Goal: Task Accomplishment & Management: Use online tool/utility

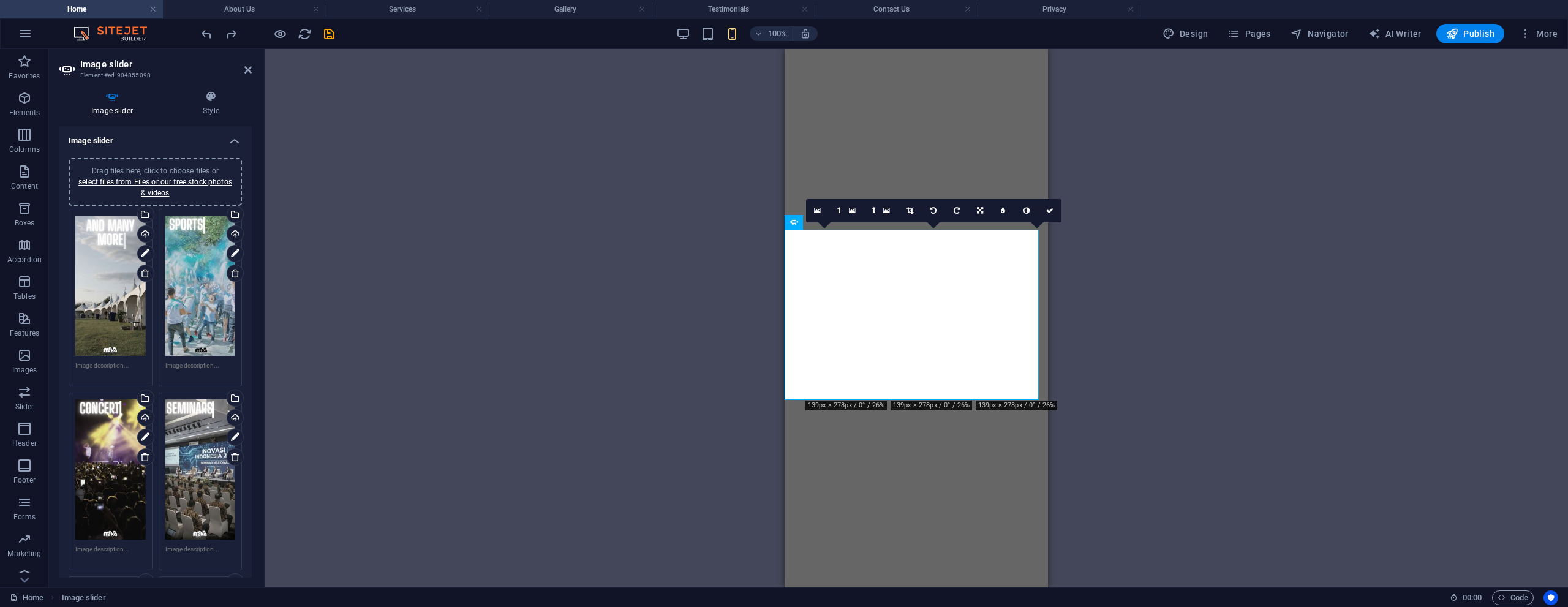
select select "%"
select select "px"
select select "ms"
select select "s"
select select "progressive"
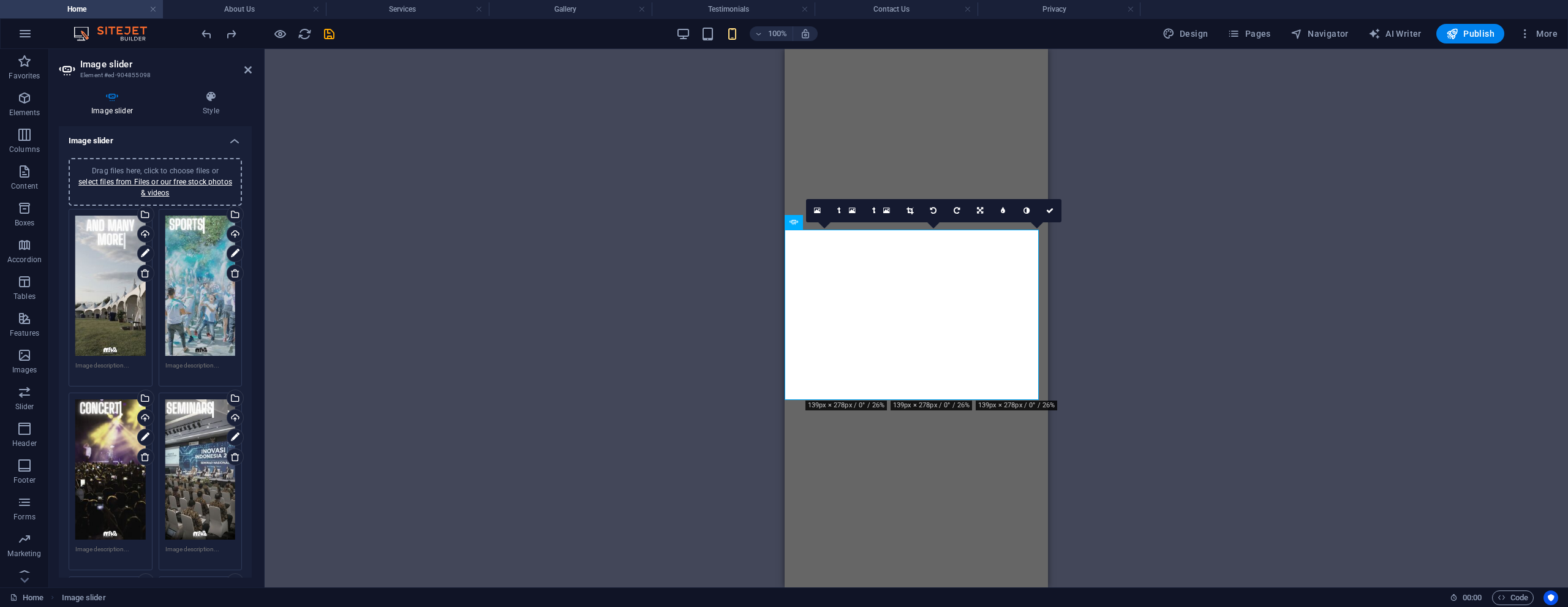
click at [667, 297] on div "Drag and drop a file to add it H1 Banner Container Spacer Container H2 Spacer T…" at bounding box center [916, 318] width 1303 height 538
click at [327, 35] on icon "save" at bounding box center [329, 34] width 14 height 14
click at [527, 185] on div "Drag and drop a file to add it H1 Banner Container Spacer Container H2 Spacer T…" at bounding box center [916, 318] width 1303 height 538
select select "%"
select select "px"
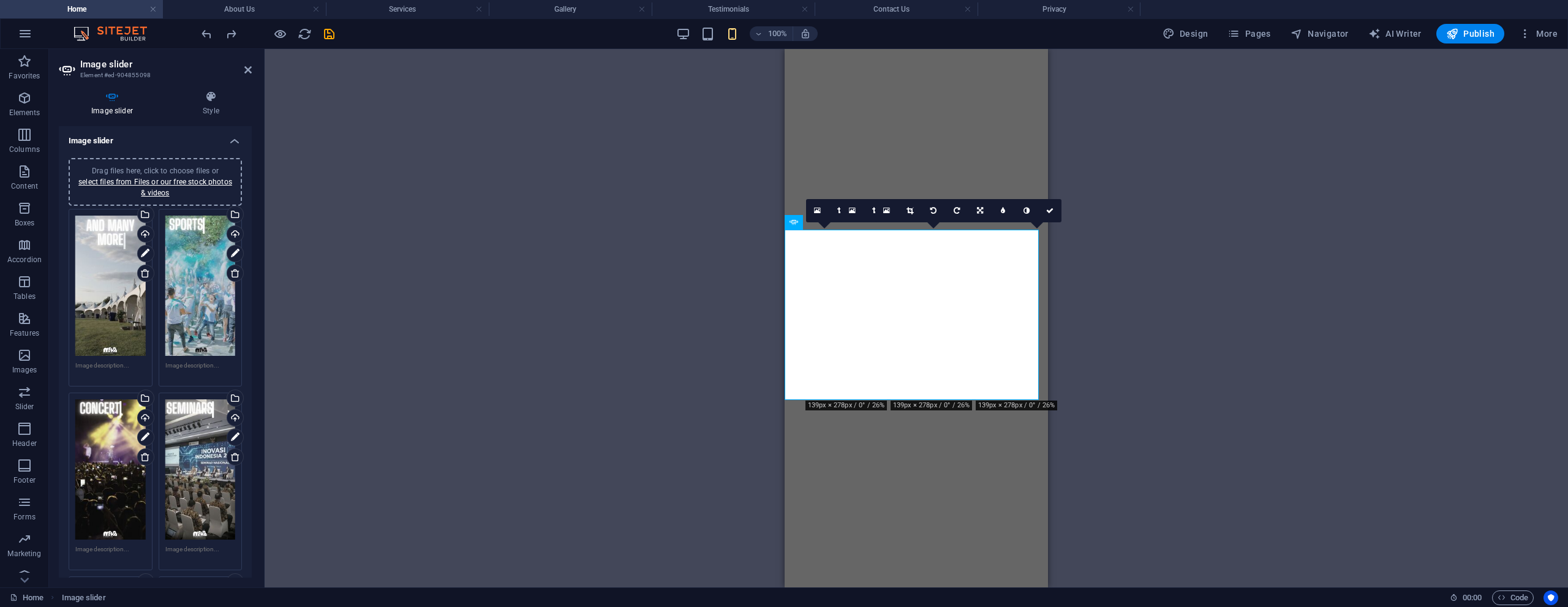
select select "ms"
select select "s"
select select "progressive"
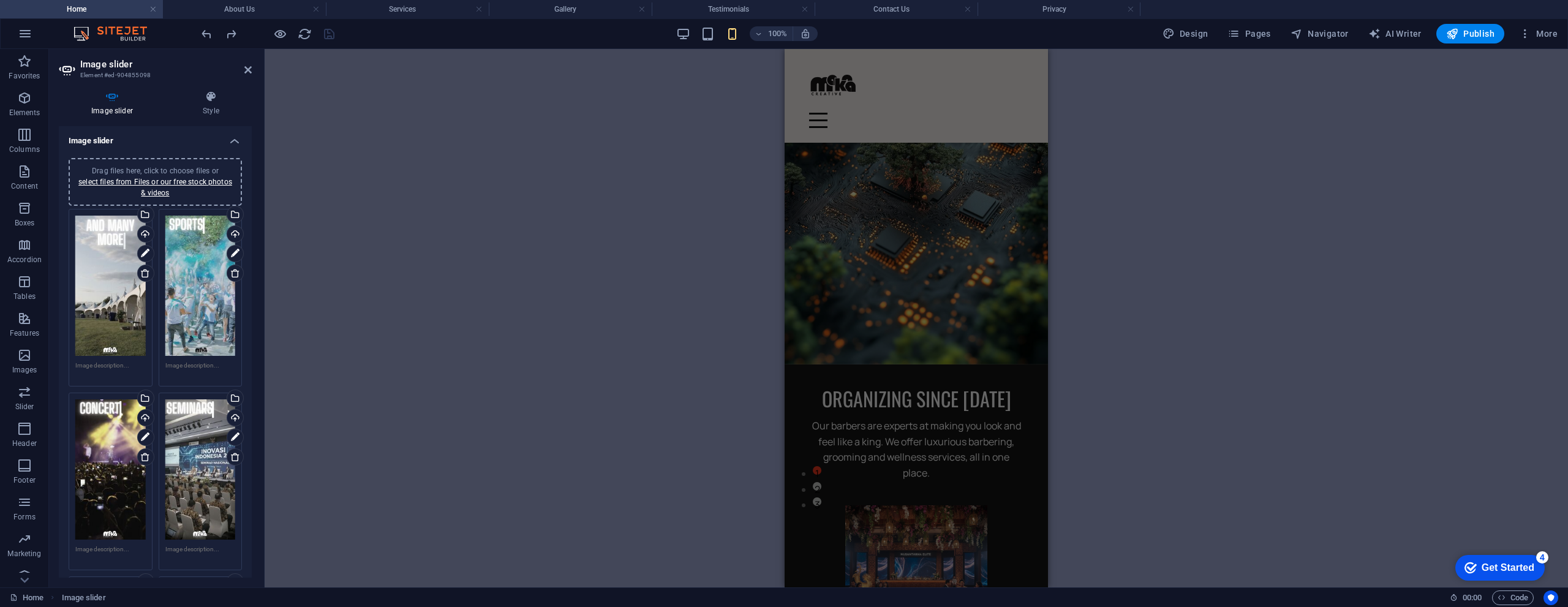
scroll to position [107, 0]
click at [250, 70] on icon at bounding box center [248, 70] width 8 height 10
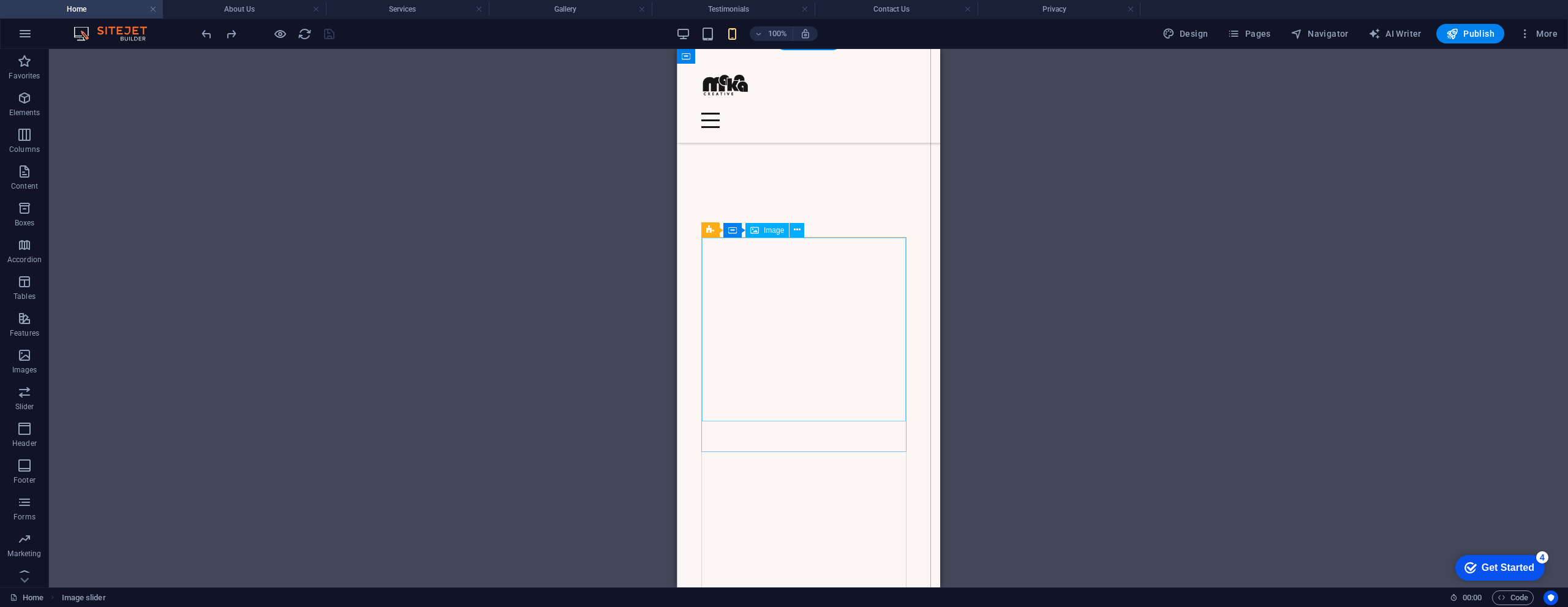
scroll to position [1206, 0]
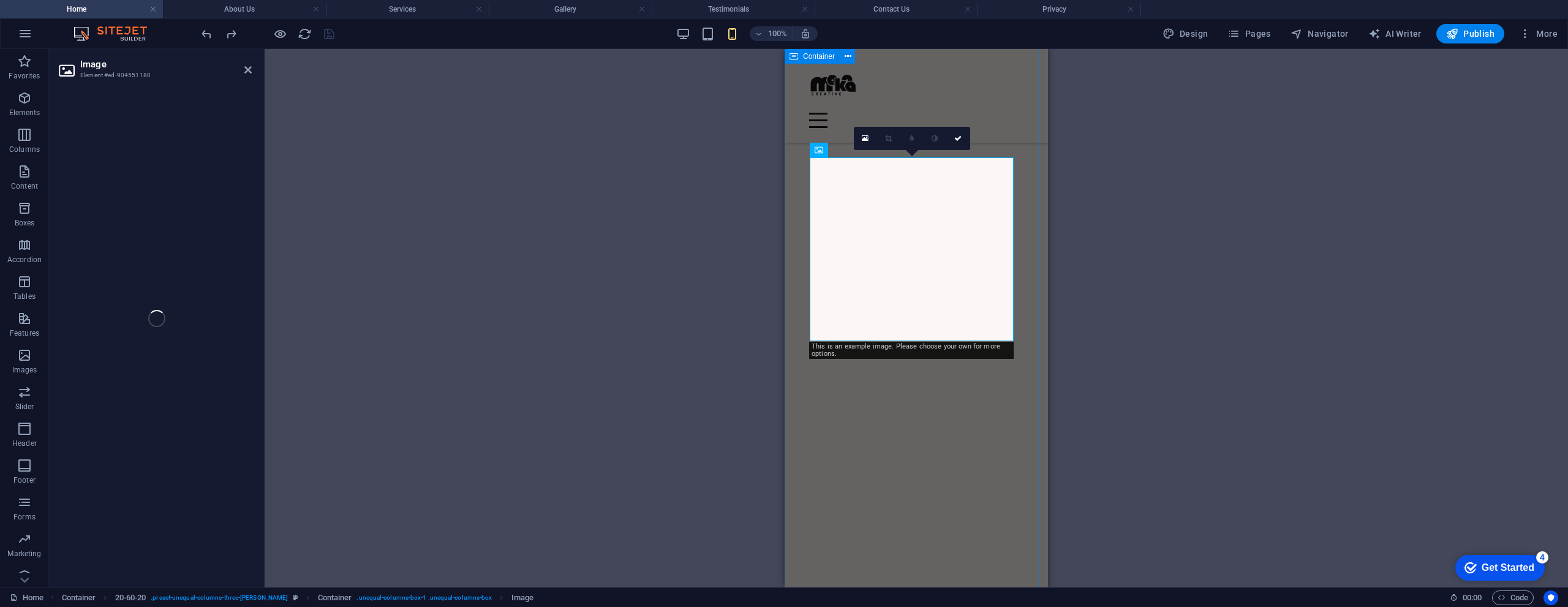
select select "vw"
select select "px"
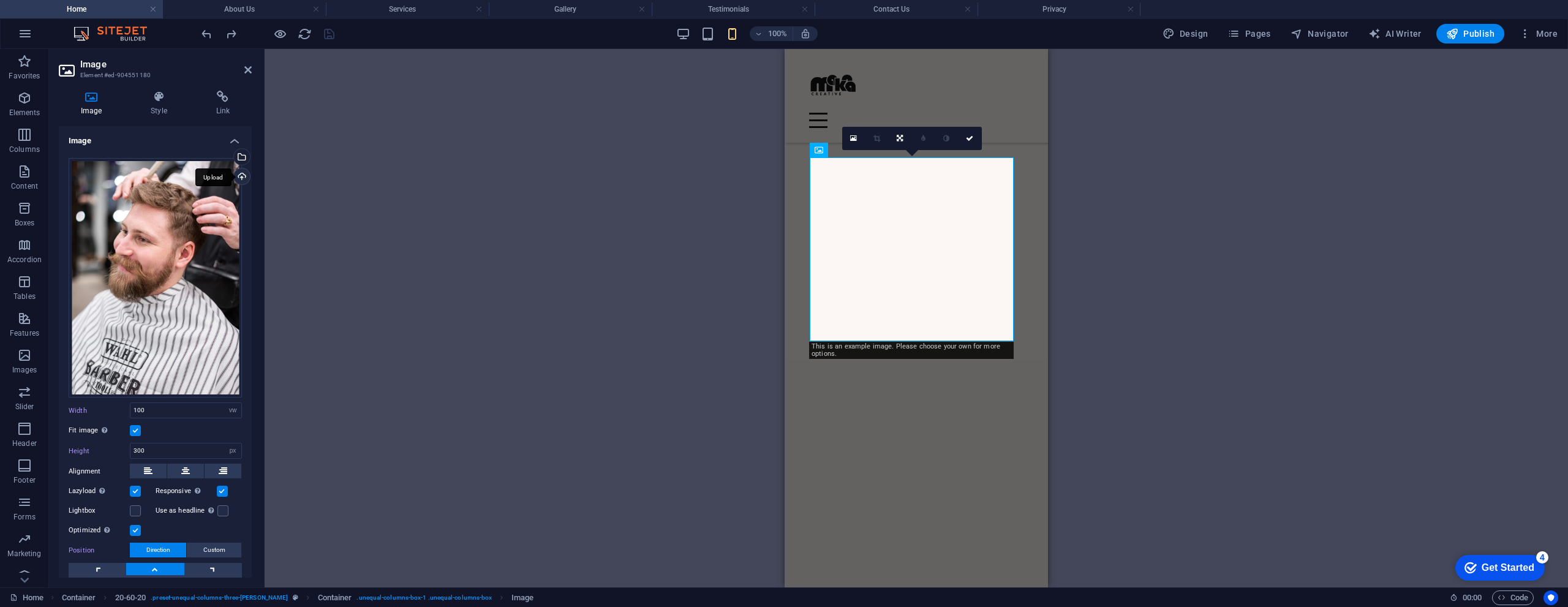
click at [243, 175] on div "Upload" at bounding box center [241, 178] width 18 height 18
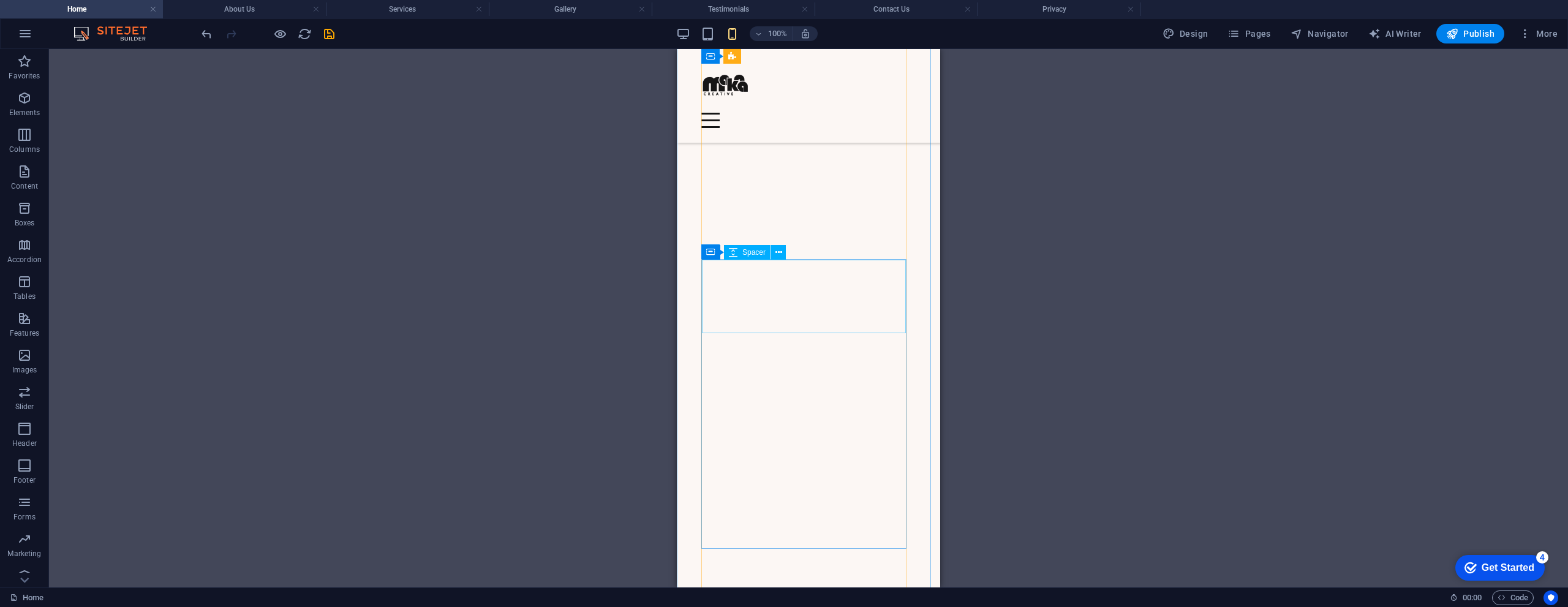
scroll to position [1328, 0]
drag, startPoint x: 833, startPoint y: 390, endPoint x: 879, endPoint y: 246, distance: 151.2
select select "vw"
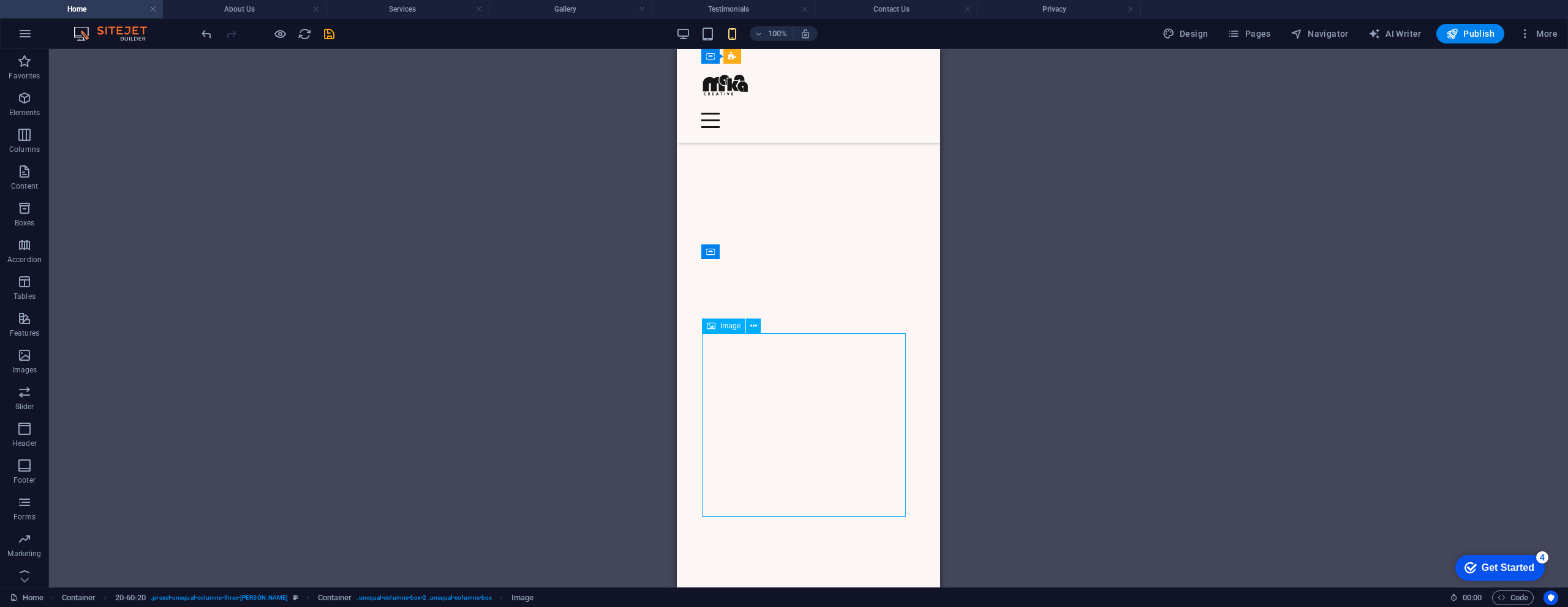
select select "px"
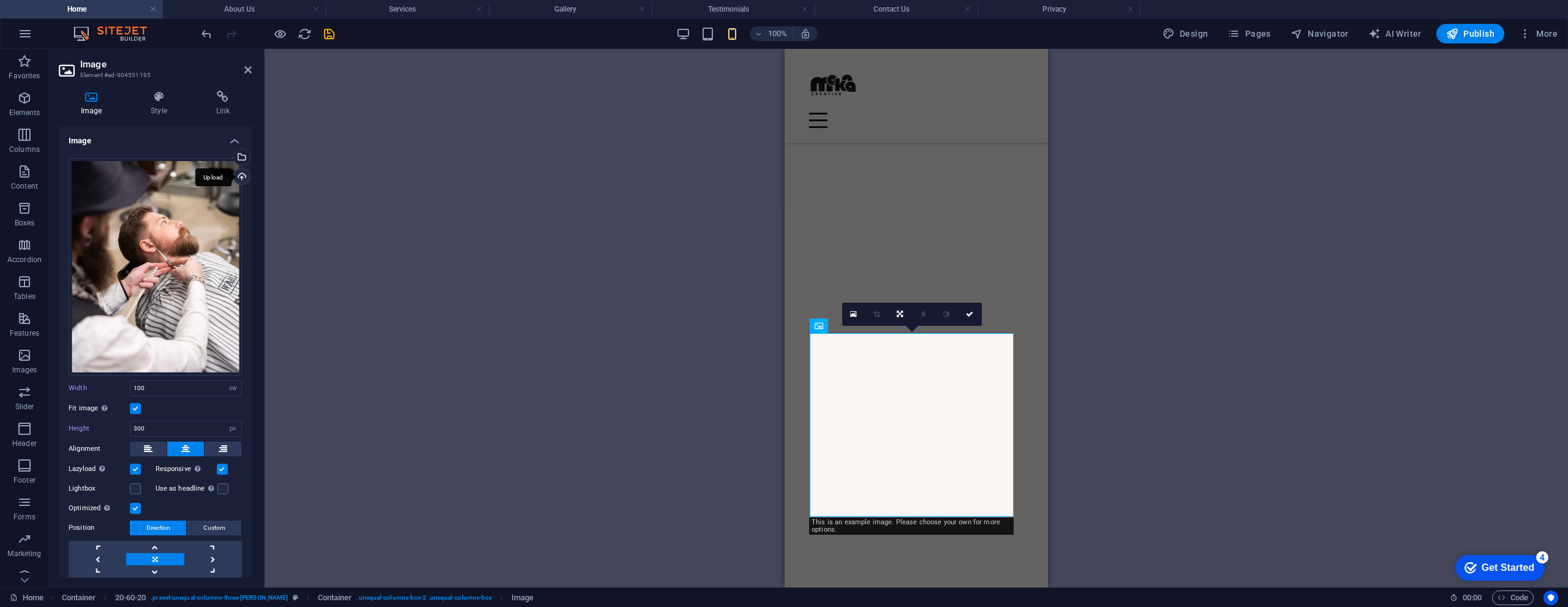
click at [238, 177] on div "Upload" at bounding box center [241, 178] width 18 height 18
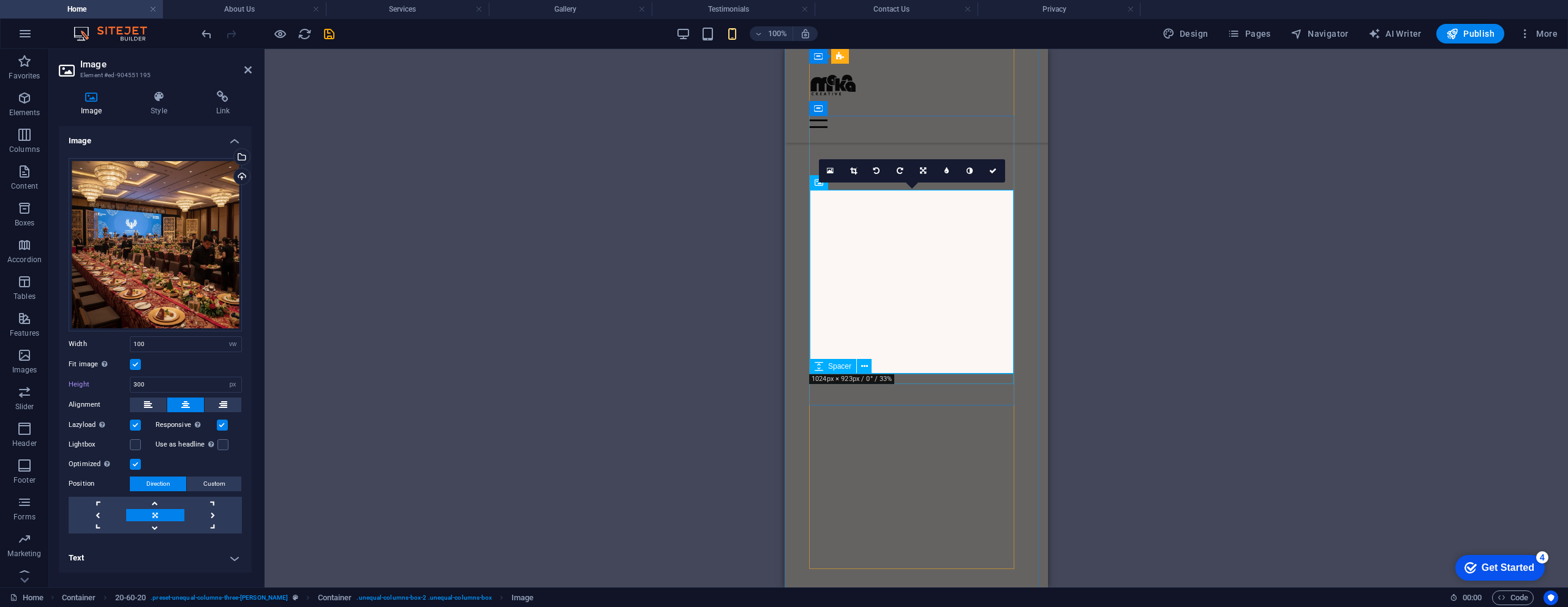
scroll to position [1512, 0]
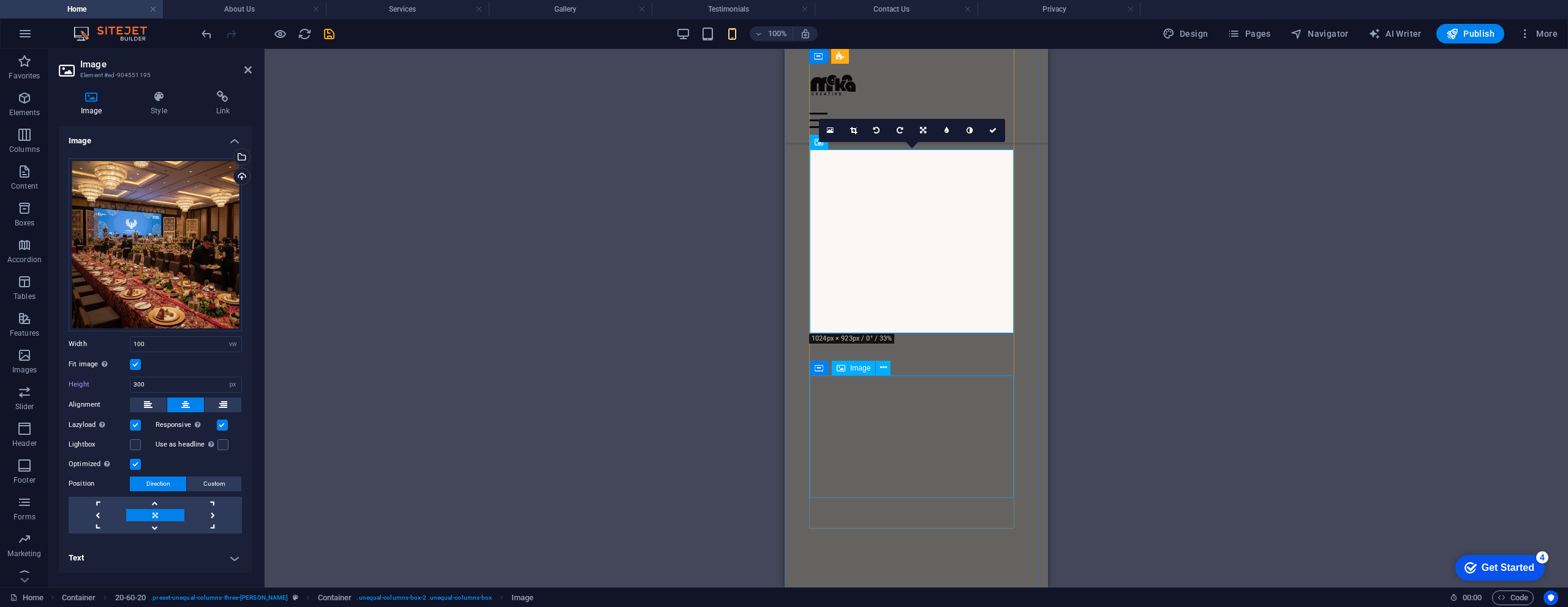
select select "vw"
select select "px"
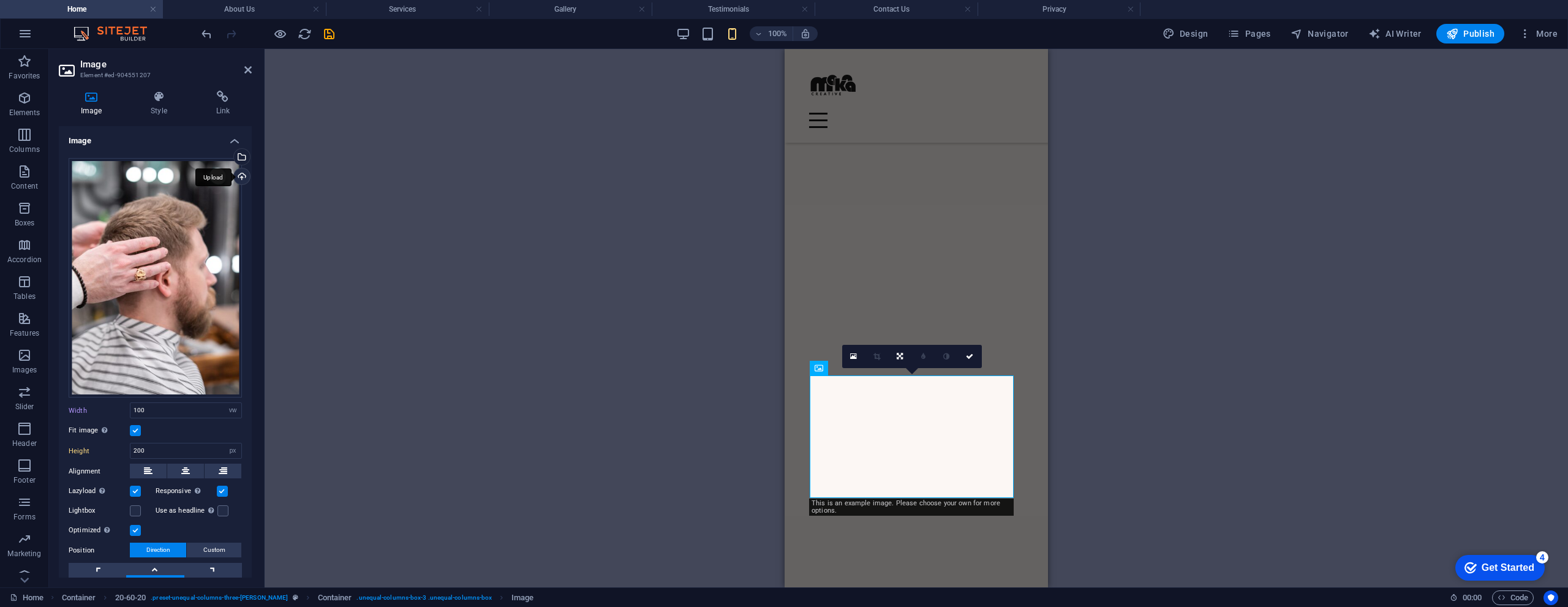
click at [241, 180] on div "Upload" at bounding box center [241, 178] width 18 height 18
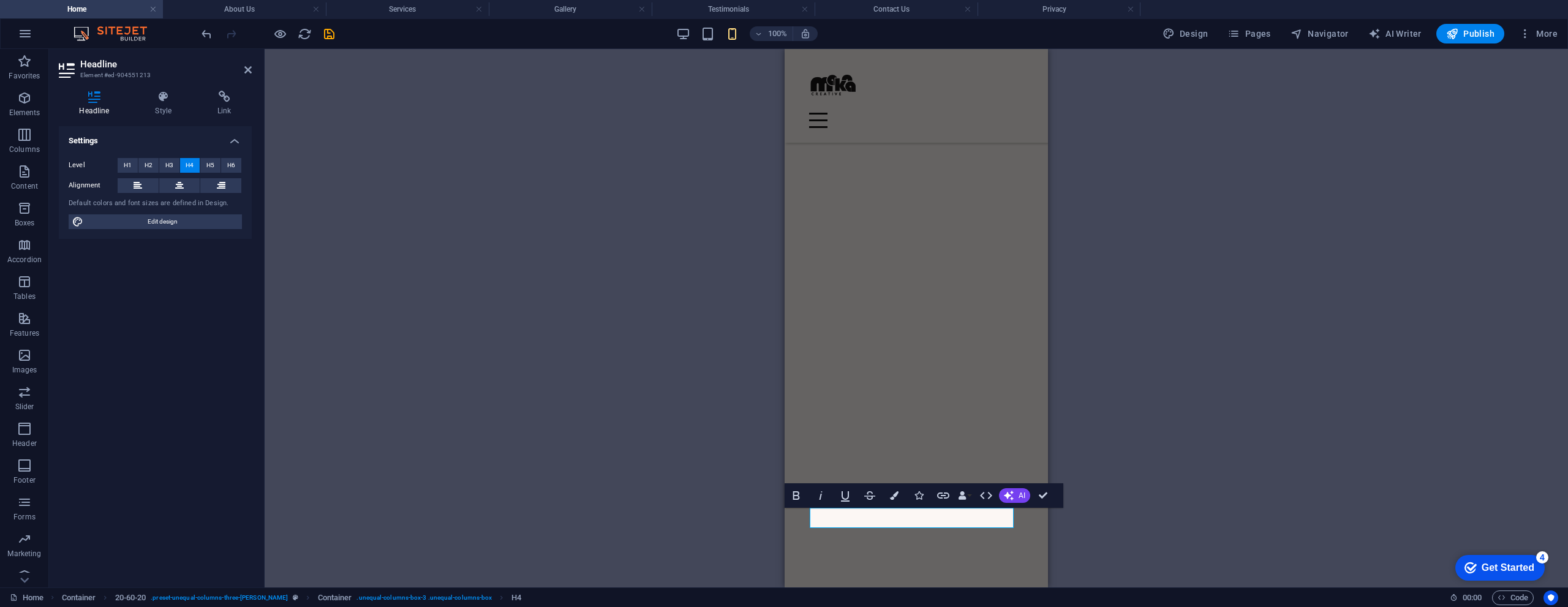
click at [1111, 298] on div "H1 Banner Container Spacer Container H2 Spacer Text Container Image Container S…" at bounding box center [916, 318] width 1303 height 538
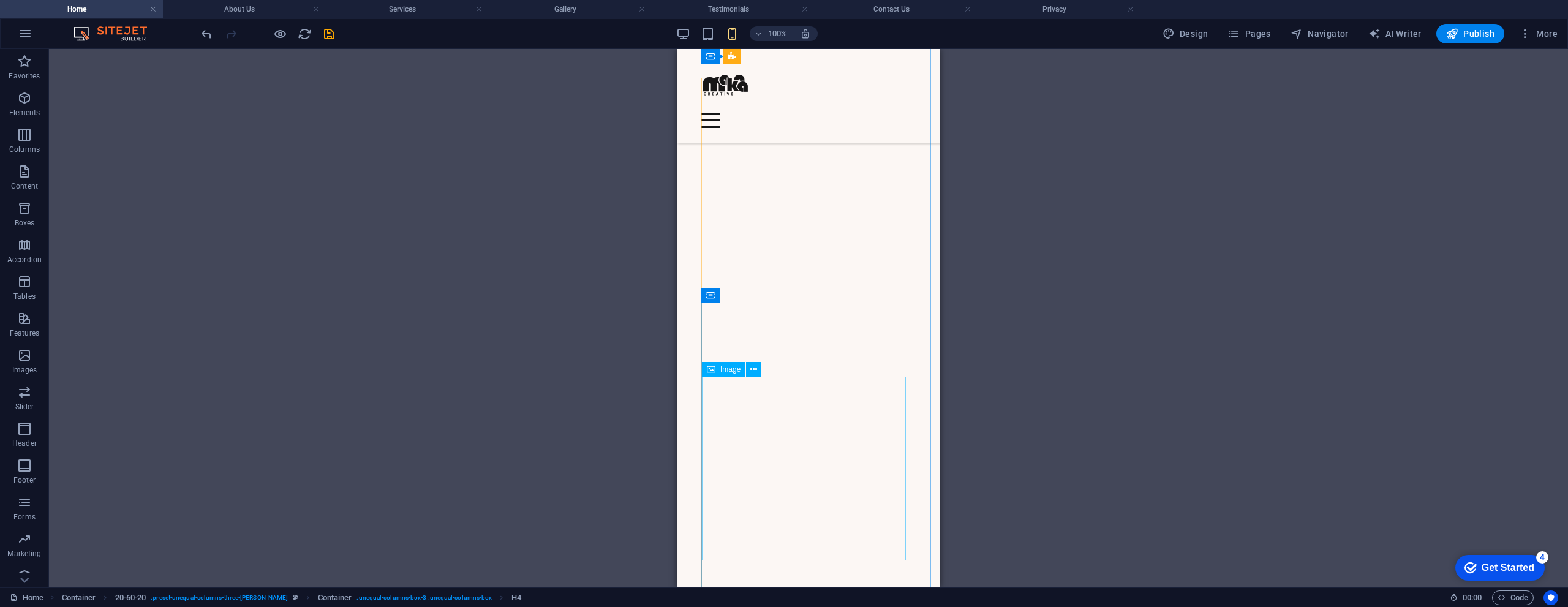
scroll to position [1267, 0]
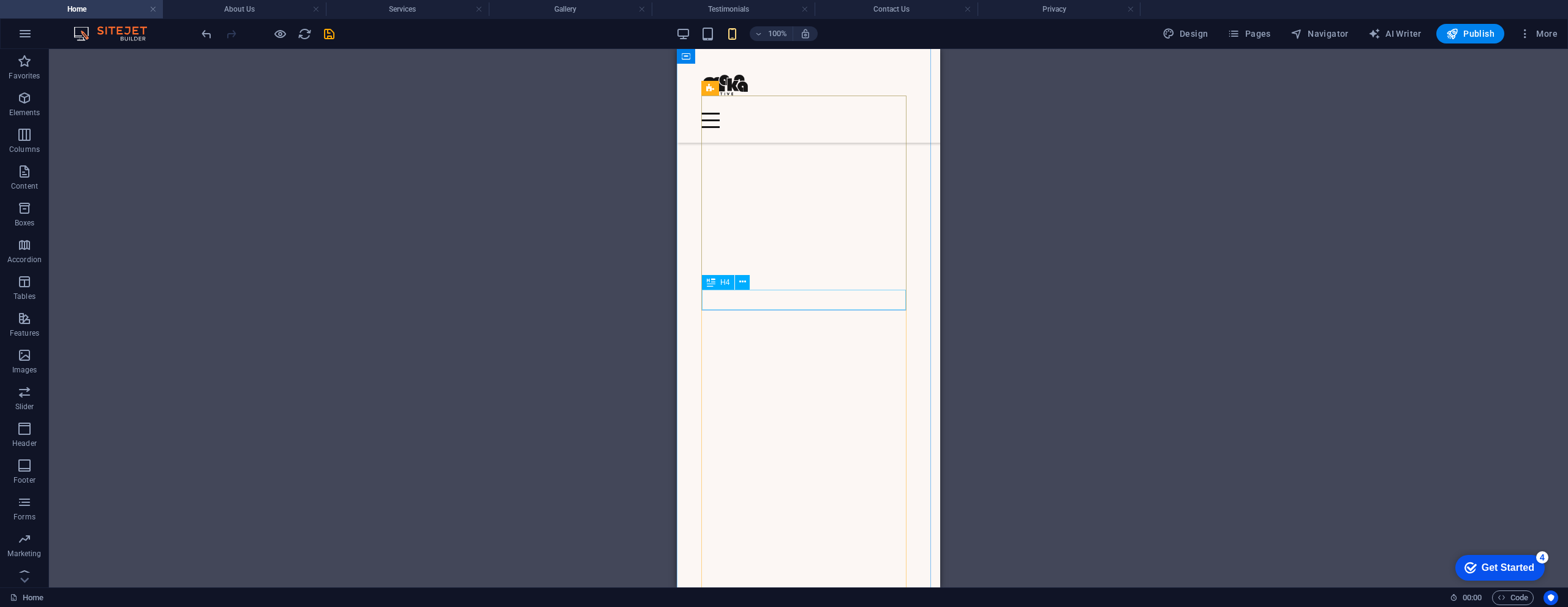
click at [737, 297] on div "H1 Banner Container Spacer Container H2 Spacer Text Container Image Container S…" at bounding box center [808, 318] width 1519 height 538
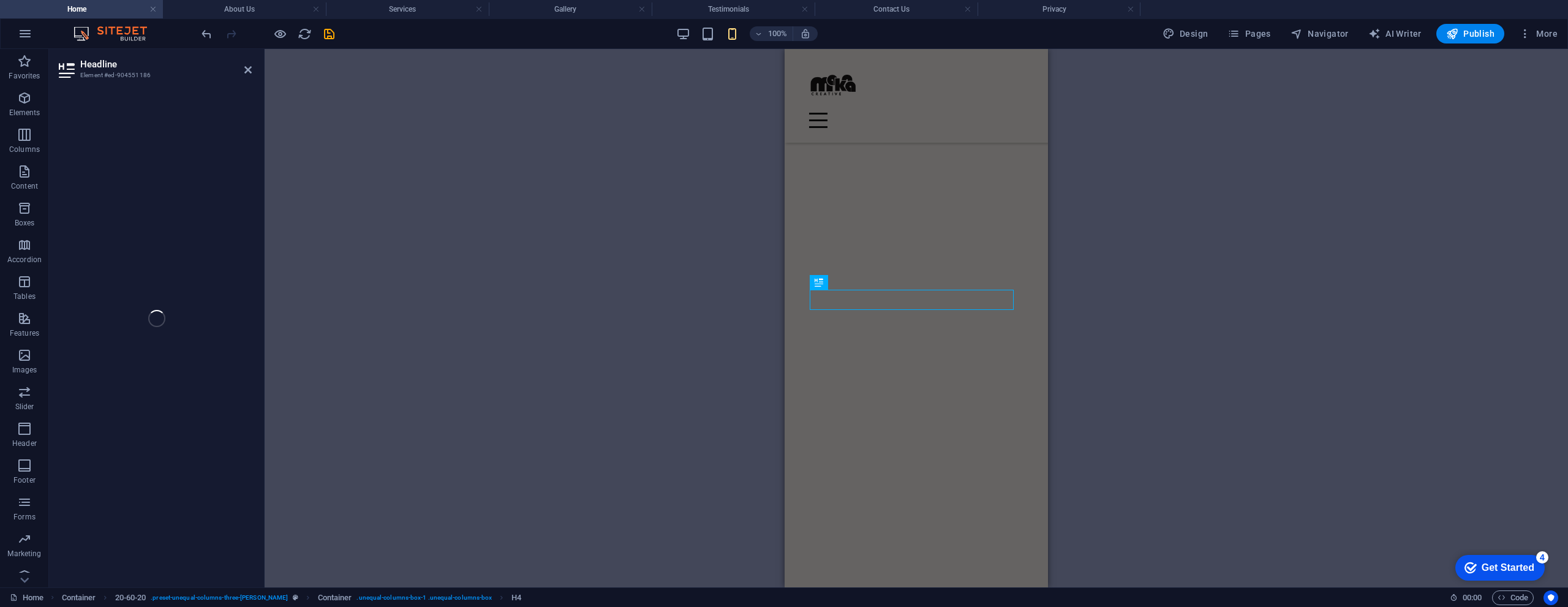
click at [737, 297] on div "H1 Banner Container Spacer Container H2 Spacer Text Container Image Container S…" at bounding box center [916, 318] width 1303 height 538
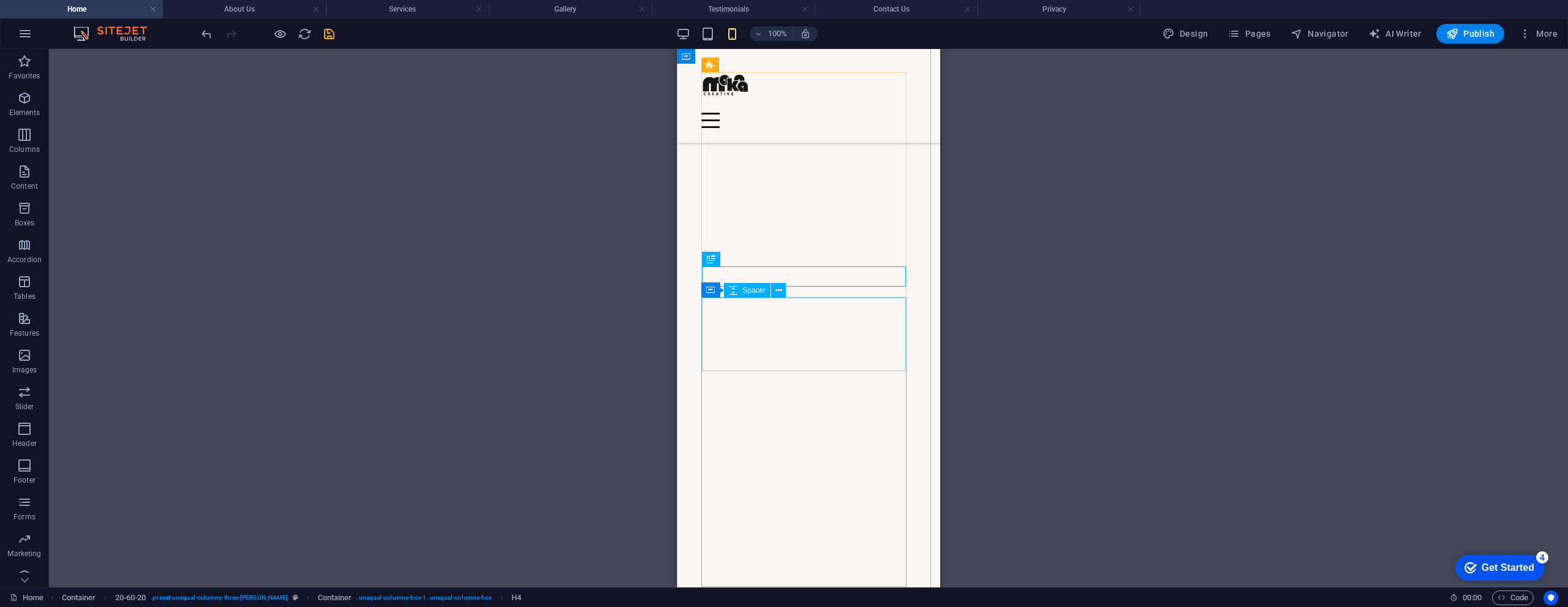
scroll to position [1573, 0]
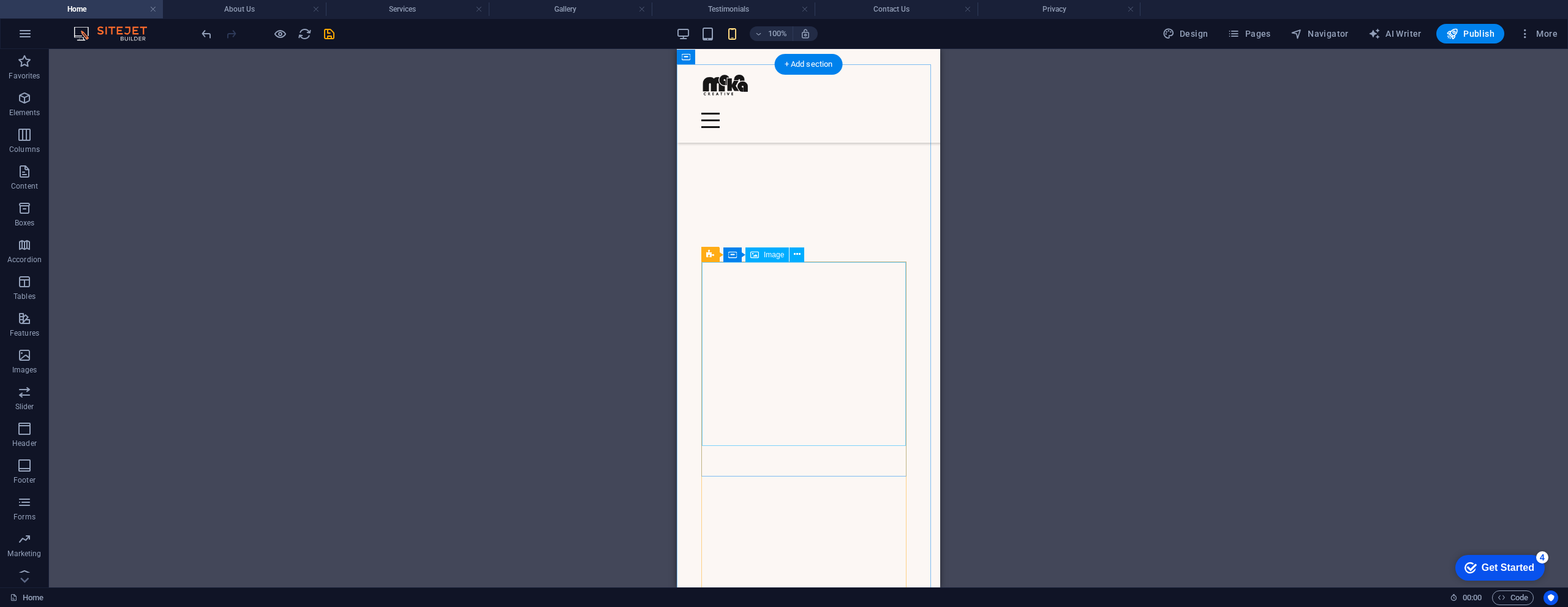
scroll to position [980, 0]
click at [24, 352] on icon "button" at bounding box center [24, 354] width 15 height 15
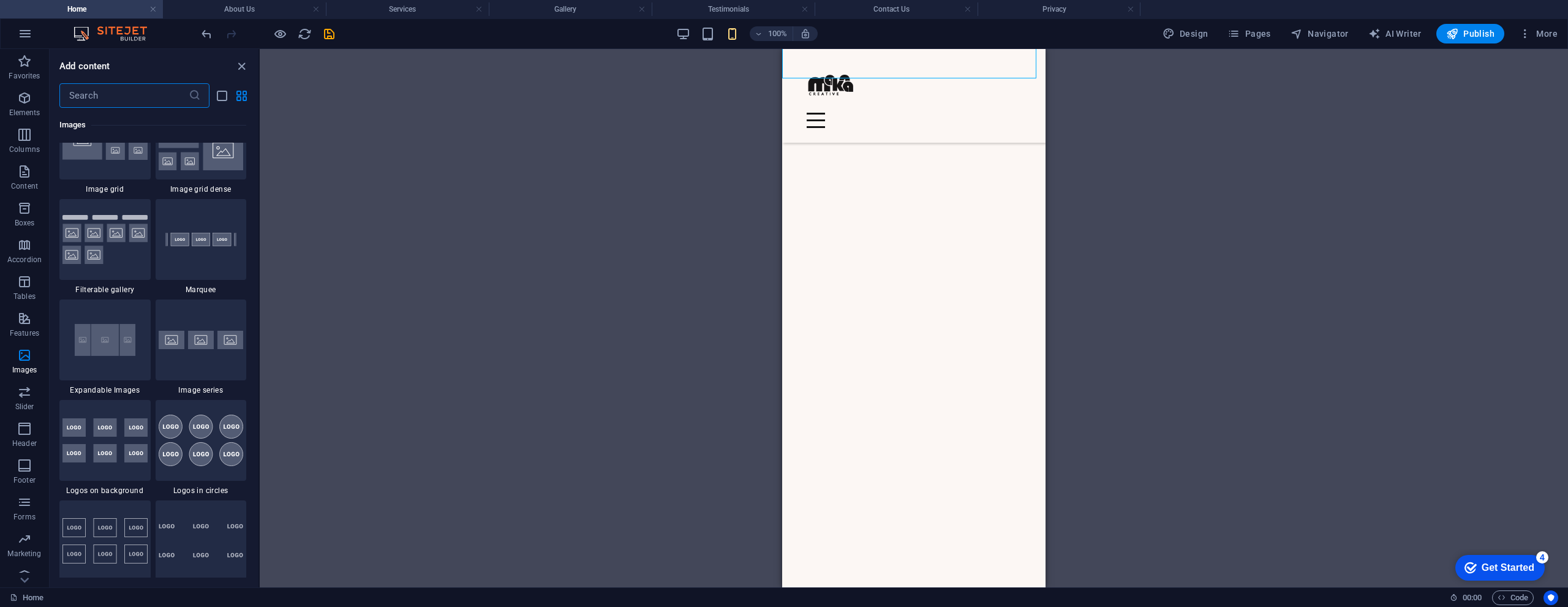
scroll to position [6515, 0]
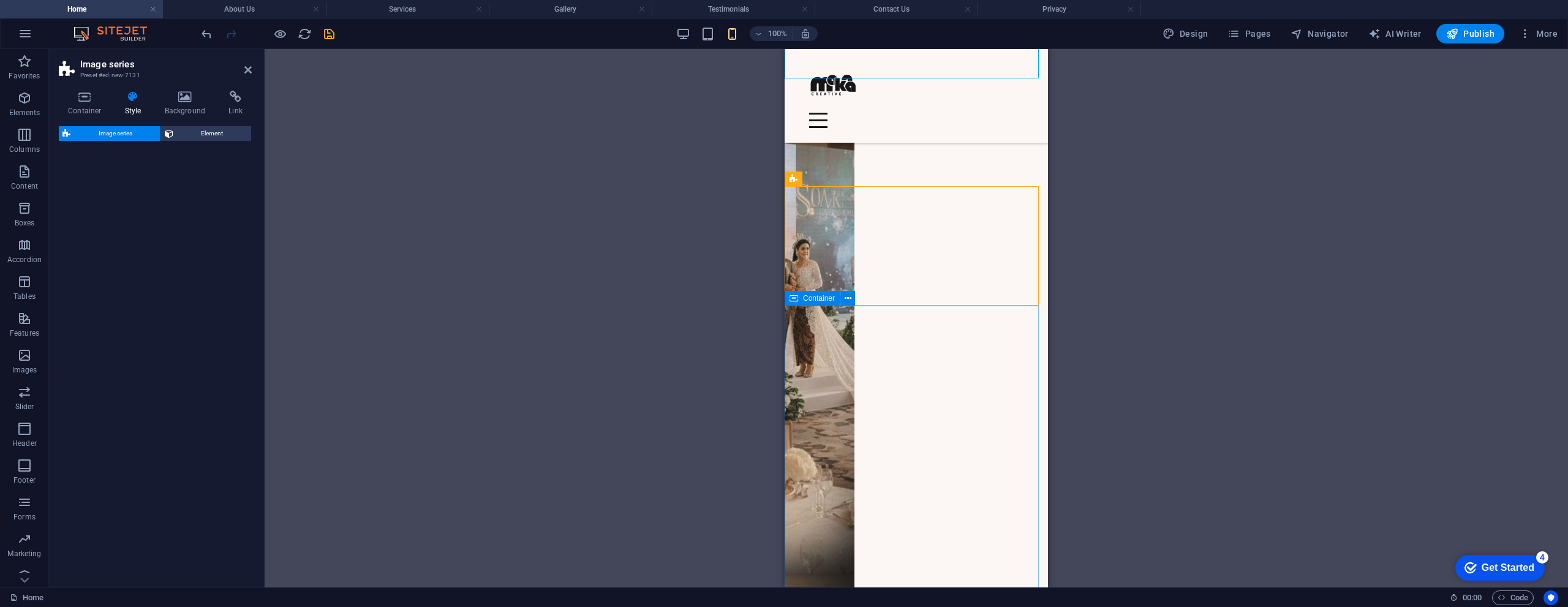
select select "rem"
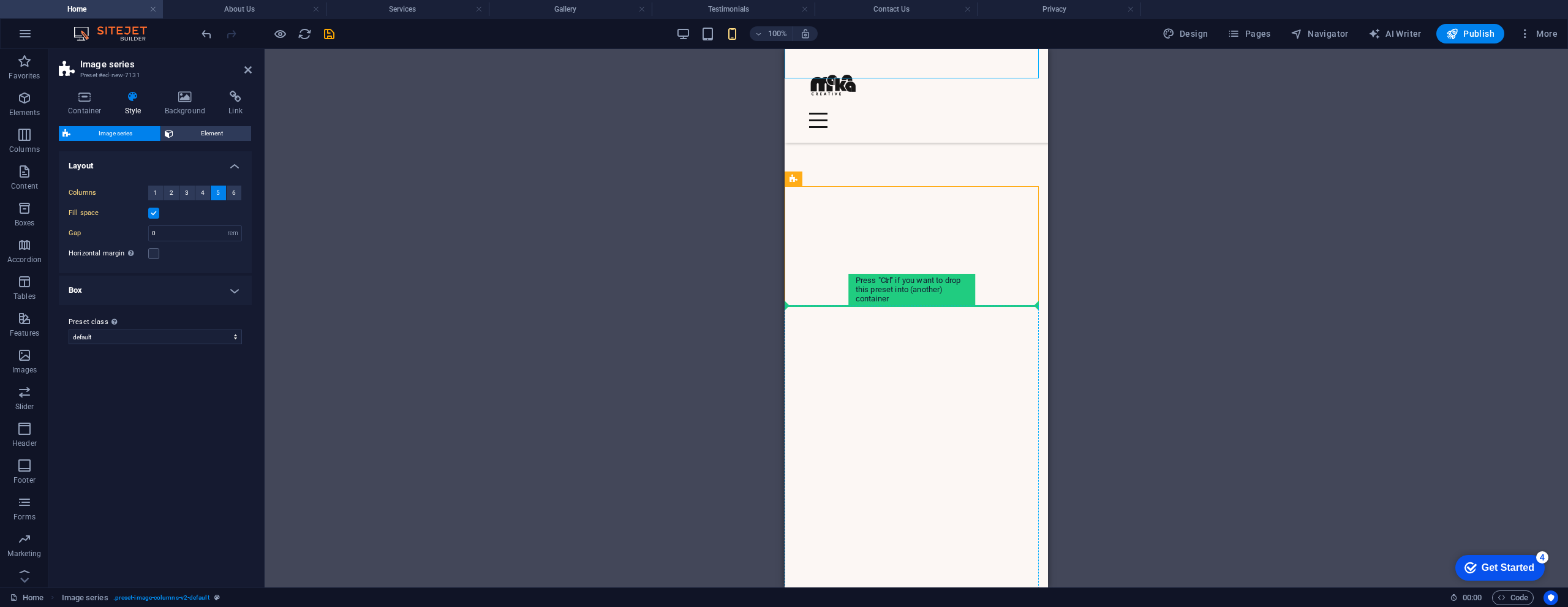
drag, startPoint x: 1626, startPoint y: 225, endPoint x: 905, endPoint y: 364, distance: 734.3
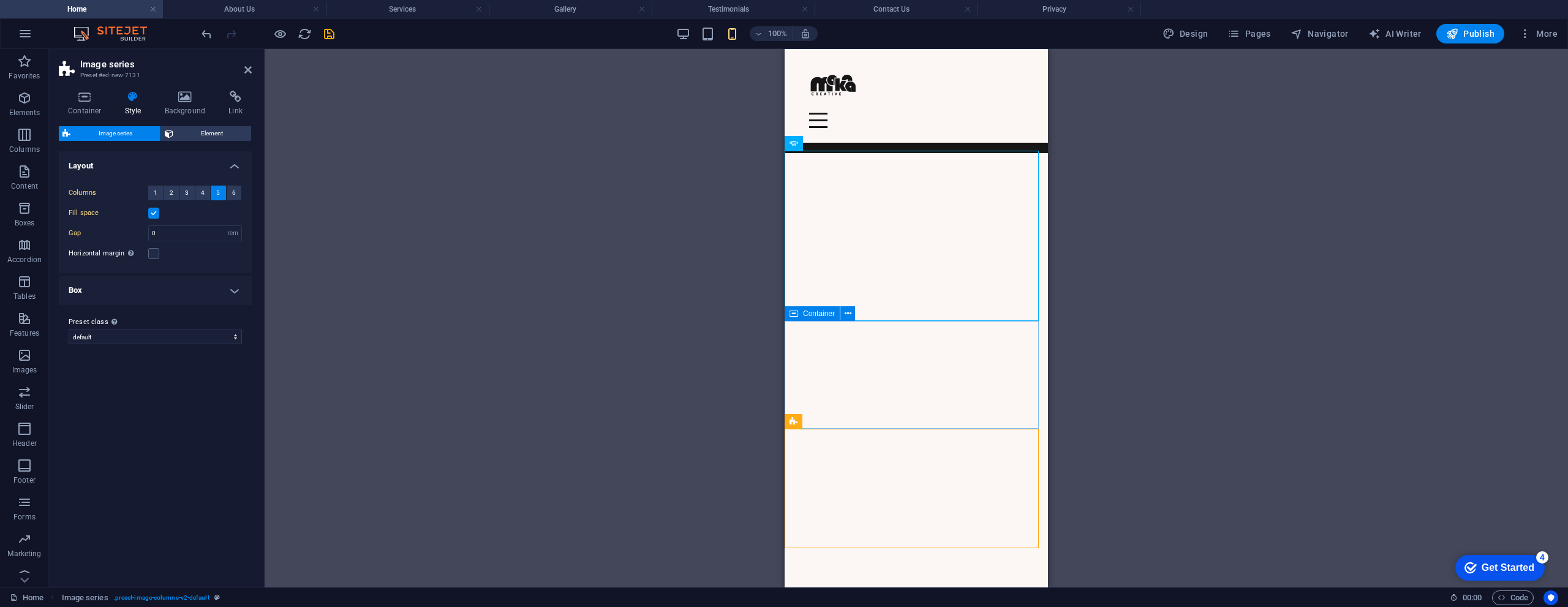
scroll to position [857, 0]
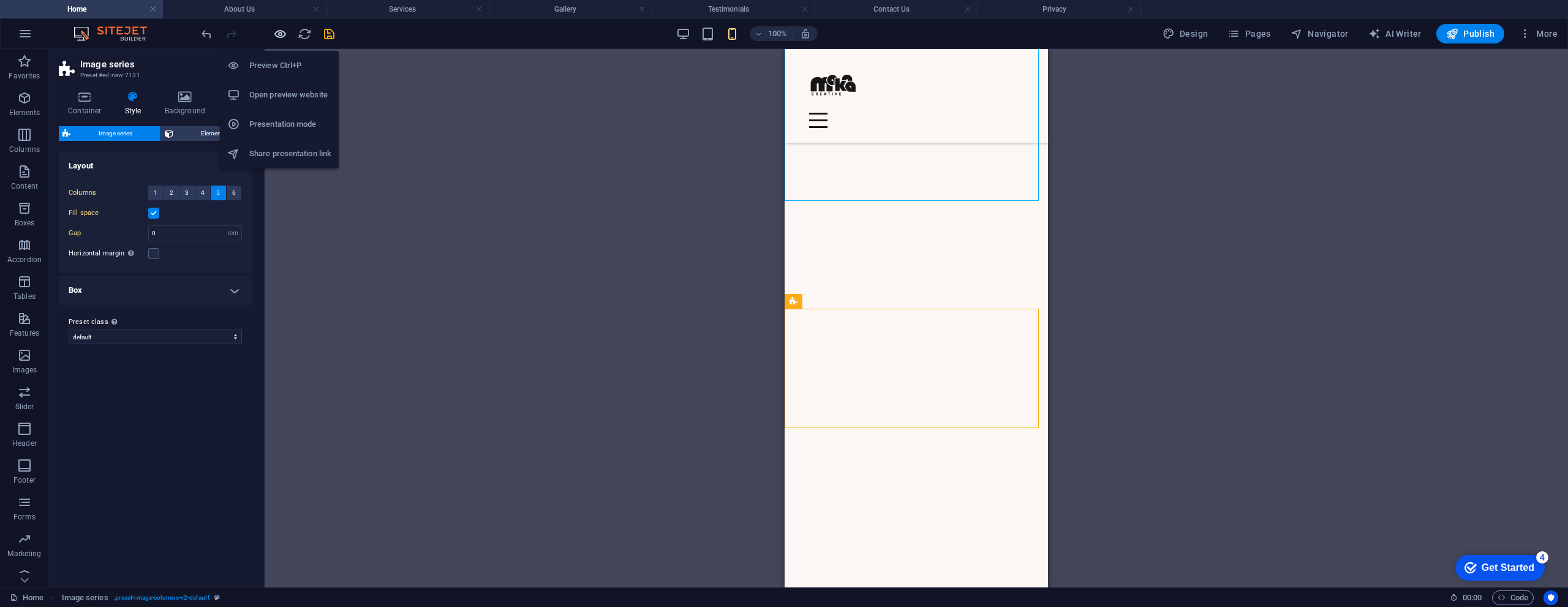
click at [279, 34] on icon "button" at bounding box center [280, 34] width 14 height 14
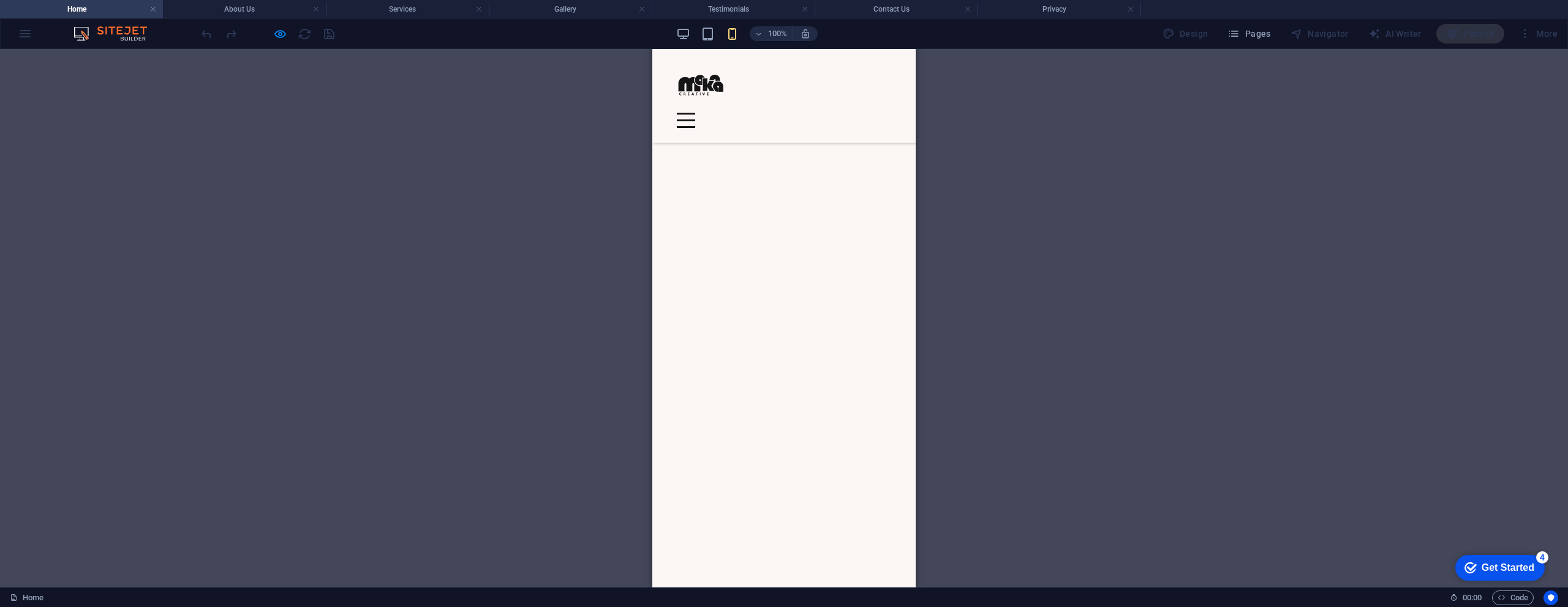
scroll to position [1224, 0]
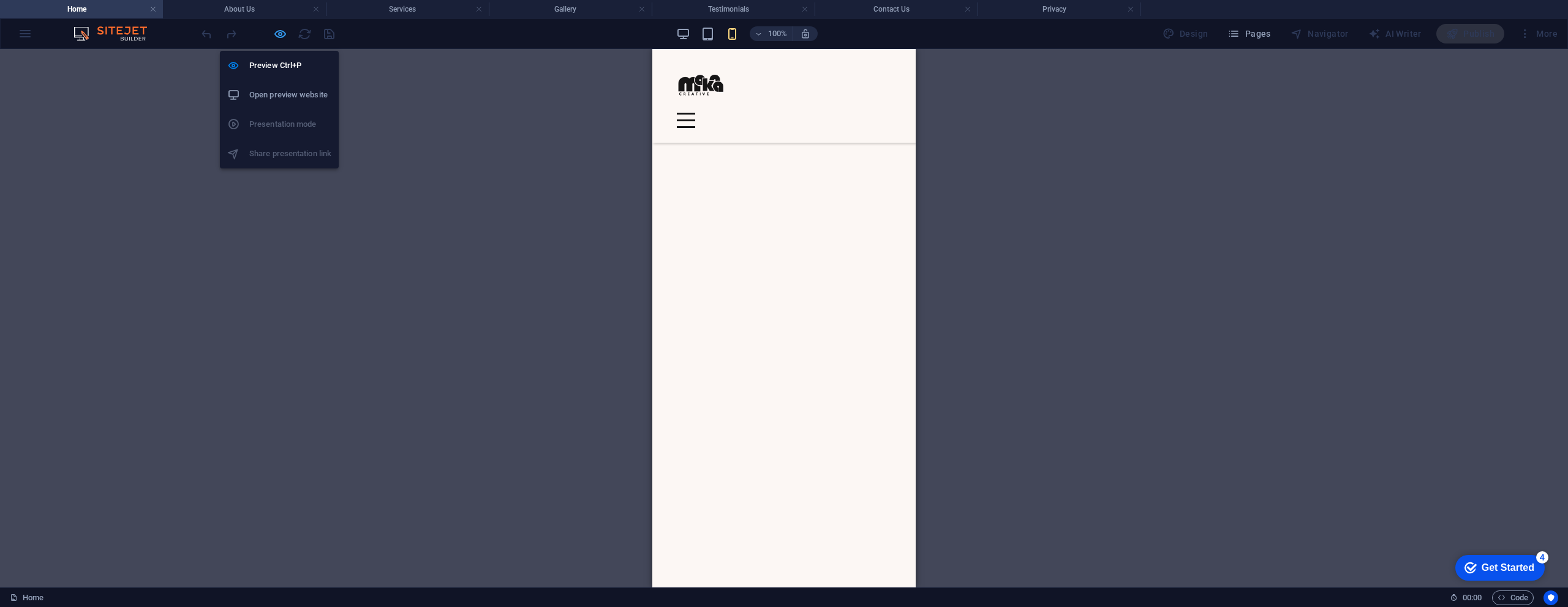
click at [280, 37] on icon "button" at bounding box center [280, 34] width 14 height 14
select select "rem"
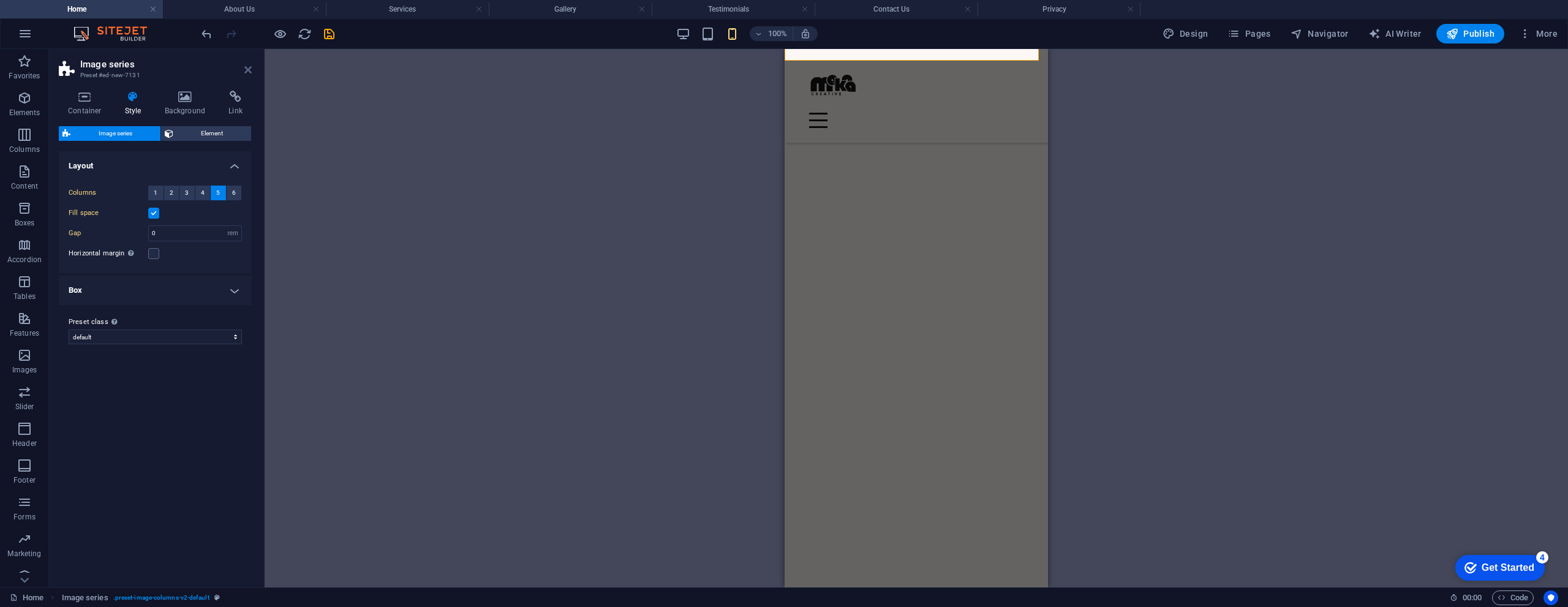
click at [249, 72] on icon at bounding box center [248, 70] width 8 height 10
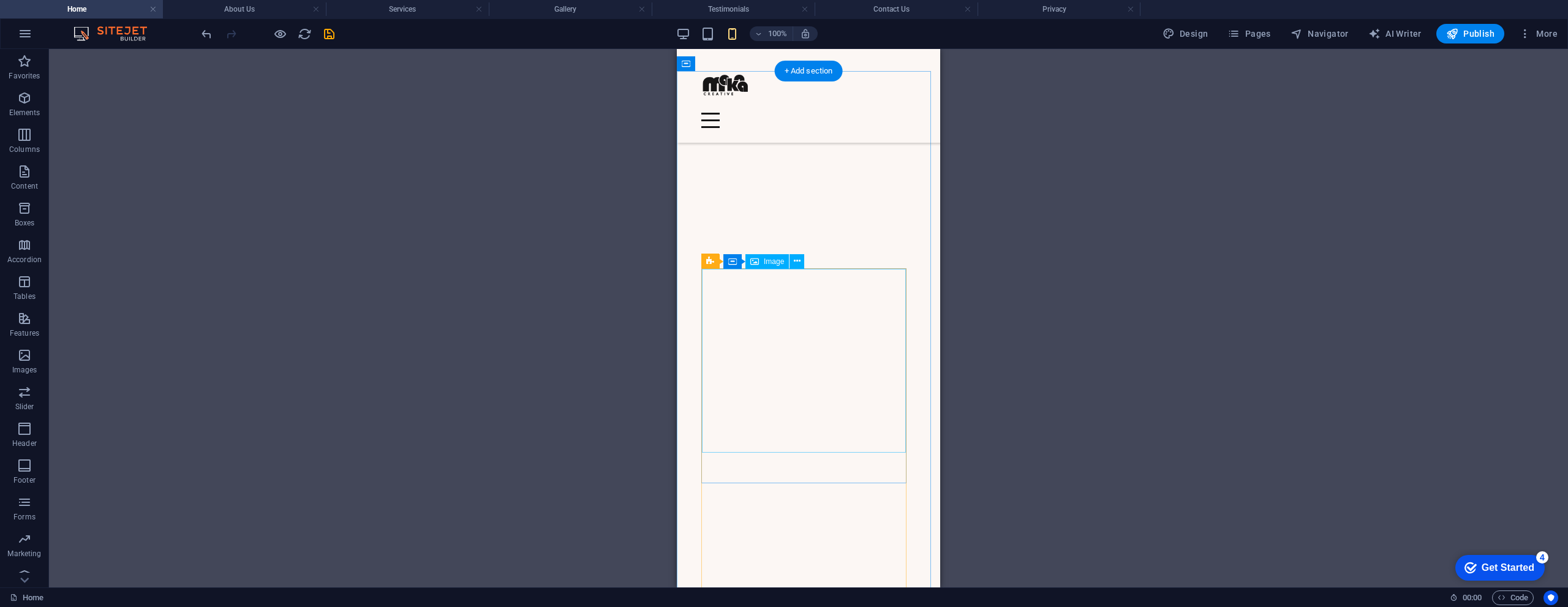
scroll to position [1286, 0]
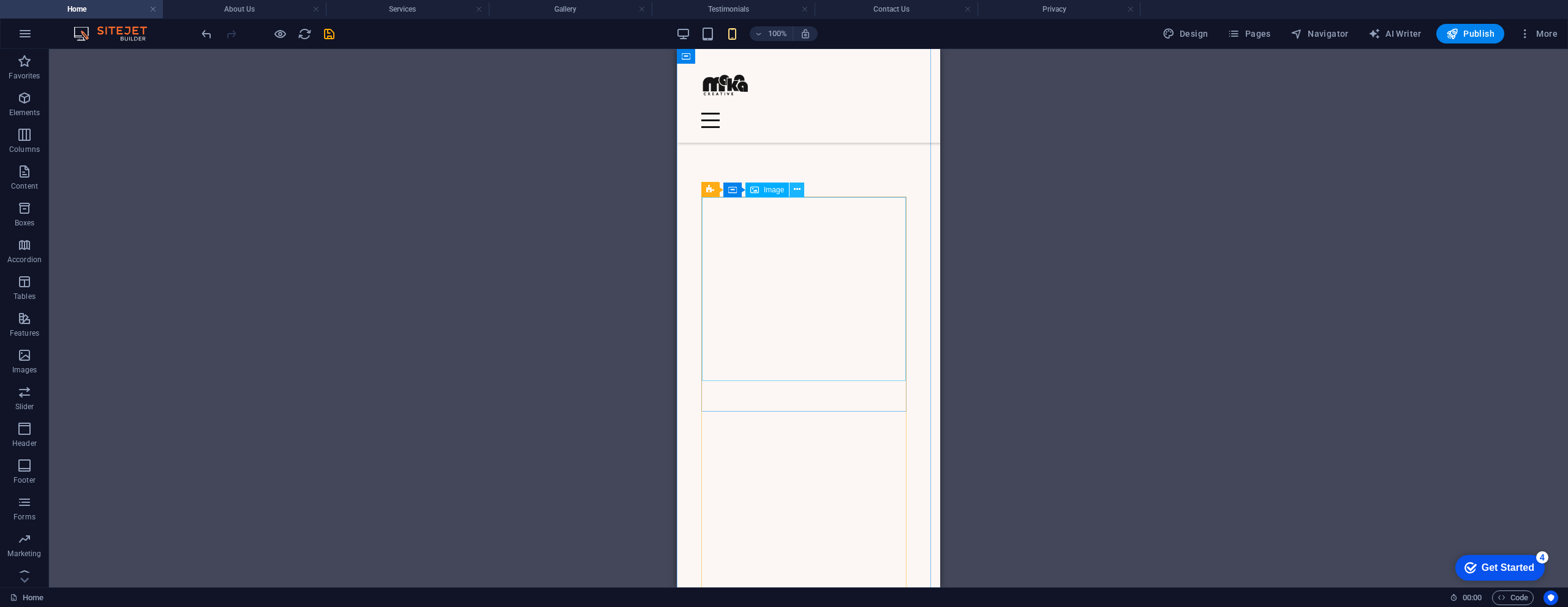
click at [796, 195] on icon at bounding box center [797, 189] width 7 height 13
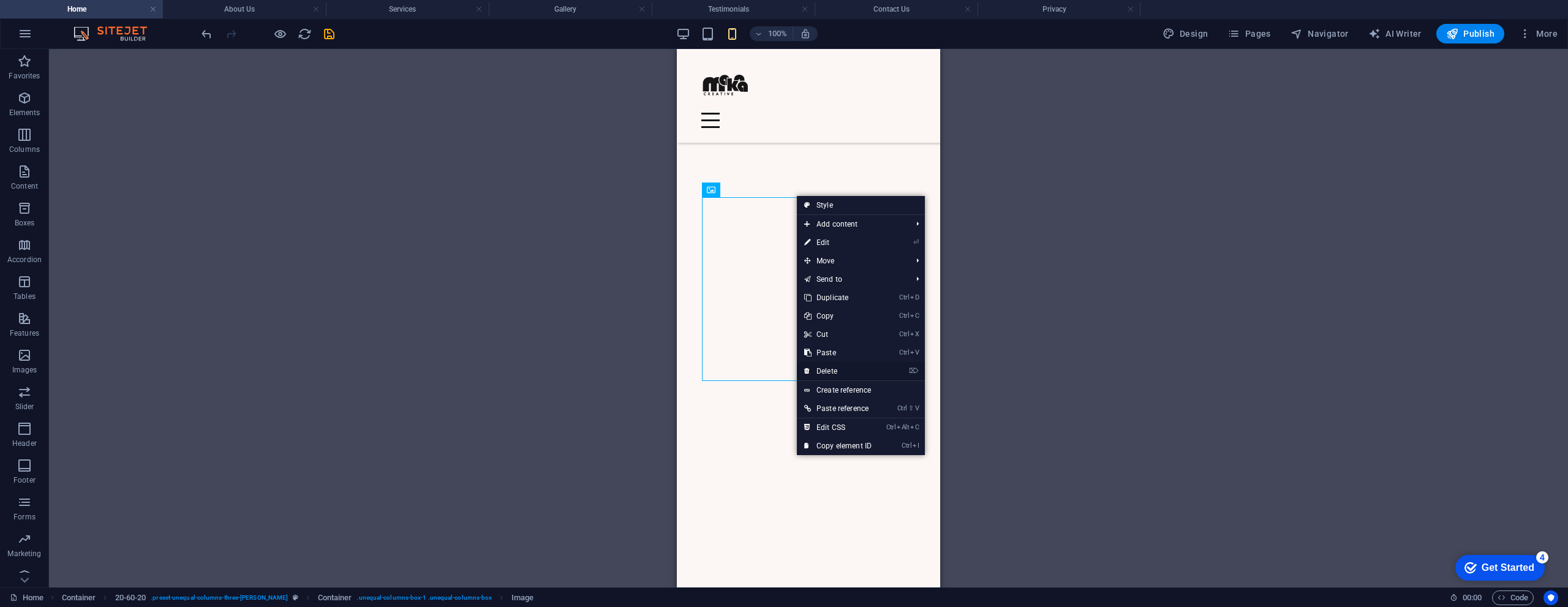
click at [836, 366] on link "⌦ Delete" at bounding box center [837, 371] width 82 height 18
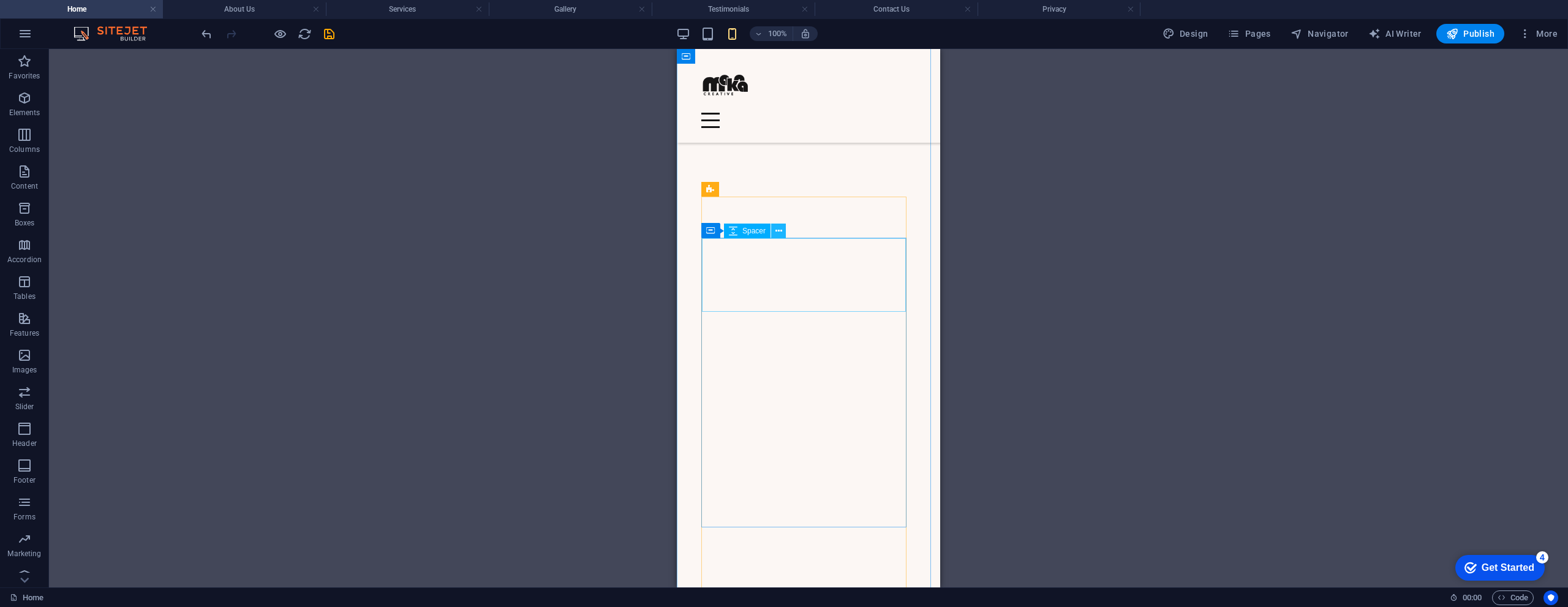
click at [778, 232] on icon at bounding box center [778, 231] width 7 height 13
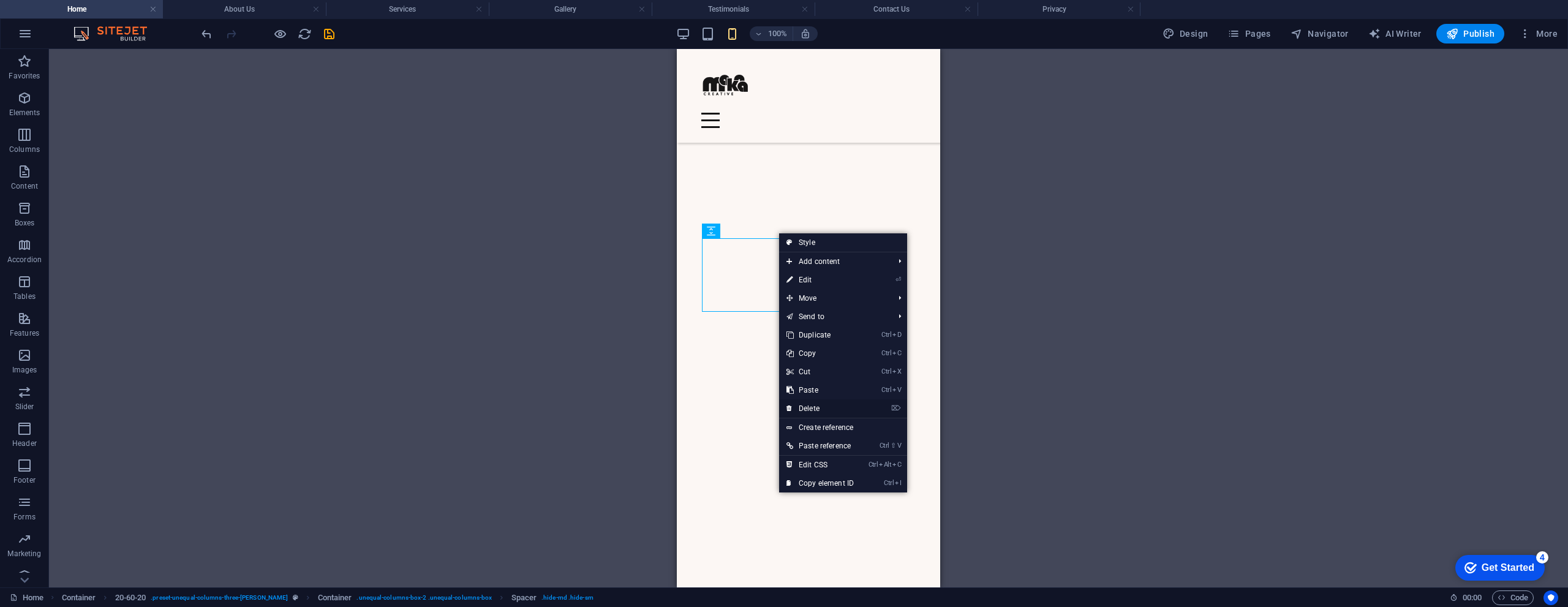
click at [813, 403] on link "⌦ Delete" at bounding box center [820, 408] width 82 height 18
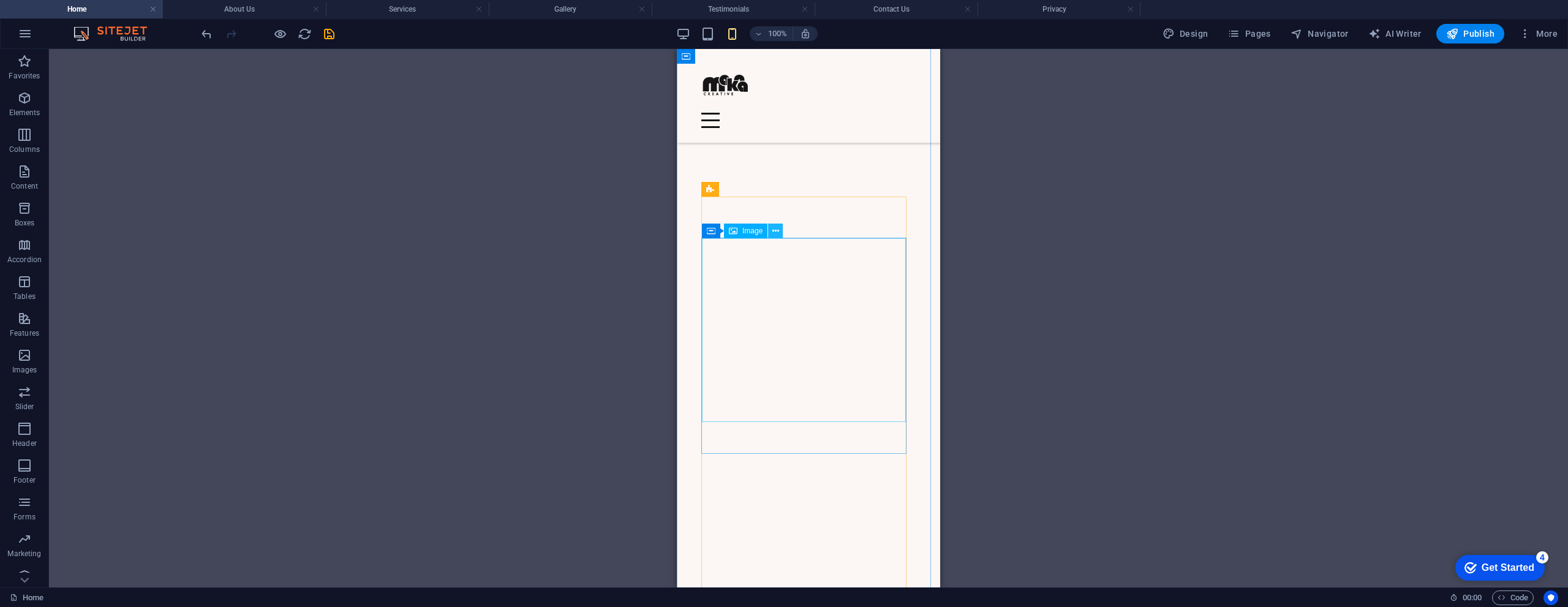
click at [774, 232] on icon at bounding box center [776, 231] width 7 height 13
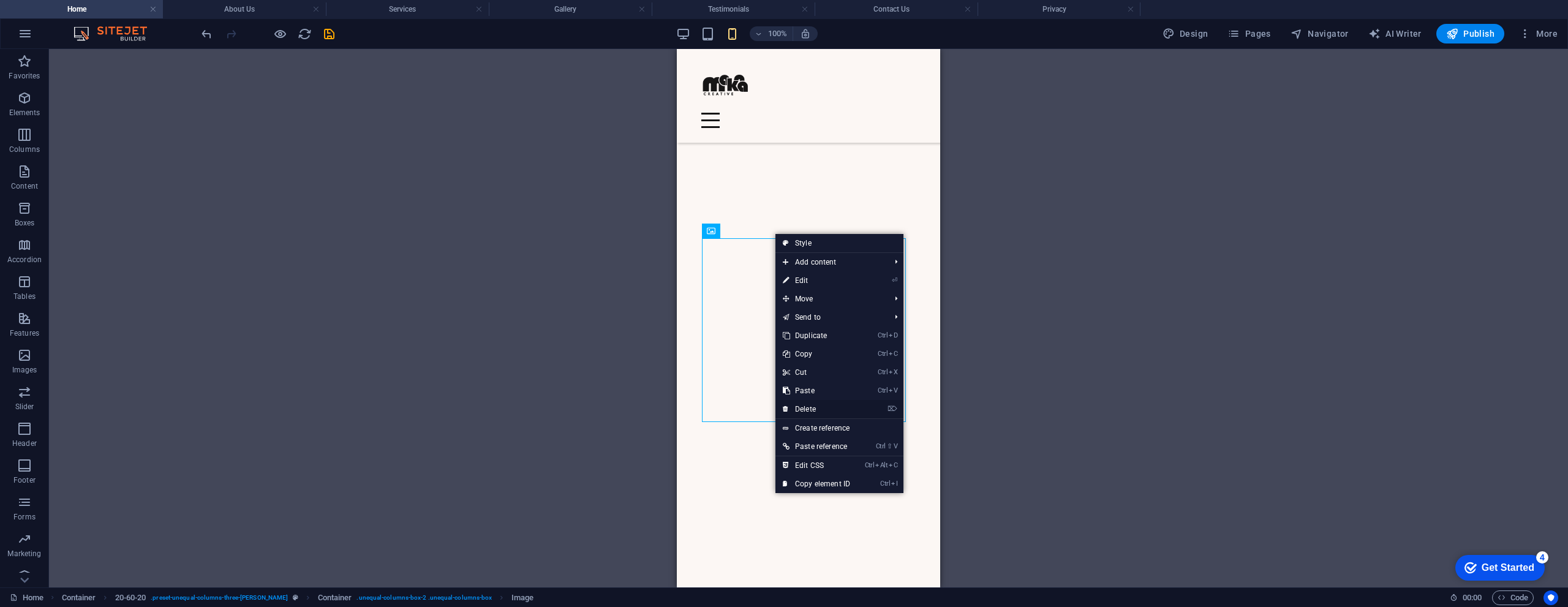
click at [806, 404] on link "⌦ Delete" at bounding box center [816, 409] width 82 height 18
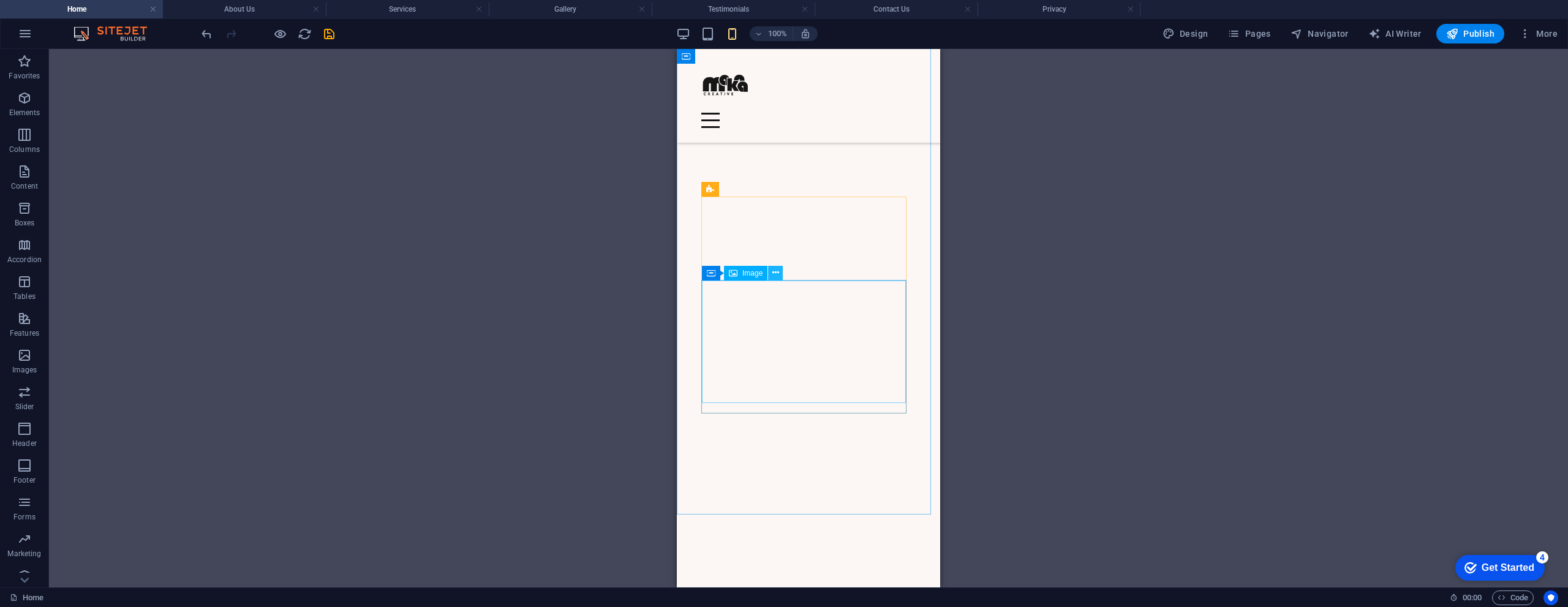
click at [775, 274] on icon at bounding box center [776, 273] width 7 height 13
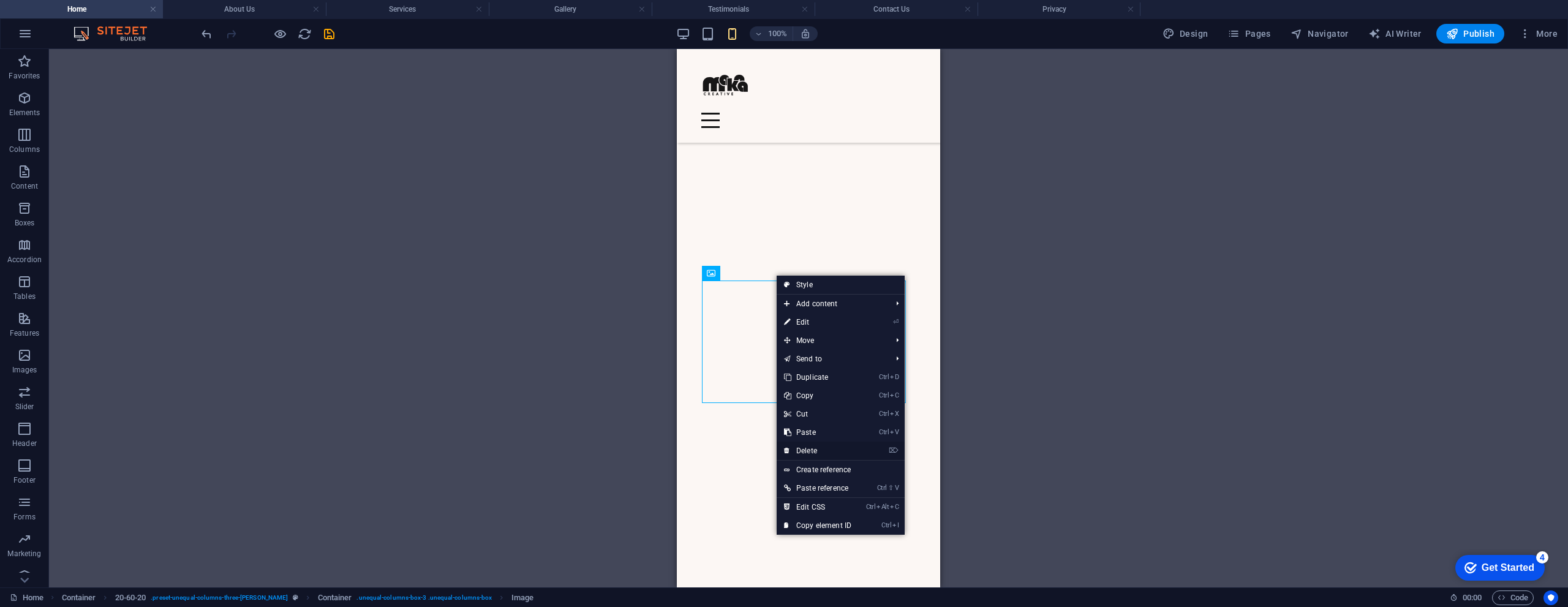
click at [808, 446] on link "⌦ Delete" at bounding box center [817, 450] width 82 height 18
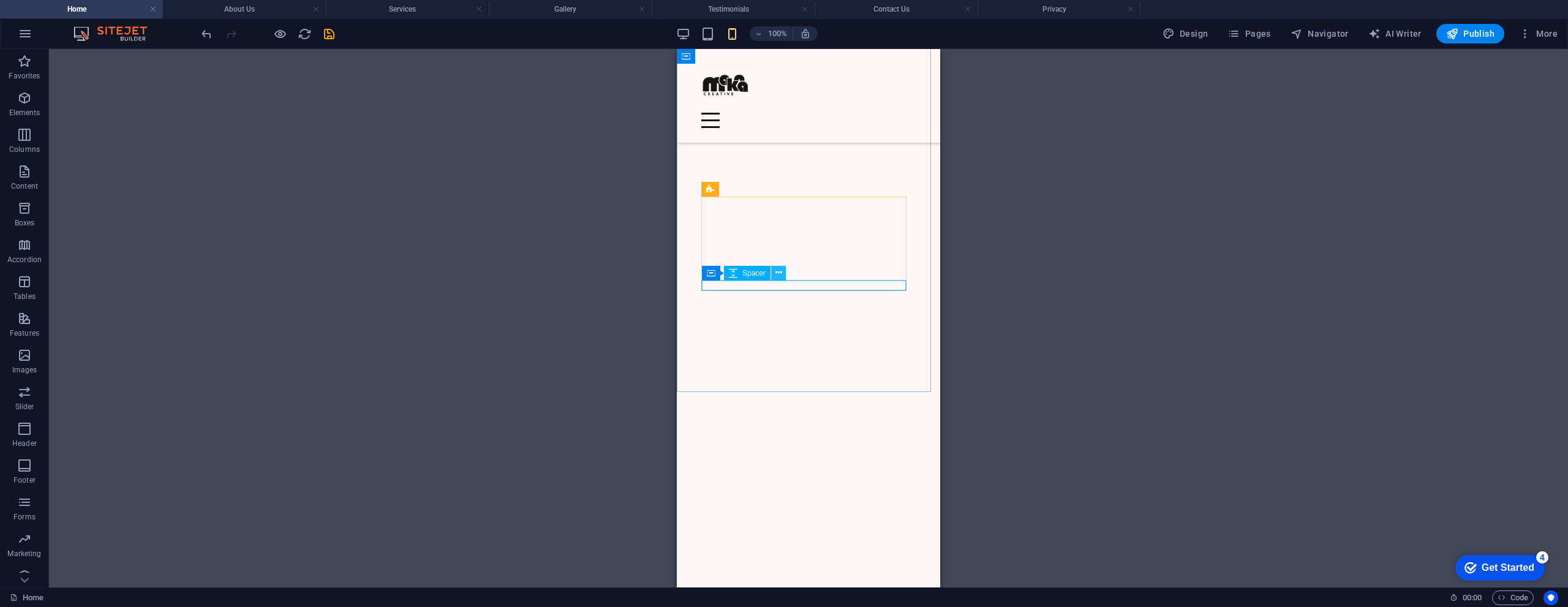
click at [776, 277] on icon at bounding box center [778, 273] width 7 height 13
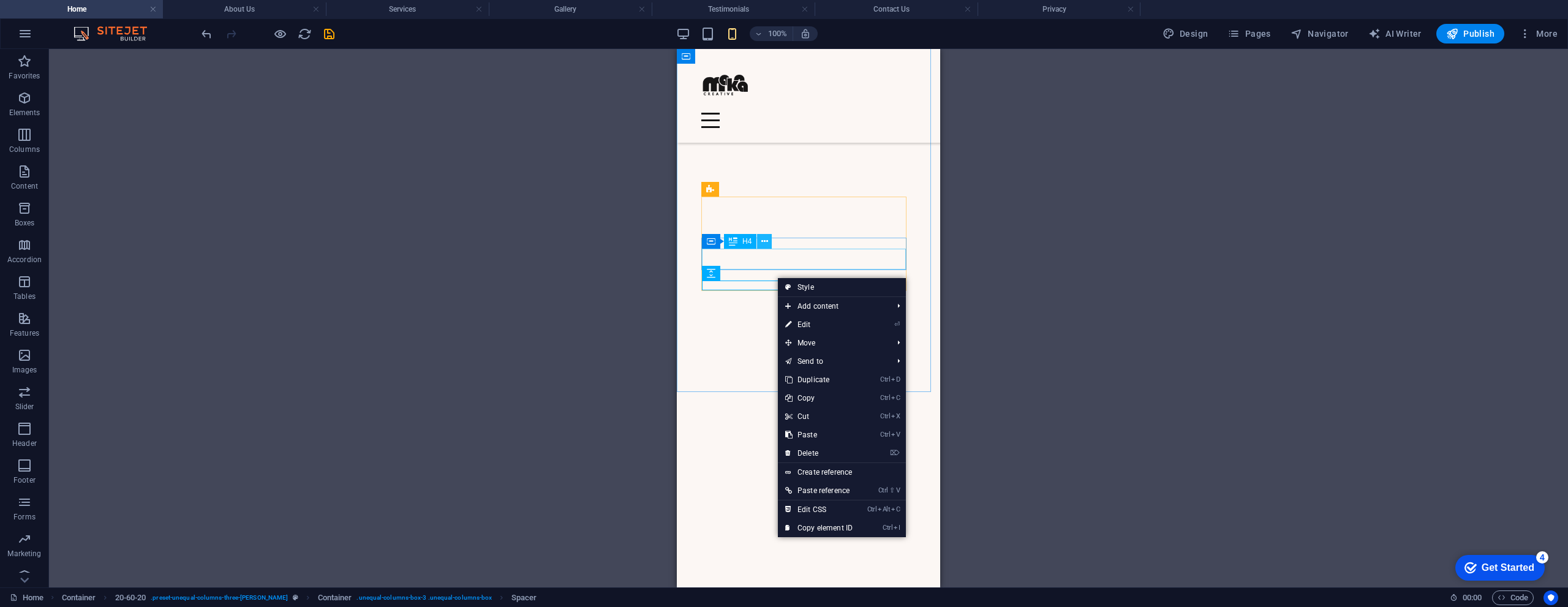
click at [765, 243] on icon at bounding box center [765, 241] width 7 height 13
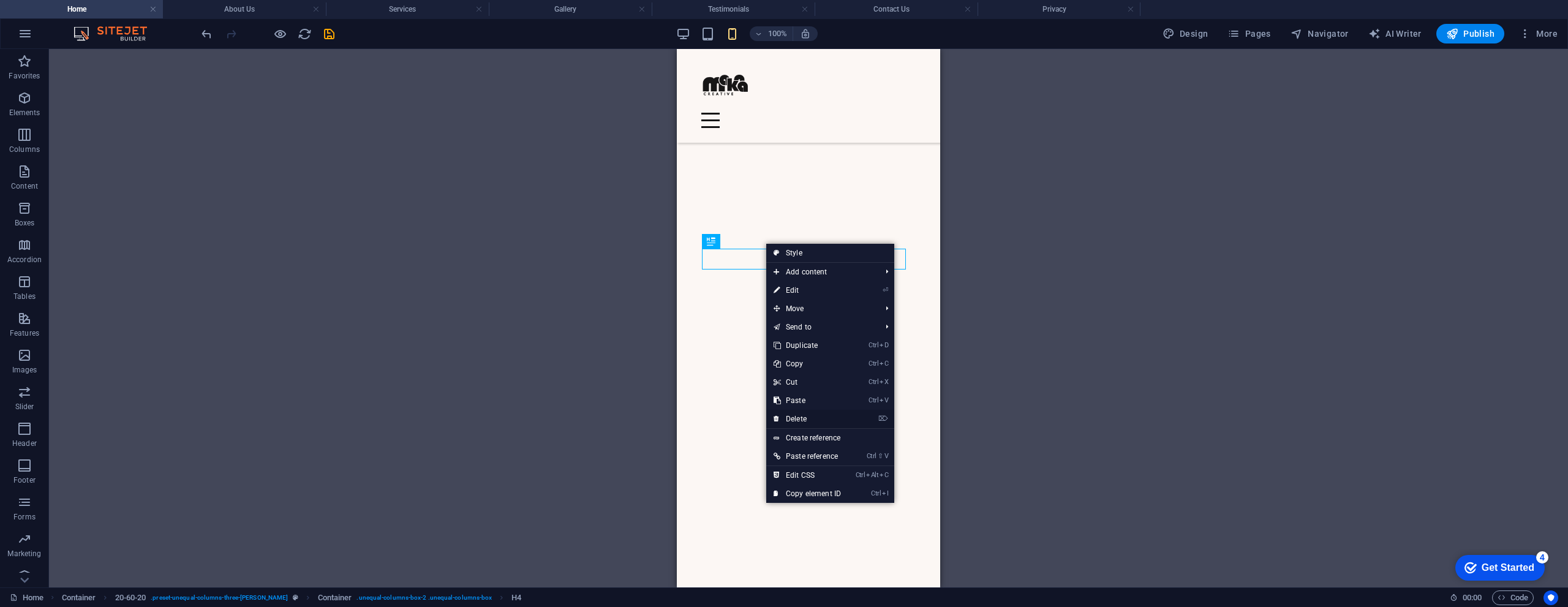
click at [805, 413] on link "⌦ Delete" at bounding box center [807, 418] width 82 height 18
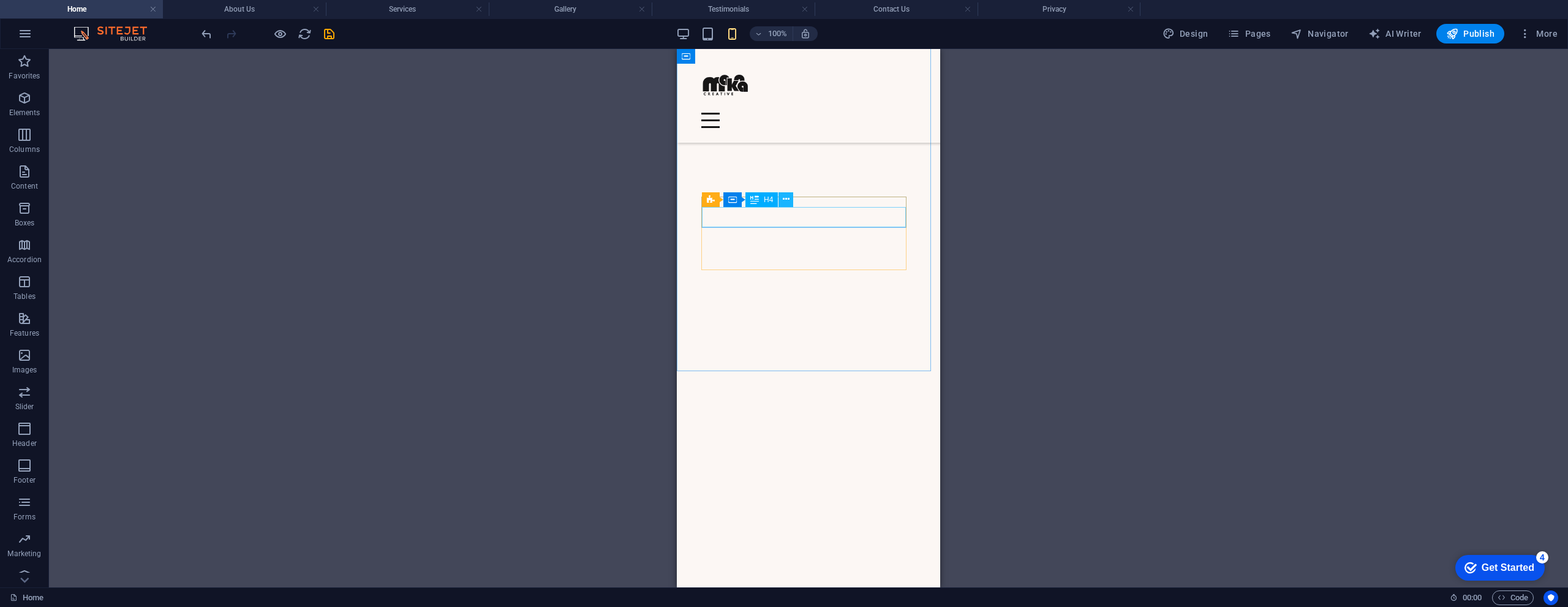
click at [783, 201] on icon at bounding box center [786, 199] width 7 height 13
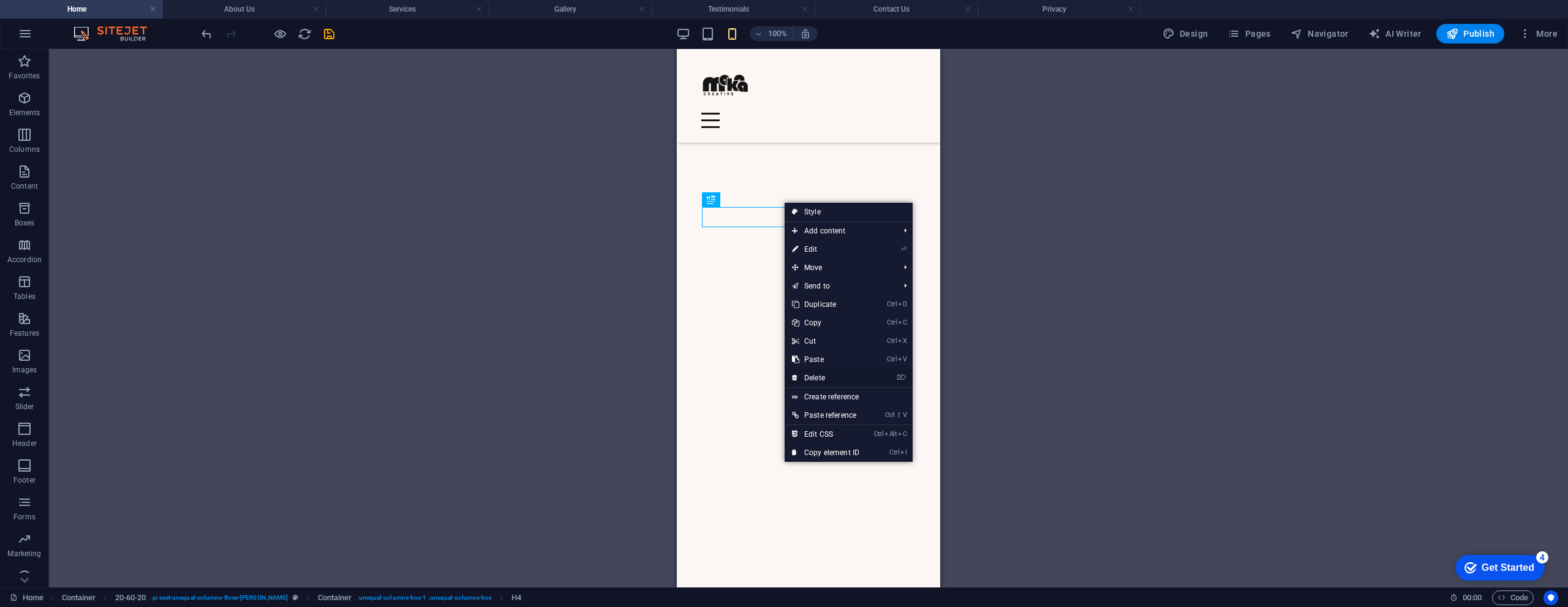
click at [815, 371] on link "⌦ Delete" at bounding box center [826, 377] width 82 height 18
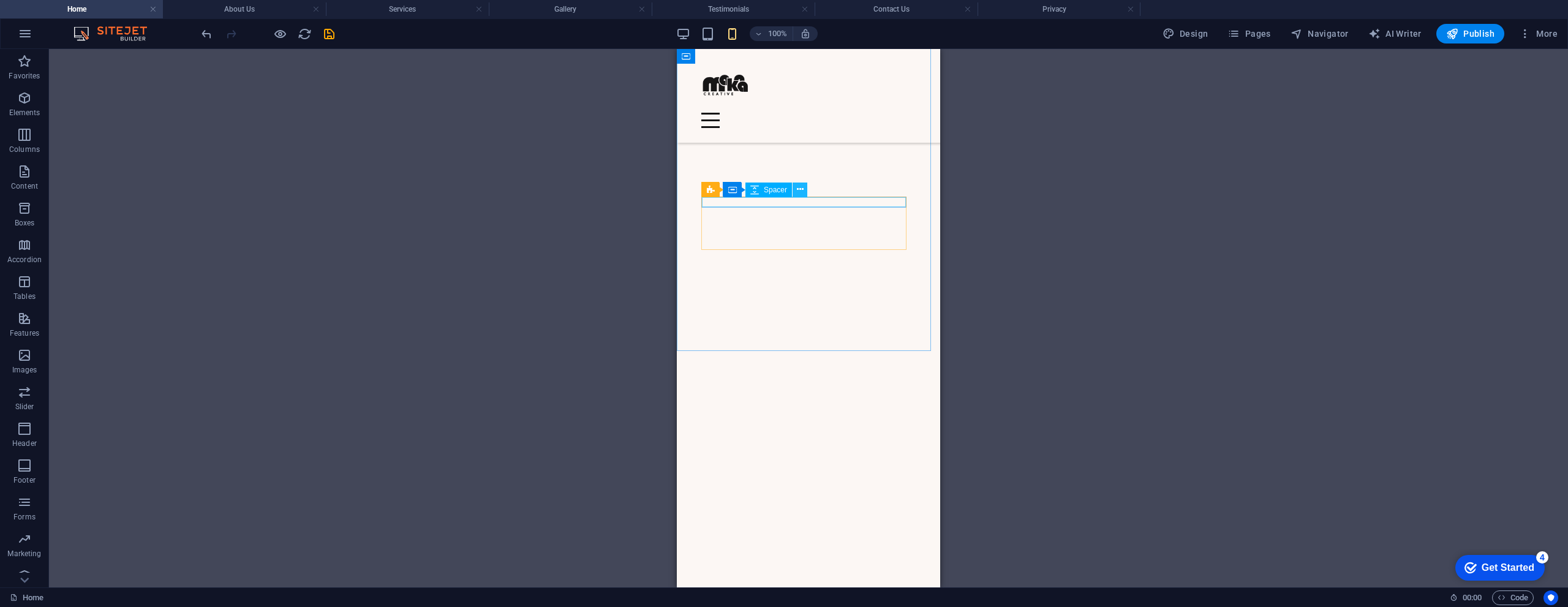
click at [799, 191] on icon at bounding box center [800, 189] width 7 height 13
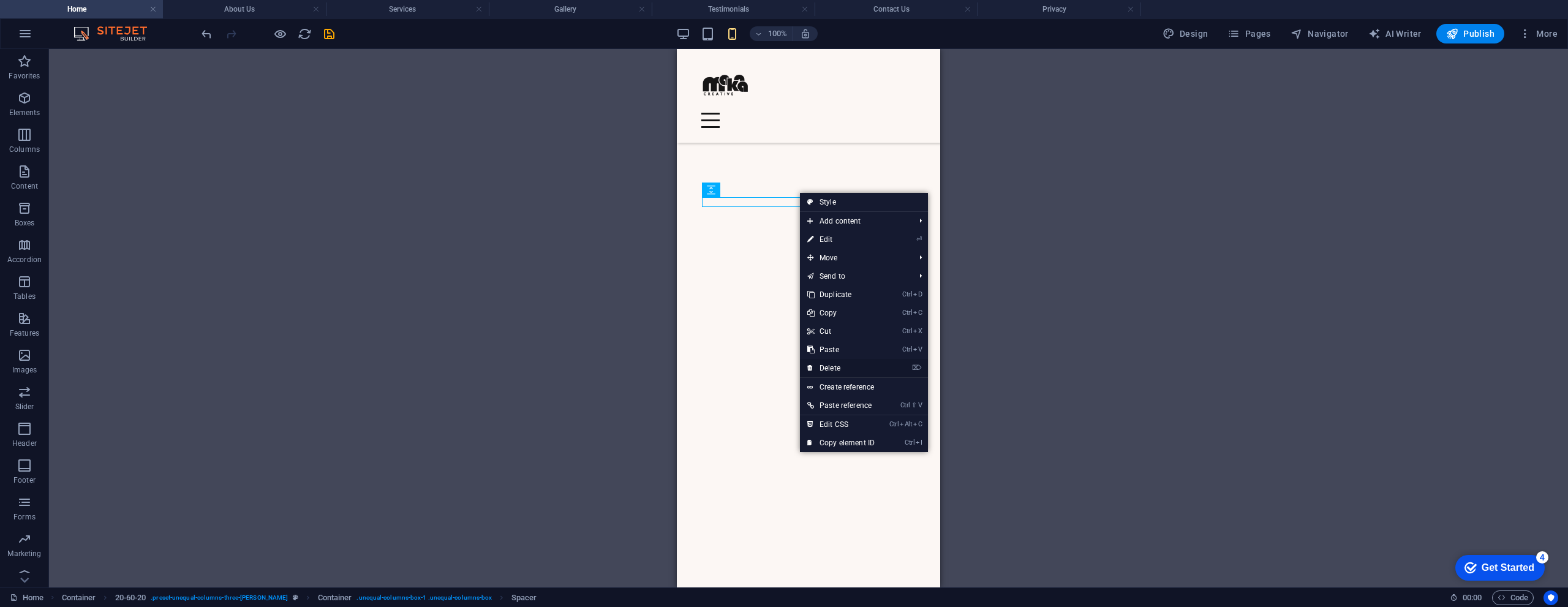
click at [833, 364] on link "⌦ Delete" at bounding box center [841, 368] width 82 height 18
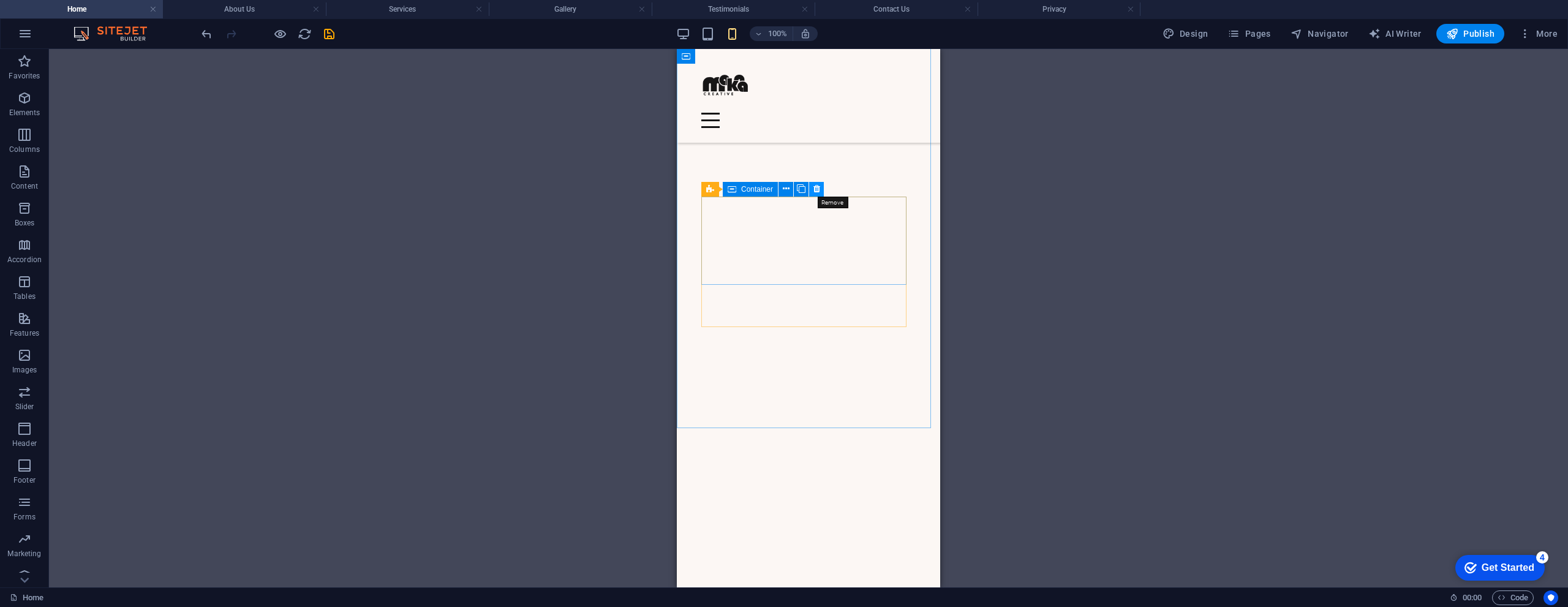
click at [819, 187] on icon at bounding box center [817, 189] width 7 height 13
click at [798, 192] on icon at bounding box center [800, 189] width 7 height 13
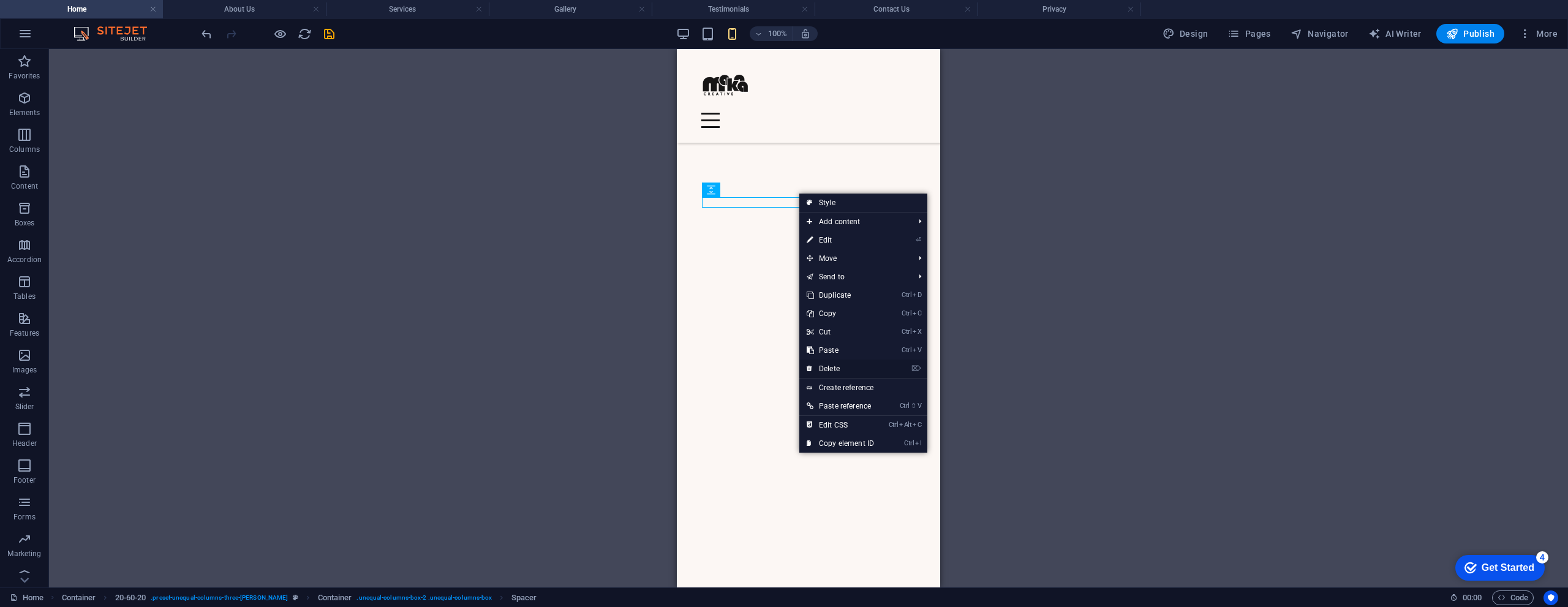
click at [840, 372] on link "⌦ Delete" at bounding box center [840, 368] width 82 height 18
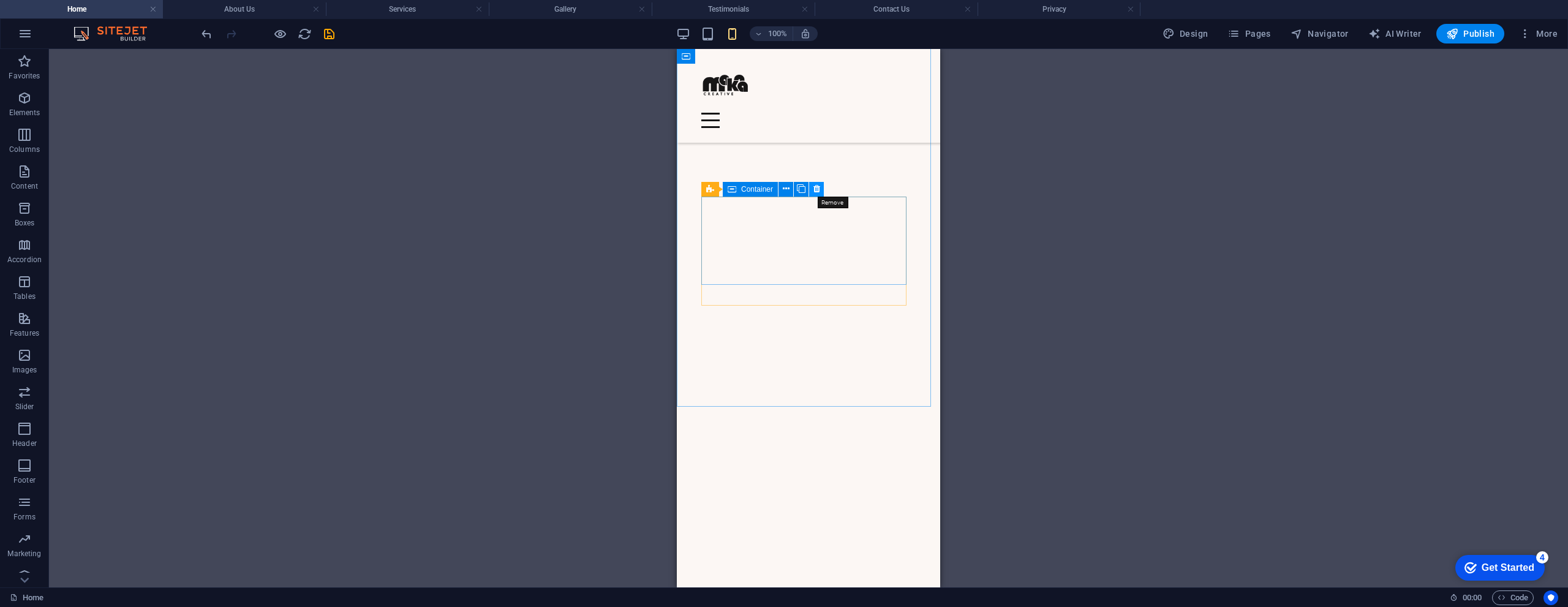
click at [815, 190] on icon at bounding box center [817, 189] width 7 height 13
click at [801, 189] on icon at bounding box center [800, 189] width 7 height 13
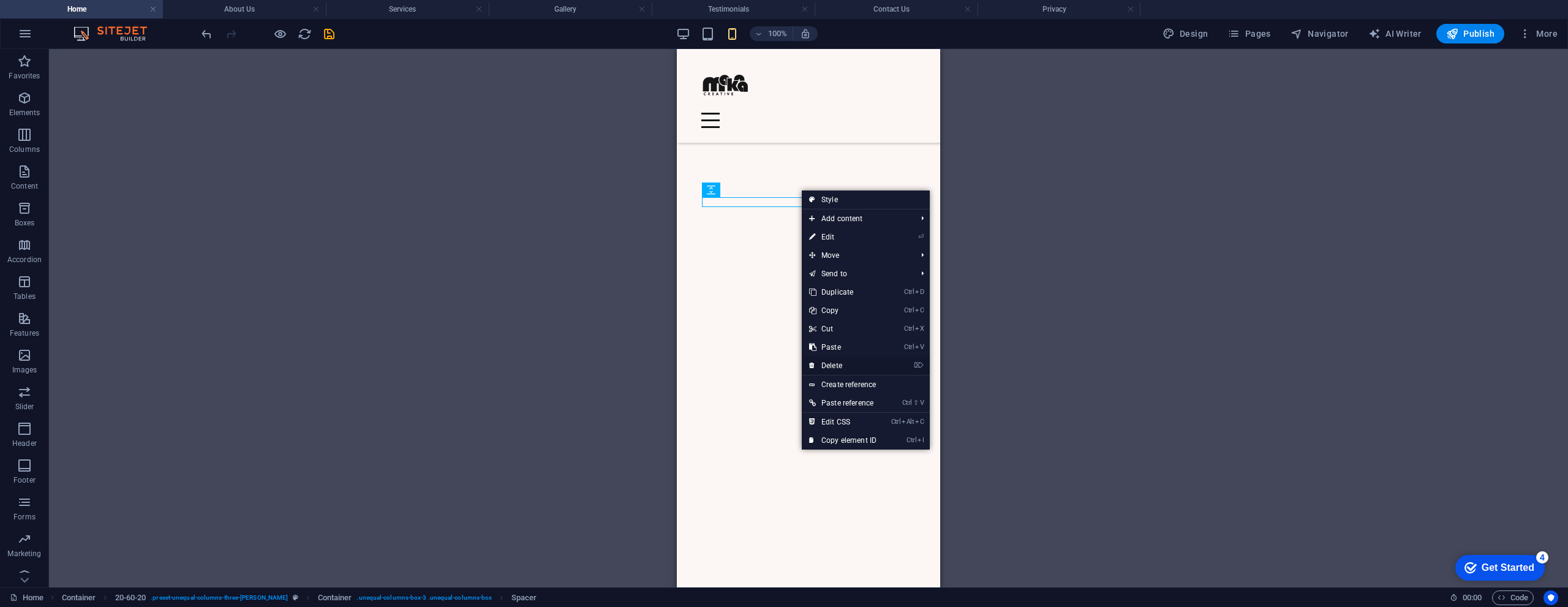
click at [839, 362] on link "⌦ Delete" at bounding box center [842, 366] width 82 height 18
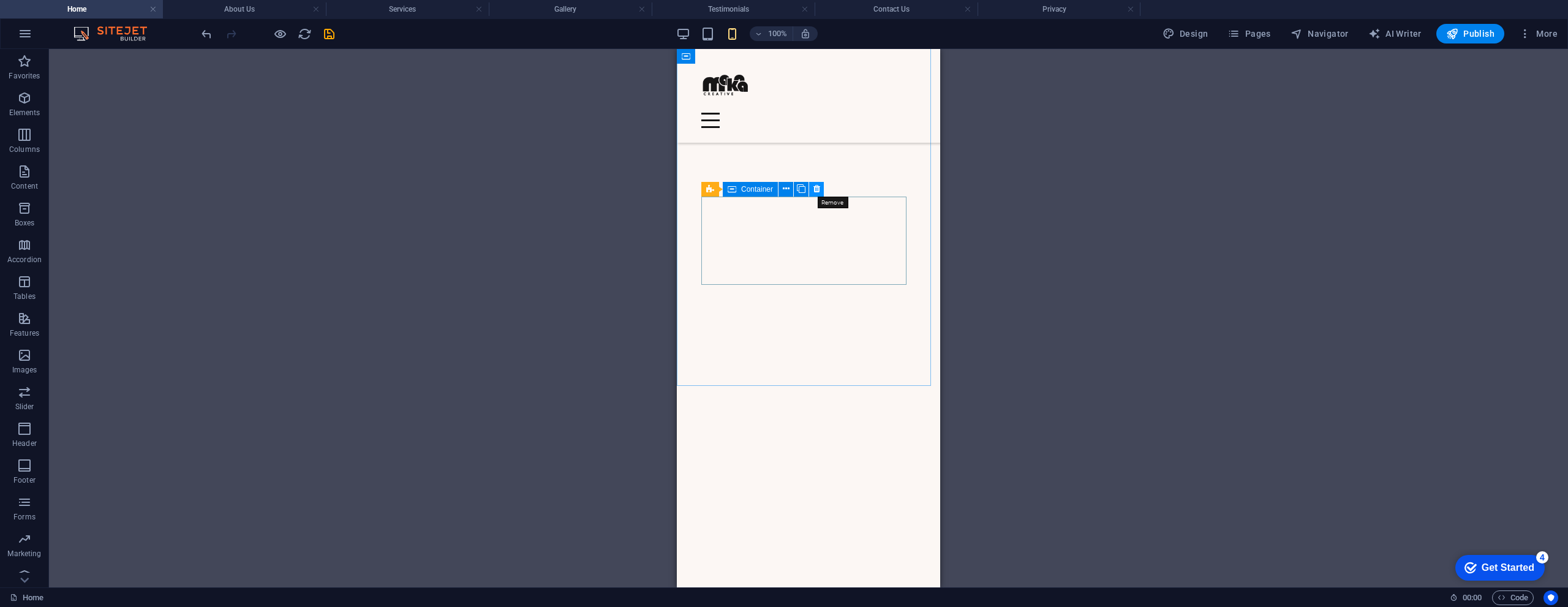
click at [817, 189] on icon at bounding box center [817, 189] width 7 height 13
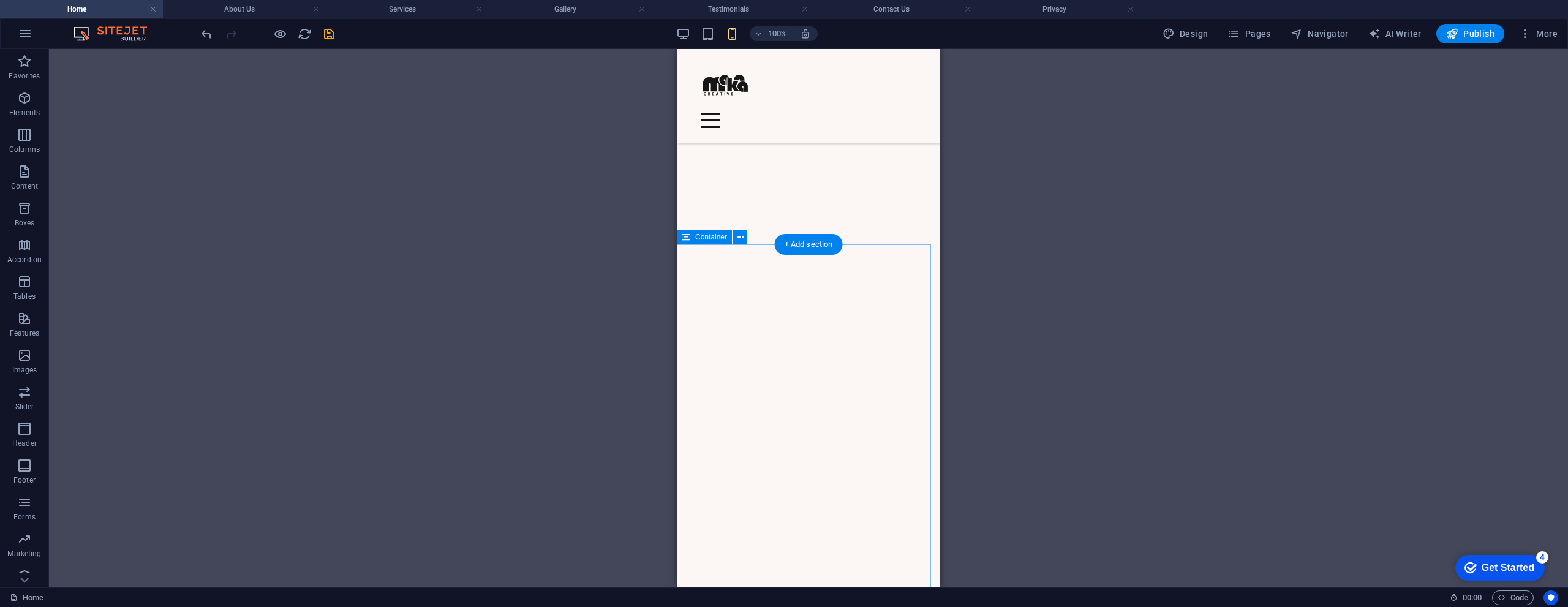
scroll to position [1041, 0]
drag, startPoint x: 29, startPoint y: 350, endPoint x: 733, endPoint y: 223, distance: 715.4
click at [29, 350] on icon "button" at bounding box center [24, 354] width 15 height 15
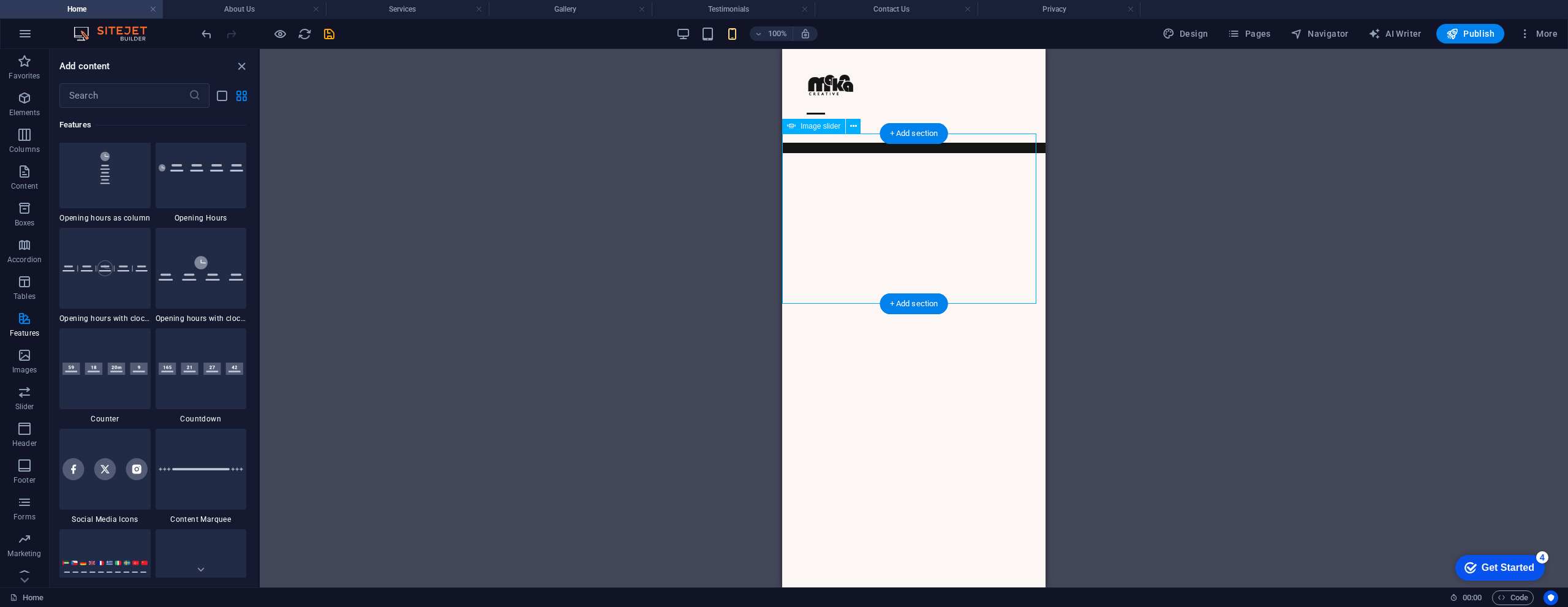
scroll to position [980, 0]
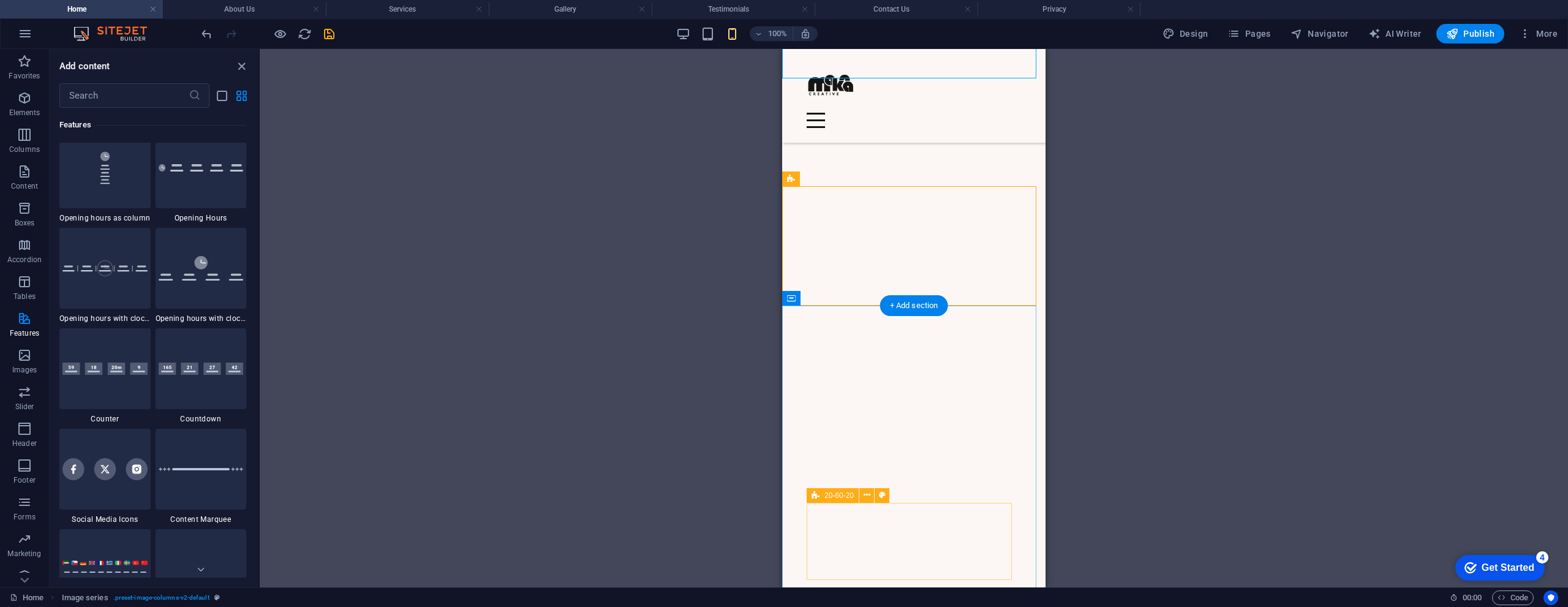
drag, startPoint x: 1576, startPoint y: 231, endPoint x: 876, endPoint y: 533, distance: 762.4
click at [856, 180] on icon at bounding box center [855, 179] width 7 height 13
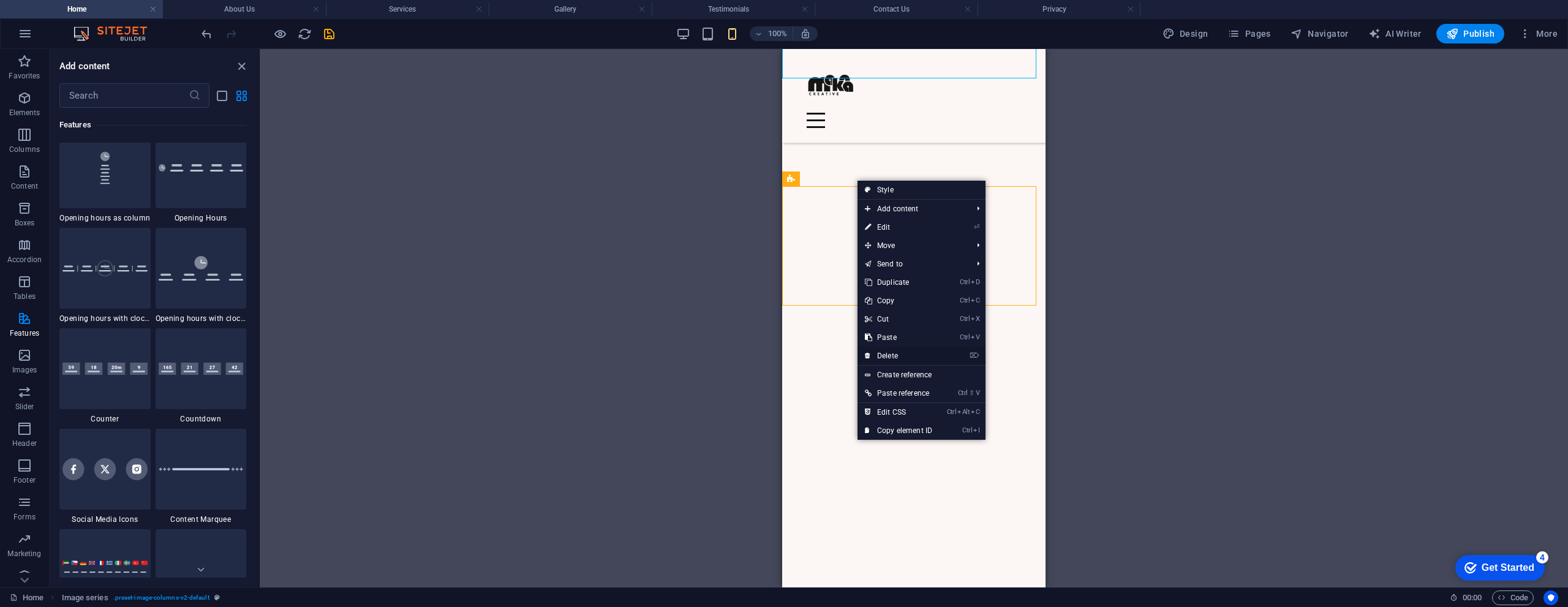
click at [901, 357] on link "⌦ Delete" at bounding box center [898, 356] width 82 height 18
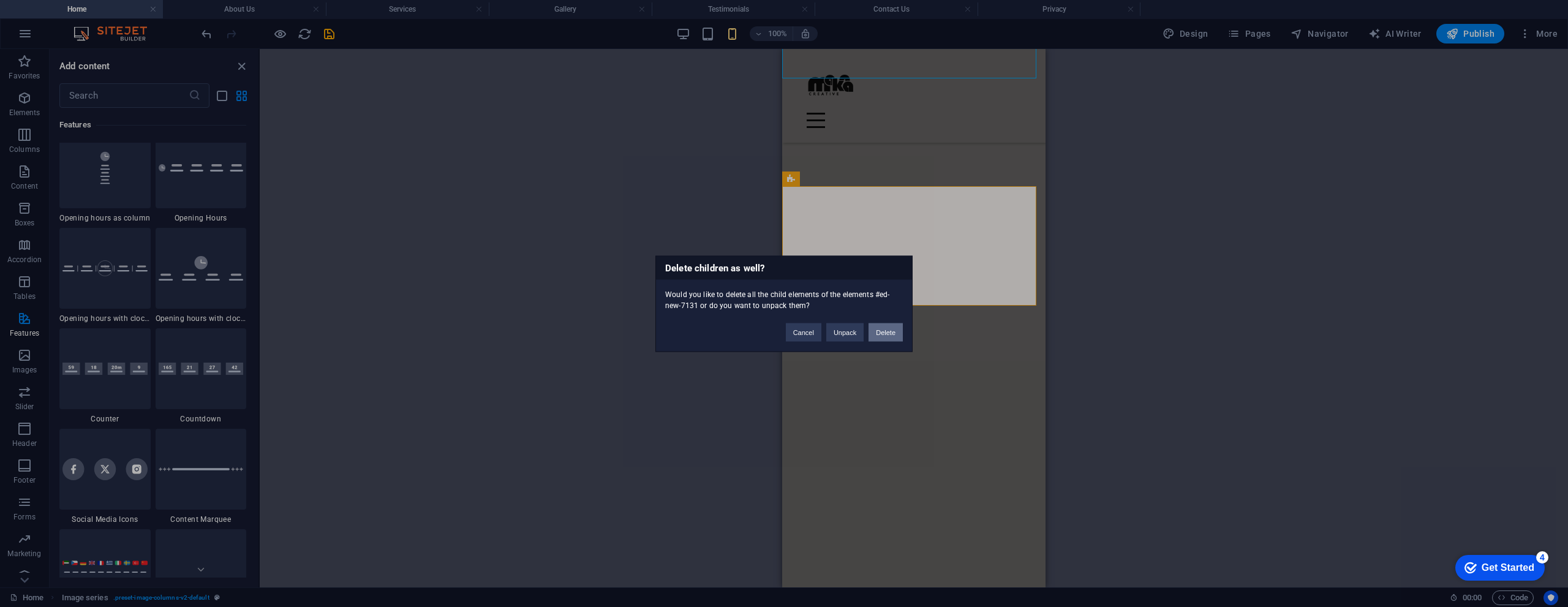
click at [882, 334] on button "Delete" at bounding box center [885, 332] width 34 height 18
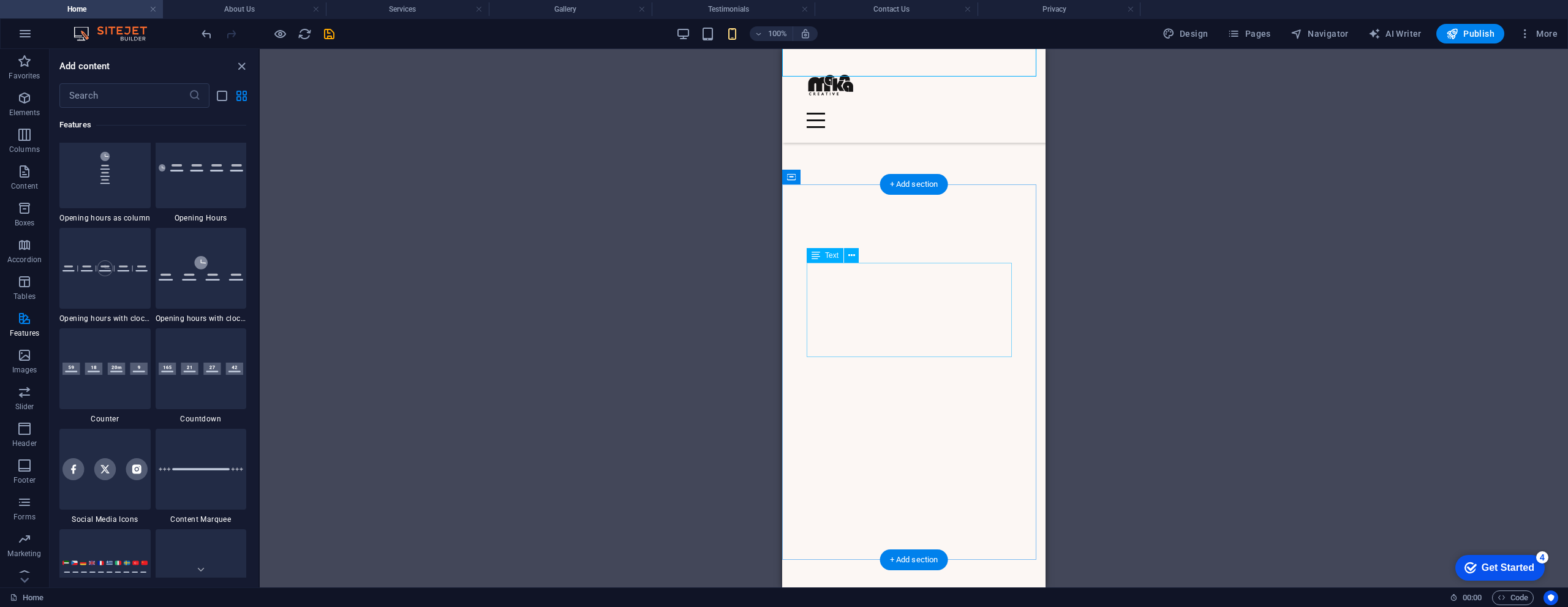
scroll to position [1163, 0]
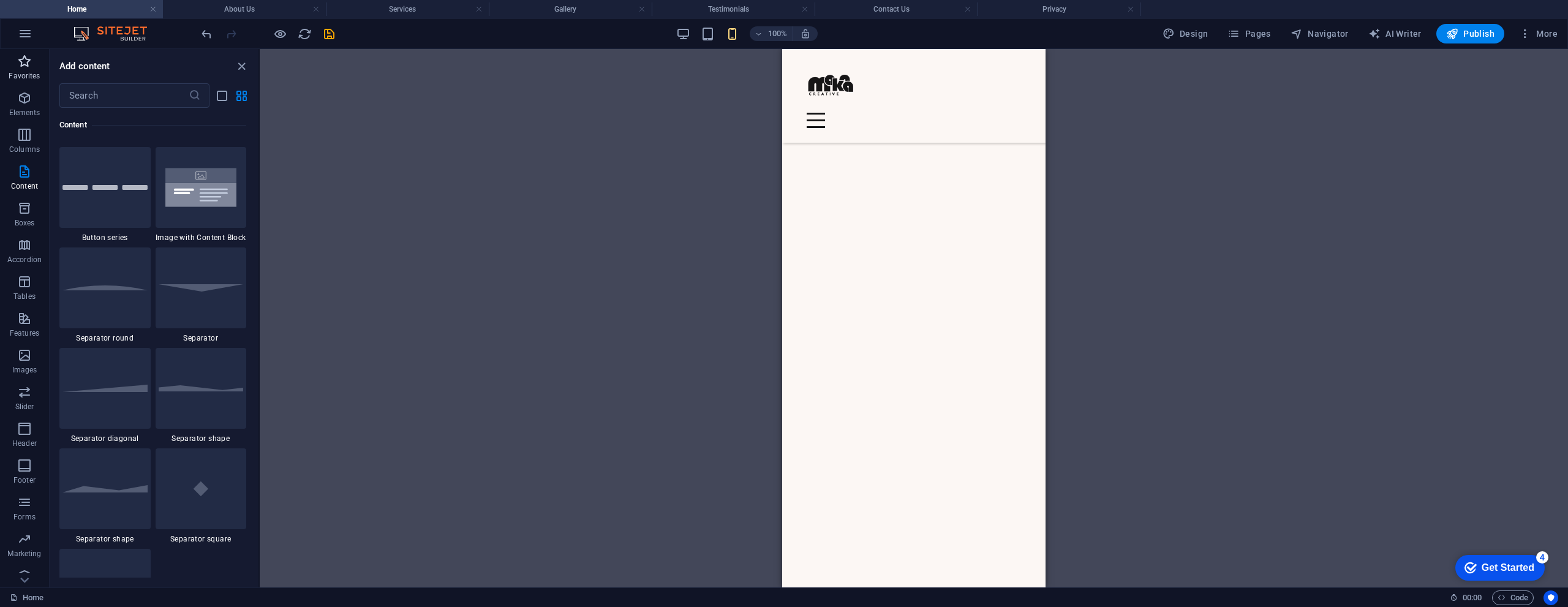
click at [20, 65] on icon "button" at bounding box center [24, 61] width 15 height 15
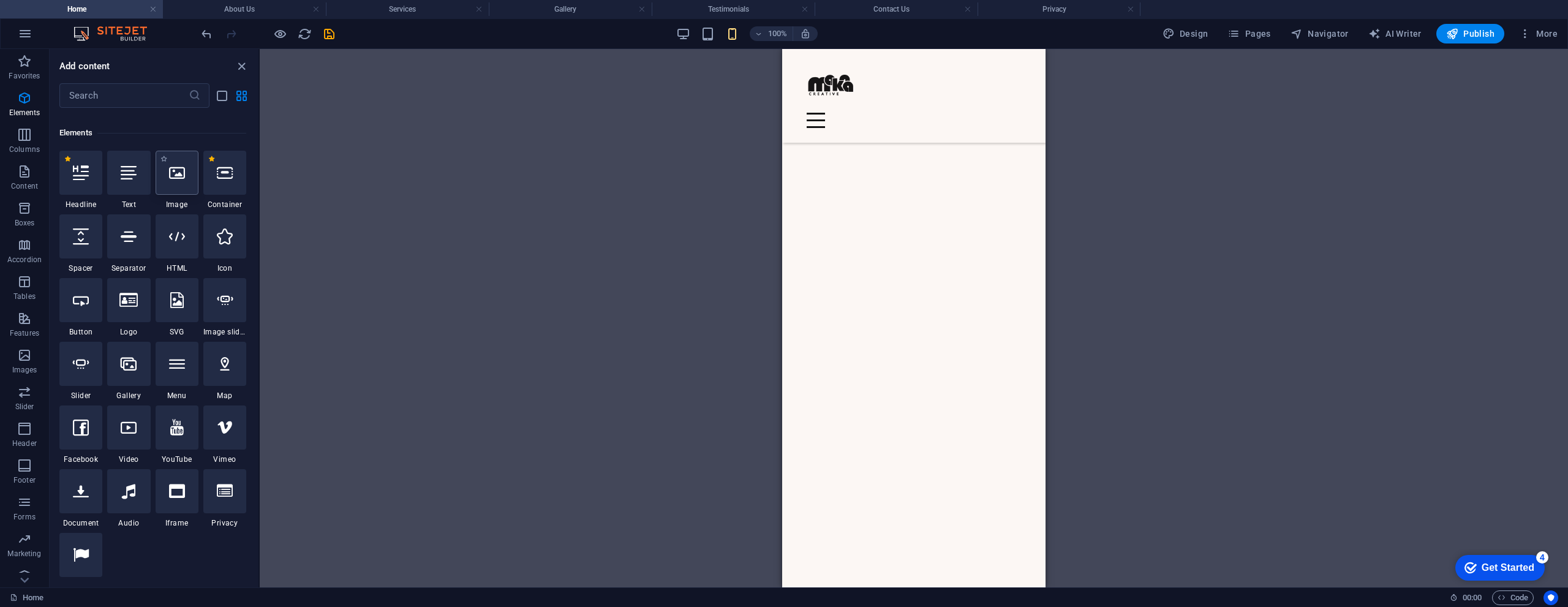
scroll to position [184, 0]
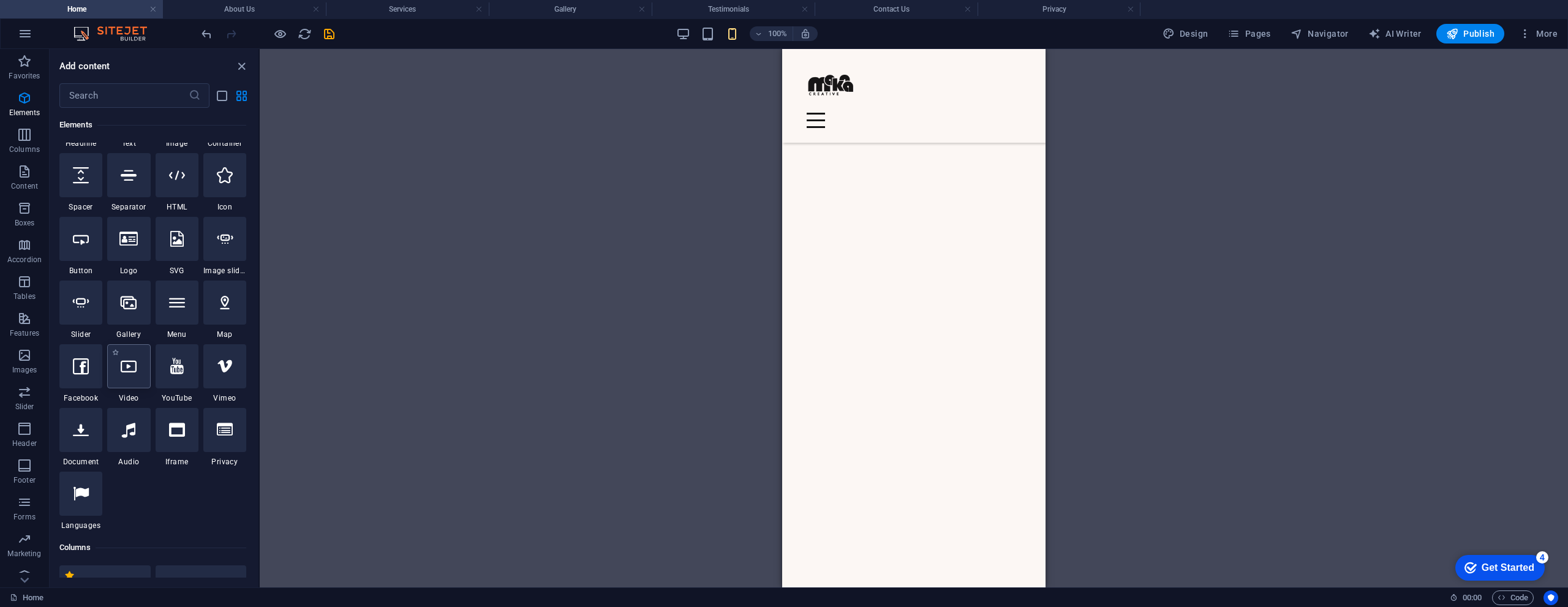
select select "%"
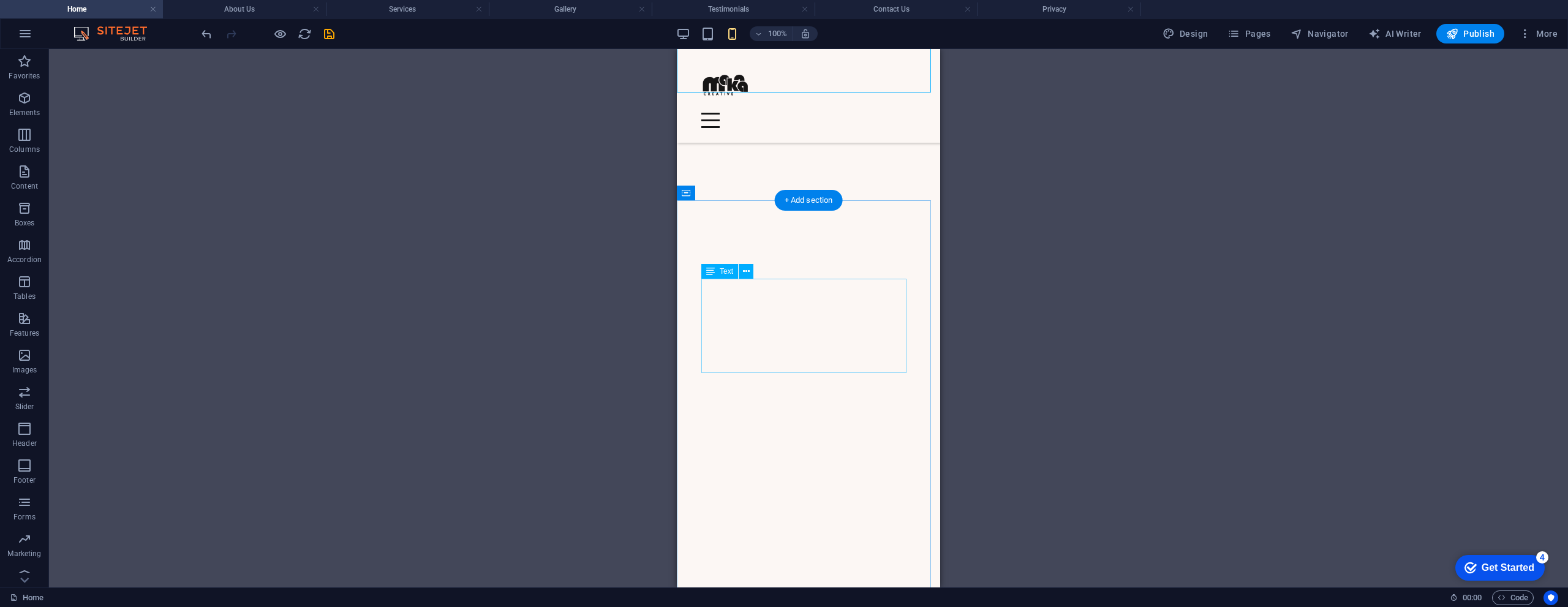
scroll to position [980, 0]
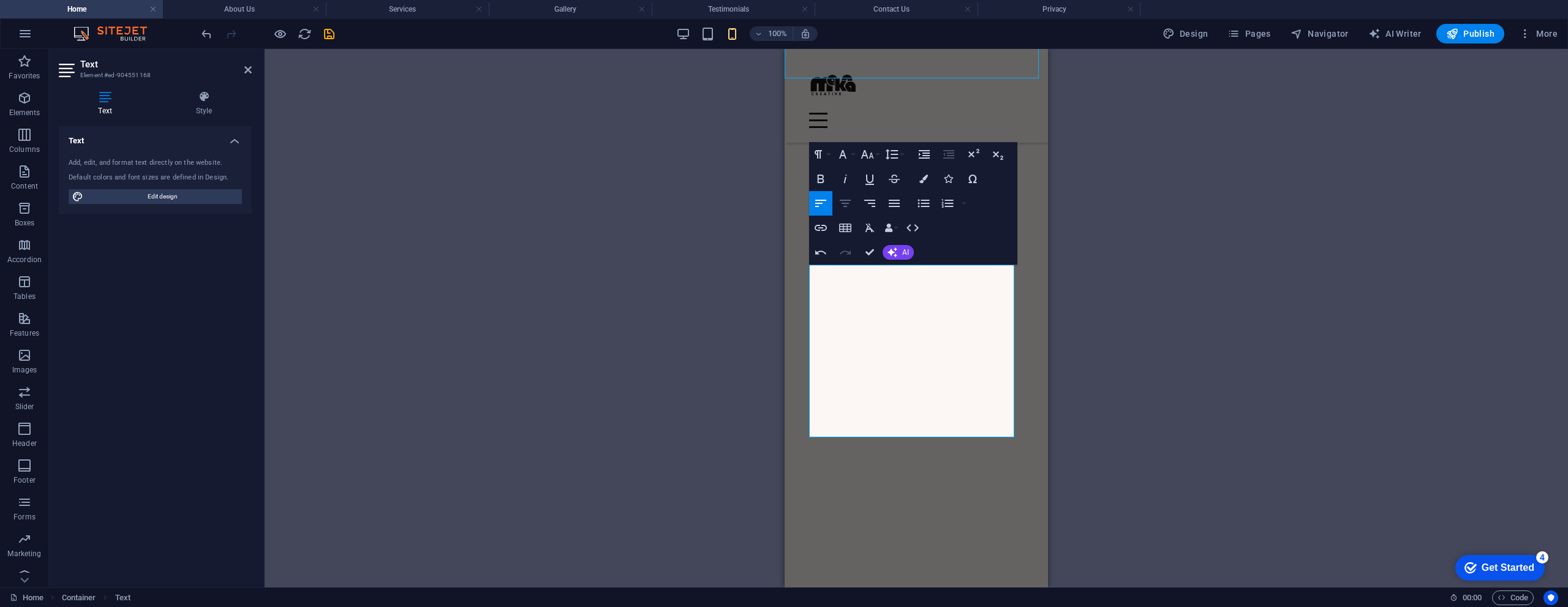
click at [844, 203] on icon "button" at bounding box center [845, 203] width 11 height 8
click at [1162, 291] on div "Drag here to replace the existing content. Press “Ctrl” if you want to create a…" at bounding box center [916, 318] width 1303 height 538
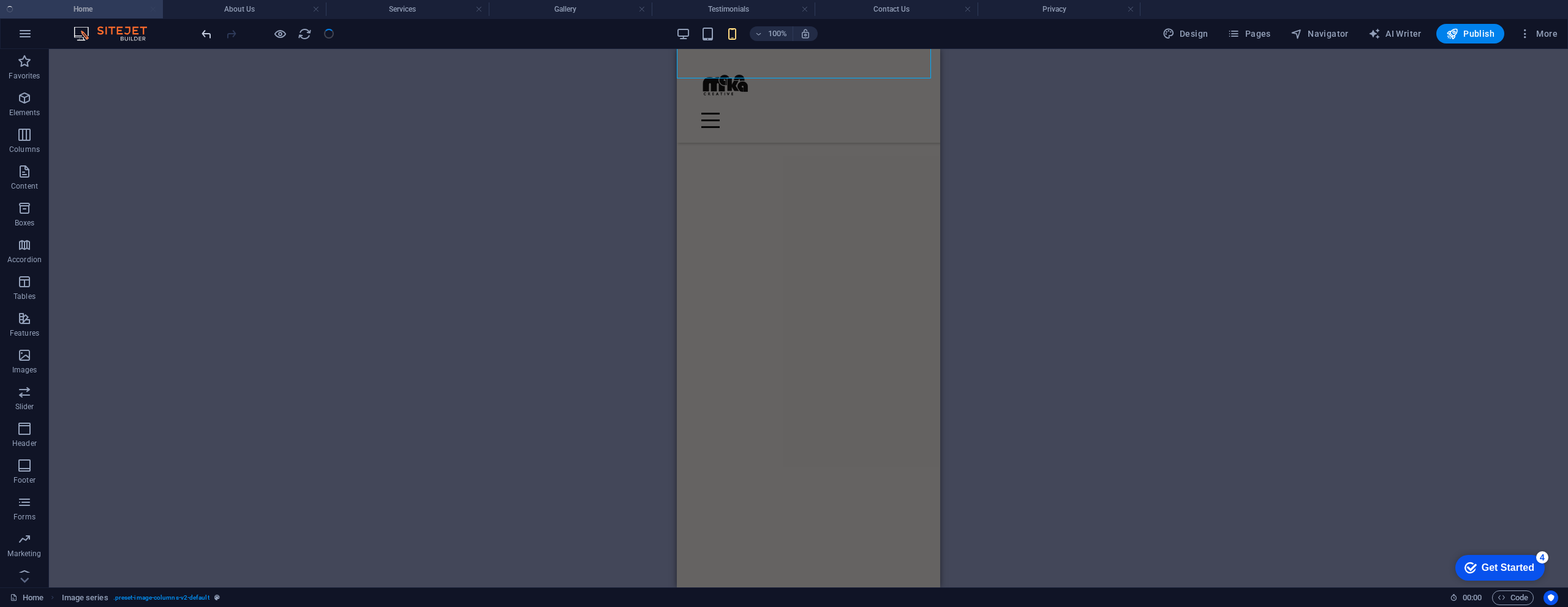
click at [212, 36] on icon "undo" at bounding box center [207, 34] width 14 height 14
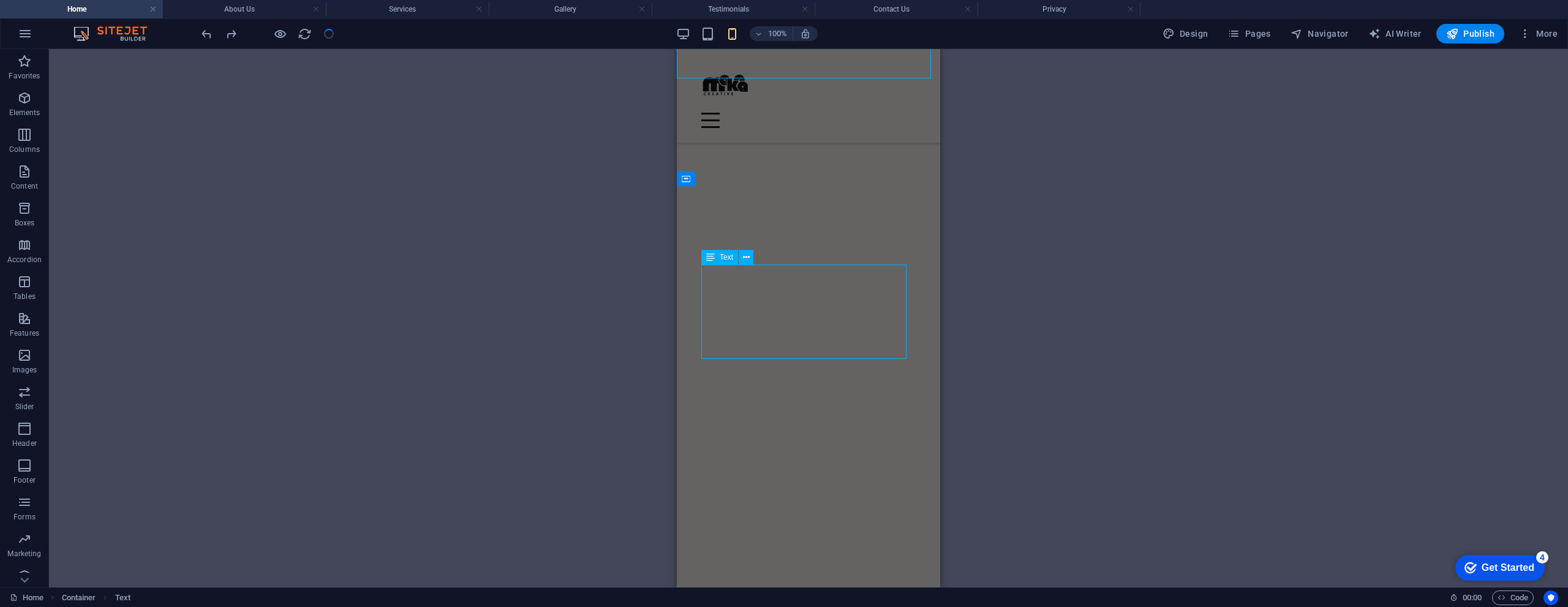
click at [781, 282] on div "H1 Banner Container Spacer Container H2 Spacer Text Container Image Container S…" at bounding box center [808, 318] width 1519 height 538
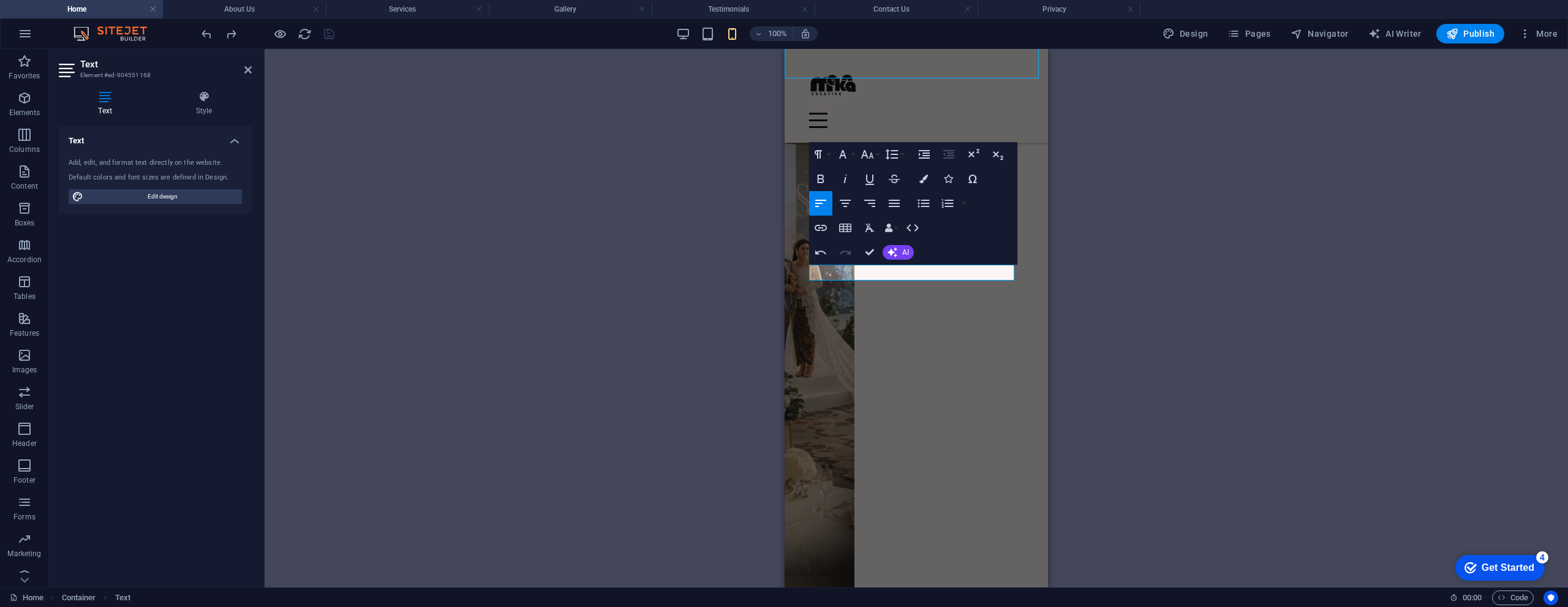
click at [858, 264] on div "Undo Redo Confirm (Ctrl+⏎) AI Improve Make shorter Make longer Fix spelling & g…" at bounding box center [862, 252] width 105 height 24
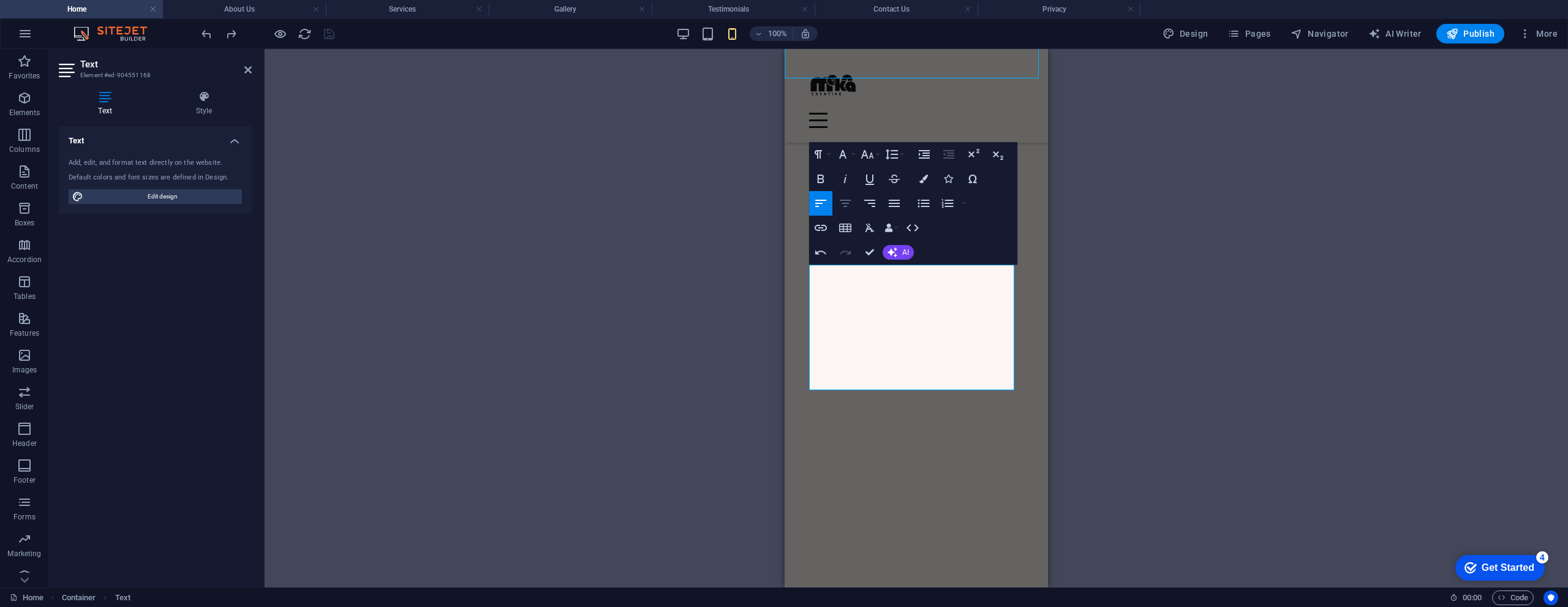
click at [848, 205] on icon "button" at bounding box center [844, 203] width 15 height 15
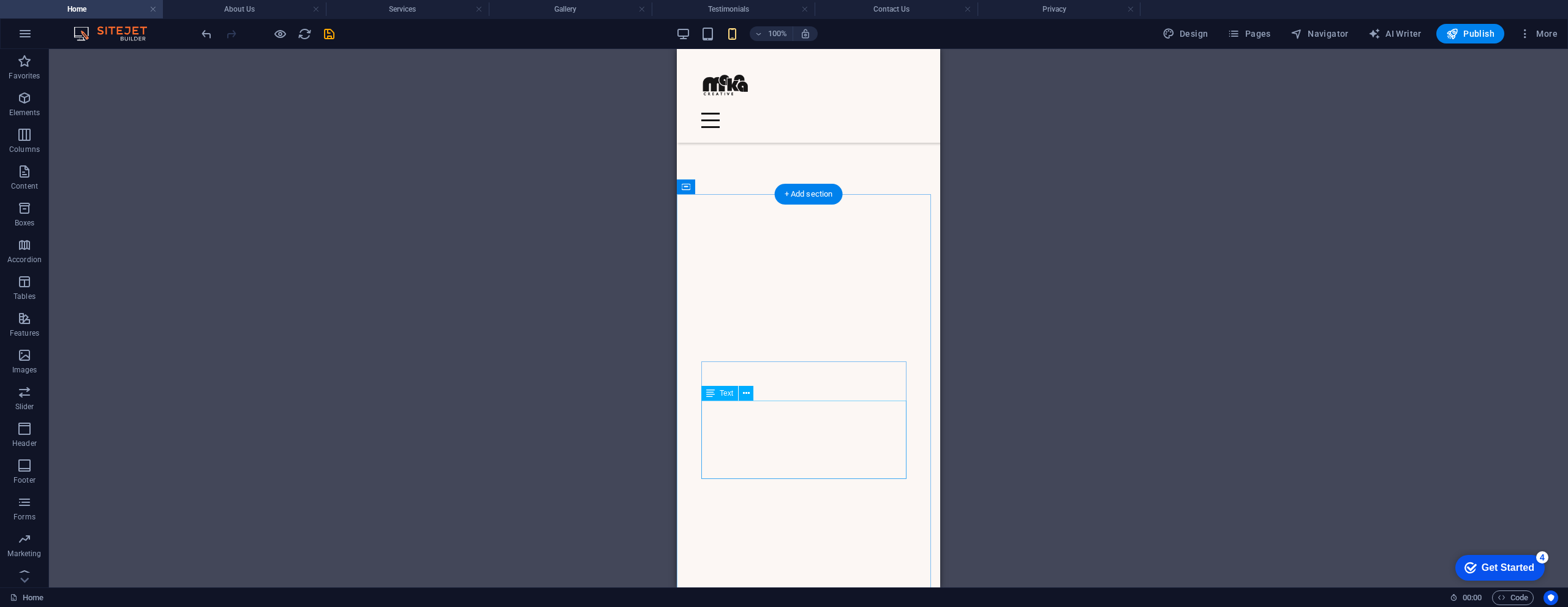
scroll to position [1408, 0]
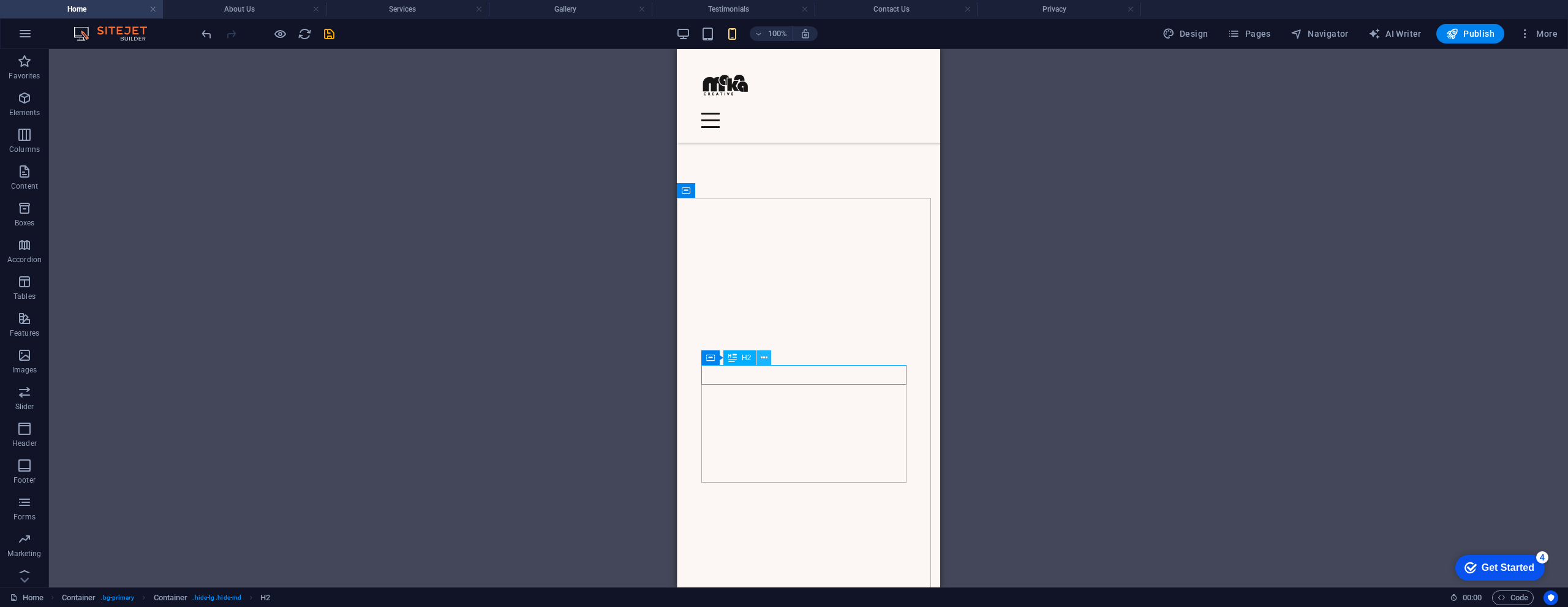
click at [760, 359] on icon at bounding box center [764, 358] width 7 height 13
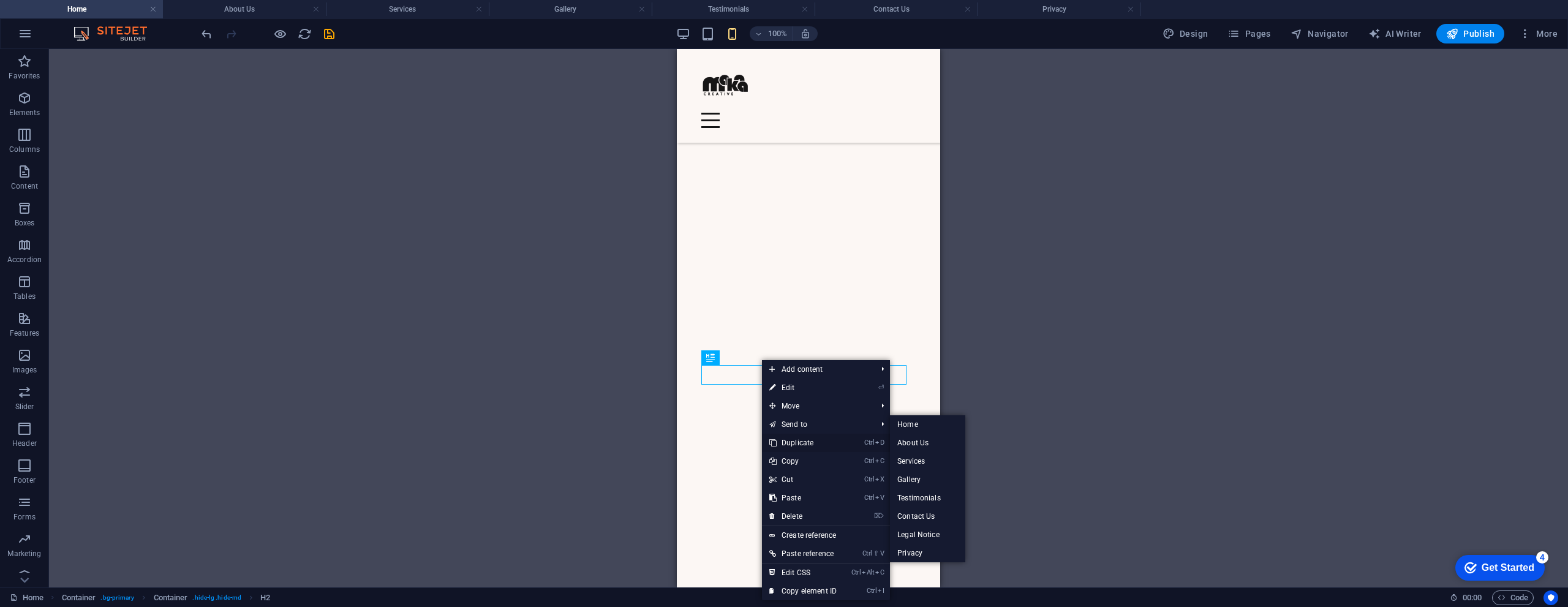
click at [792, 437] on link "Ctrl D Duplicate" at bounding box center [803, 443] width 82 height 18
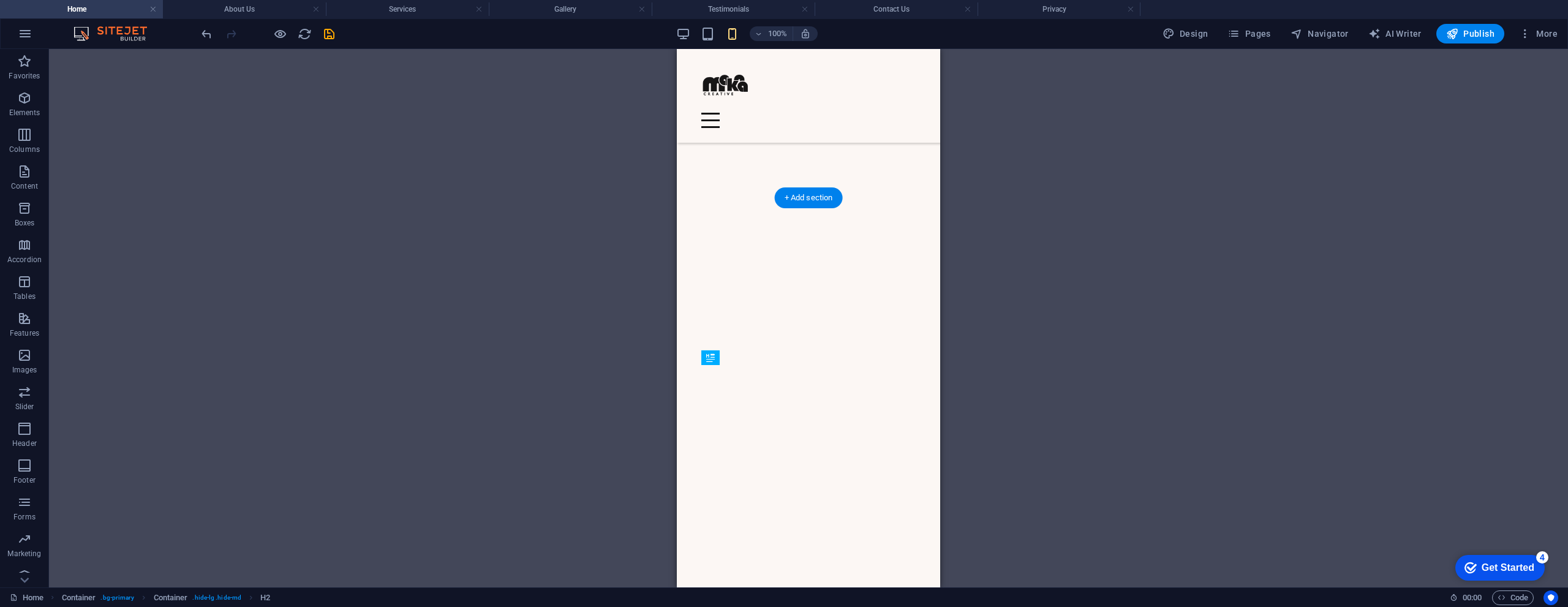
drag, startPoint x: 1396, startPoint y: 427, endPoint x: 710, endPoint y: 502, distance: 690.1
click at [24, 96] on icon "button" at bounding box center [24, 98] width 15 height 15
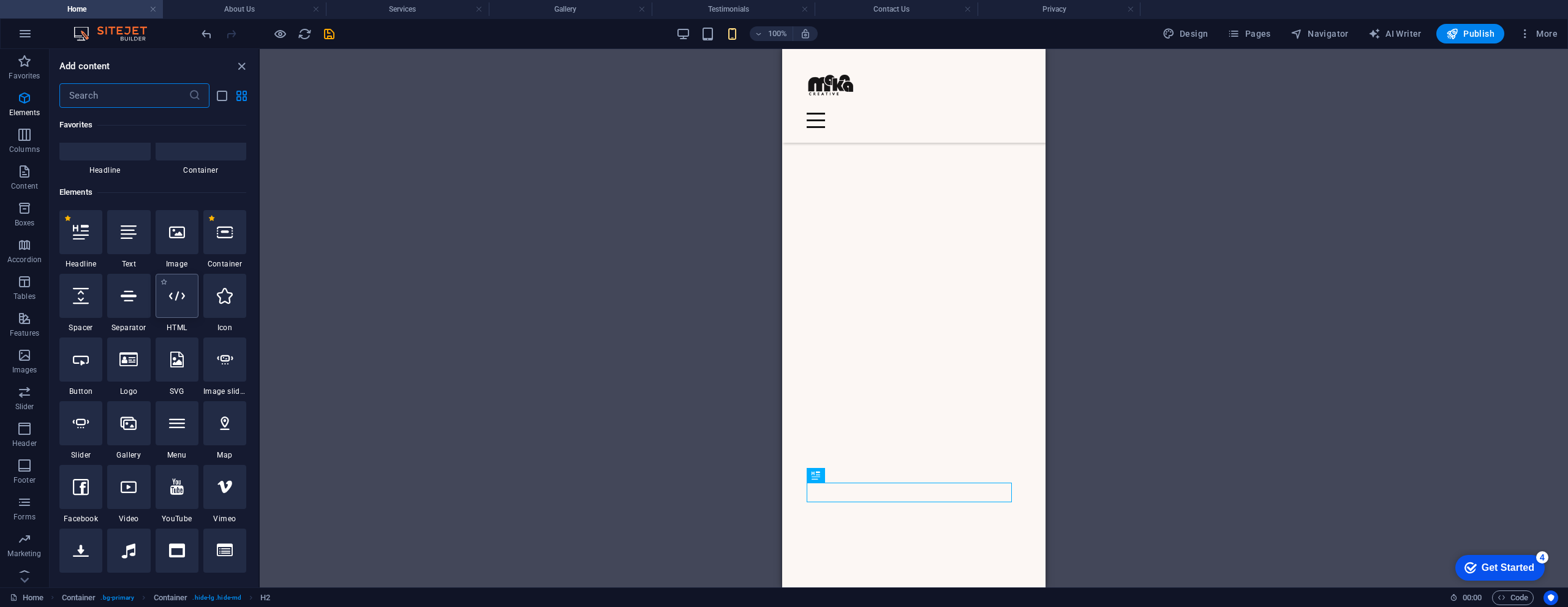
scroll to position [123, 0]
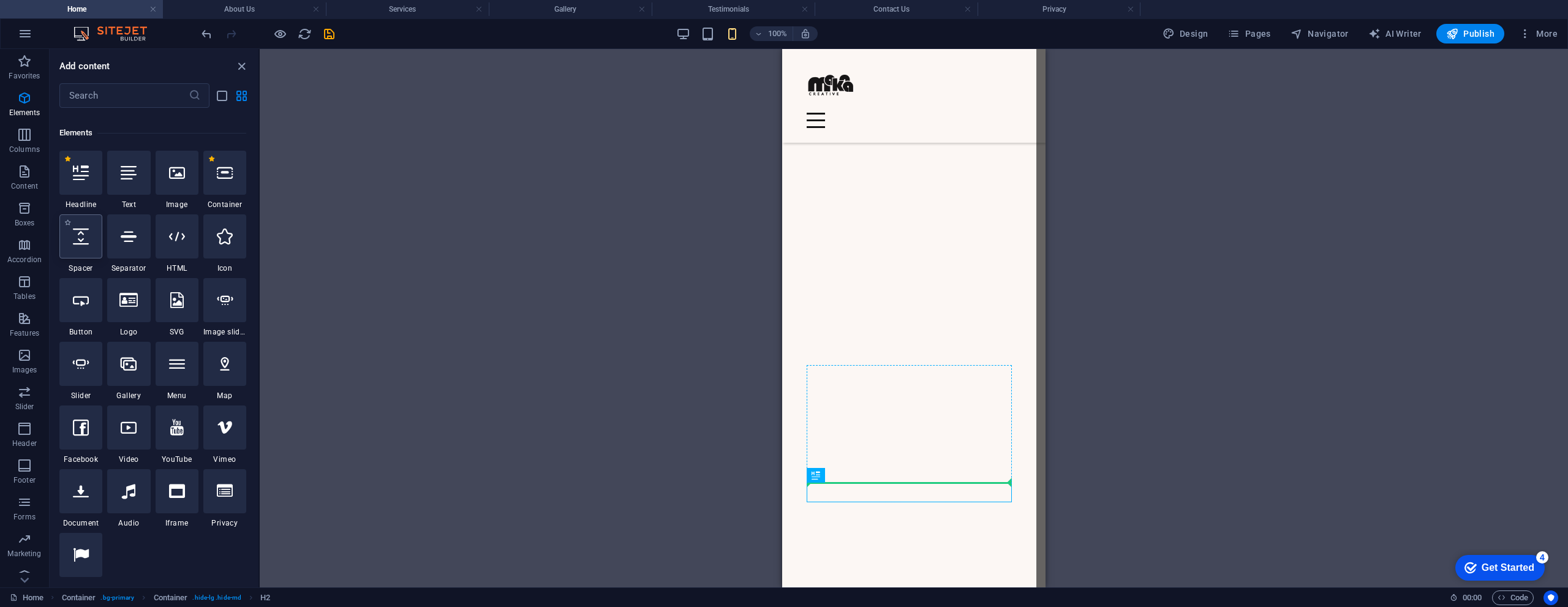
select select "px"
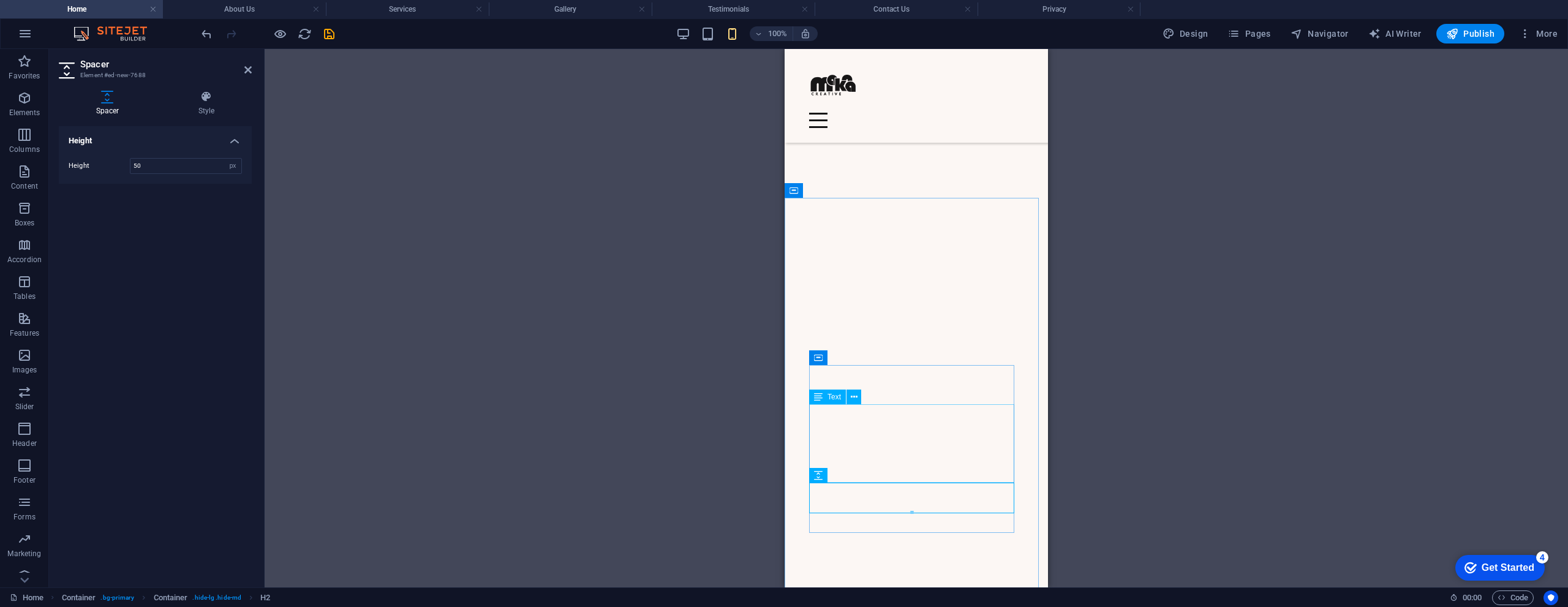
scroll to position [1531, 0]
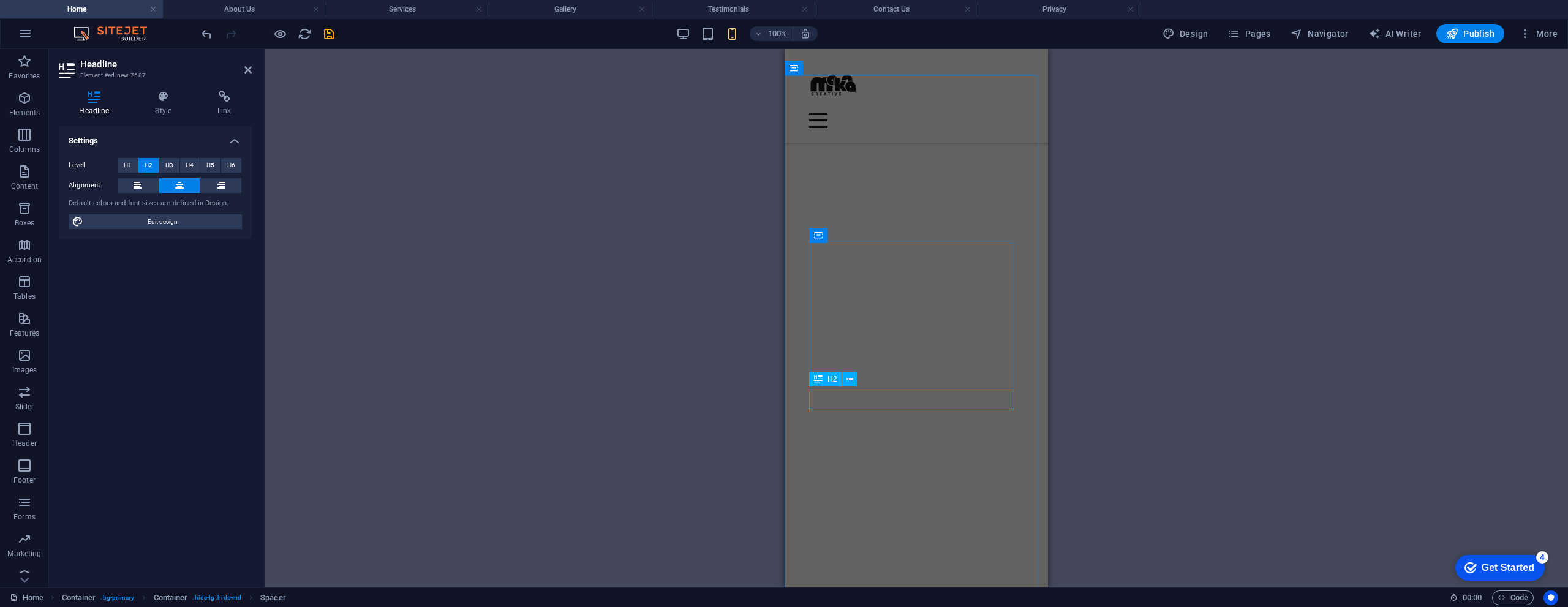
scroll to position [4, 0]
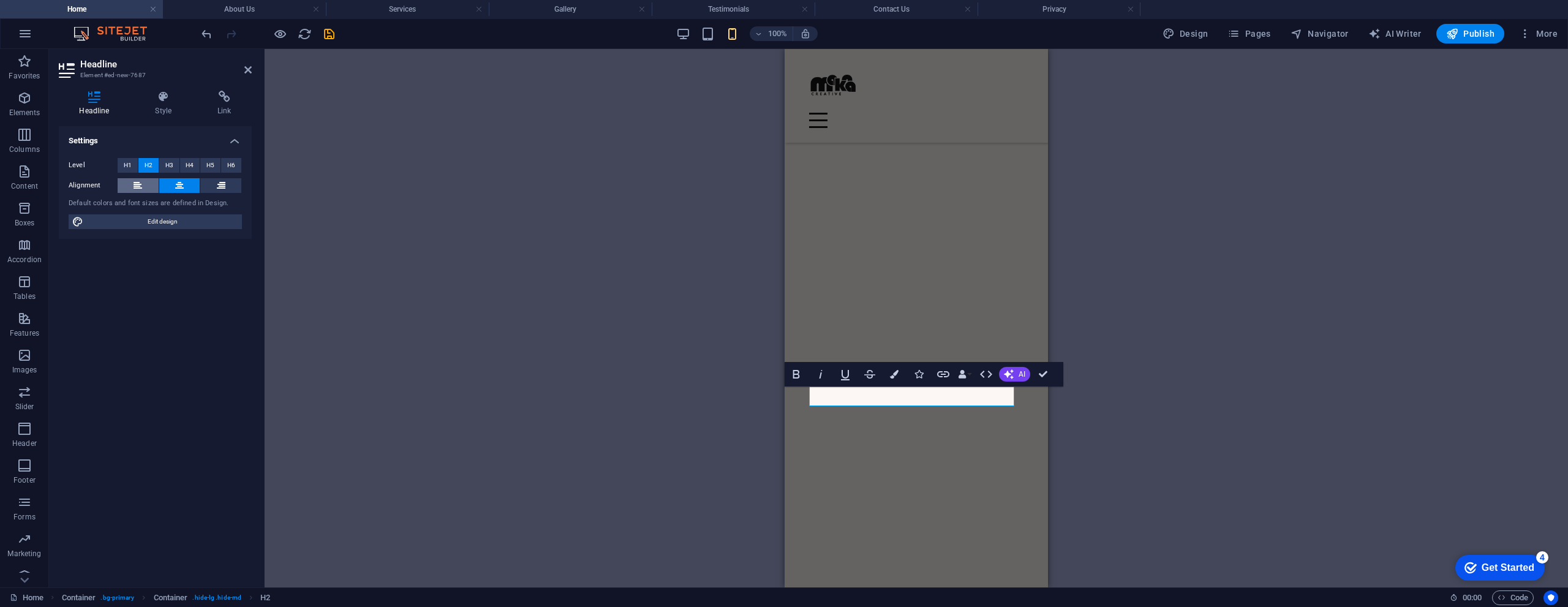
click at [139, 186] on icon at bounding box center [137, 185] width 8 height 15
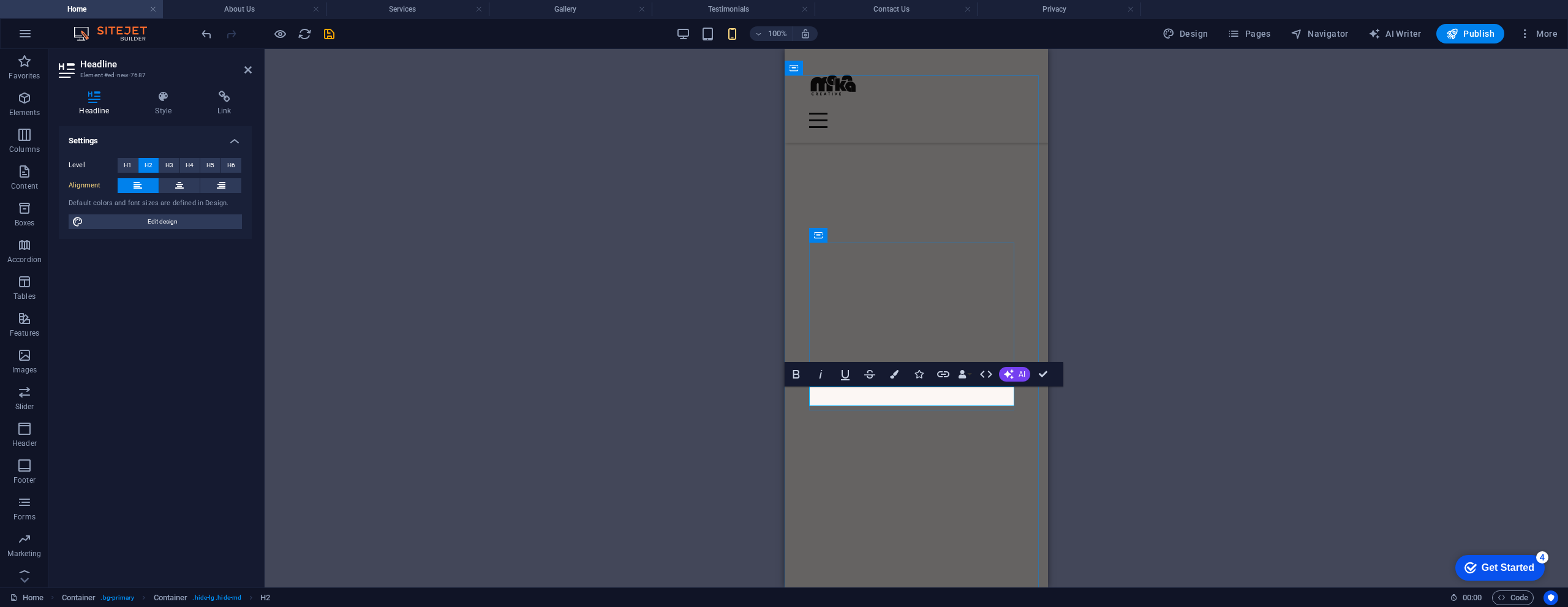
click at [171, 187] on button at bounding box center [179, 185] width 41 height 15
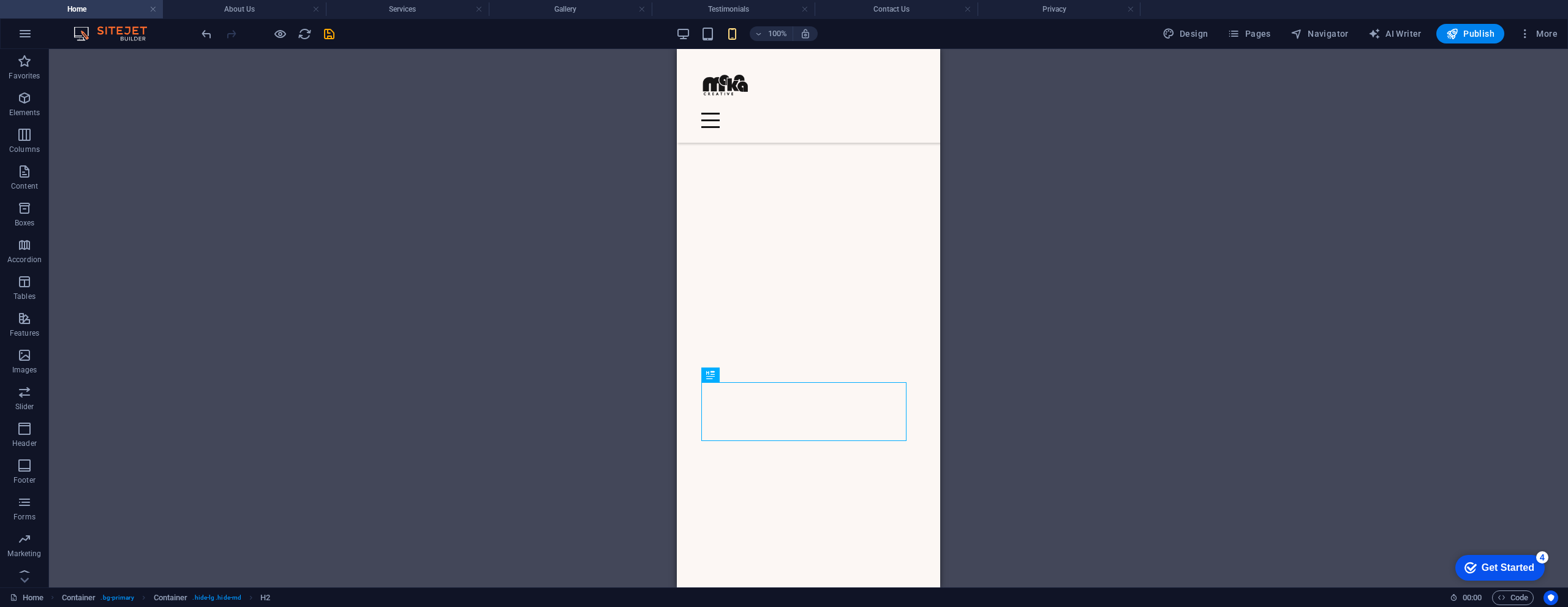
click at [1063, 380] on div "H1 Banner Container Spacer Container H2 Spacer Text Container Image Container S…" at bounding box center [808, 318] width 1519 height 538
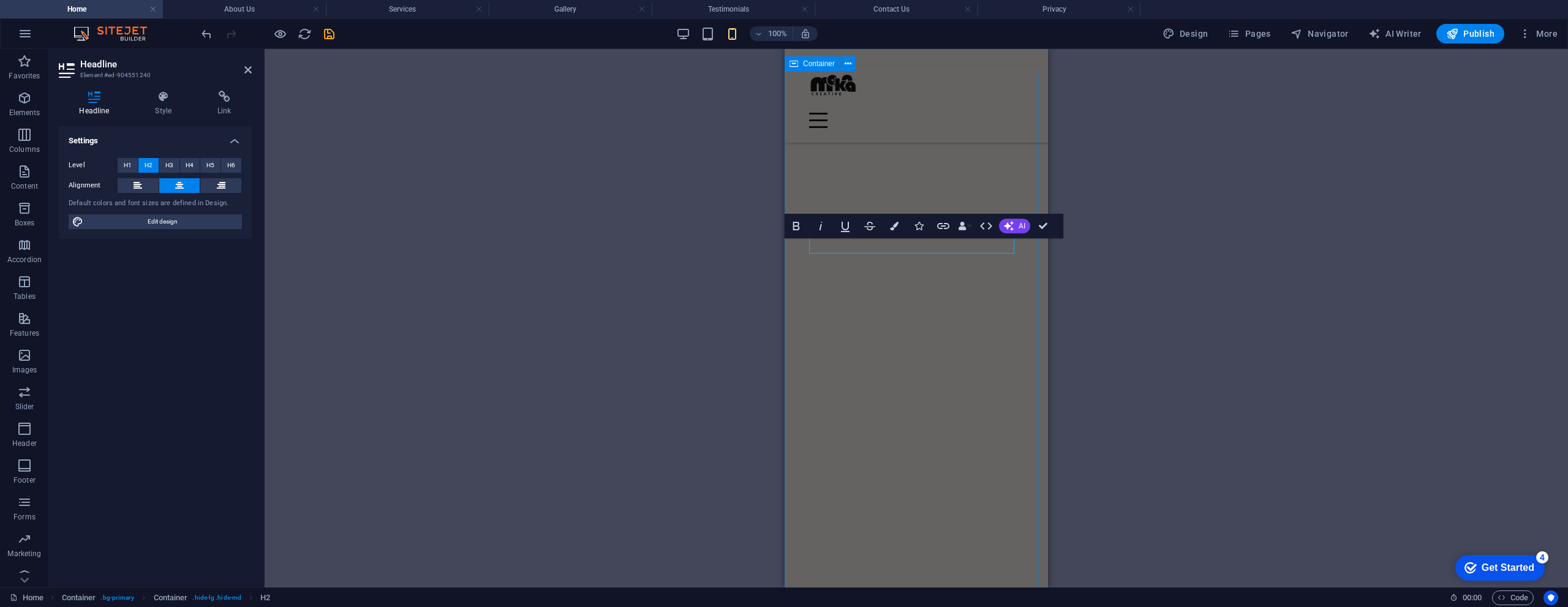
scroll to position [0, 0]
click at [130, 165] on span "H1" at bounding box center [127, 165] width 8 height 15
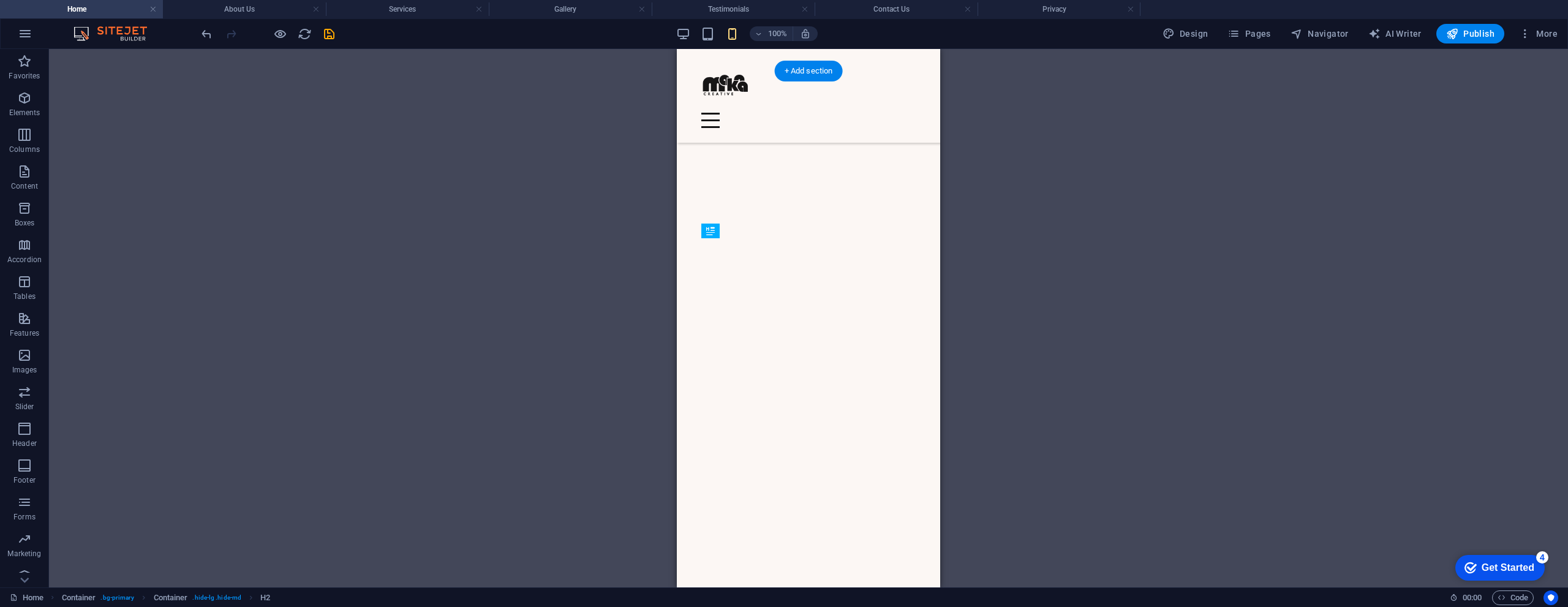
drag, startPoint x: 1383, startPoint y: 433, endPoint x: 762, endPoint y: 264, distance: 643.6
click at [1005, 259] on div "H1 Banner Container Spacer Container H2 Spacer Text Container Image Container S…" at bounding box center [808, 318] width 1519 height 538
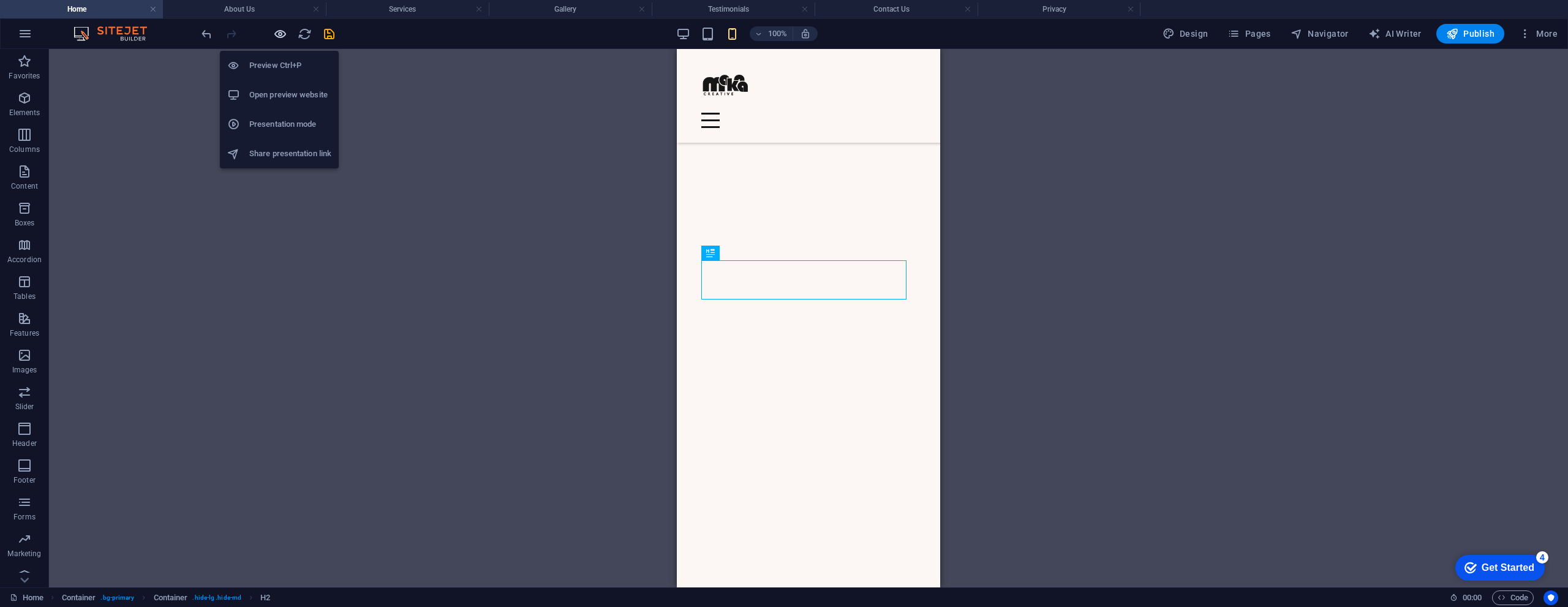
click at [282, 35] on icon "button" at bounding box center [280, 34] width 14 height 14
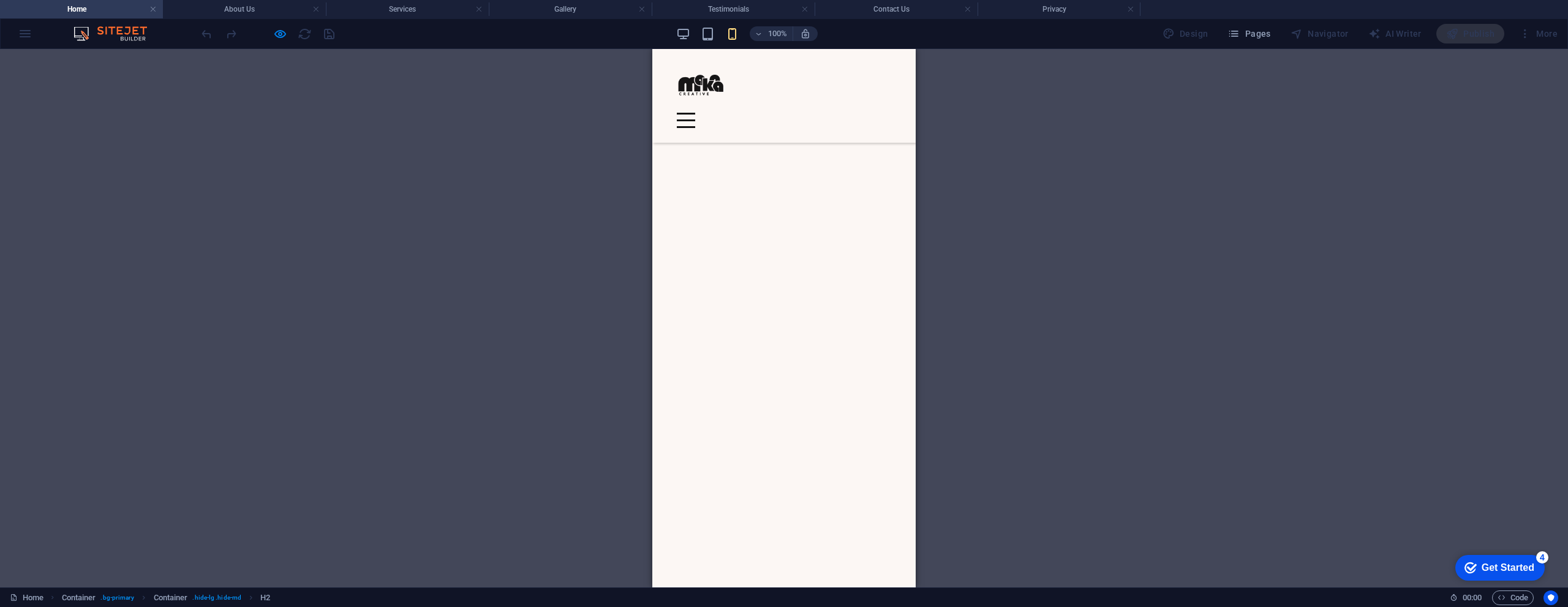
scroll to position [1412, 0]
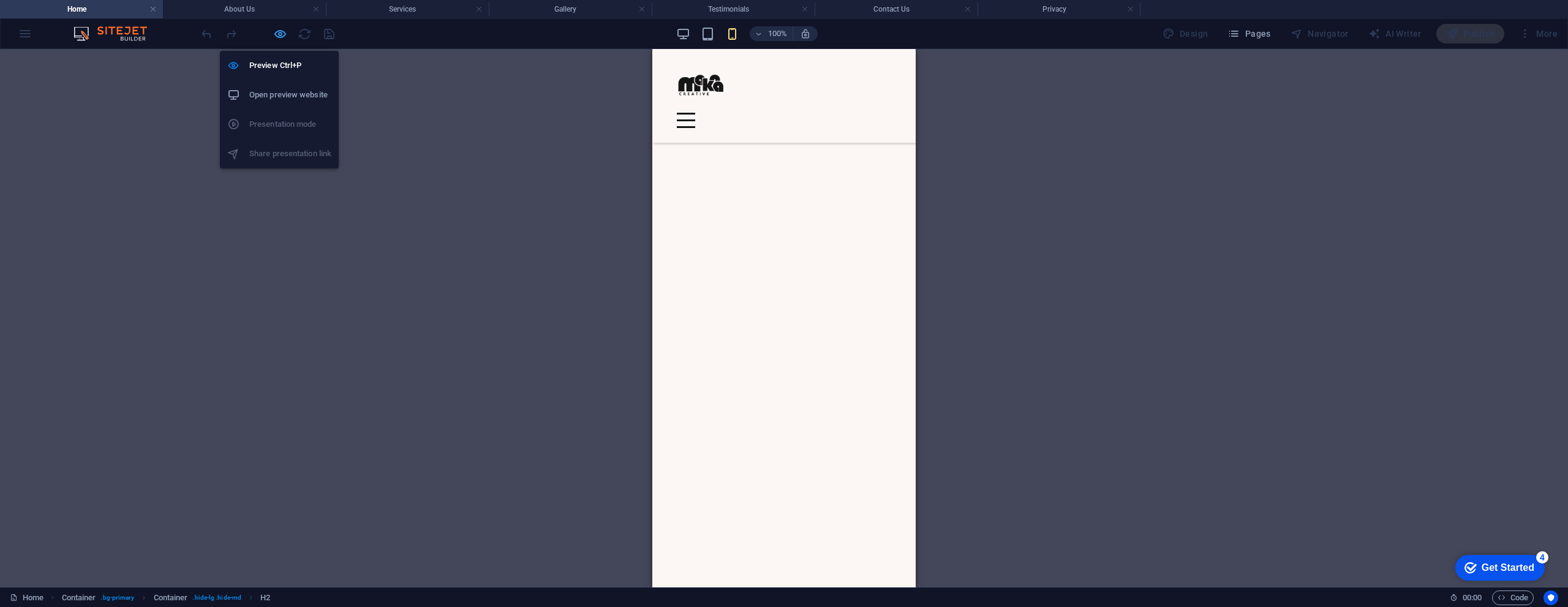
click at [283, 35] on icon "button" at bounding box center [280, 34] width 14 height 14
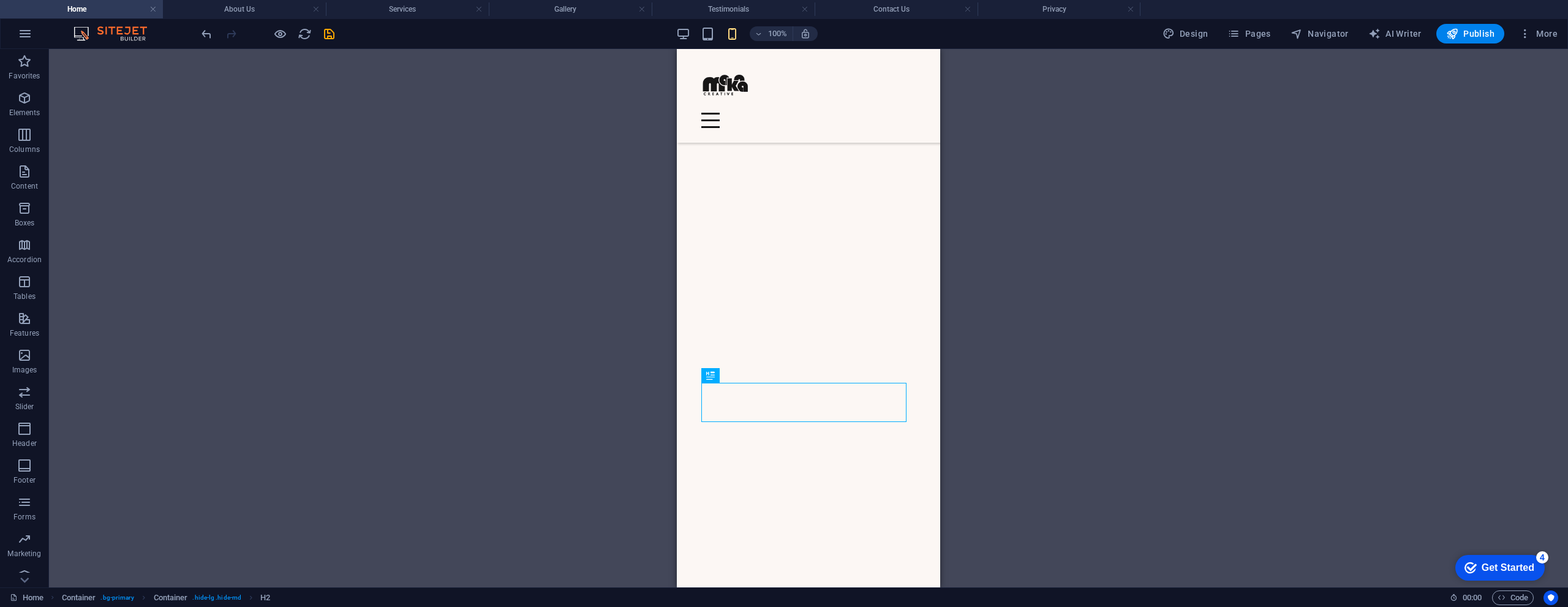
click at [556, 366] on div "H1 Banner Container Spacer Container H2 Spacer Text Container Image Container S…" at bounding box center [808, 318] width 1519 height 538
drag, startPoint x: 330, startPoint y: 39, endPoint x: 262, endPoint y: 191, distance: 166.5
click at [330, 39] on icon "save" at bounding box center [329, 34] width 14 height 14
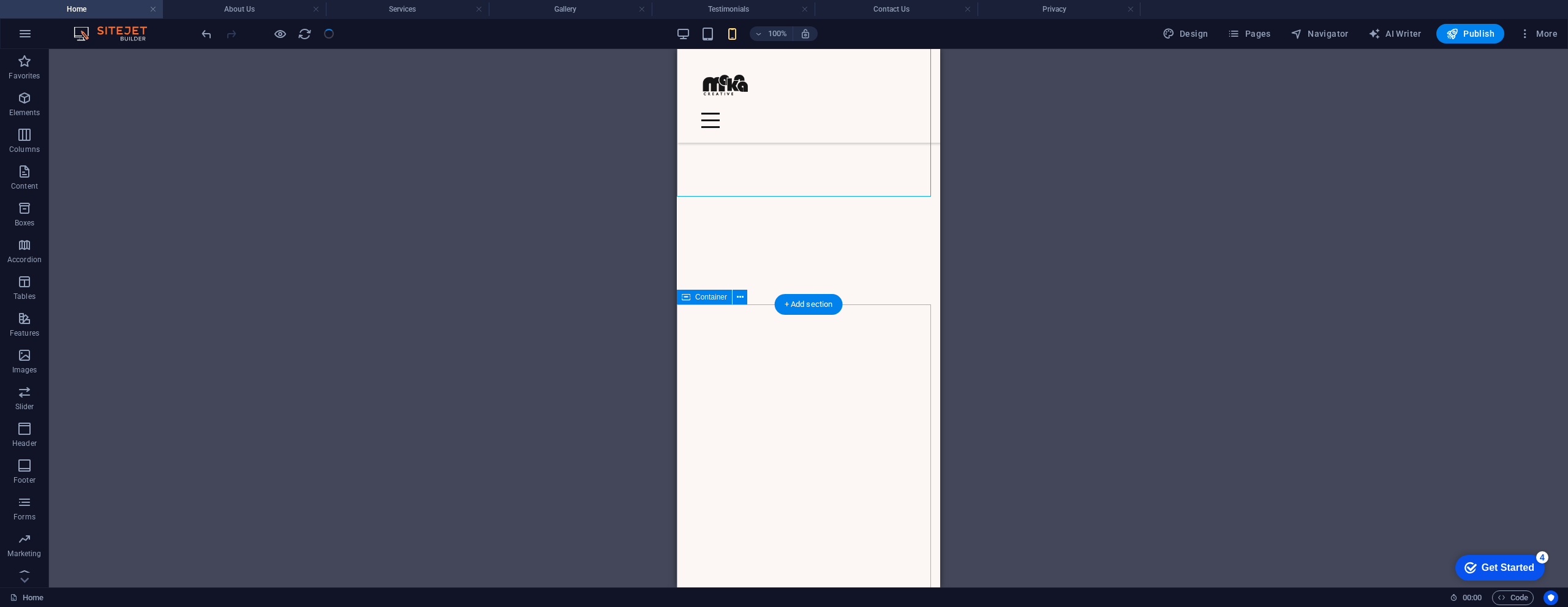
scroll to position [1168, 0]
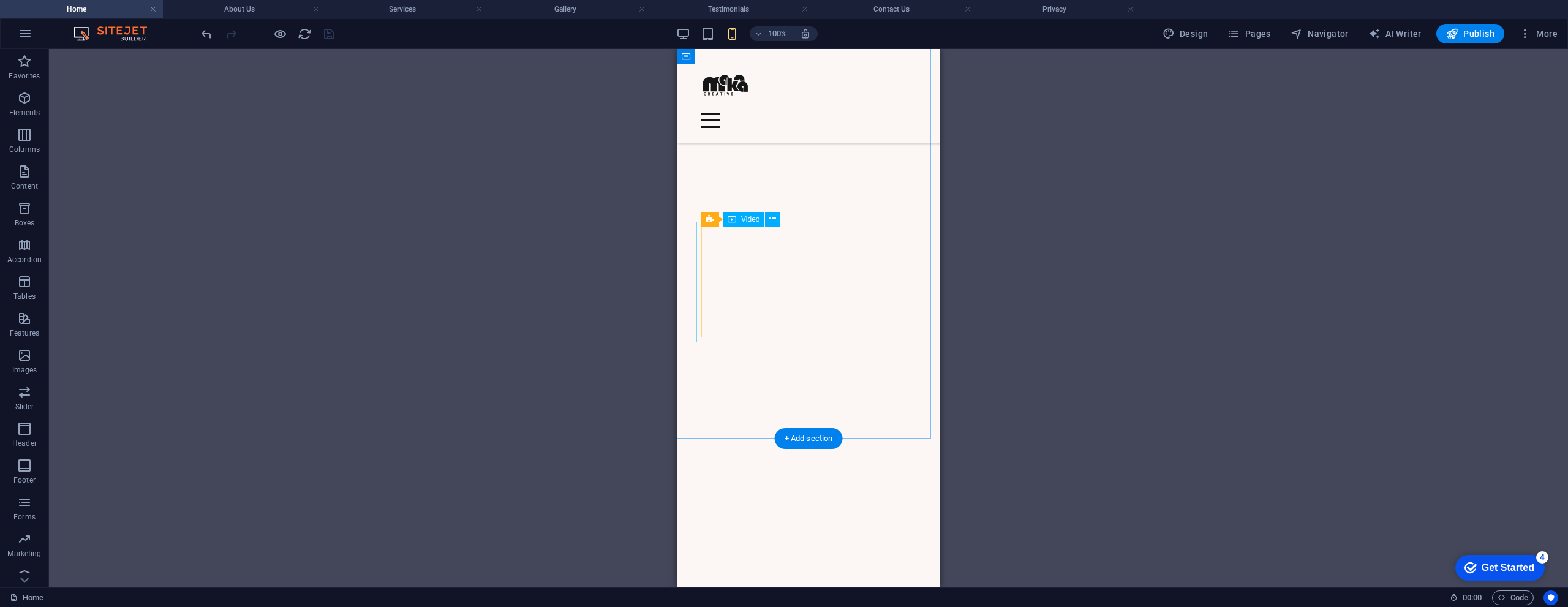
select select "%"
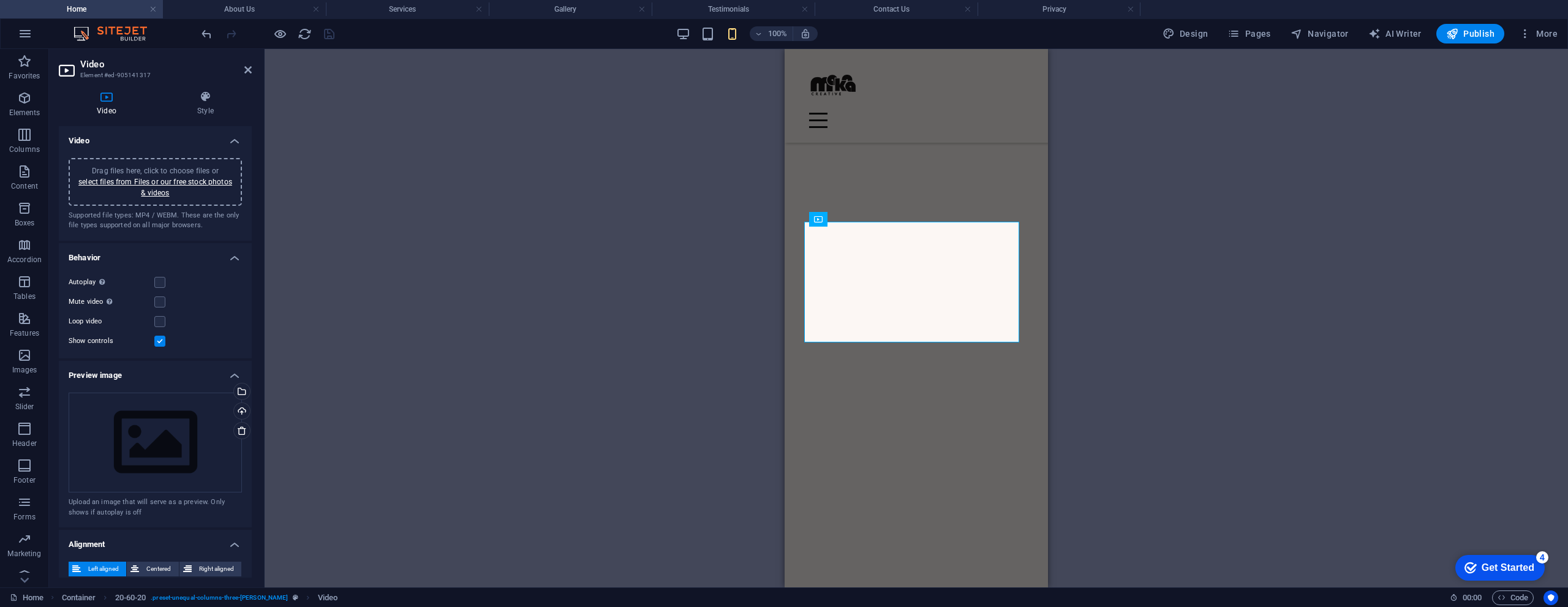
scroll to position [121, 0]
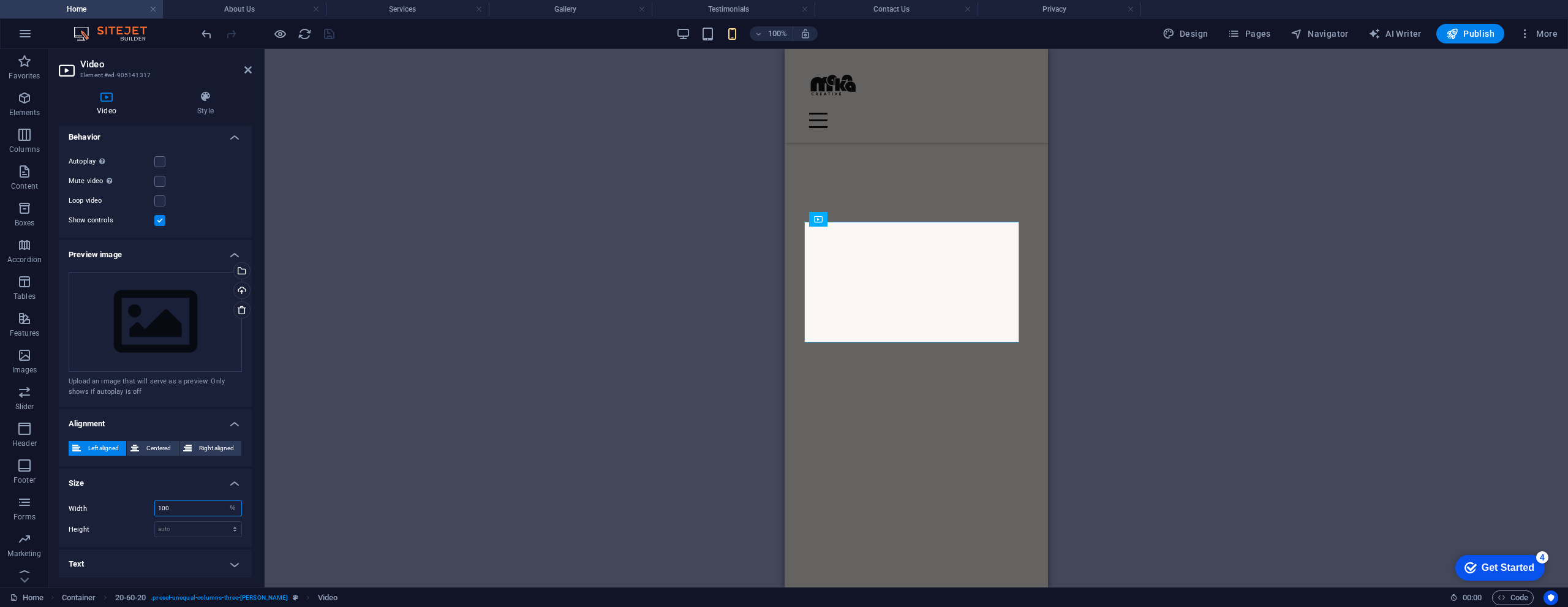
click at [193, 506] on input "100" at bounding box center [198, 508] width 86 height 15
click at [350, 452] on div "Drag here to replace the existing content. Press “Ctrl” if you want to create a…" at bounding box center [916, 318] width 1303 height 538
click at [196, 507] on input "120" at bounding box center [198, 508] width 86 height 15
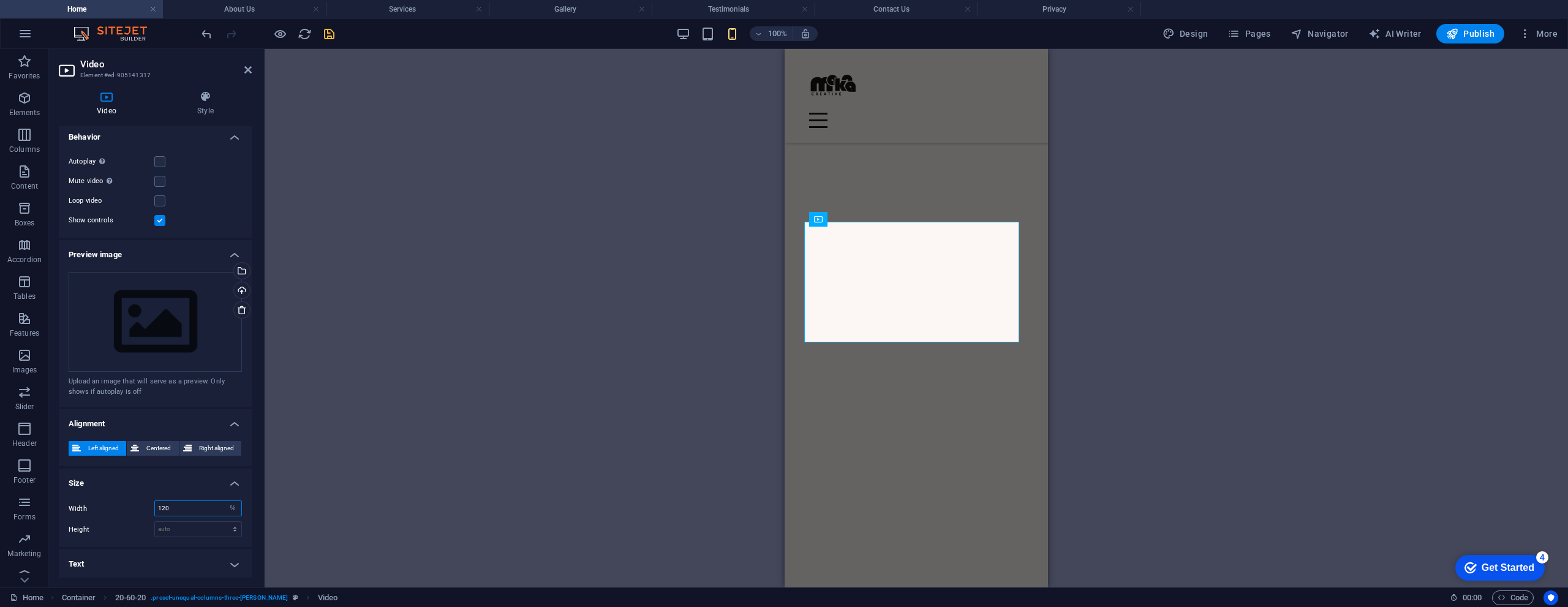
click at [196, 507] on input "120" at bounding box center [198, 508] width 86 height 15
type input "150"
click at [487, 416] on div "Drag here to replace the existing content. Press “Ctrl” if you want to create a…" at bounding box center [916, 318] width 1303 height 538
click at [332, 34] on icon "save" at bounding box center [329, 34] width 14 height 14
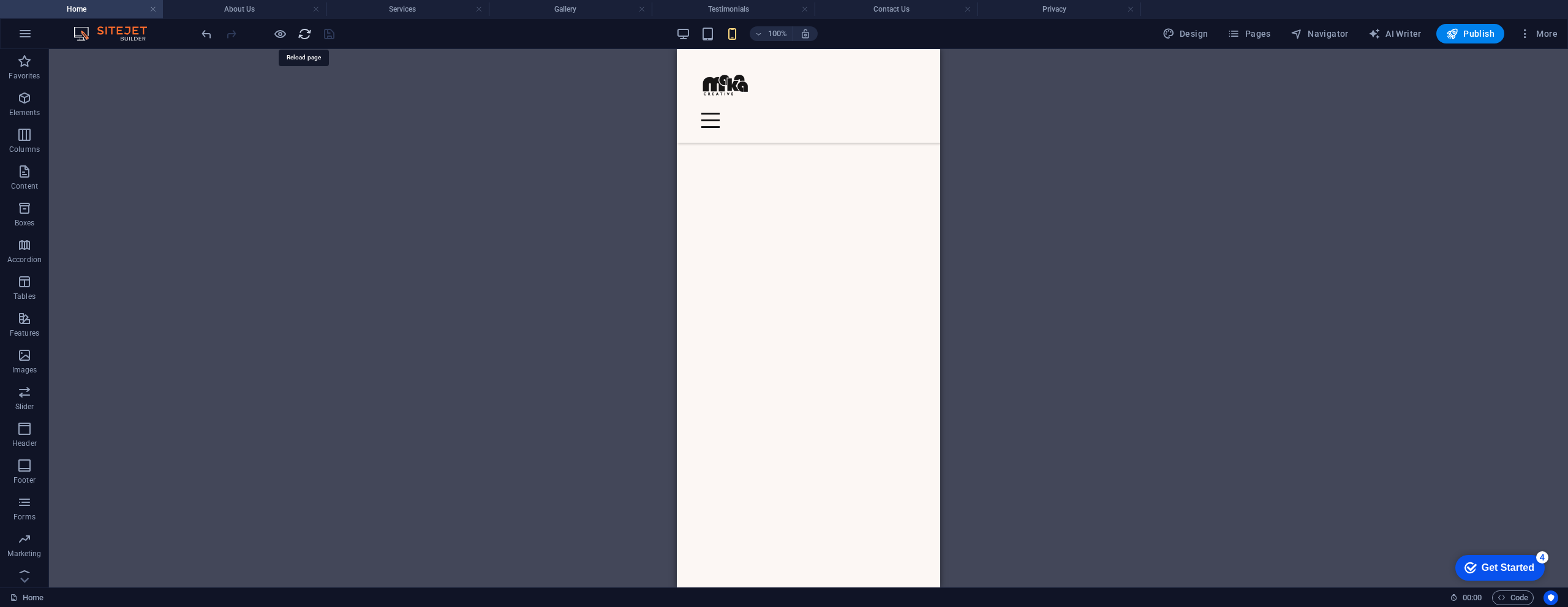
click at [304, 35] on icon "reload" at bounding box center [305, 34] width 14 height 14
select select "%"
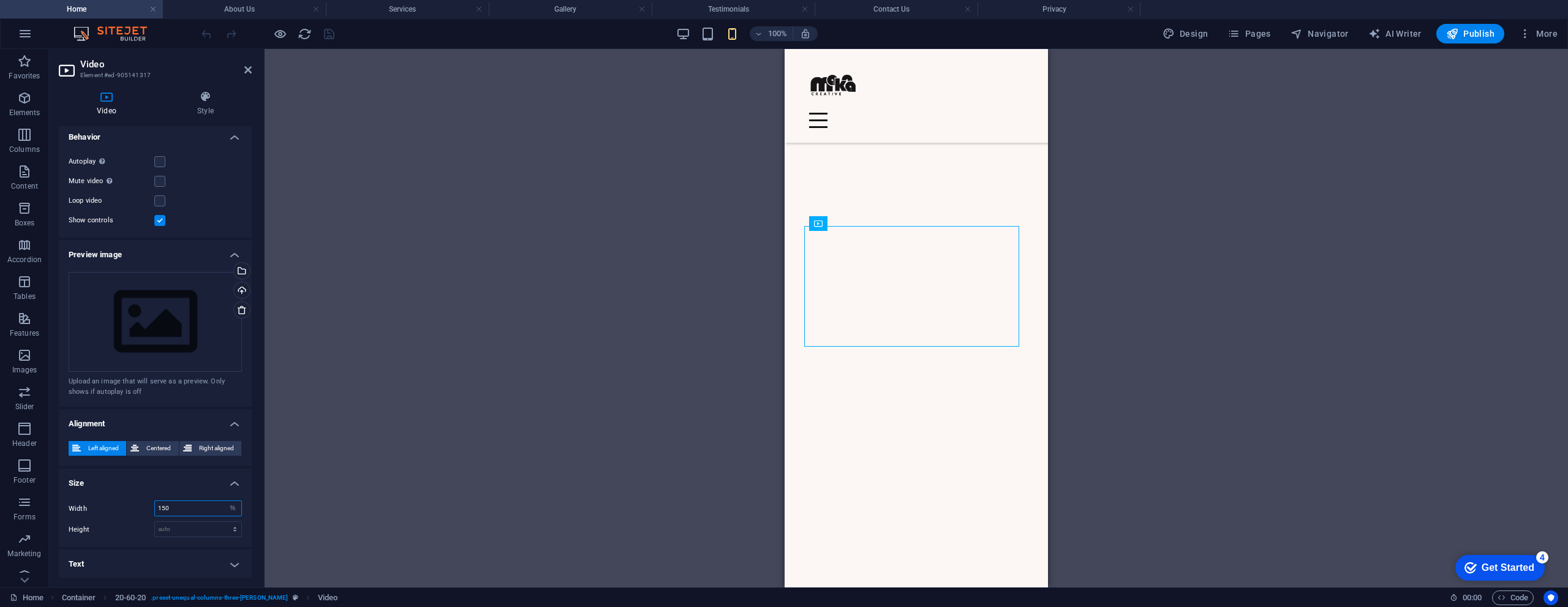
click at [196, 502] on input "150" at bounding box center [198, 508] width 86 height 15
type input "100"
click at [193, 529] on select "auto px" at bounding box center [198, 529] width 86 height 15
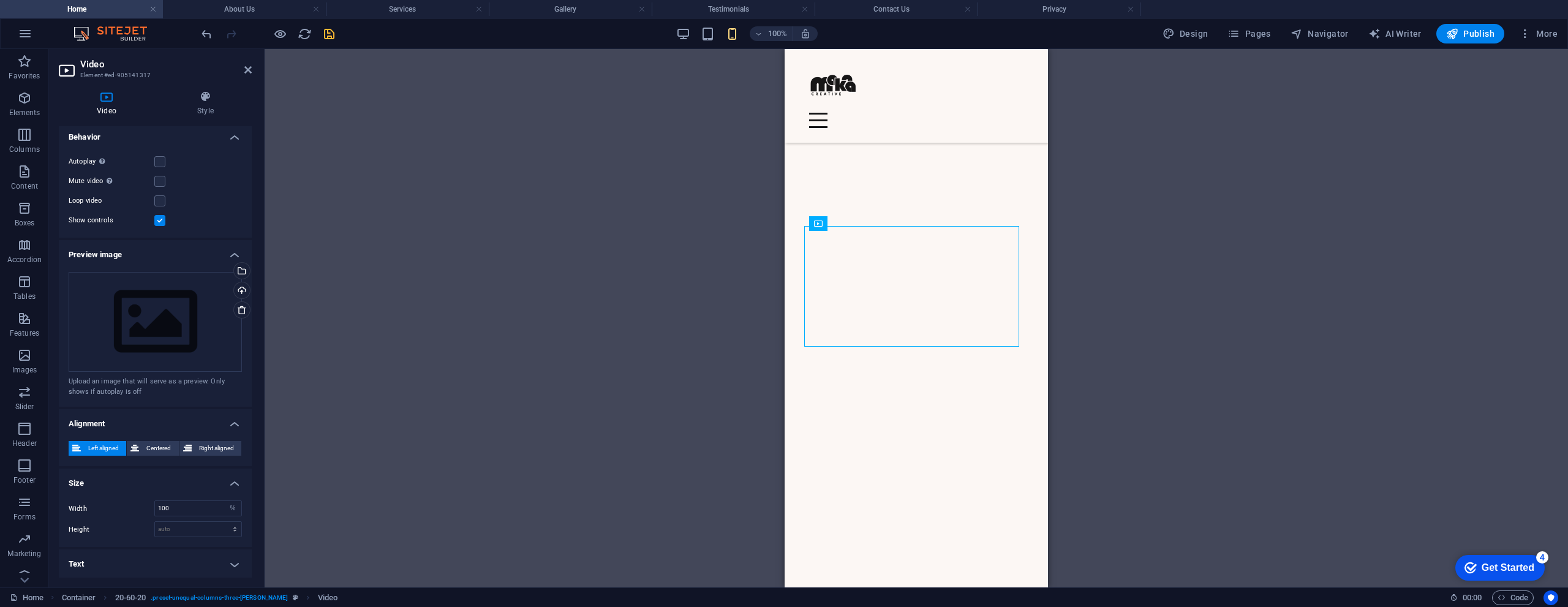
click at [173, 484] on h4 "Size" at bounding box center [155, 479] width 193 height 22
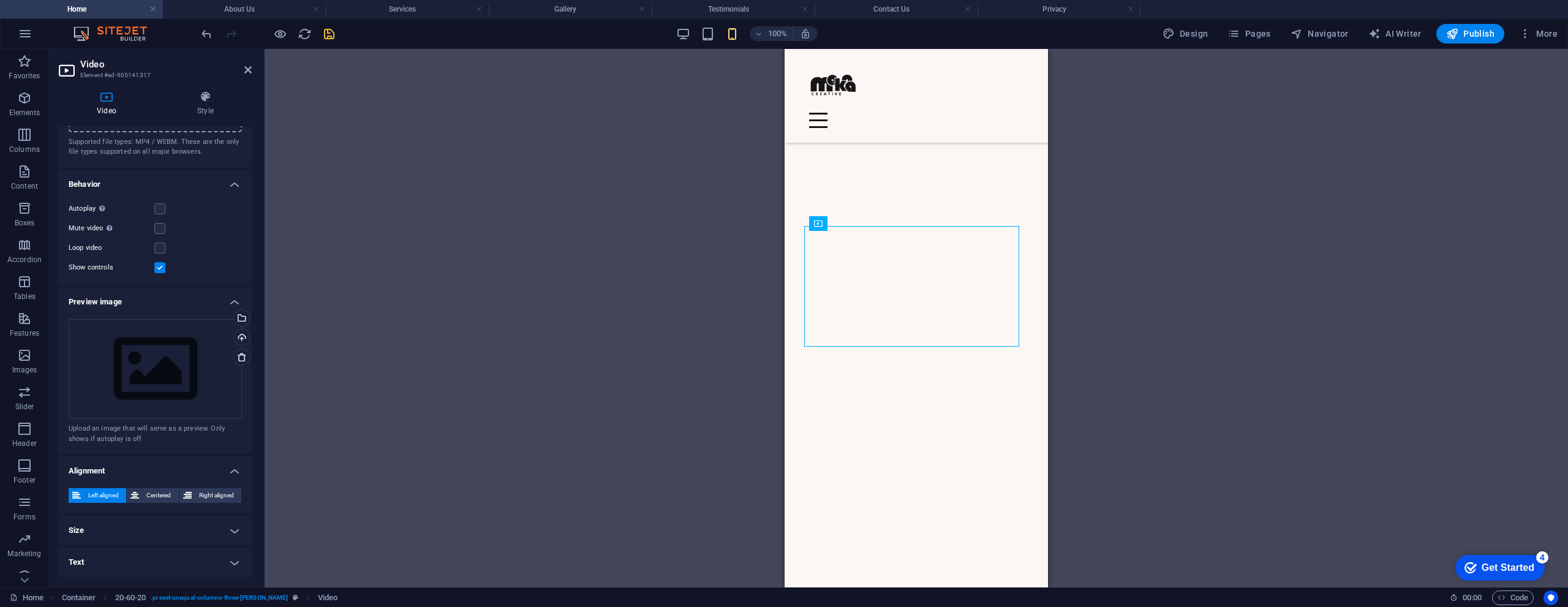
scroll to position [71, 0]
click at [177, 562] on h4 "Text" at bounding box center [155, 564] width 193 height 29
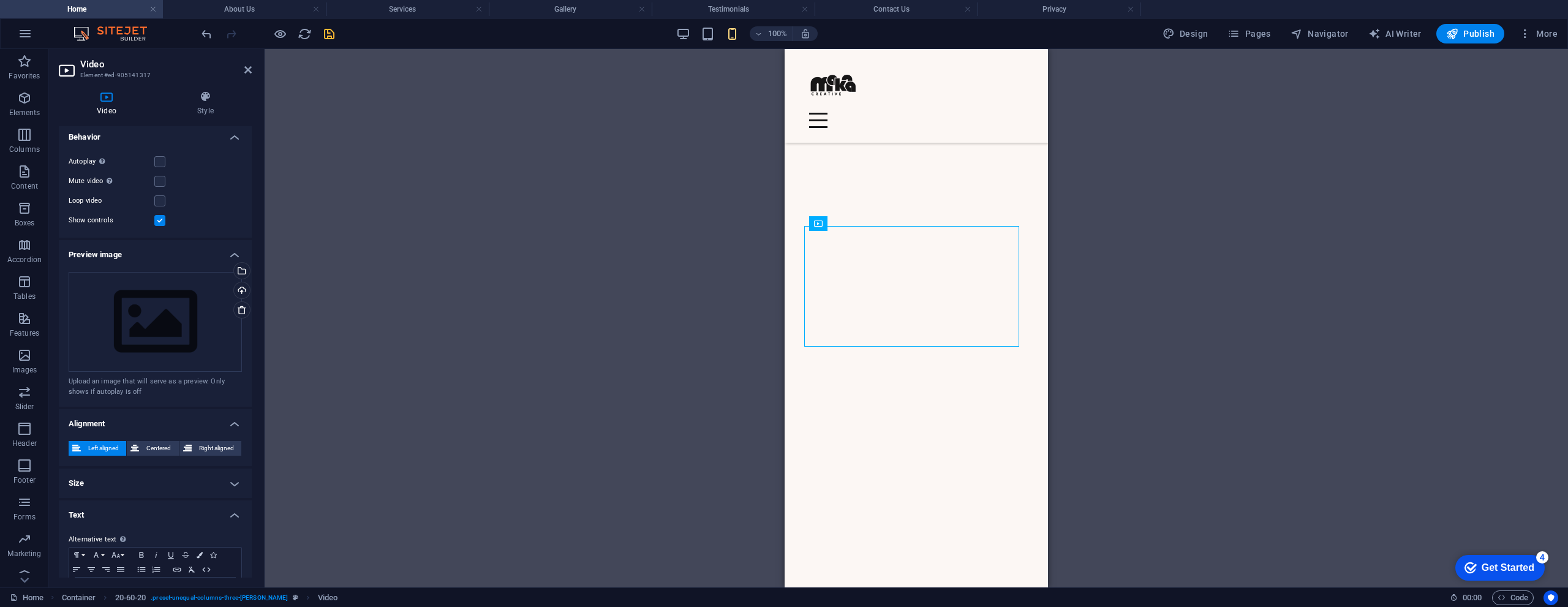
click at [230, 516] on h4 "Text" at bounding box center [155, 511] width 193 height 22
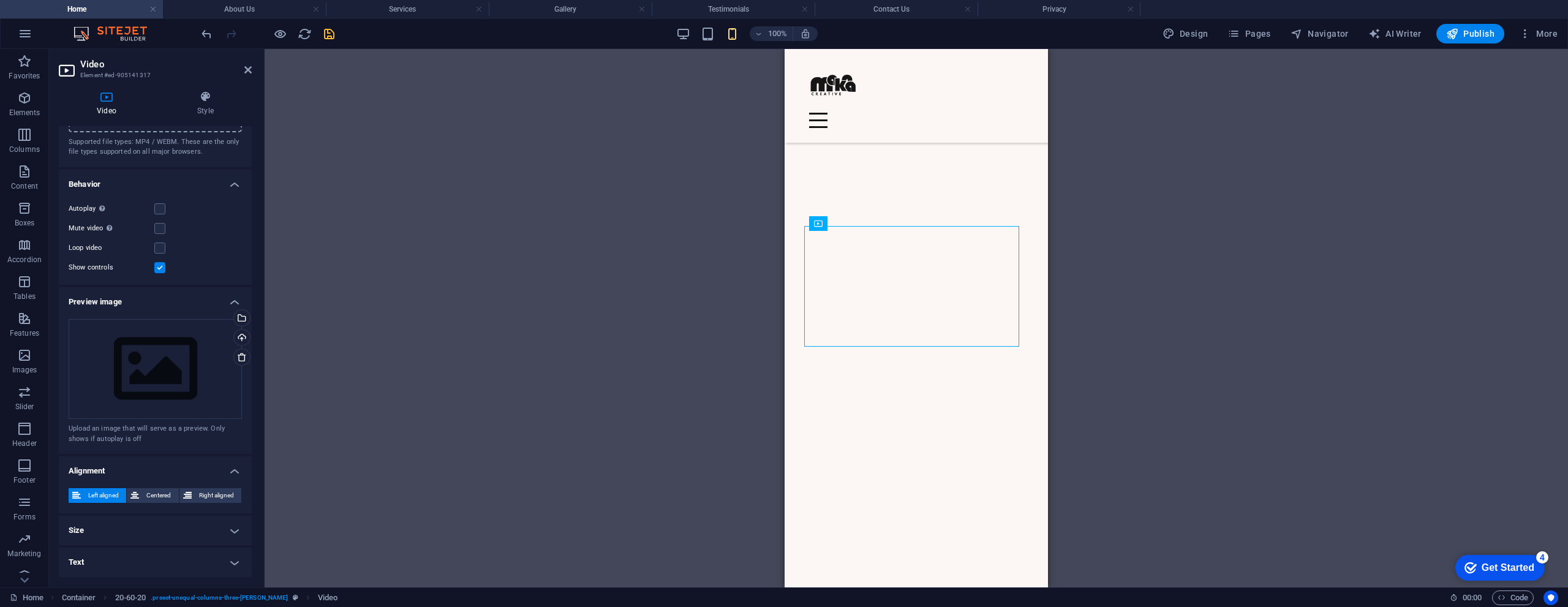
scroll to position [71, 0]
click at [207, 99] on icon at bounding box center [205, 97] width 92 height 12
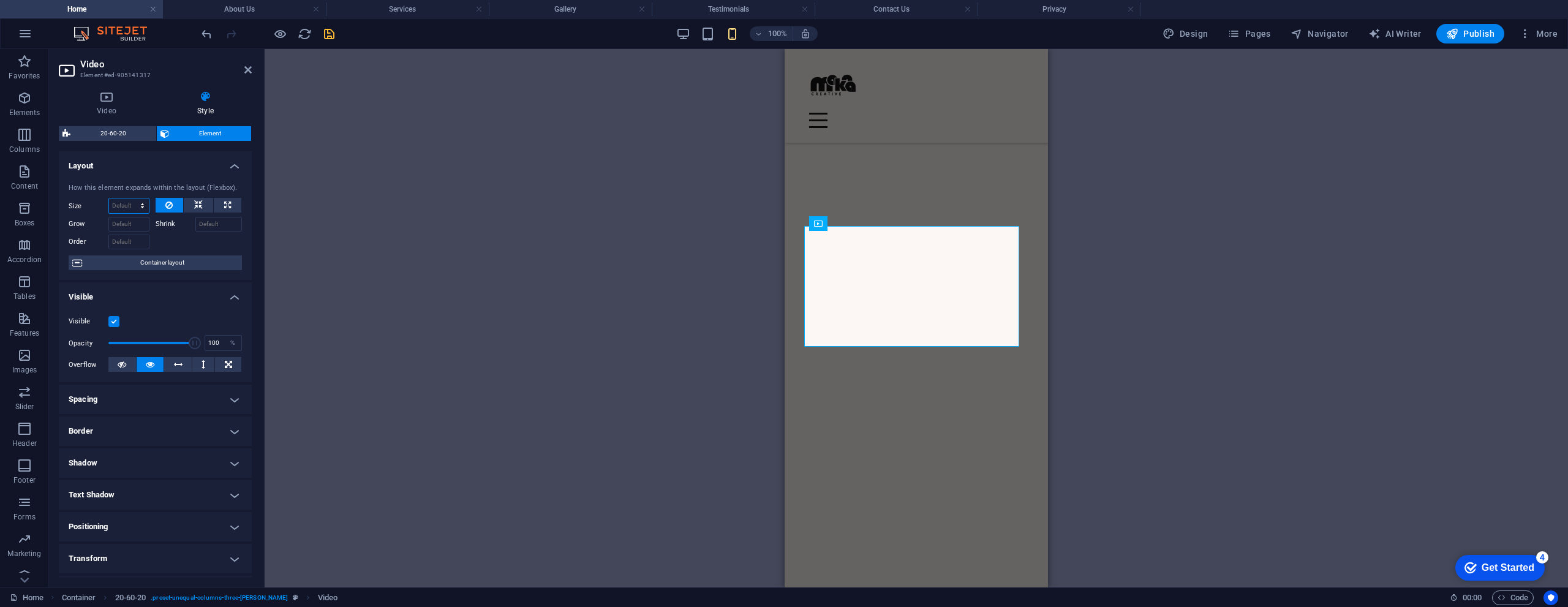
click at [134, 205] on select "Default auto px % 1/1 1/2 1/3 1/4 1/5 1/6 1/7 1/8 1/9 1/10" at bounding box center [128, 205] width 40 height 15
select select "%"
click at [130, 198] on select "Default auto px % 1/1 1/2 1/3 1/4 1/5 1/6 1/7 1/8 1/9 1/10" at bounding box center [128, 205] width 40 height 15
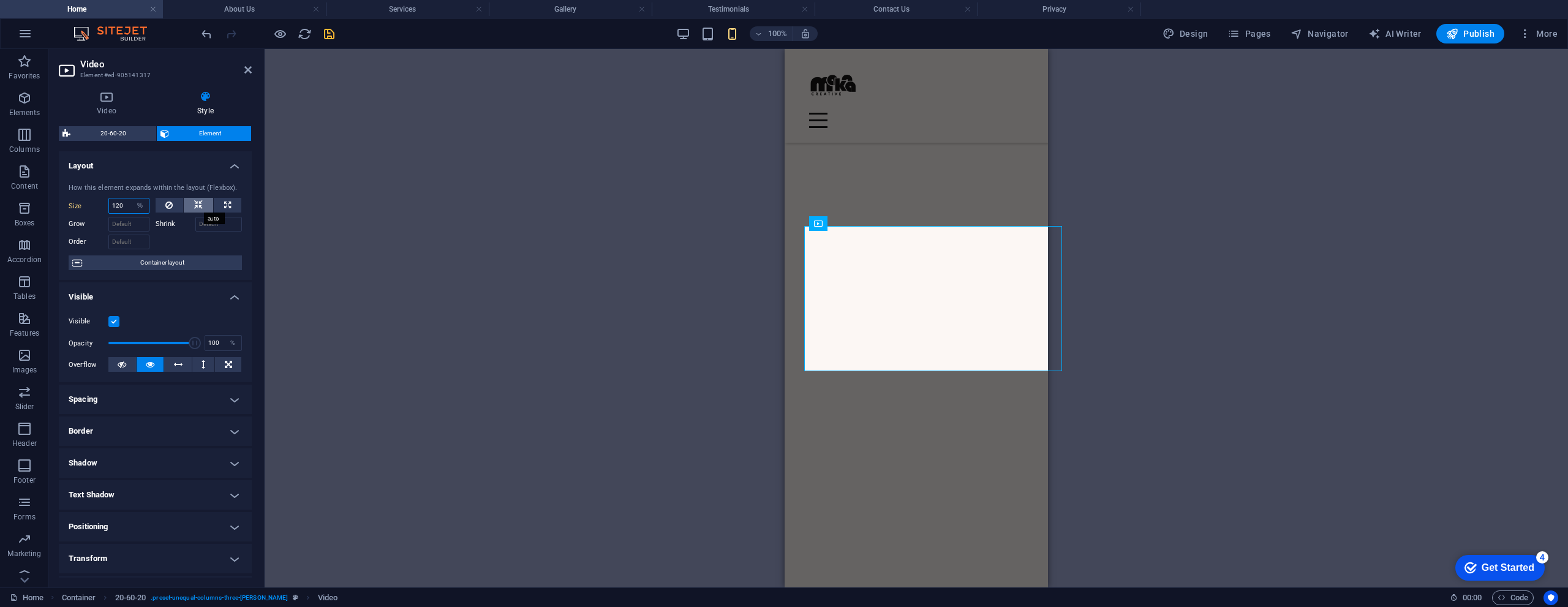
type input "120"
click at [206, 206] on button at bounding box center [198, 205] width 29 height 15
select select "DISABLED_OPTION_VALUE"
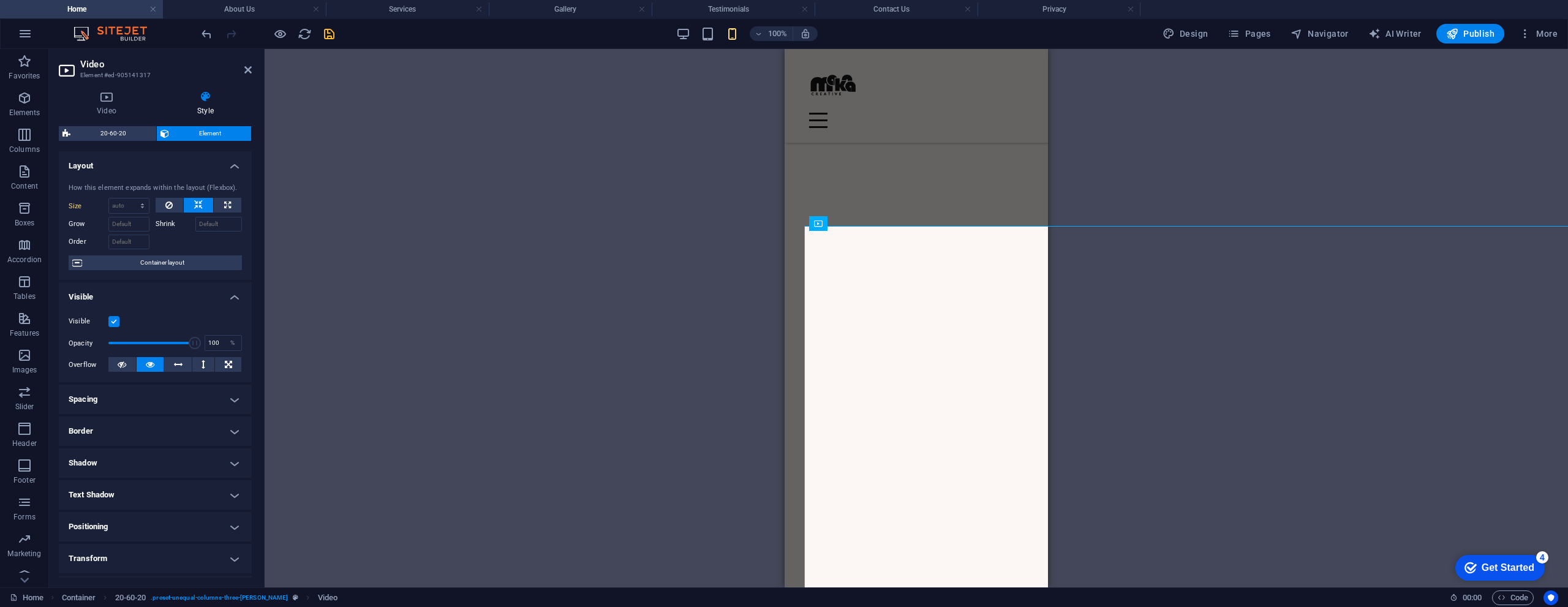
click at [204, 206] on button at bounding box center [198, 205] width 29 height 15
click at [226, 205] on icon at bounding box center [228, 205] width 7 height 15
type input "100"
select select "%"
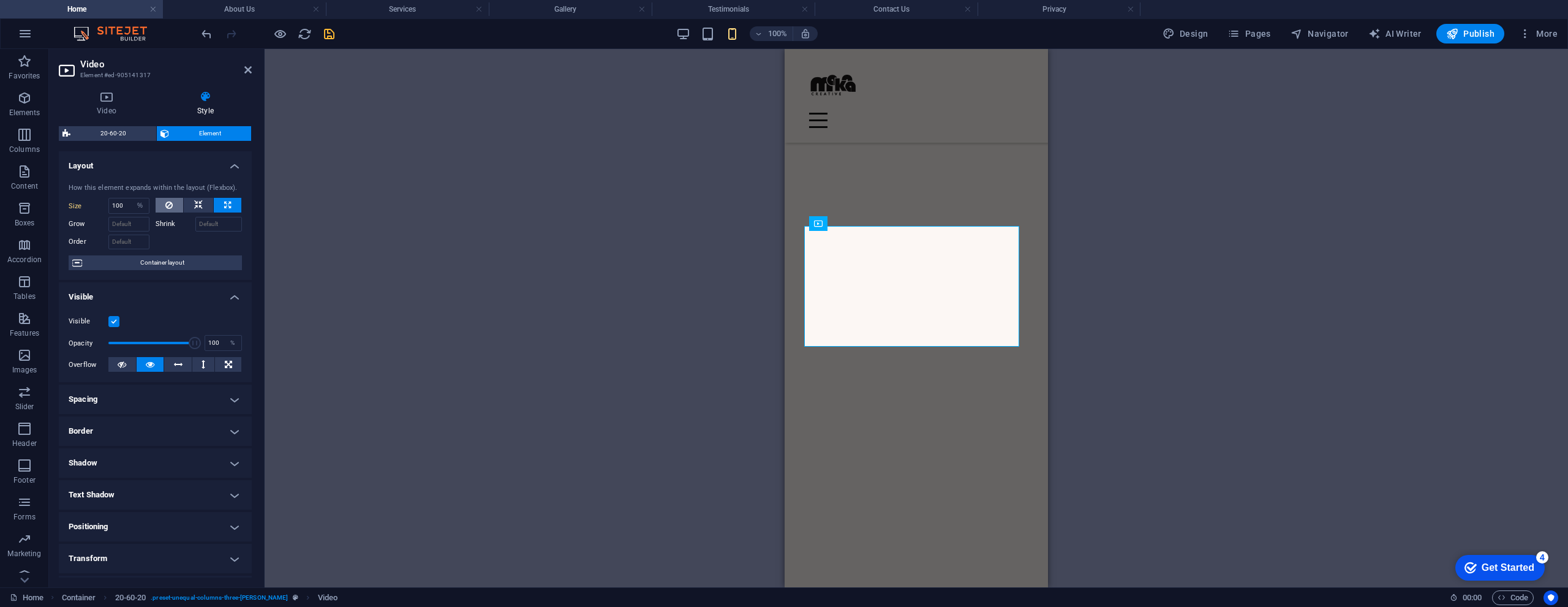
click at [171, 205] on icon at bounding box center [169, 205] width 8 height 15
select select "DISABLED_OPTION_VALUE"
click at [217, 206] on button at bounding box center [228, 205] width 28 height 15
type input "100"
select select "%"
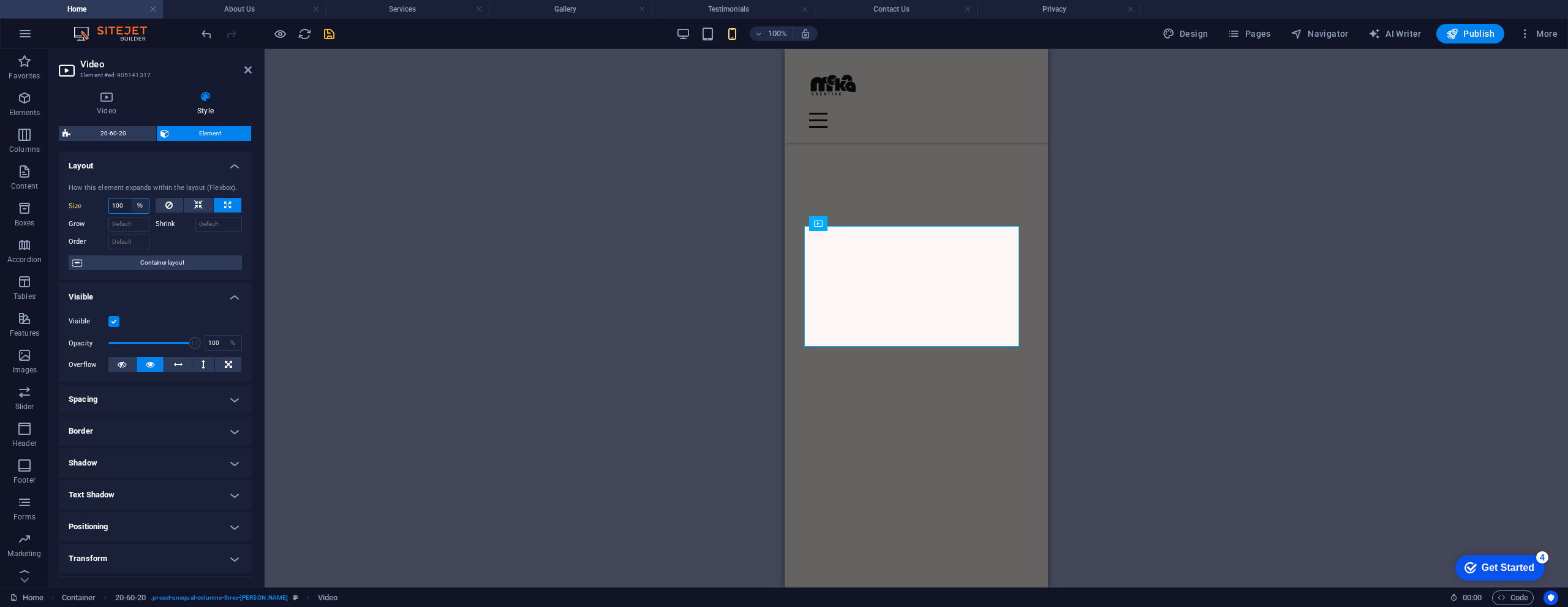
click at [132, 205] on select "Default auto px % 1/1 1/2 1/3 1/4 1/5 1/6 1/7 1/8 1/9 1/10" at bounding box center [140, 205] width 17 height 15
click at [121, 205] on input "100" at bounding box center [128, 205] width 40 height 15
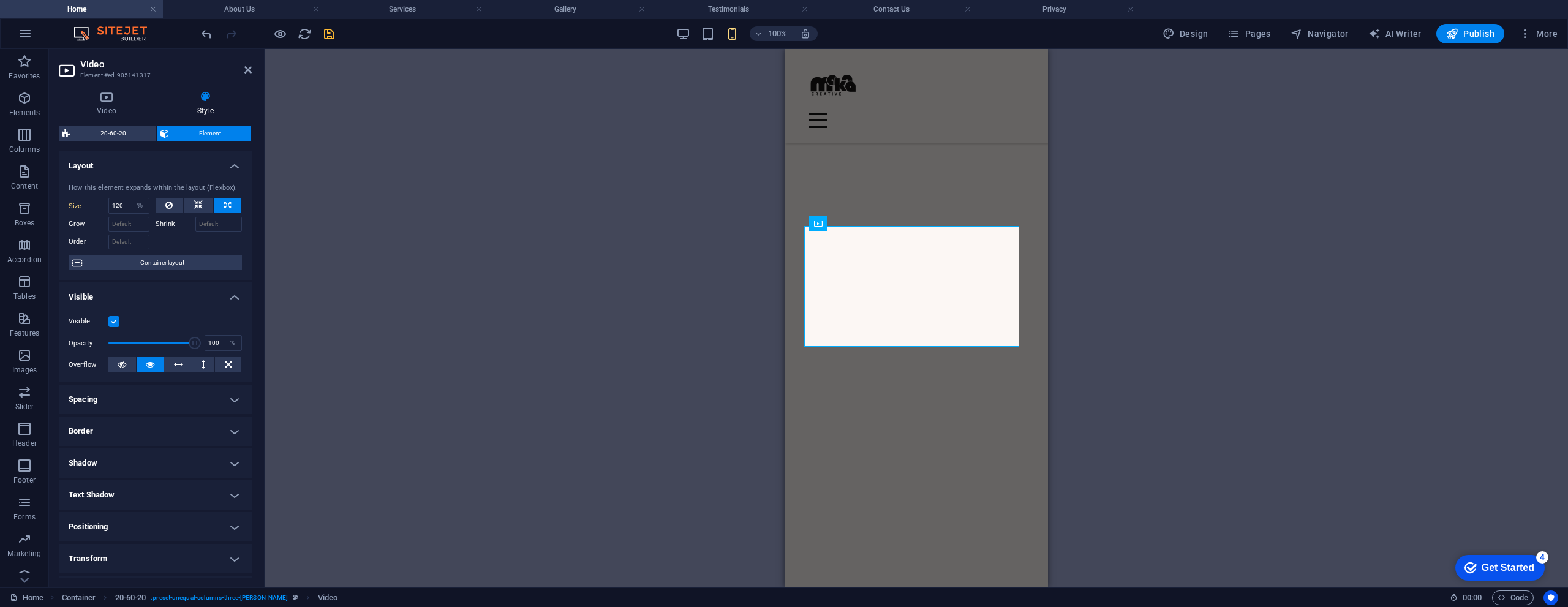
click at [313, 192] on div "Spacer Banner Container Container Image Container Container Image H2 Container …" at bounding box center [916, 318] width 1303 height 538
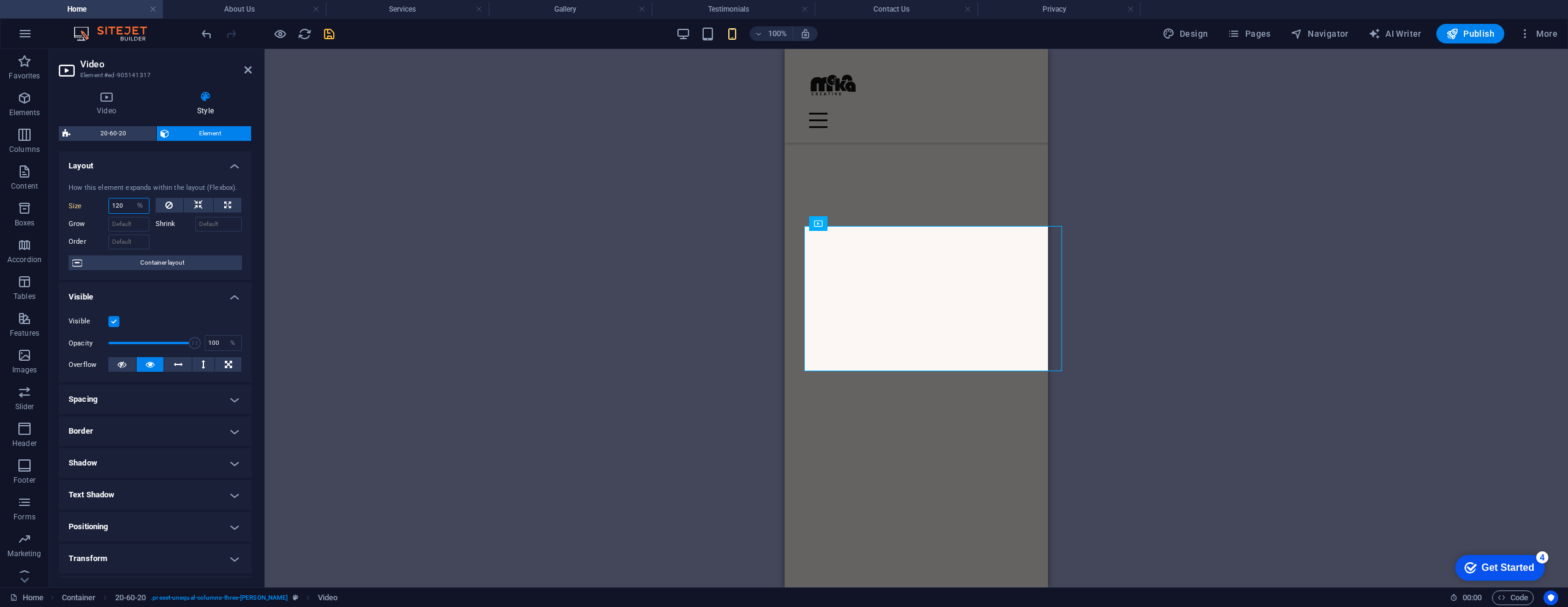
click at [128, 203] on input "120" at bounding box center [128, 205] width 40 height 15
type input "110"
click at [336, 198] on div "Spacer Banner Container Container Image Container Container Image H2 Container …" at bounding box center [916, 318] width 1303 height 538
click at [125, 206] on input "110" at bounding box center [128, 205] width 40 height 15
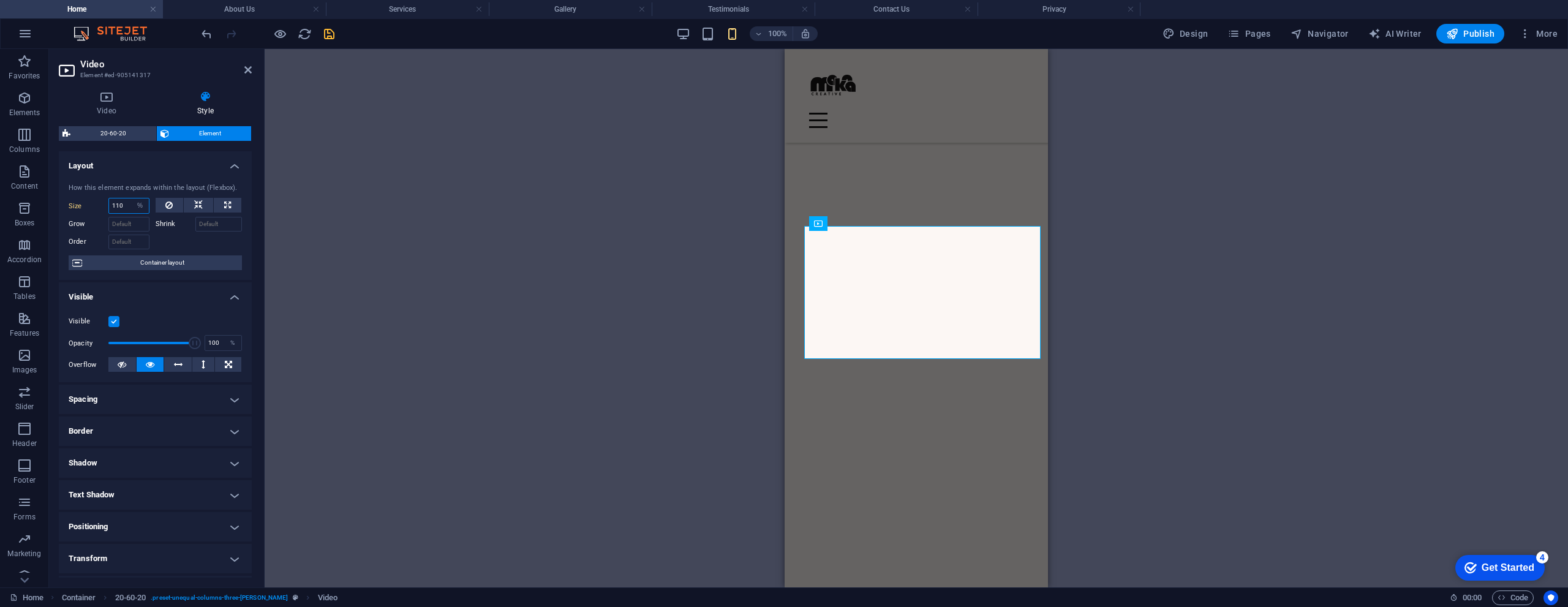
click at [125, 206] on input "110" at bounding box center [128, 205] width 40 height 15
click at [165, 206] on icon at bounding box center [169, 205] width 8 height 15
select select "DISABLED_OPTION_VALUE"
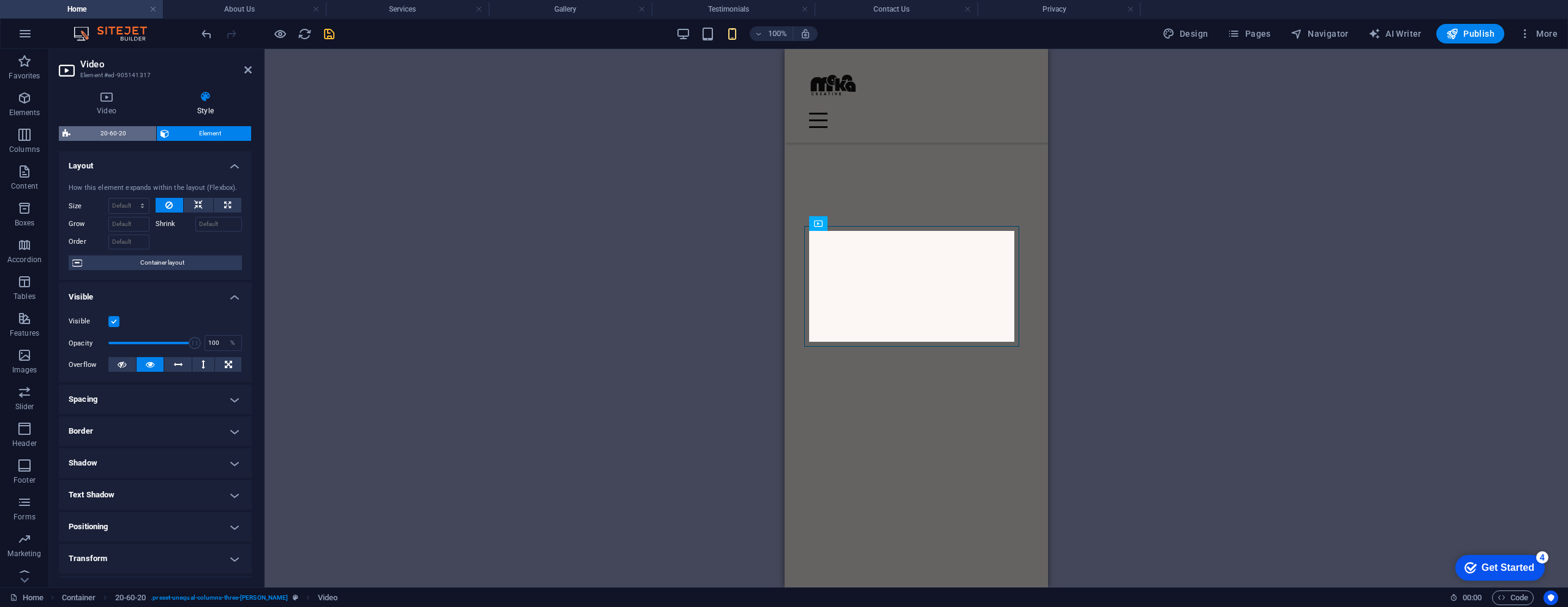
click at [113, 133] on span "20-60-20" at bounding box center [113, 133] width 78 height 15
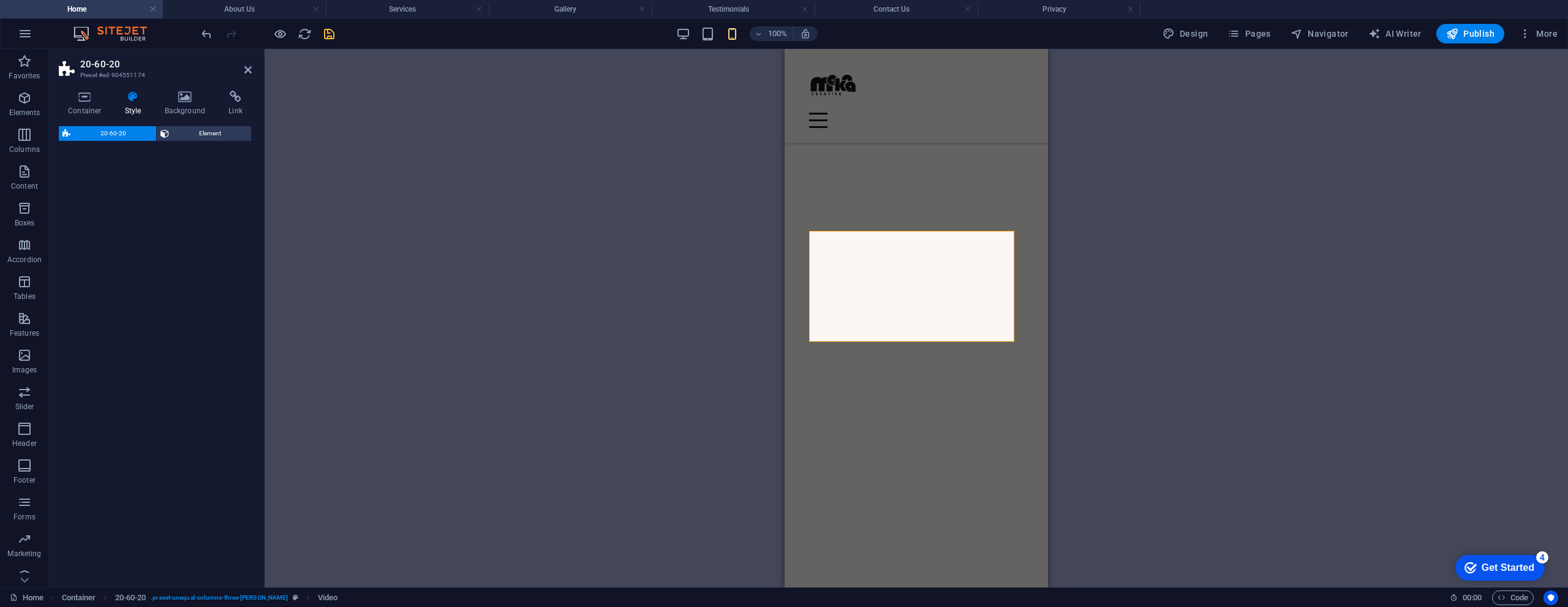
select select "%"
select select "rem"
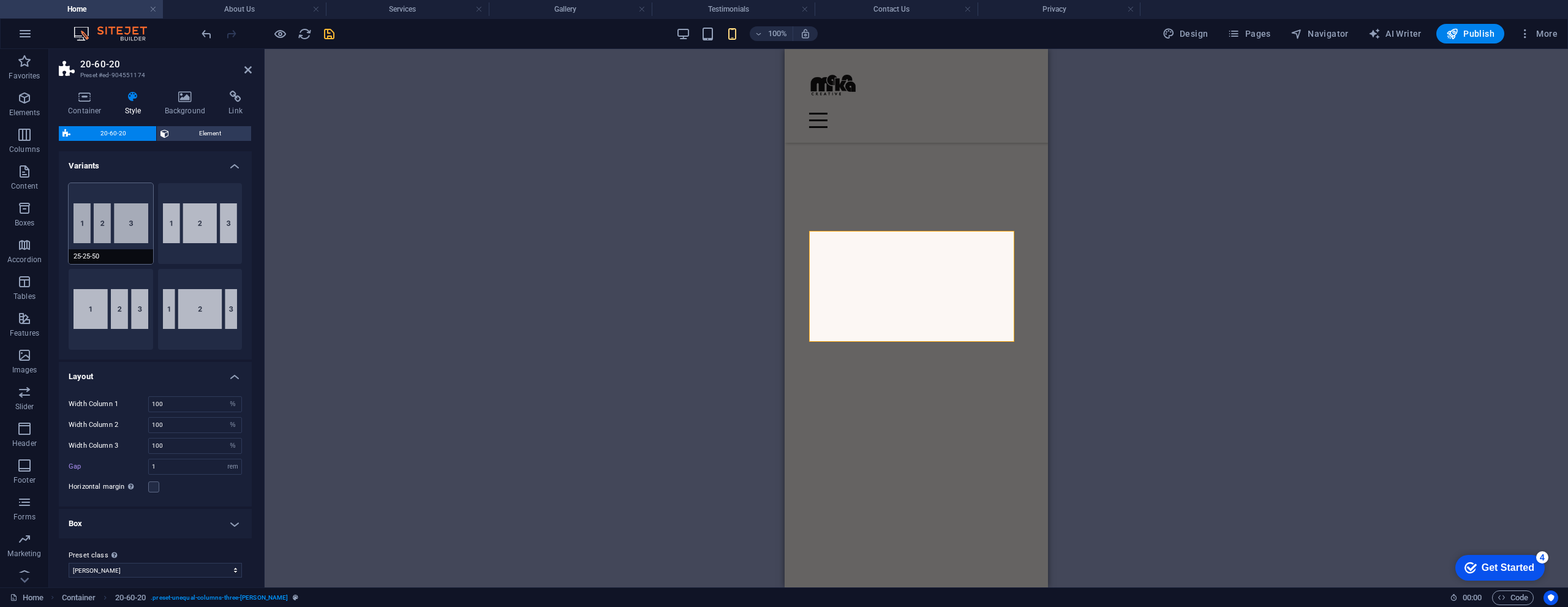
click at [107, 233] on button "25-25-50" at bounding box center [111, 223] width 85 height 81
type input "1"
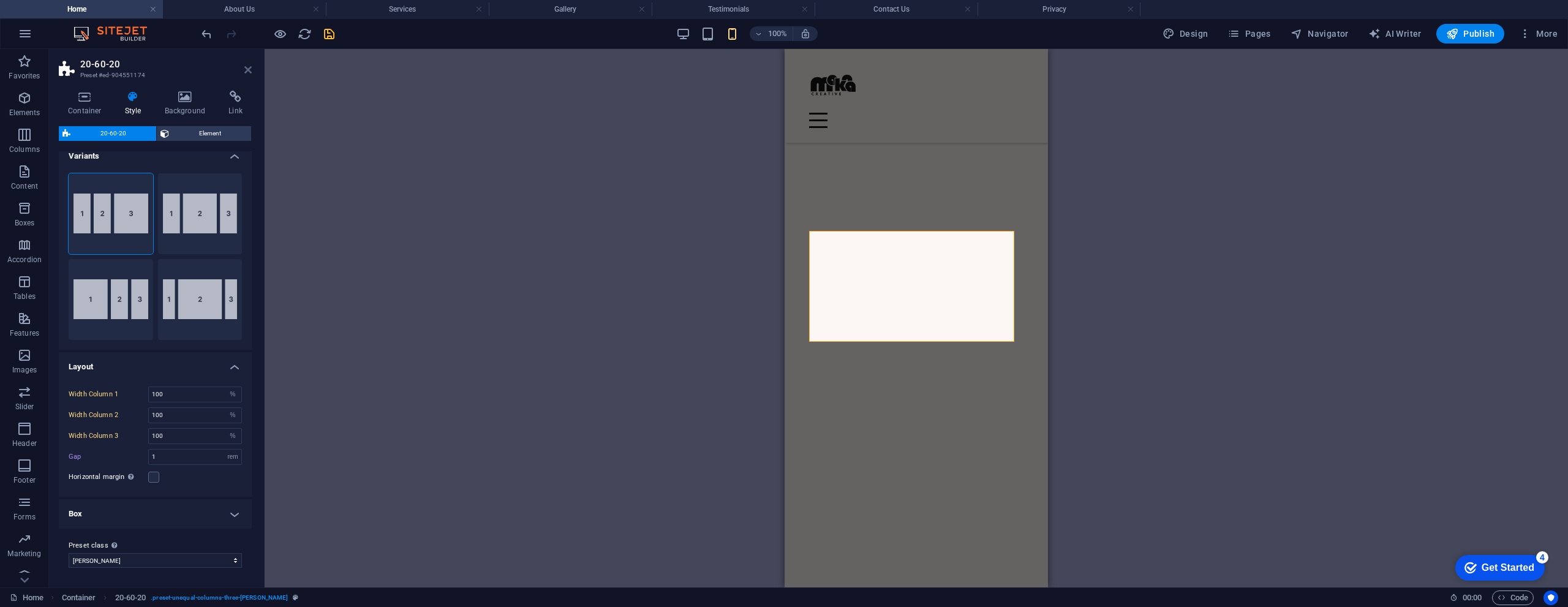
click at [247, 71] on icon at bounding box center [248, 70] width 8 height 10
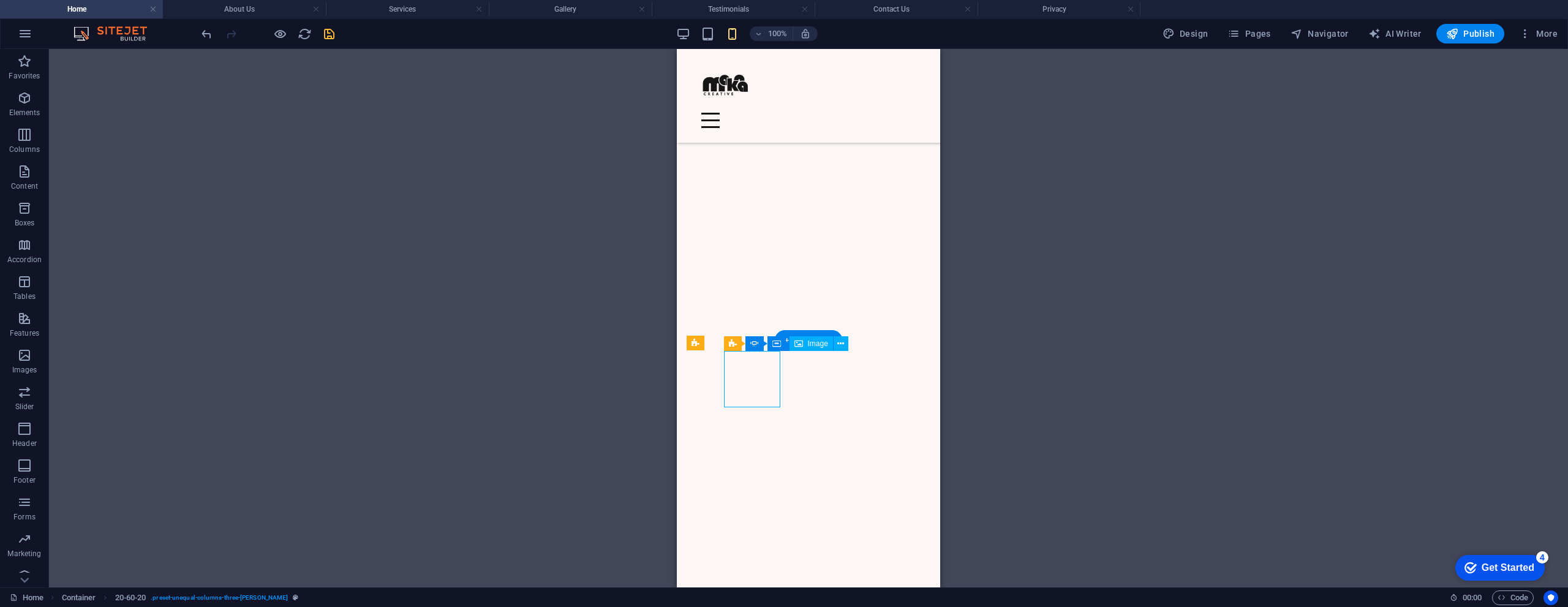
click at [745, 386] on div "Spacer Banner Container Image Container Container Image H2 Container Text Conta…" at bounding box center [808, 318] width 1519 height 538
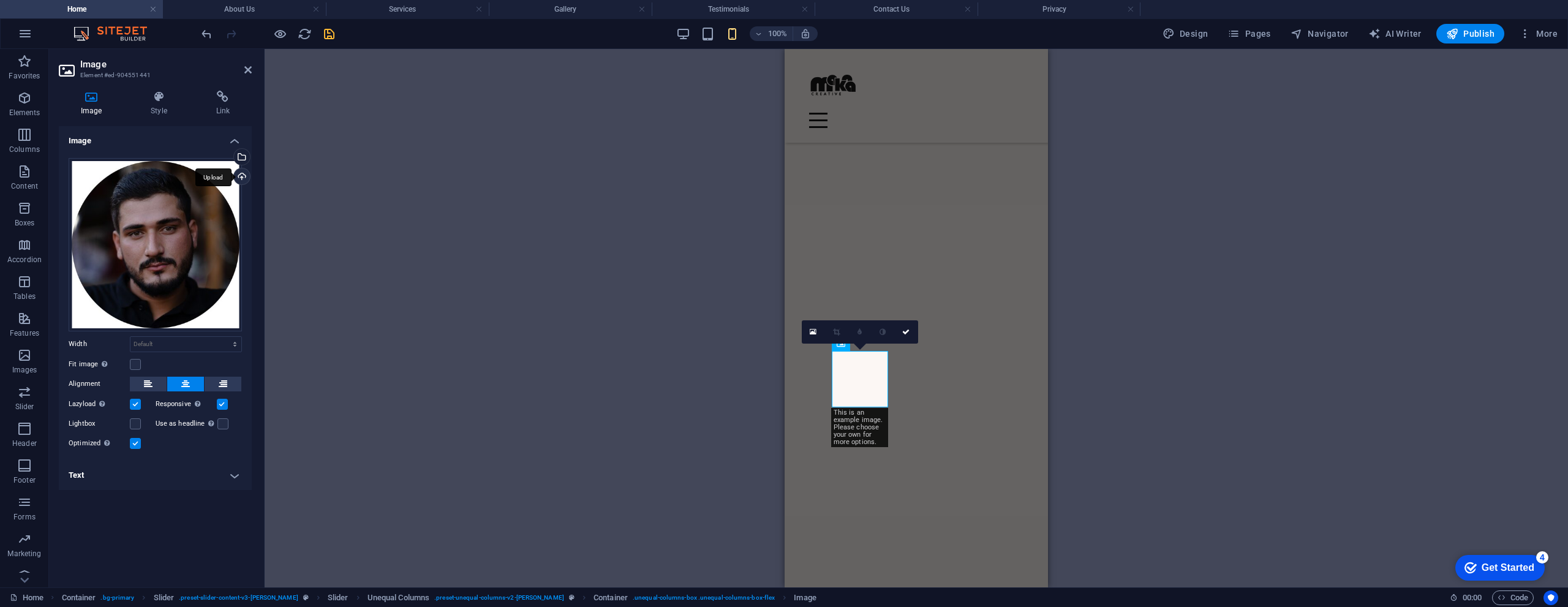
click at [241, 175] on div "Upload" at bounding box center [241, 178] width 18 height 18
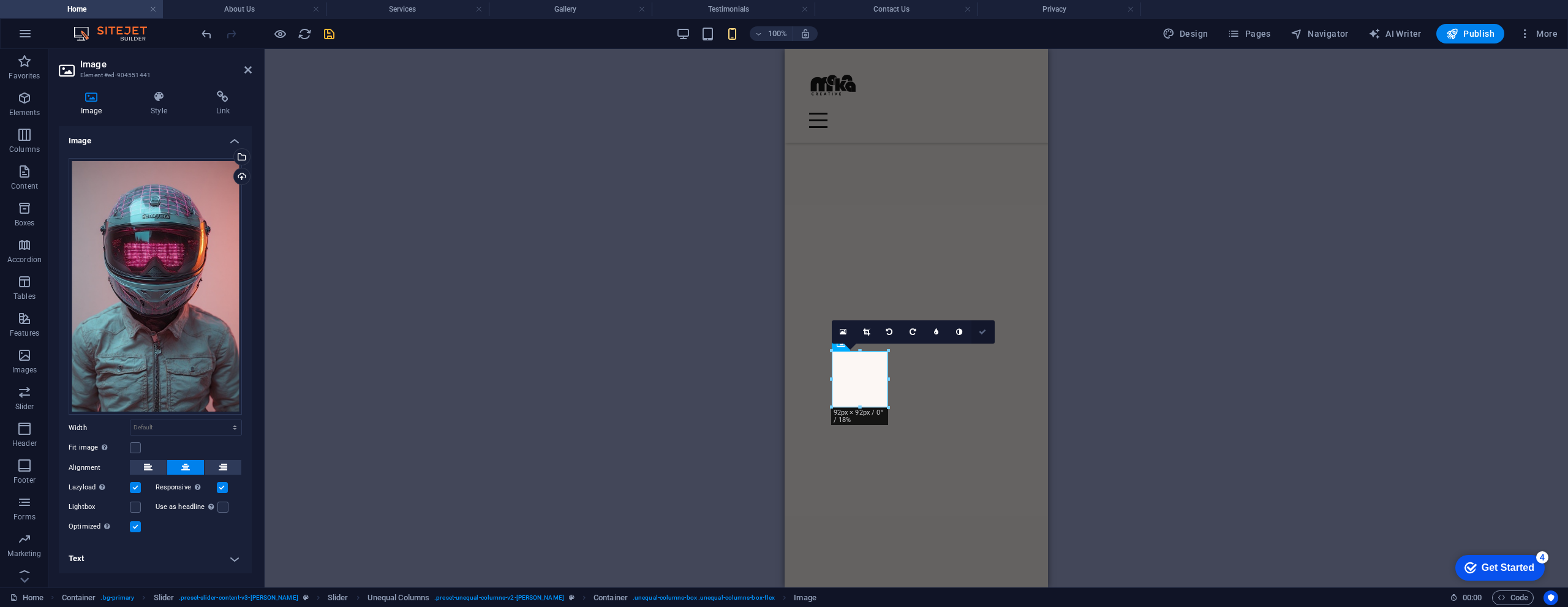
click at [984, 332] on icon at bounding box center [982, 332] width 8 height 8
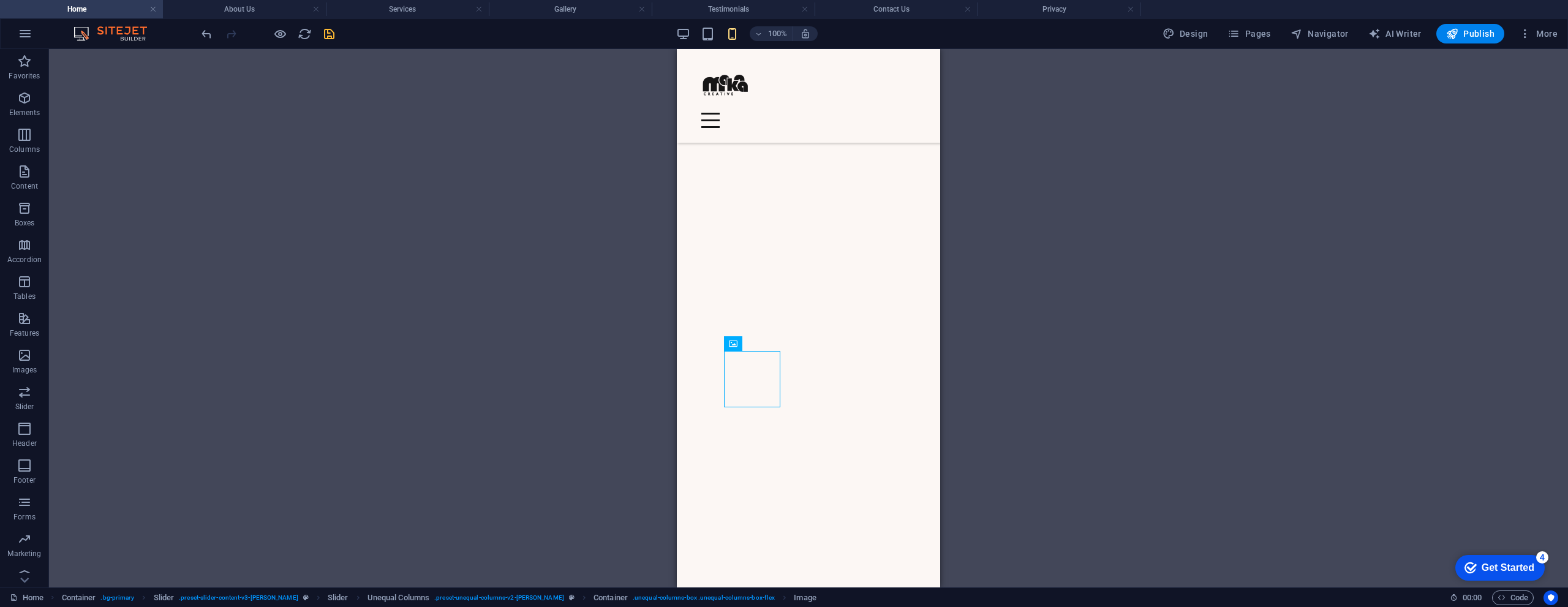
click at [612, 327] on div "Spacer Banner Container Image Container Container Image H2 Container Text Conta…" at bounding box center [808, 318] width 1519 height 538
click at [744, 509] on icon at bounding box center [742, 508] width 7 height 13
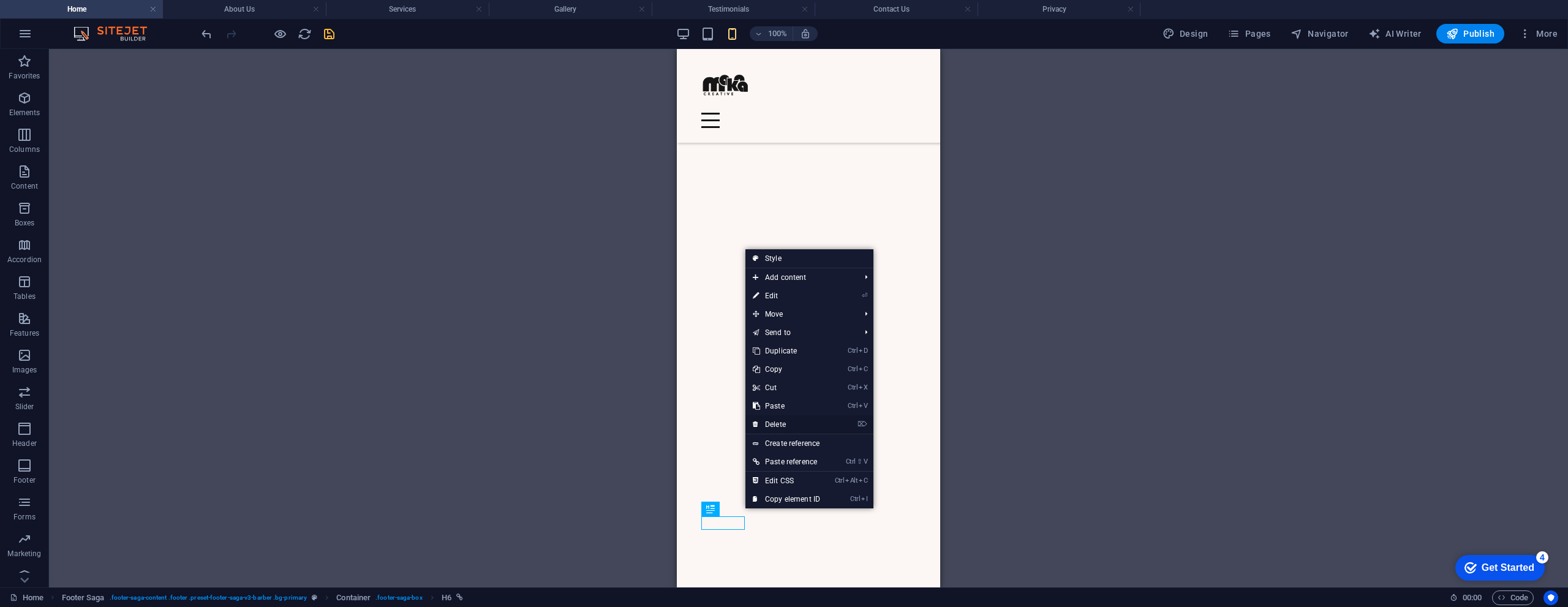
click at [803, 425] on link "⌦ Delete" at bounding box center [786, 424] width 82 height 18
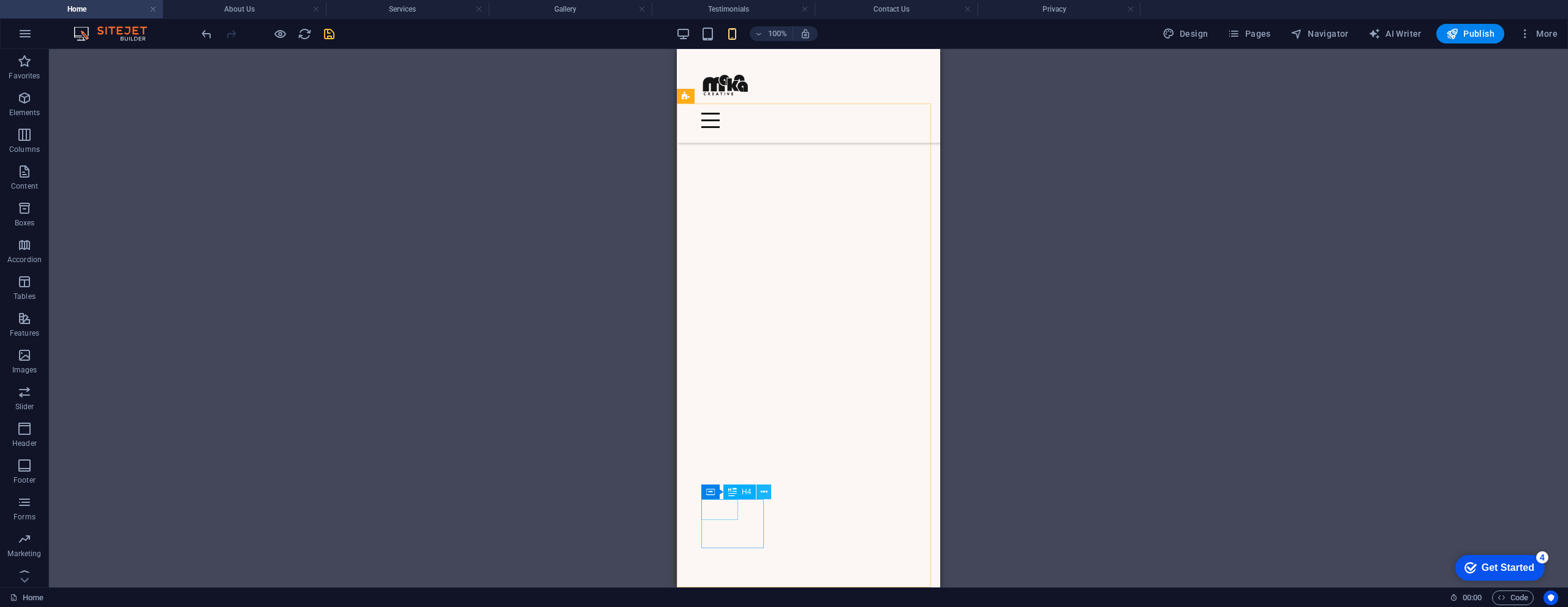
click at [764, 493] on icon at bounding box center [764, 492] width 7 height 13
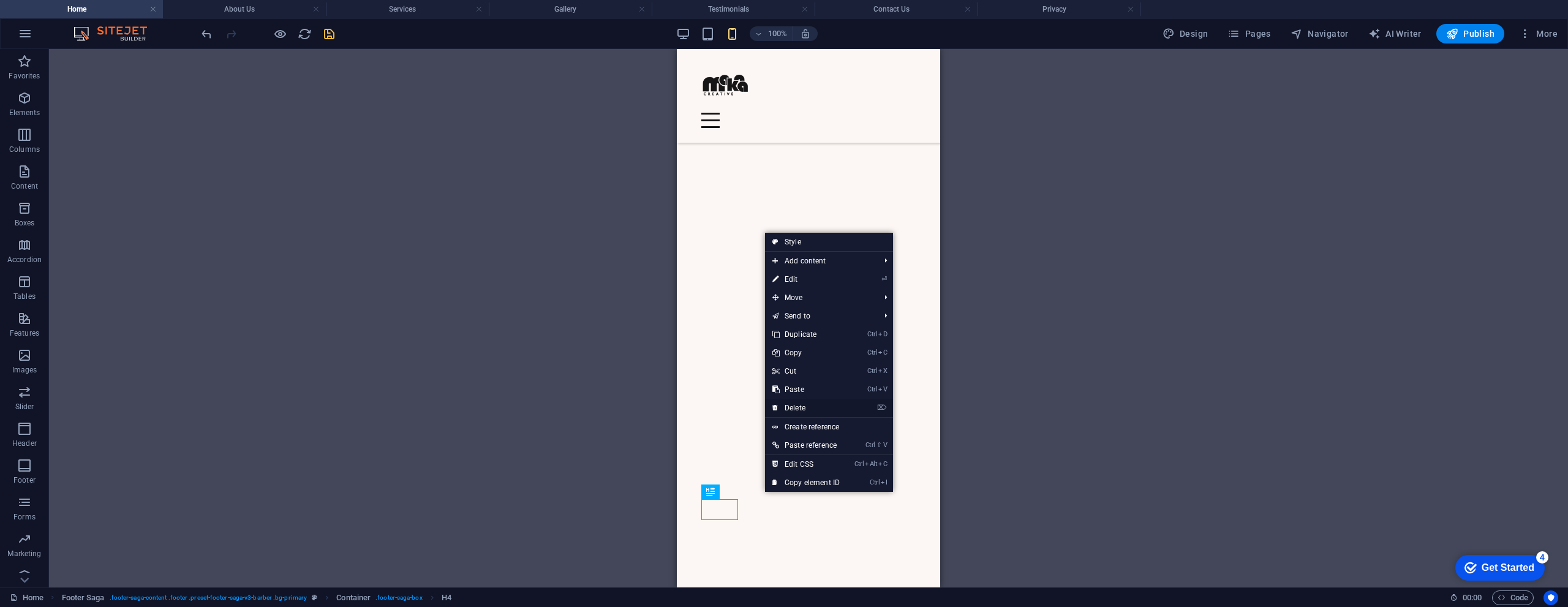
click at [823, 407] on link "⌦ Delete" at bounding box center [806, 408] width 82 height 18
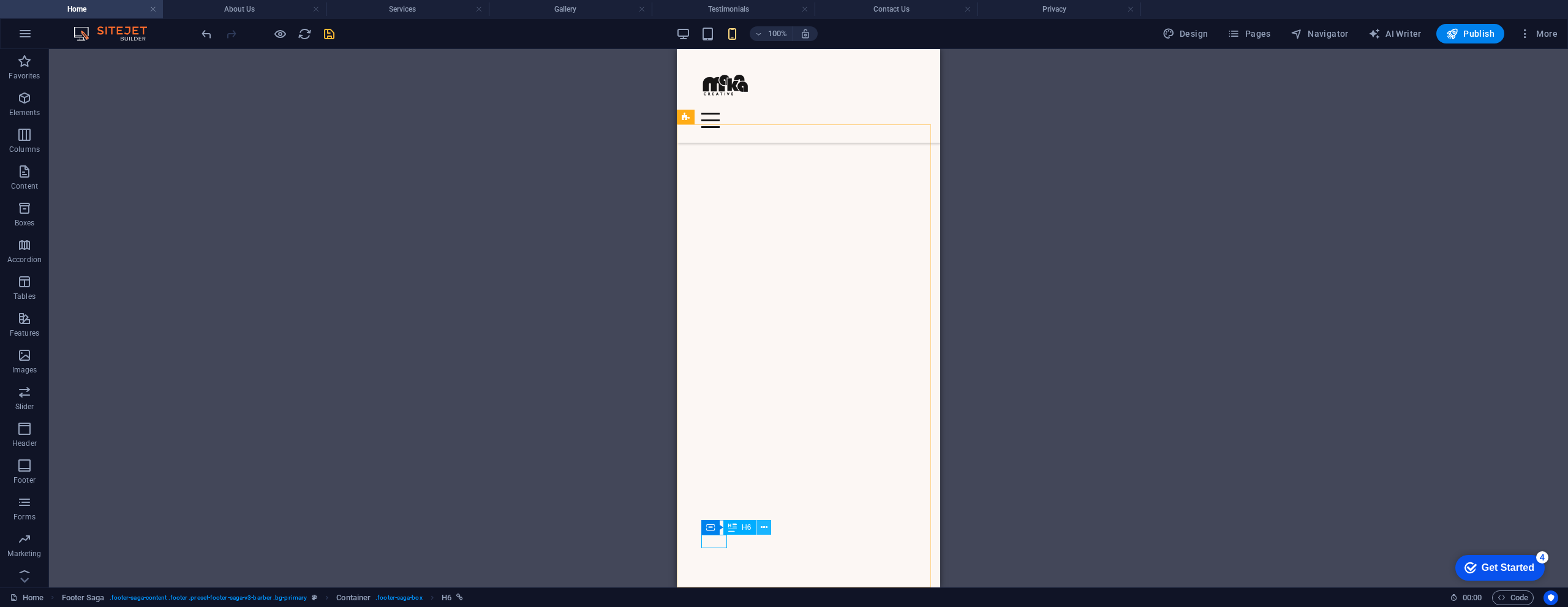
click at [762, 529] on icon at bounding box center [764, 527] width 7 height 13
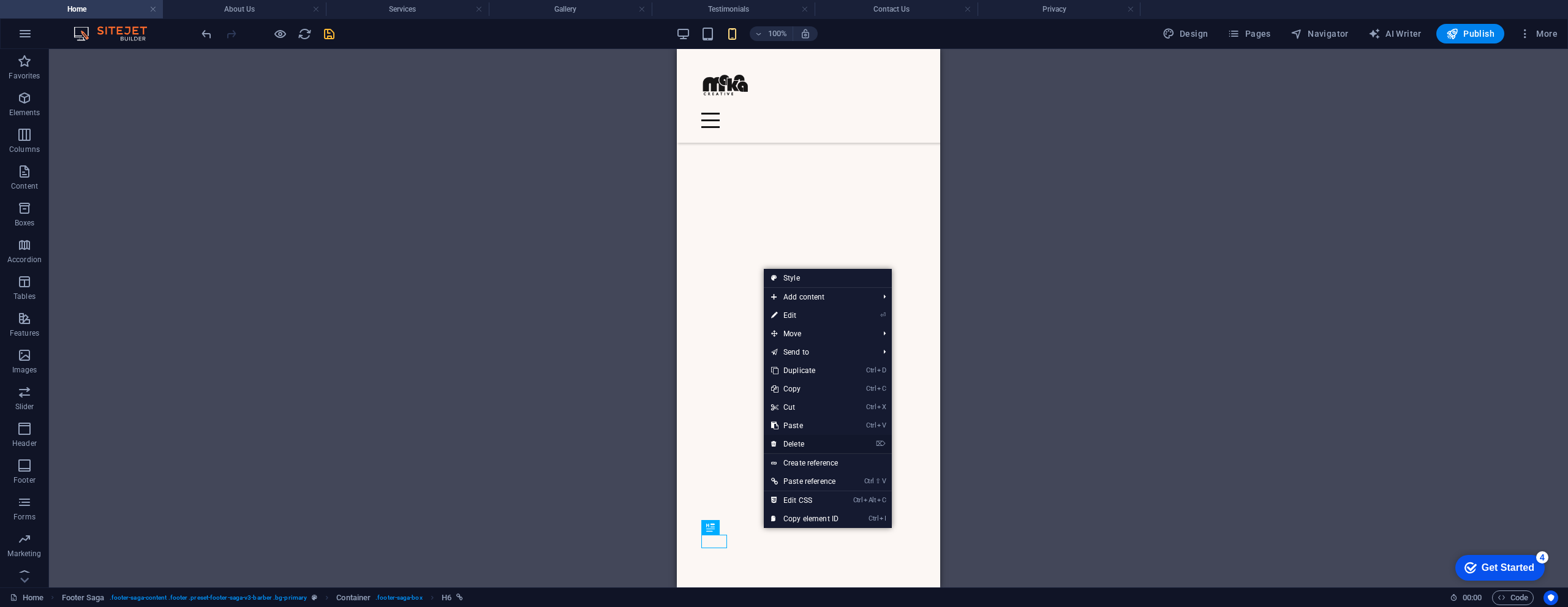
click at [811, 445] on link "⌦ Delete" at bounding box center [805, 444] width 82 height 18
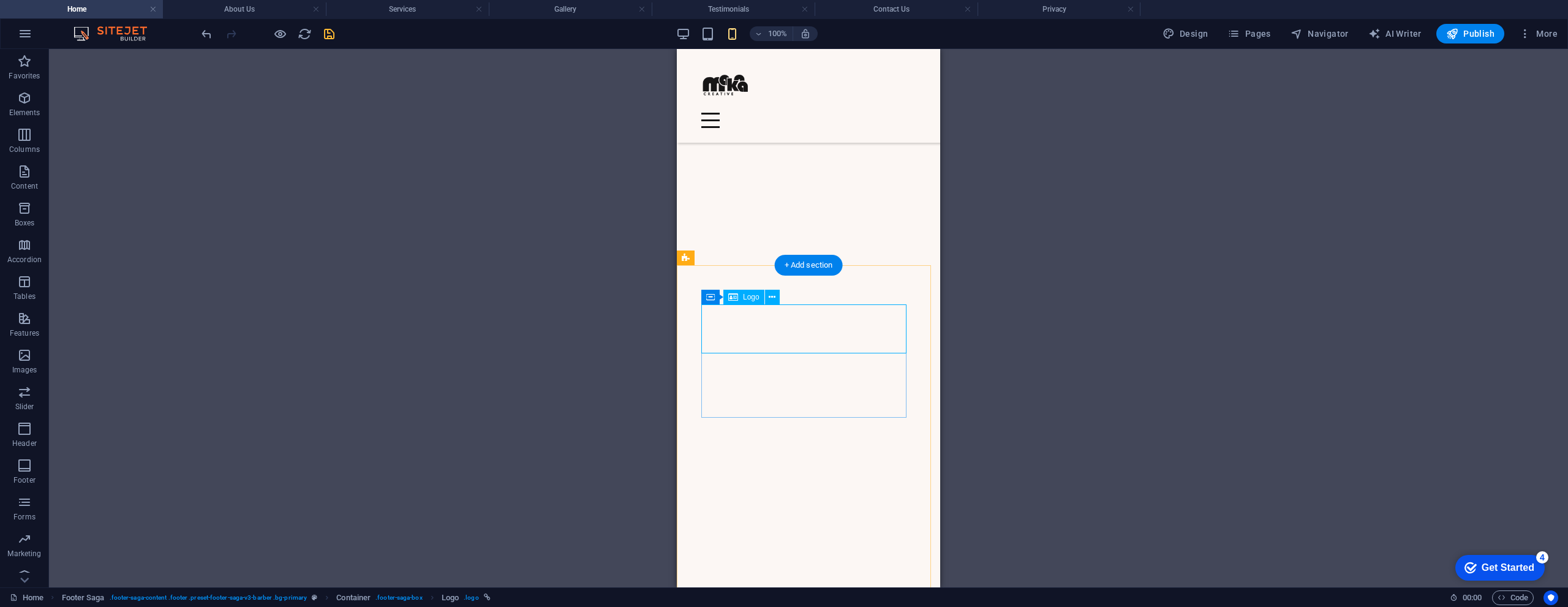
select select "px"
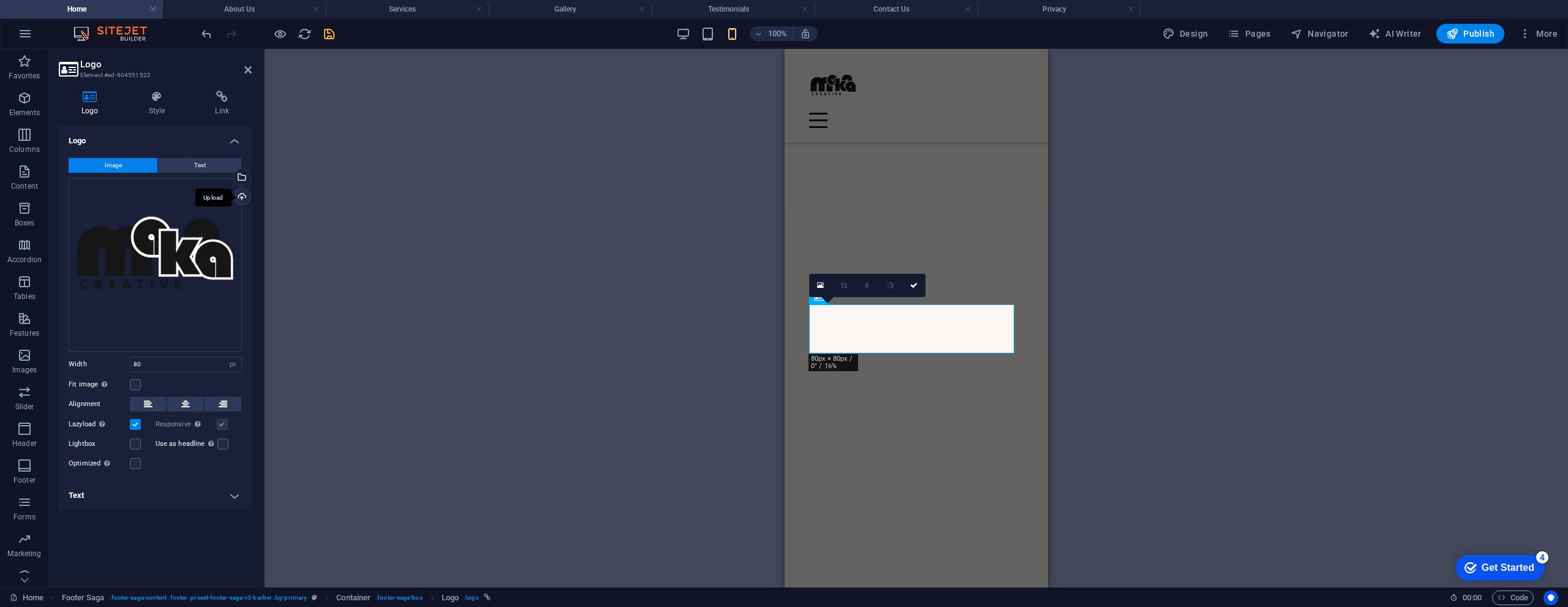
click at [242, 196] on div "Upload" at bounding box center [241, 198] width 18 height 18
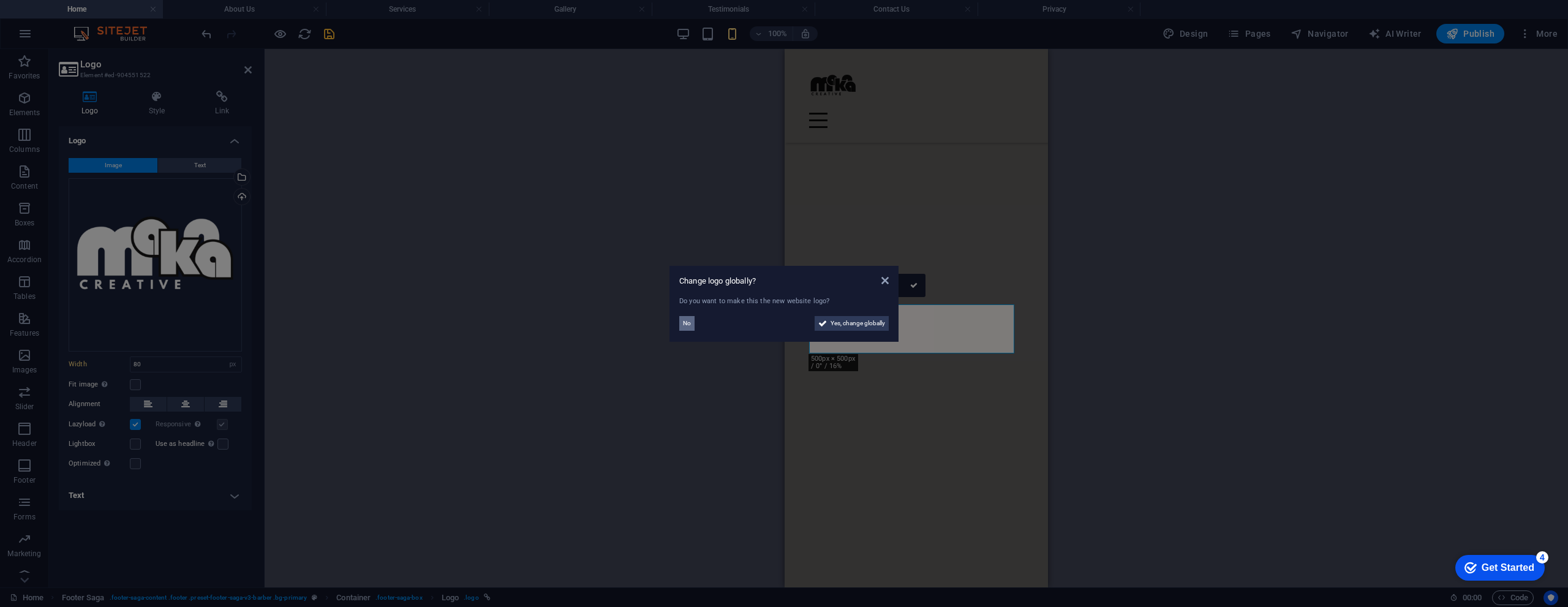
click at [686, 326] on span "No" at bounding box center [686, 323] width 8 height 15
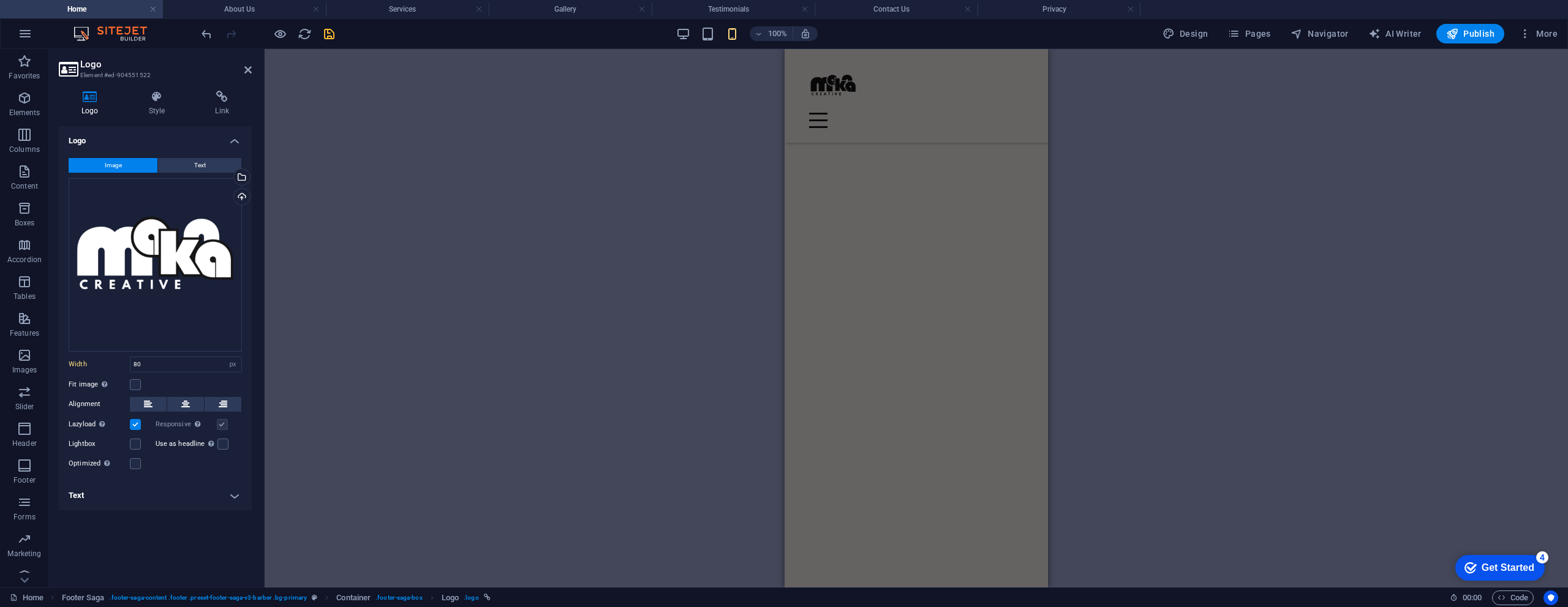
click at [735, 370] on div "Spacer Banner Container Image Container Container Image H2 Container Text Conta…" at bounding box center [916, 318] width 1303 height 538
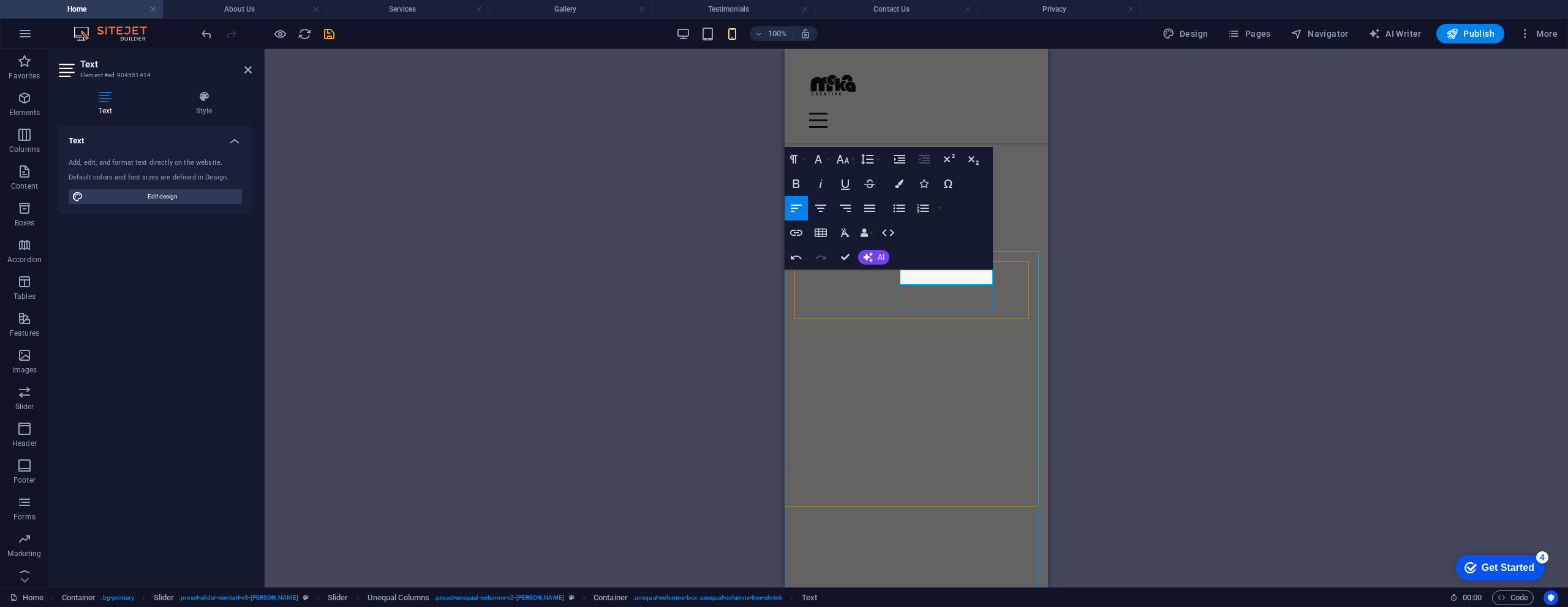
scroll to position [2906, 0]
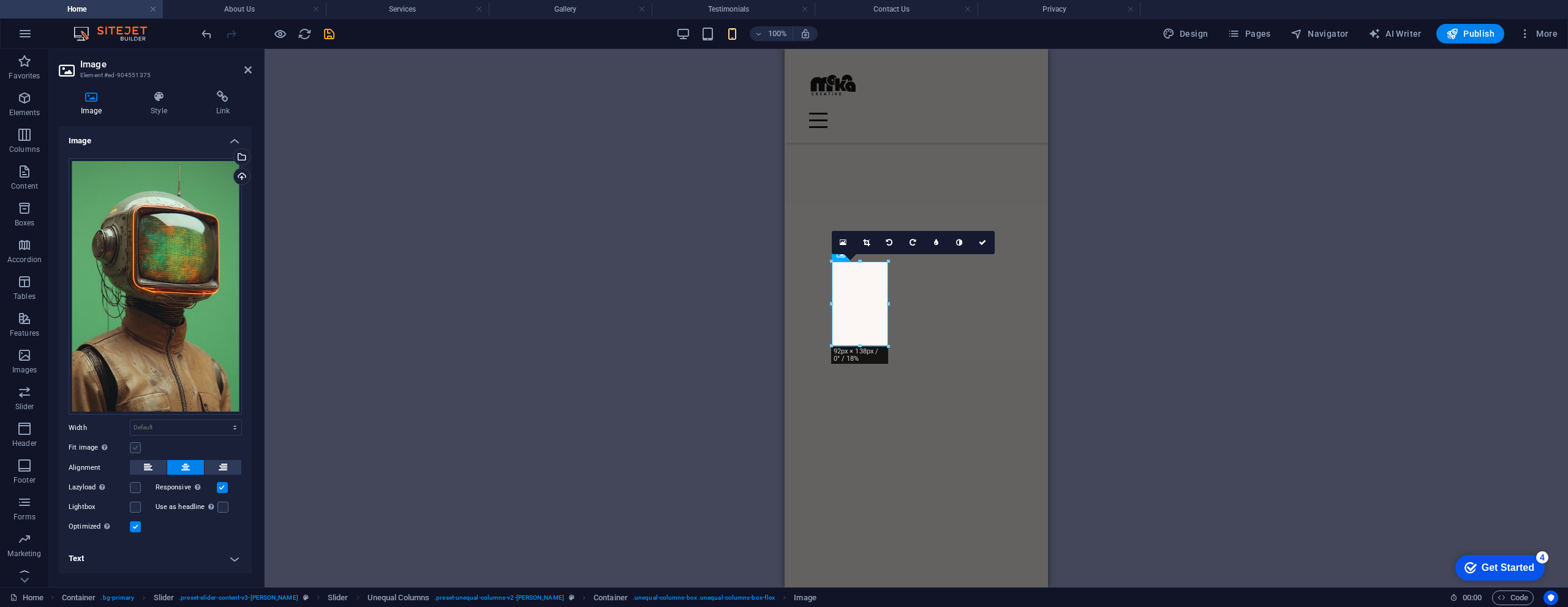
click at [136, 448] on label at bounding box center [135, 447] width 11 height 11
click at [0, 0] on input "Fit image Automatically fit image to a fixed width and height" at bounding box center [0, 0] width 0 height 0
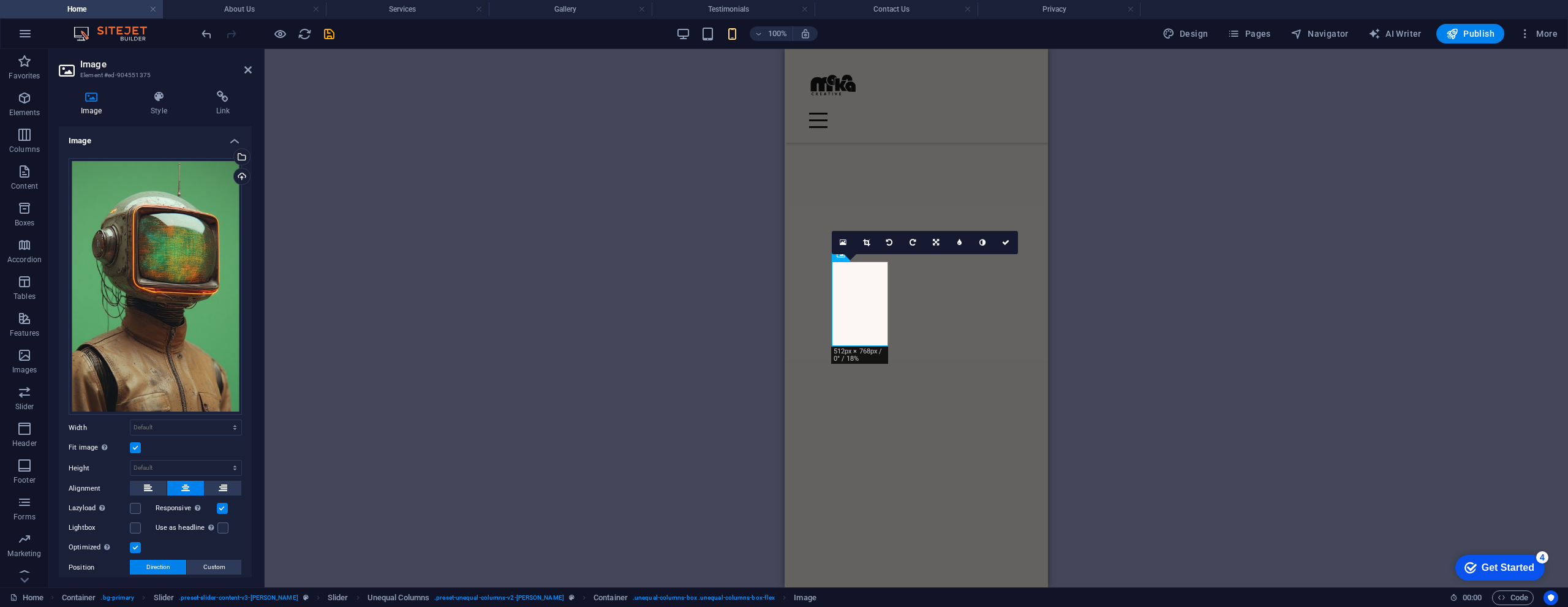
click at [136, 443] on label at bounding box center [135, 447] width 11 height 11
click at [0, 0] on input "Fit image Automatically fit image to a fixed width and height" at bounding box center [0, 0] width 0 height 0
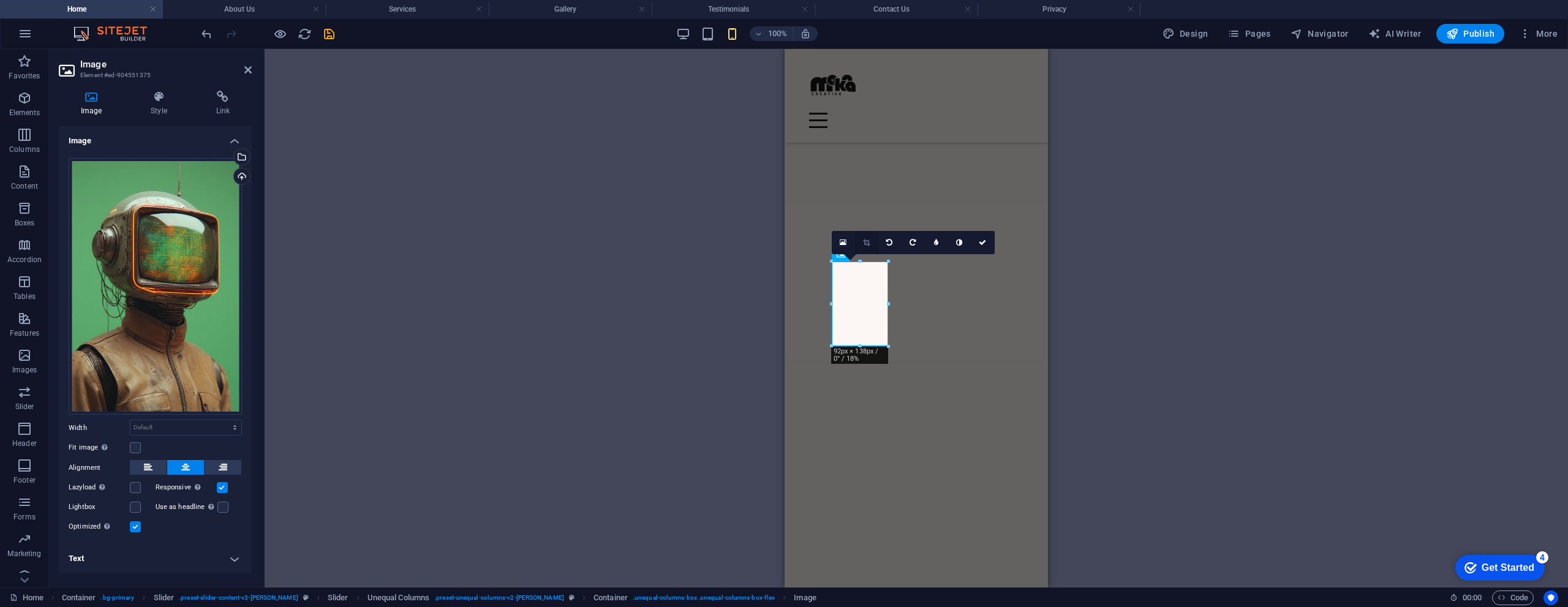
click at [869, 243] on icon at bounding box center [867, 242] width 7 height 8
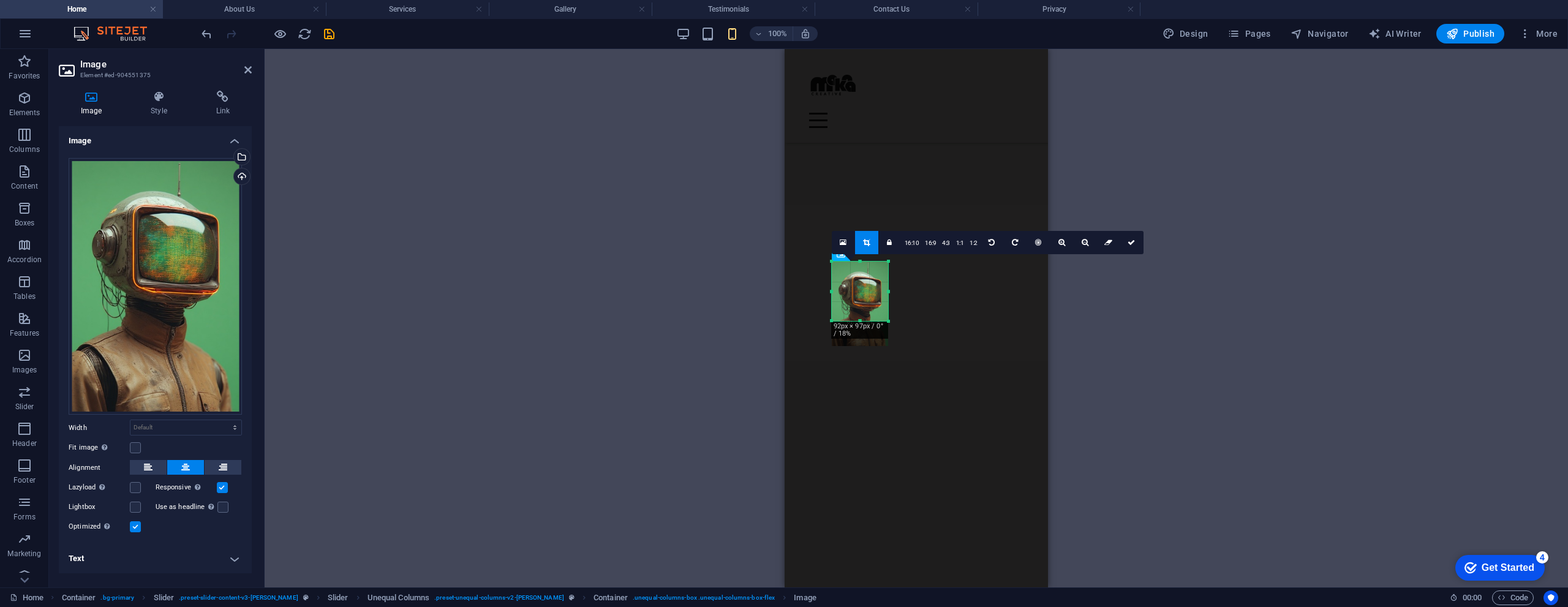
drag, startPoint x: 862, startPoint y: 348, endPoint x: 863, endPoint y: 323, distance: 25.0
click at [863, 323] on div at bounding box center [860, 321] width 56 height 4
click at [1135, 241] on link at bounding box center [1132, 243] width 24 height 24
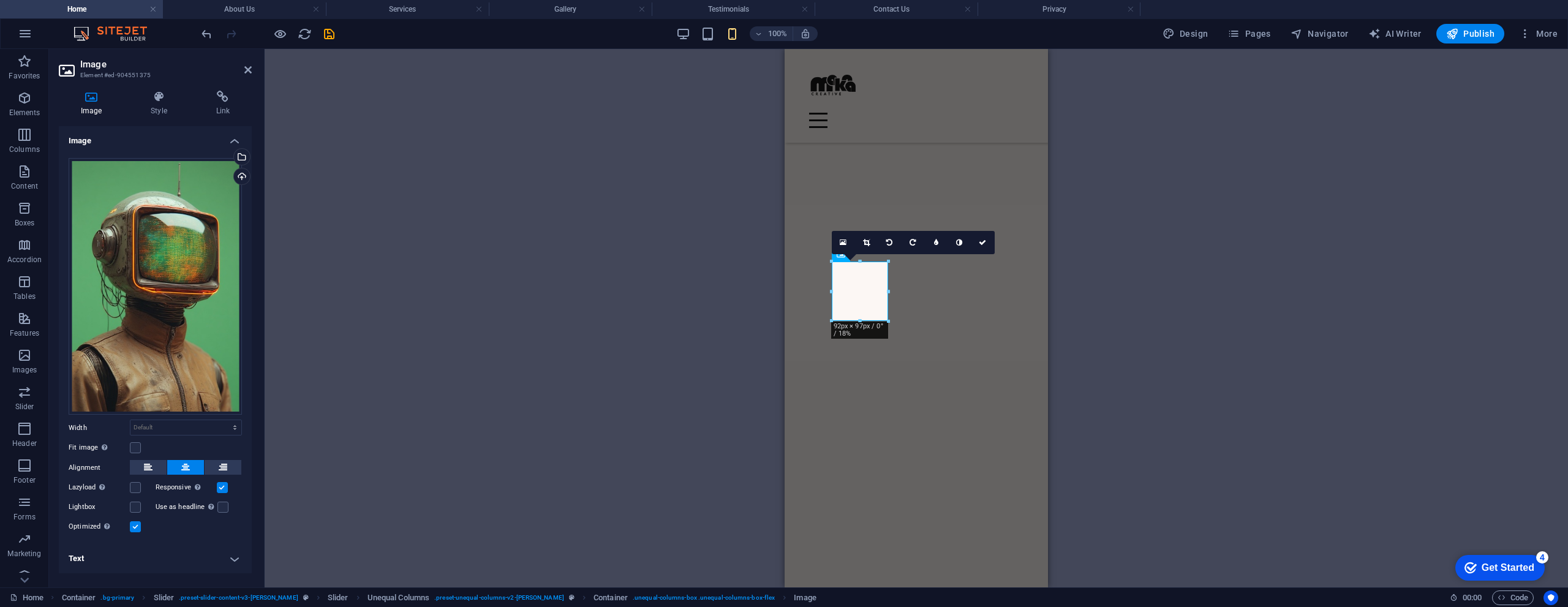
click at [1102, 276] on div "Spacer Banner Container Image Container Container Image H2 Container Text Conta…" at bounding box center [916, 318] width 1303 height 538
click at [980, 243] on icon at bounding box center [982, 242] width 8 height 8
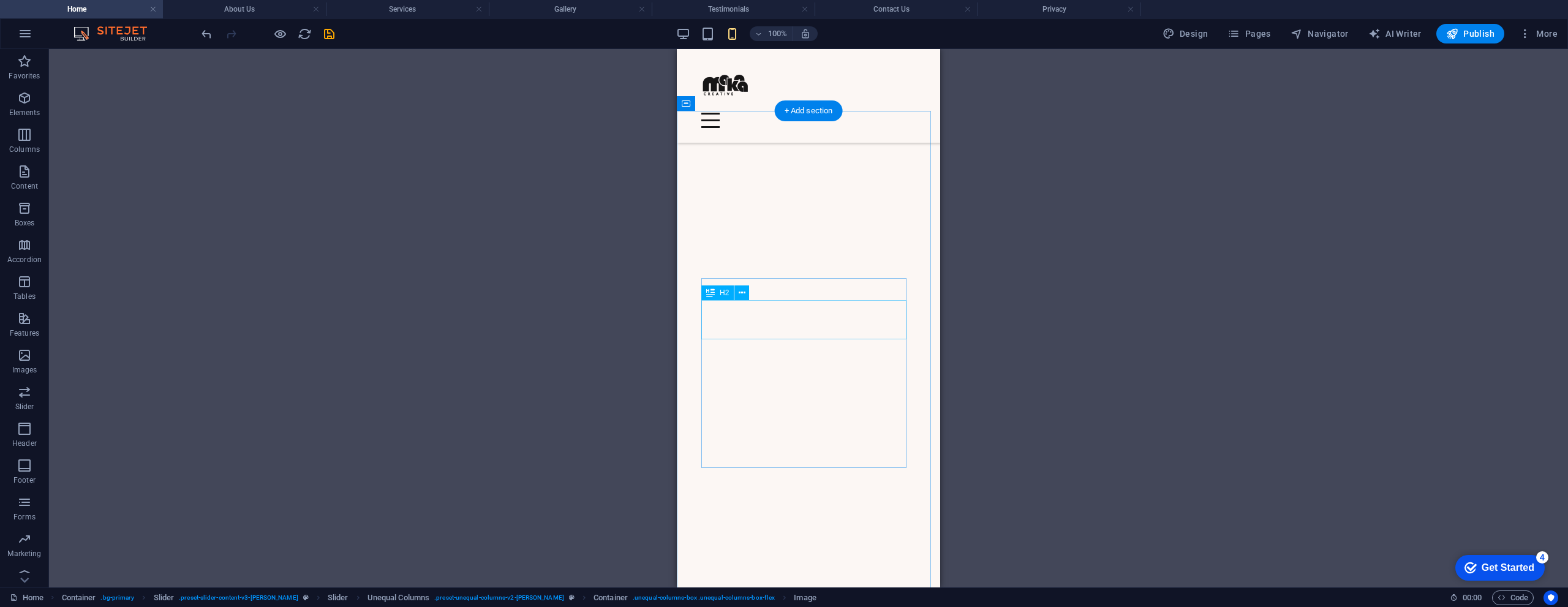
scroll to position [1559, 0]
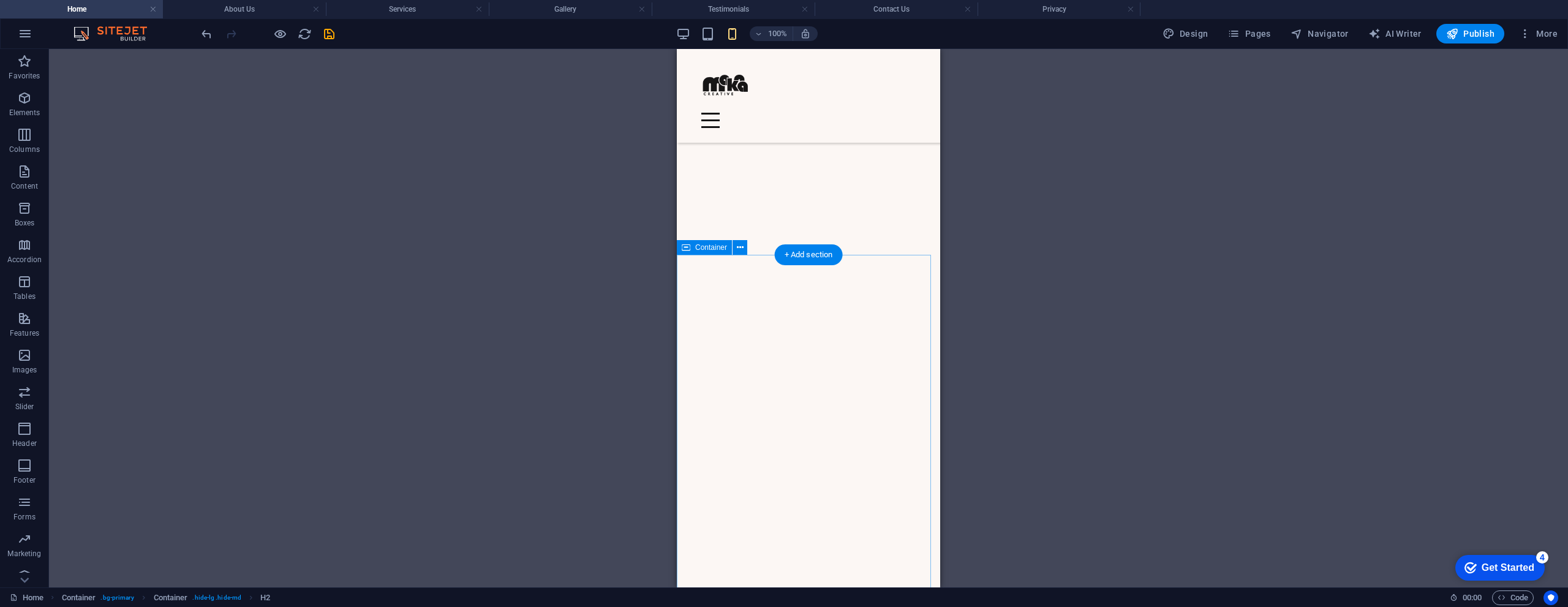
scroll to position [885, 0]
click at [763, 368] on div "Spacer Banner Container Image Container Container Image H2 Container Text Conta…" at bounding box center [808, 318] width 1519 height 538
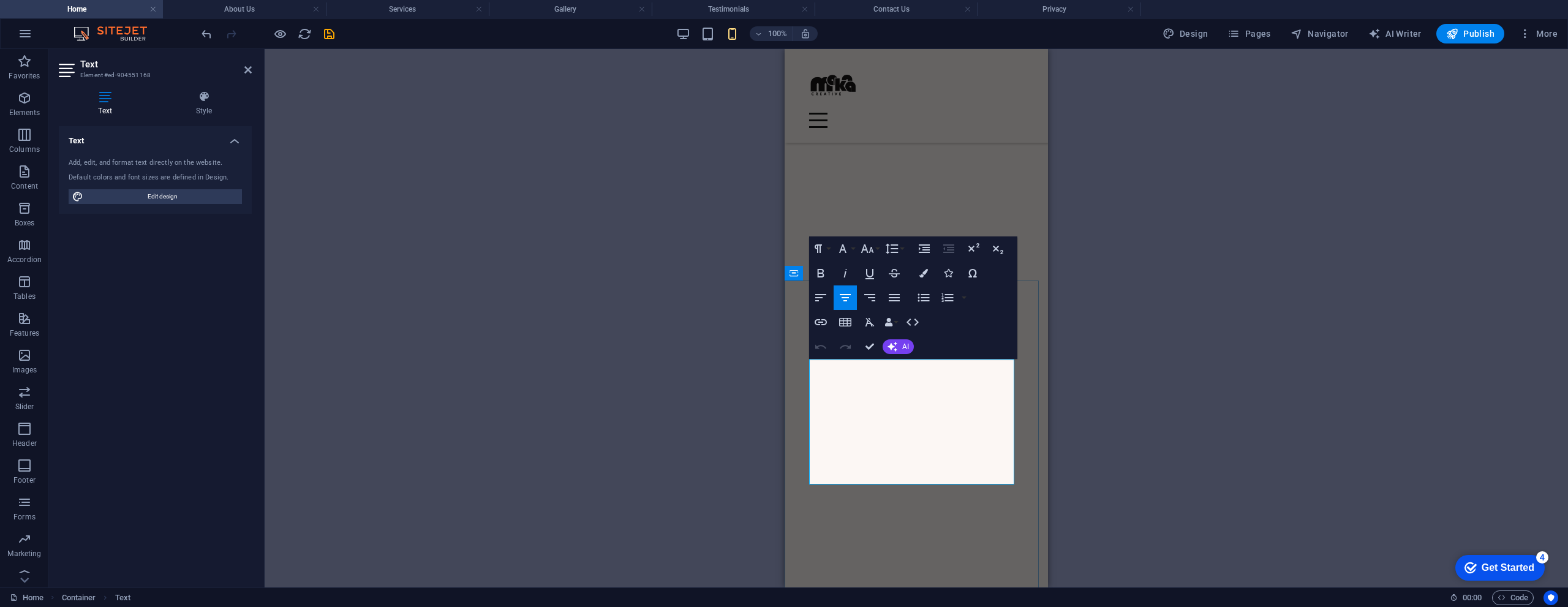
drag, startPoint x: 837, startPoint y: 370, endPoint x: 1003, endPoint y: 477, distance: 197.5
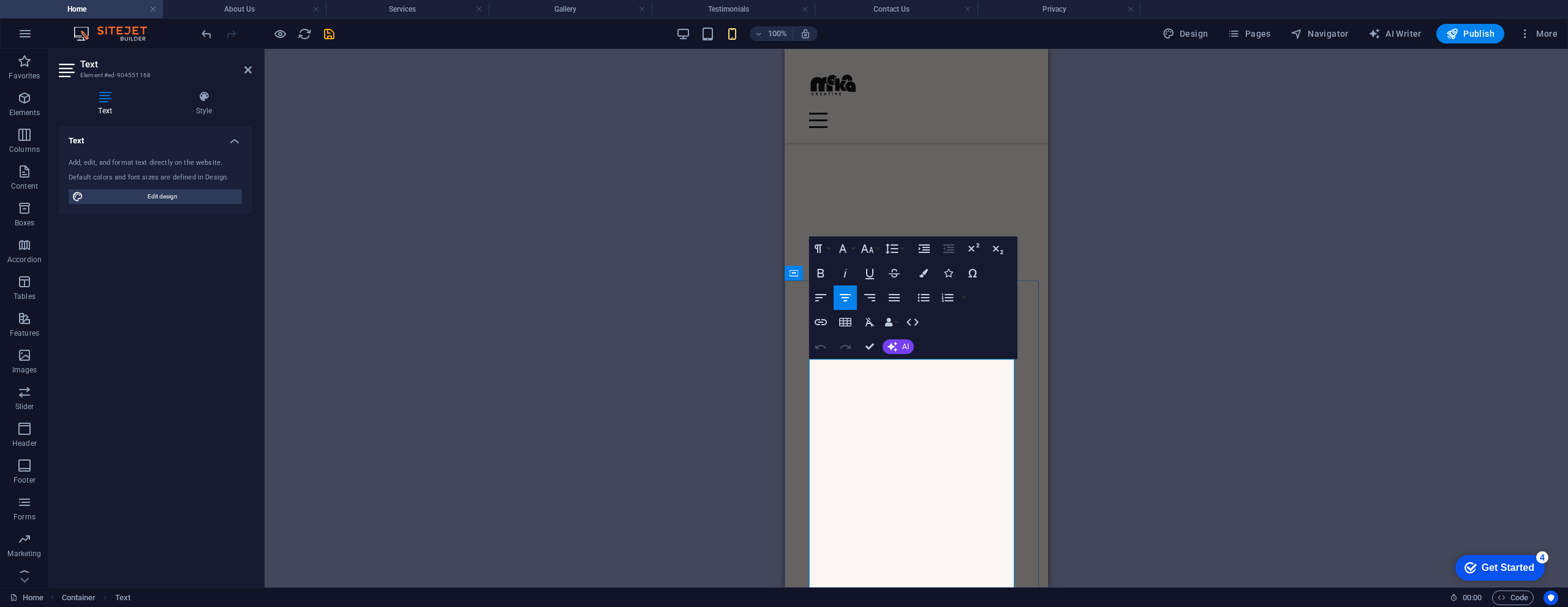
scroll to position [3056, 2]
drag, startPoint x: 1002, startPoint y: 475, endPoint x: 834, endPoint y: 369, distance: 198.6
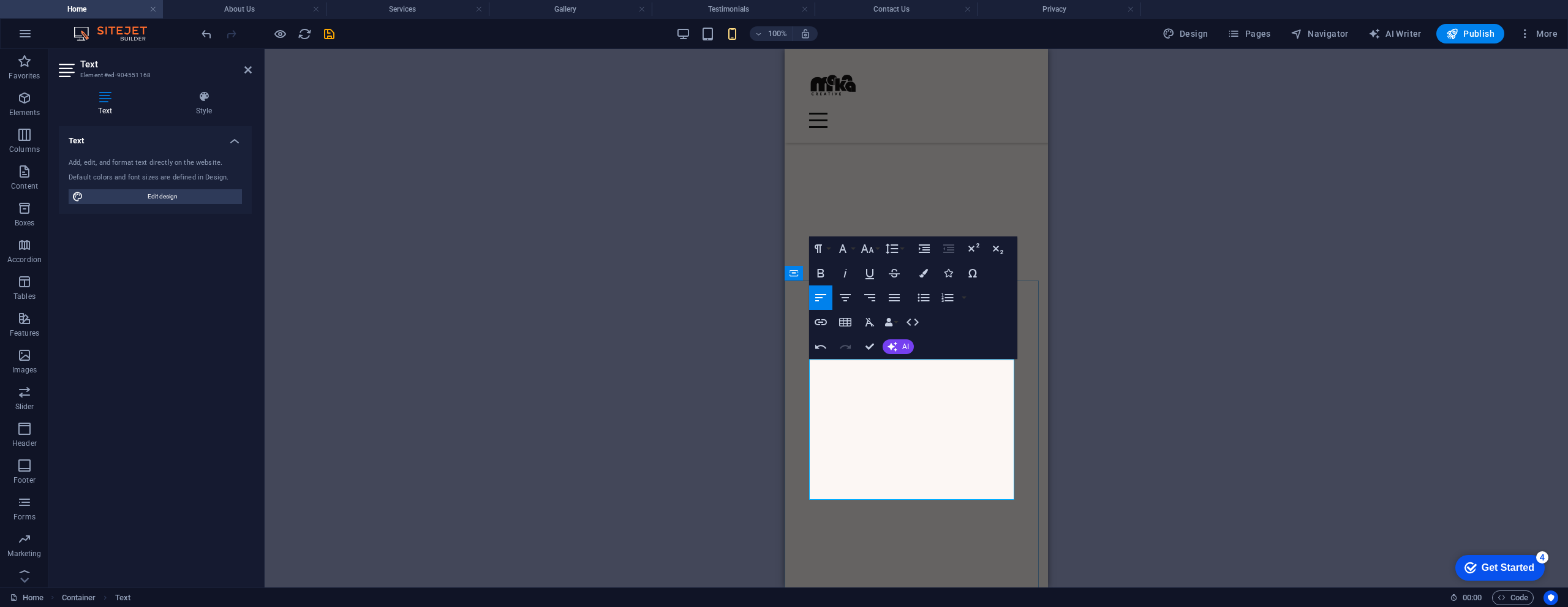
drag, startPoint x: 842, startPoint y: 382, endPoint x: 812, endPoint y: 382, distance: 30.0
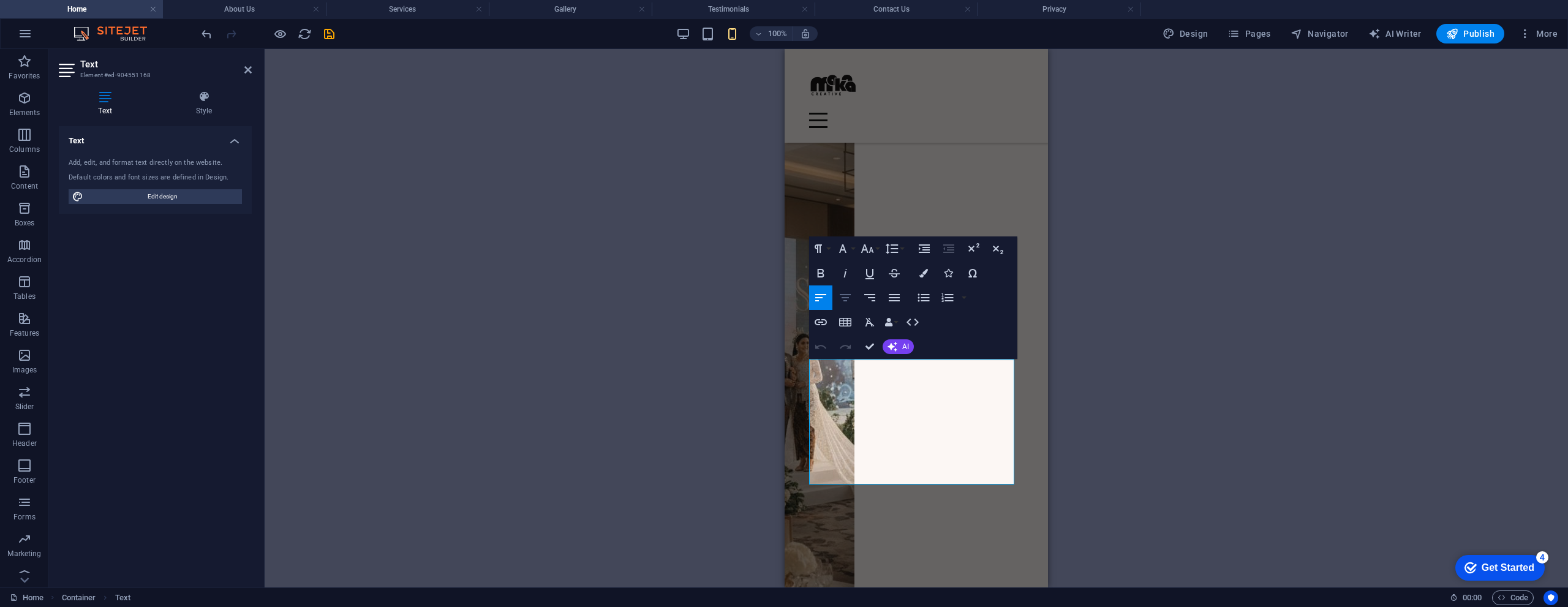
click at [846, 295] on icon "button" at bounding box center [845, 298] width 11 height 8
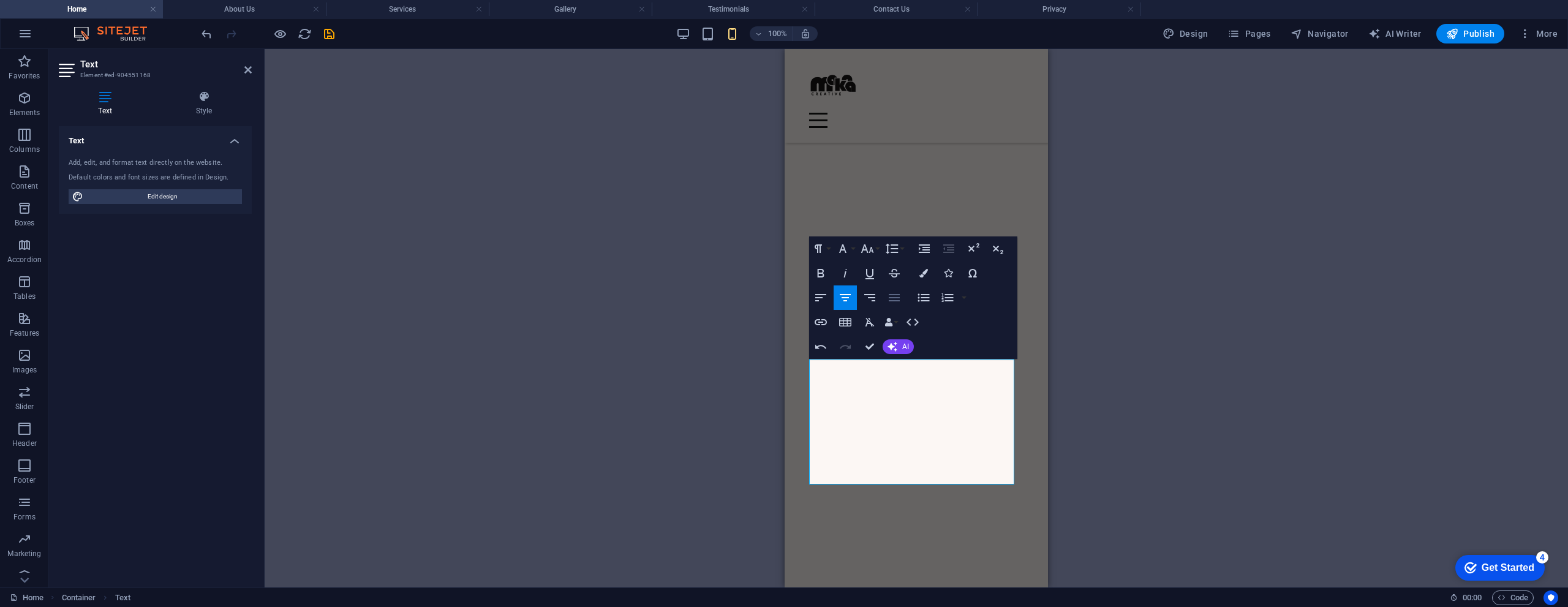
click at [897, 297] on icon "button" at bounding box center [894, 297] width 15 height 15
click at [850, 296] on icon "button" at bounding box center [844, 297] width 15 height 15
click at [893, 296] on icon "button" at bounding box center [894, 297] width 15 height 15
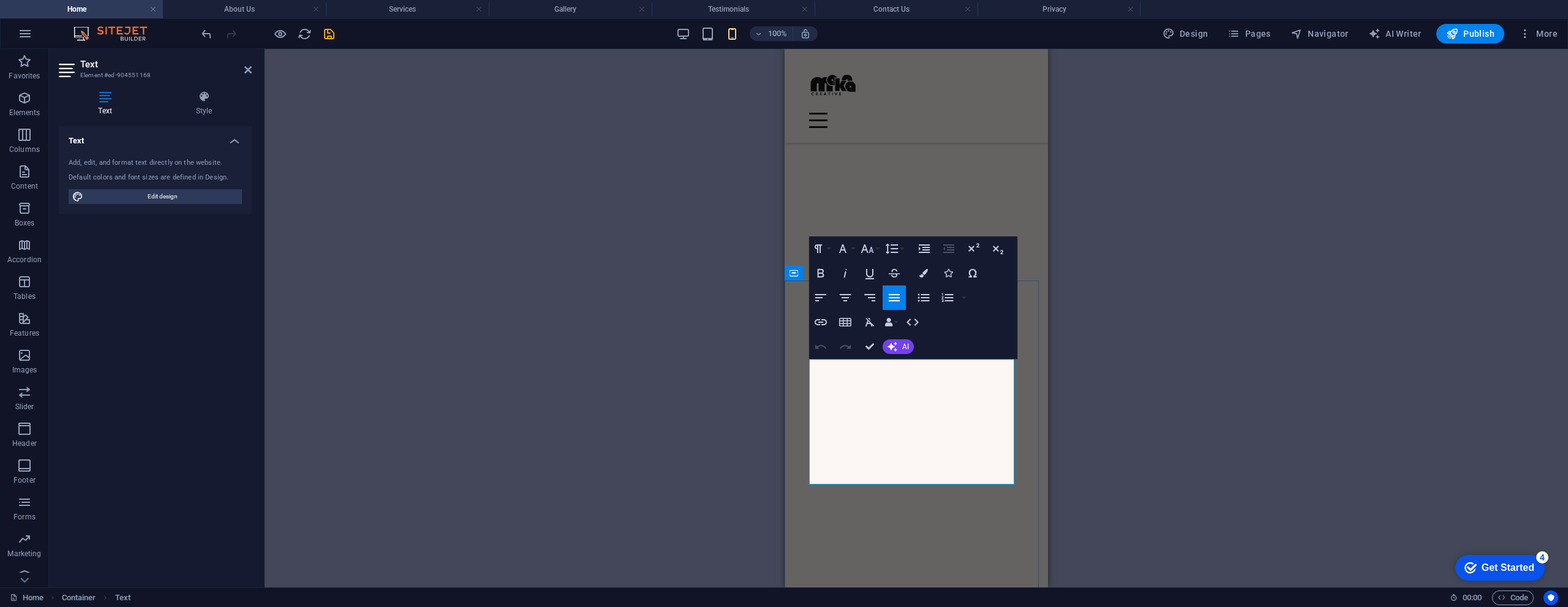
click at [820, 274] on icon "button" at bounding box center [821, 273] width 7 height 8
click at [827, 272] on icon "button" at bounding box center [820, 273] width 15 height 15
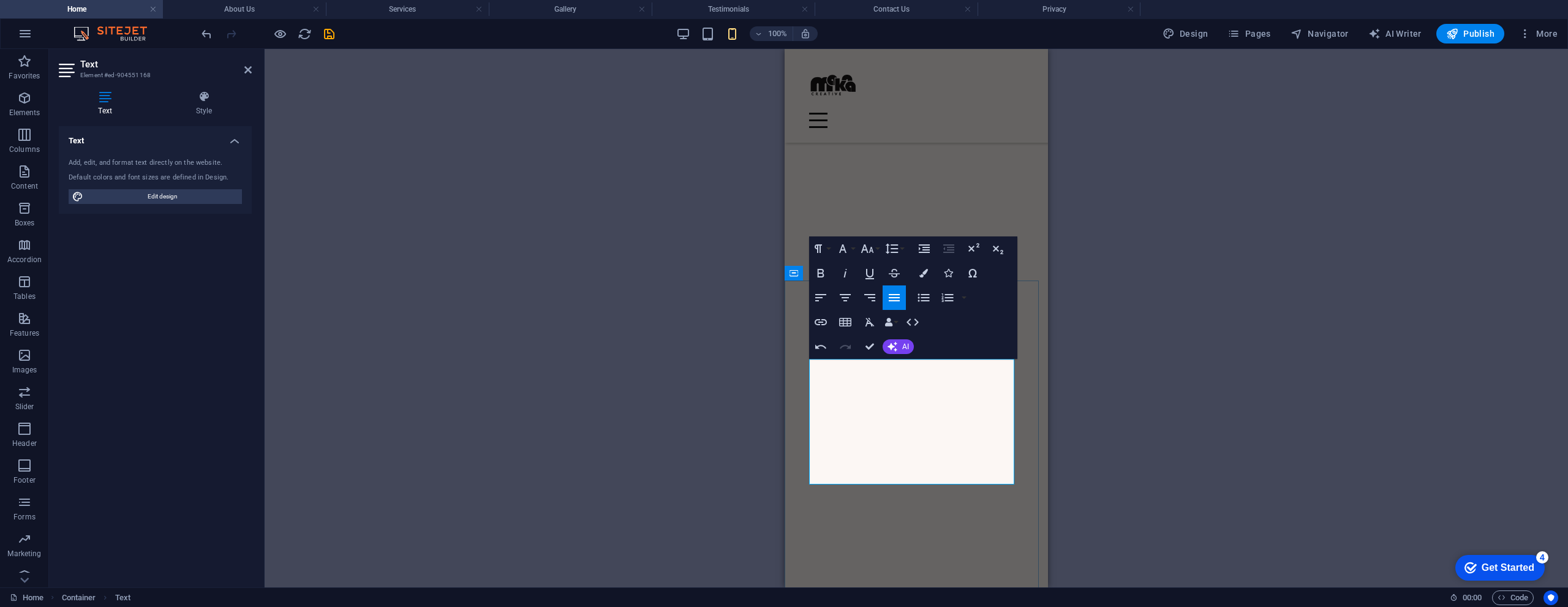
drag, startPoint x: 842, startPoint y: 366, endPoint x: 812, endPoint y: 366, distance: 30.0
click at [824, 272] on icon "button" at bounding box center [820, 273] width 15 height 15
click at [871, 247] on icon "button" at bounding box center [867, 248] width 15 height 15
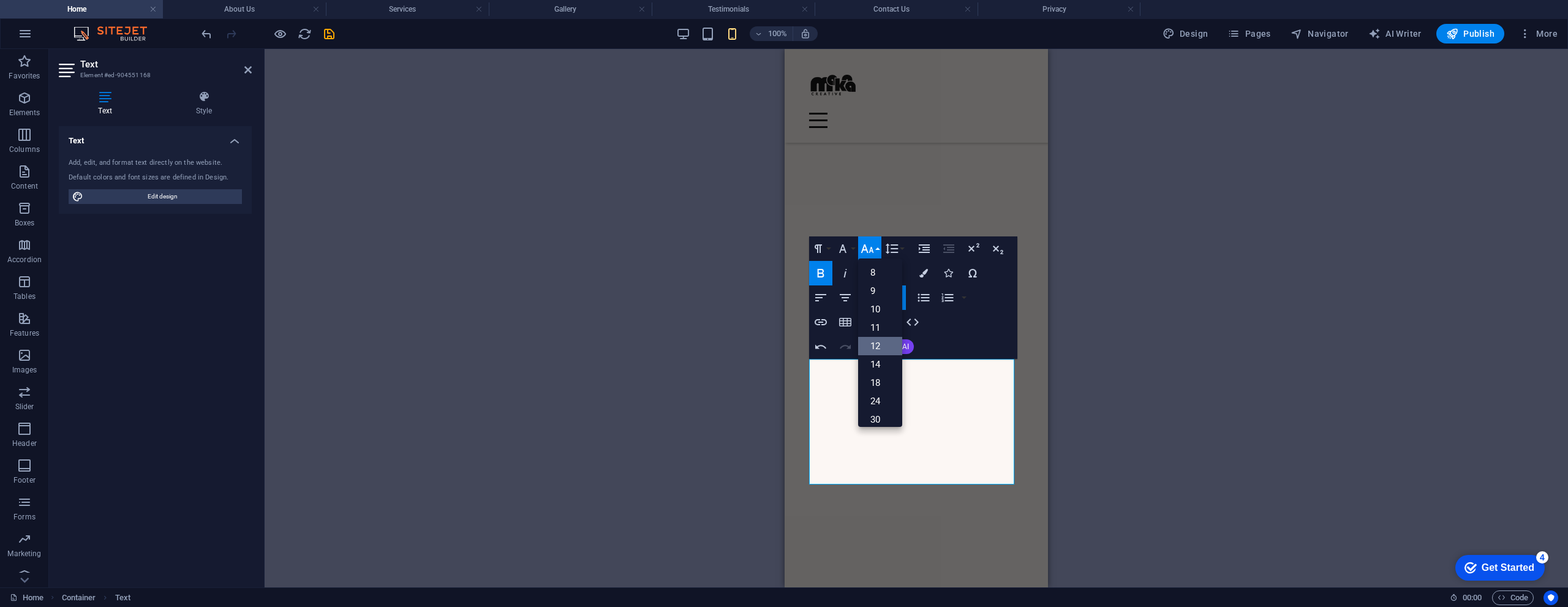
click at [878, 354] on link "12" at bounding box center [880, 345] width 44 height 18
click at [874, 245] on icon "button" at bounding box center [867, 248] width 15 height 15
click at [879, 413] on link "30" at bounding box center [880, 419] width 44 height 18
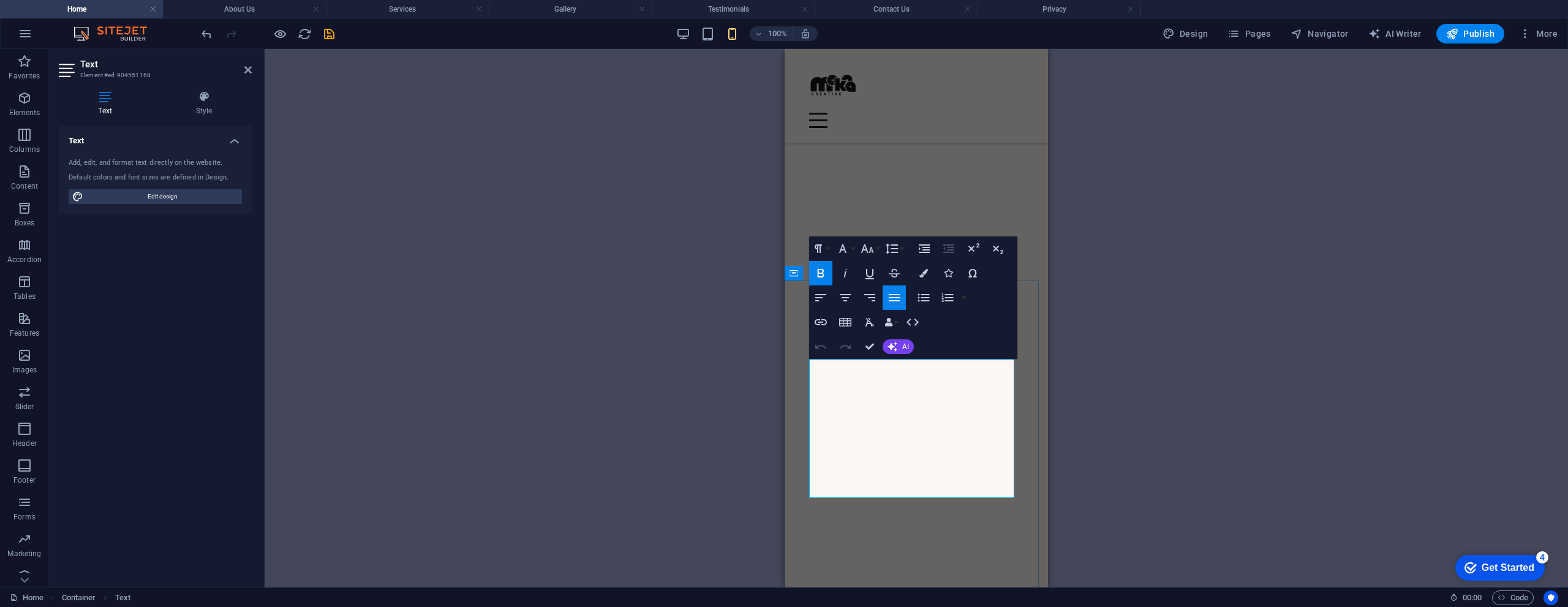
drag, startPoint x: 873, startPoint y: 375, endPoint x: 817, endPoint y: 373, distance: 56.0
click at [869, 249] on icon "button" at bounding box center [867, 248] width 15 height 15
click at [848, 248] on icon "button" at bounding box center [842, 248] width 15 height 15
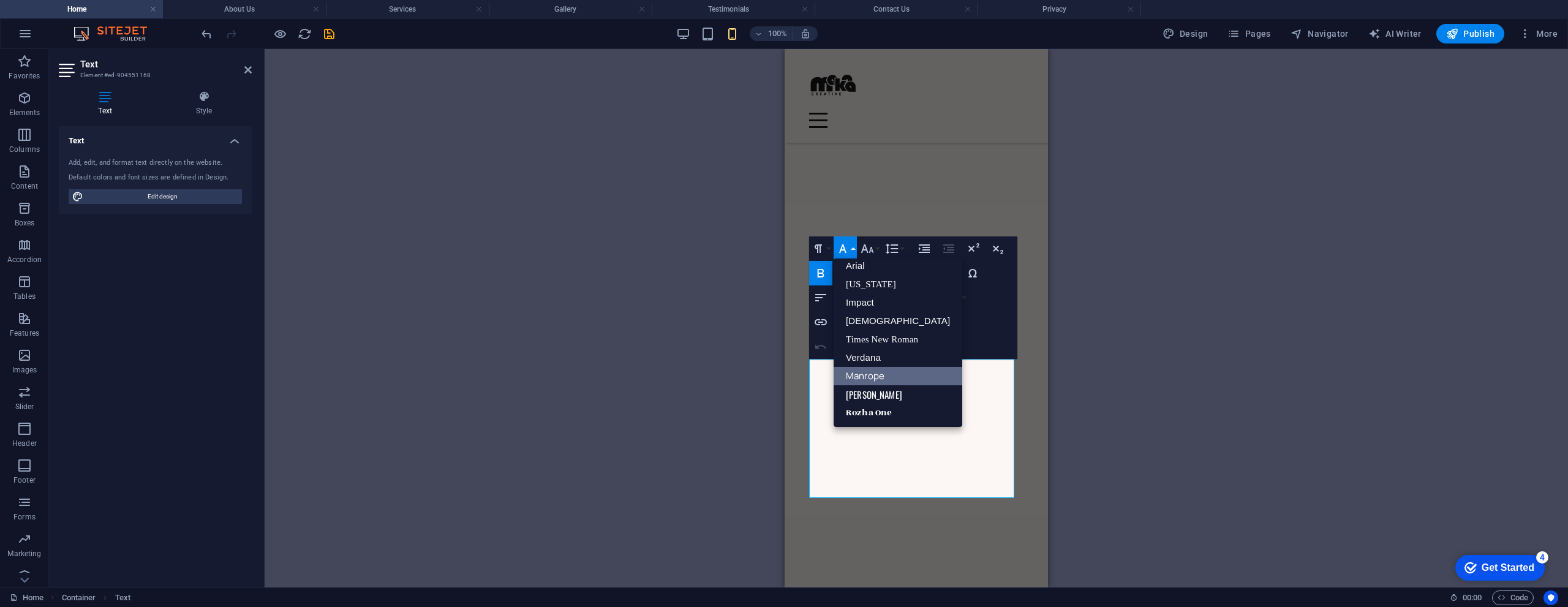
scroll to position [7, 0]
click at [858, 299] on link "Impact" at bounding box center [897, 302] width 128 height 18
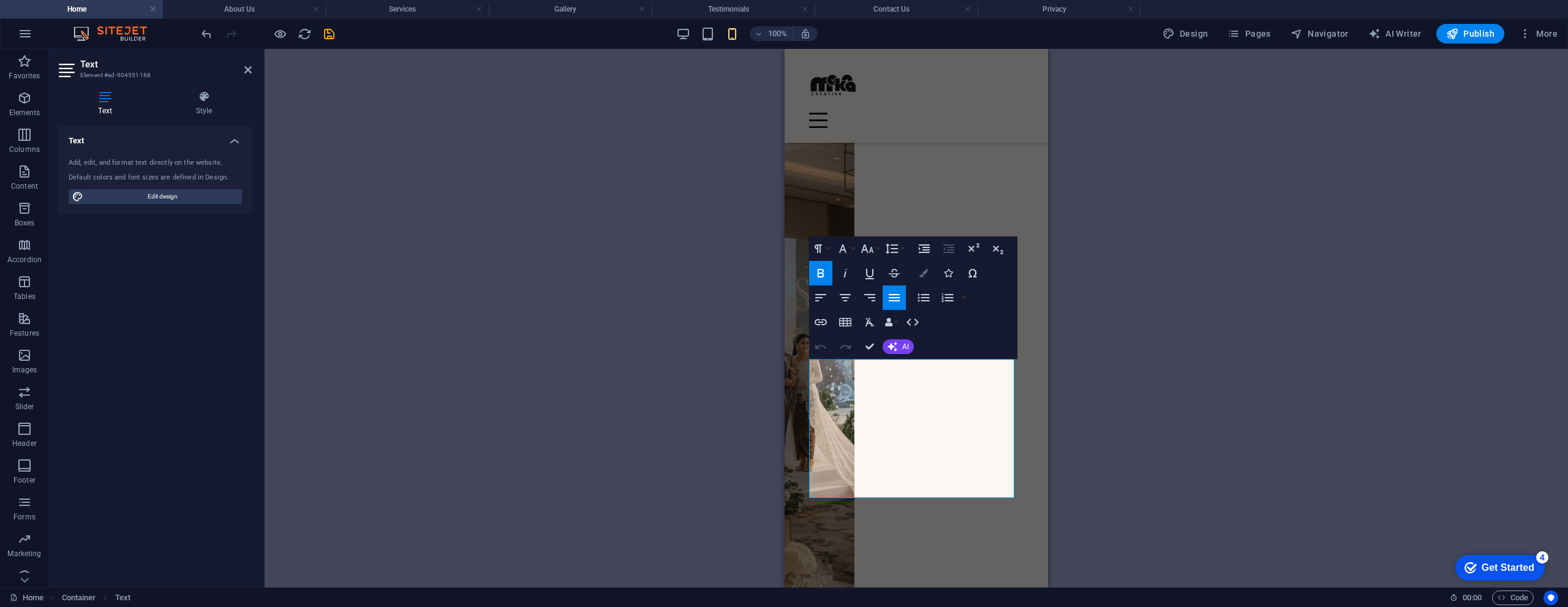
click at [921, 276] on icon "button" at bounding box center [923, 273] width 8 height 8
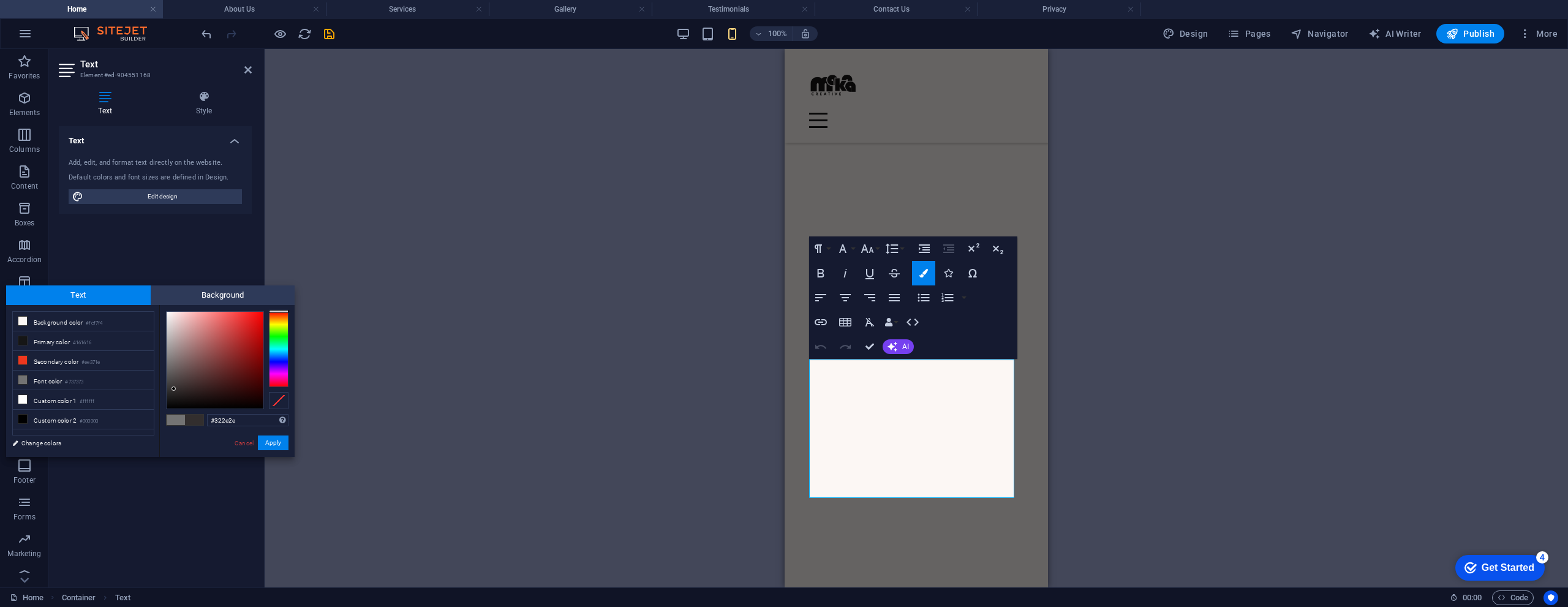
drag, startPoint x: 204, startPoint y: 360, endPoint x: 171, endPoint y: 388, distance: 43.3
click at [173, 388] on div at bounding box center [214, 359] width 96 height 96
click at [57, 343] on li "Primary color #161616" at bounding box center [83, 341] width 141 height 19
type input "#161616"
click at [266, 441] on button "Apply" at bounding box center [273, 443] width 31 height 15
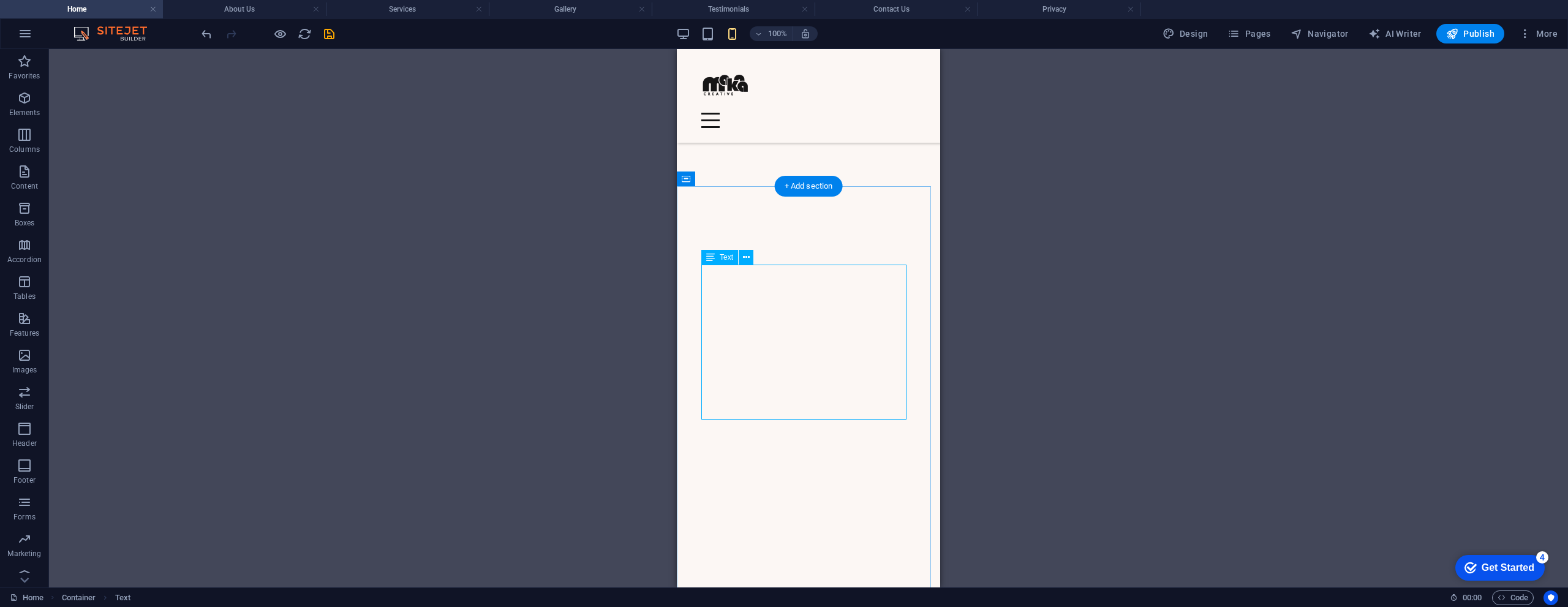
scroll to position [918, 0]
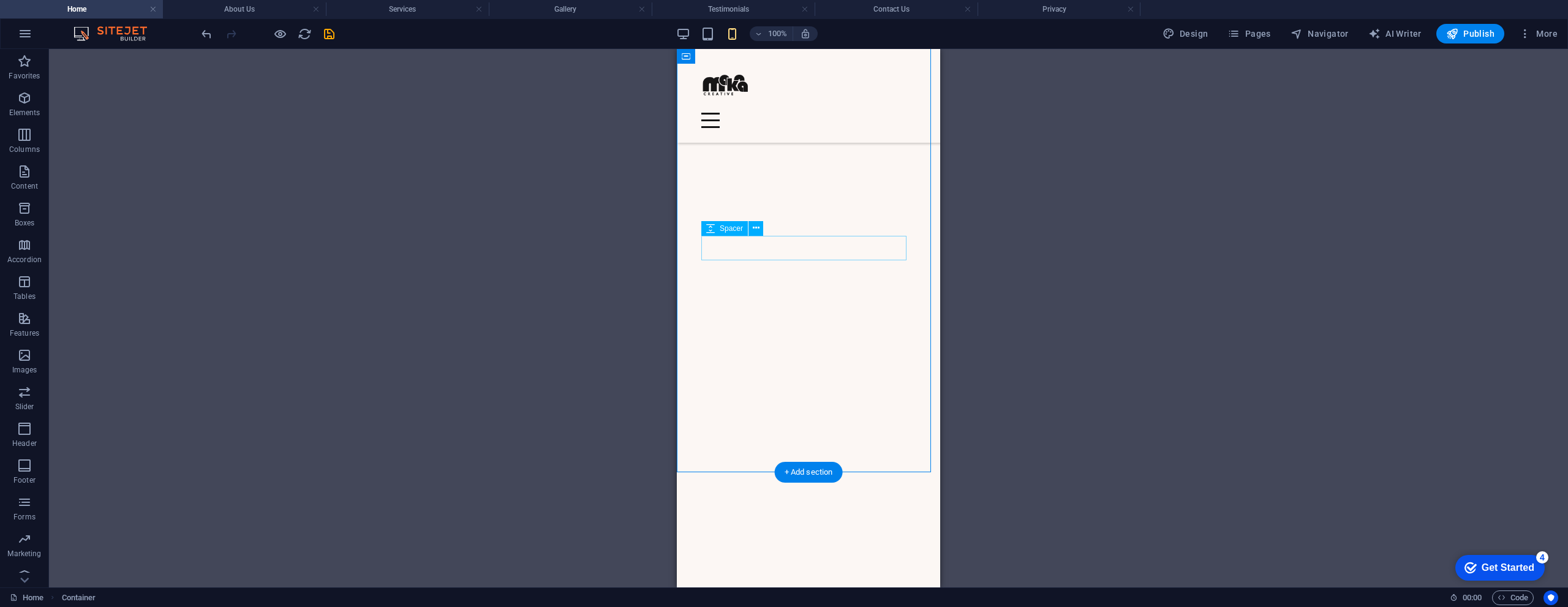
scroll to position [1102, 0]
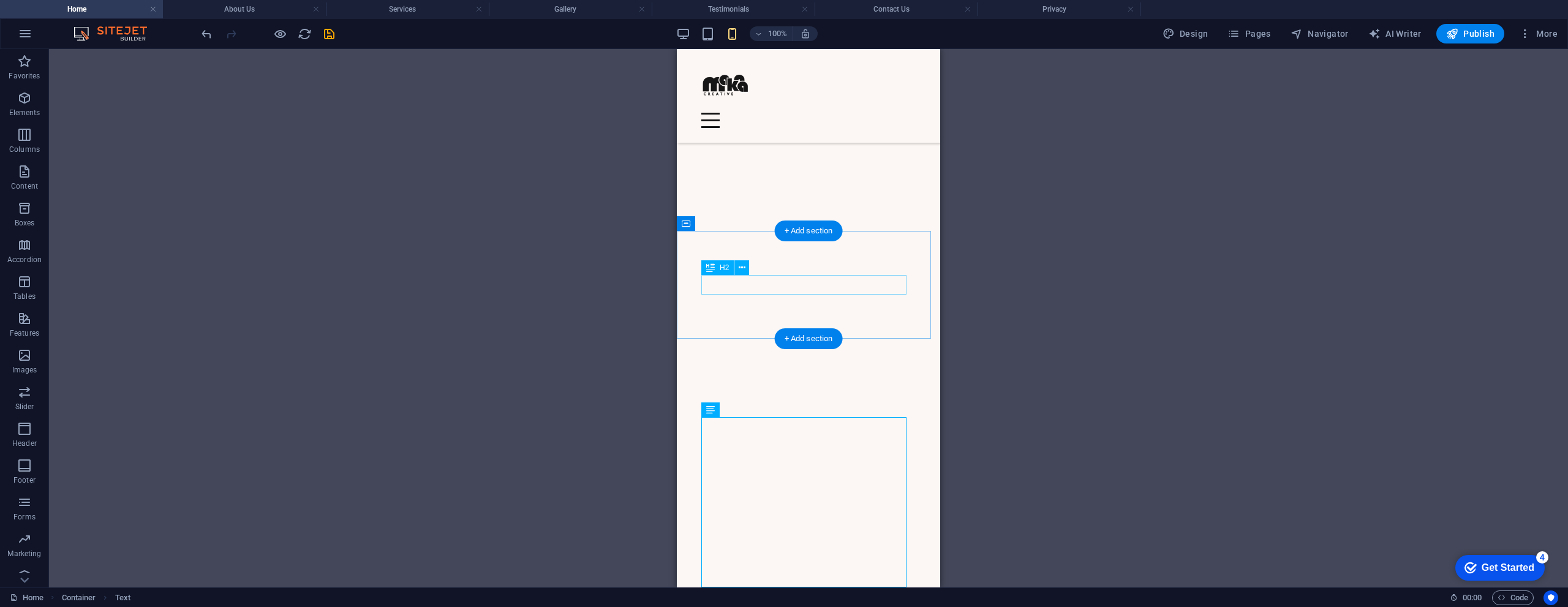
scroll to position [796, 0]
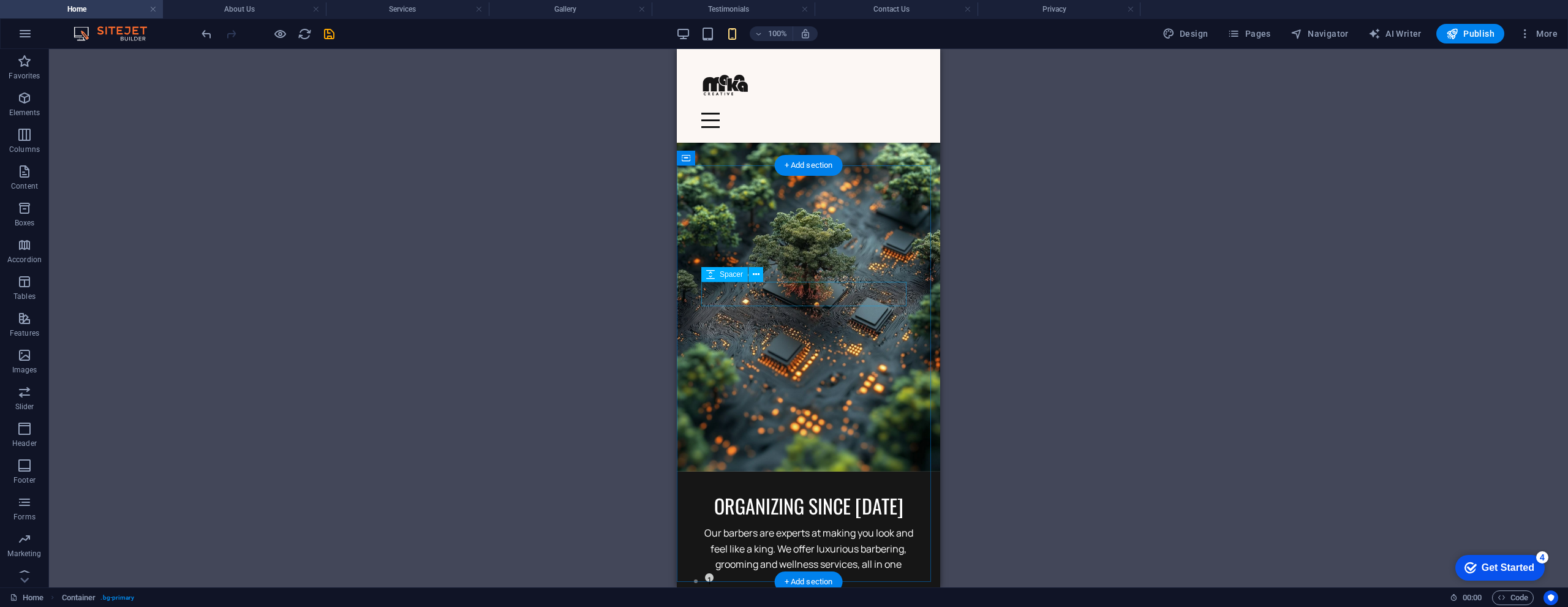
scroll to position [306, 0]
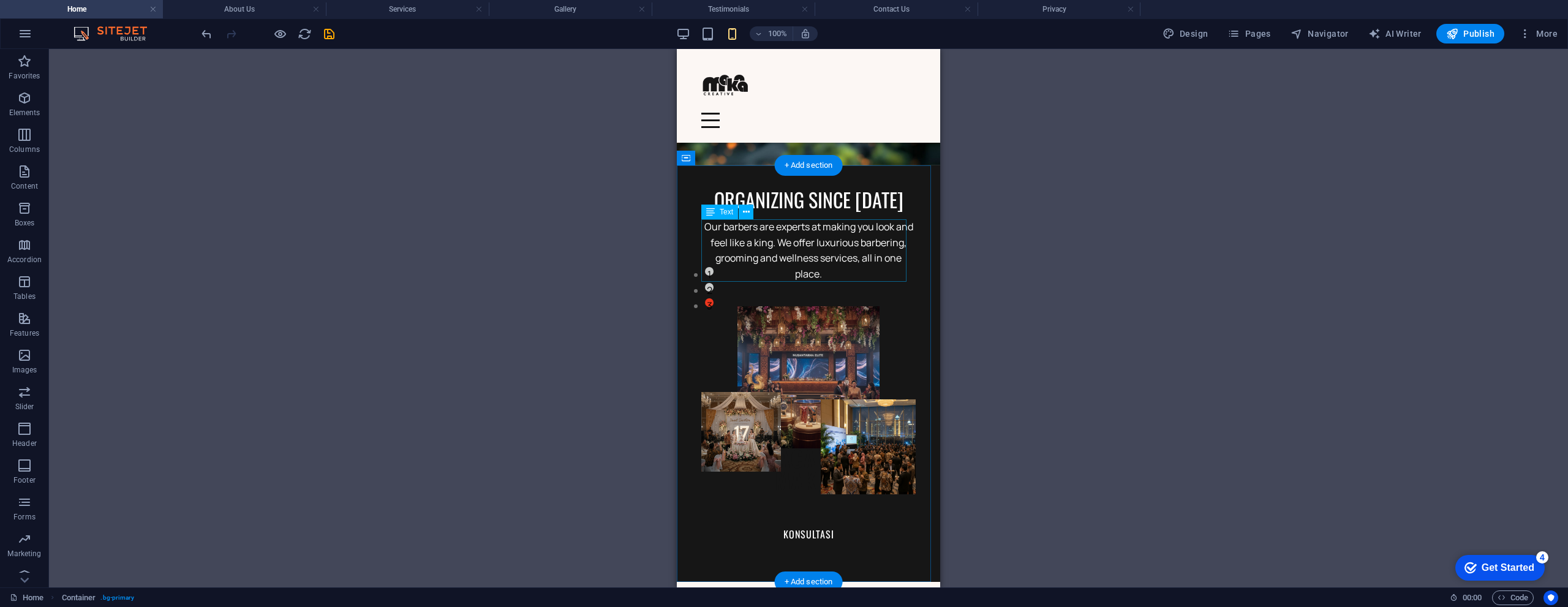
click at [755, 227] on div "Our barbers are experts at making you look and feel like a king. We offer luxur…" at bounding box center [808, 250] width 214 height 62
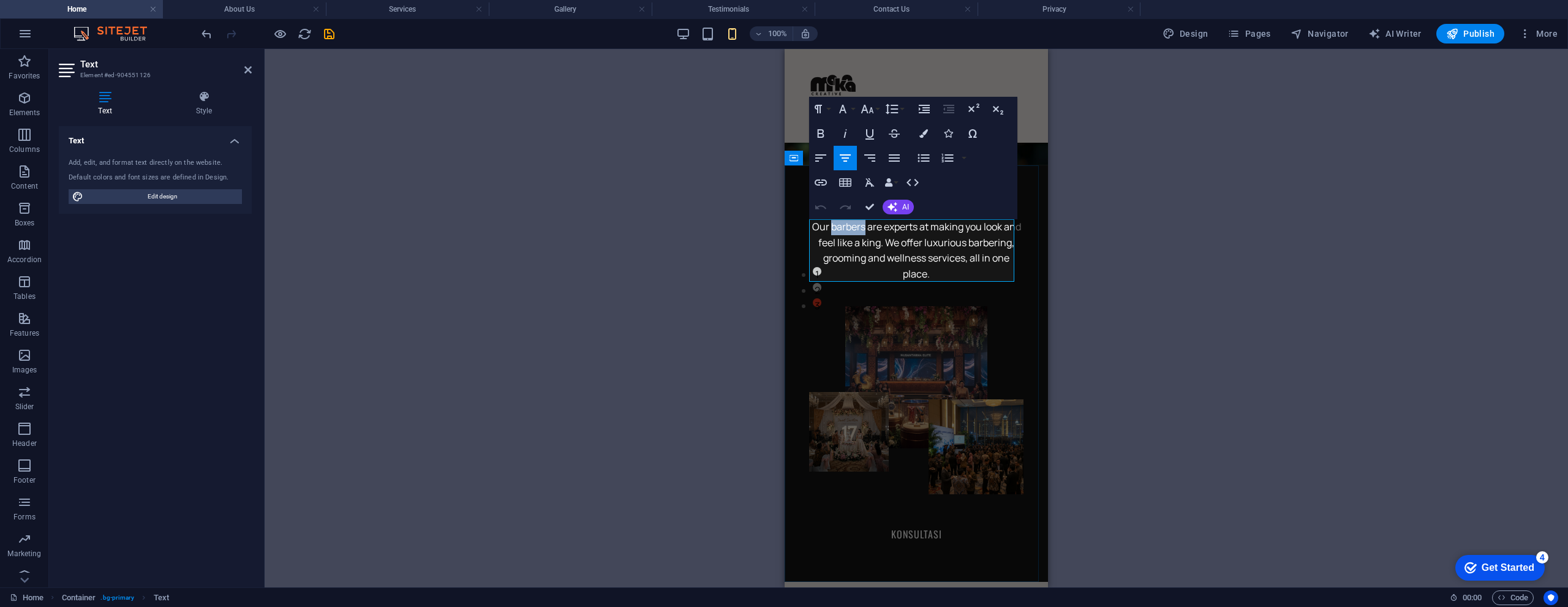
drag, startPoint x: 869, startPoint y: 227, endPoint x: 835, endPoint y: 225, distance: 34.1
click at [835, 225] on span "Our barbers are experts at making you look and feel like a king. We offer luxur…" at bounding box center [916, 250] width 209 height 60
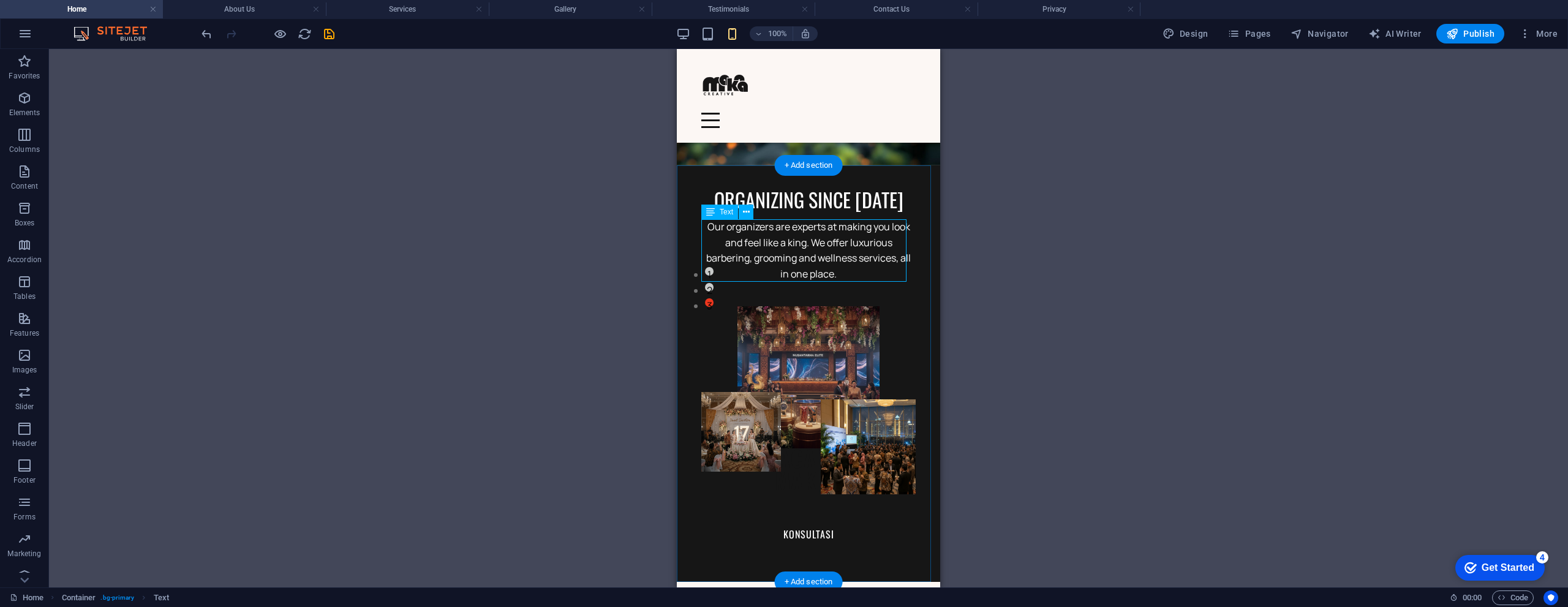
click at [803, 237] on div "Our organizers are experts at making you look and feel like a king. We offer lu…" at bounding box center [808, 250] width 214 height 62
click at [695, 237] on div "ORGANIZING SINCE 2013 Our organizers are experts at making you look and feel li…" at bounding box center [808, 373] width 264 height 416
click at [874, 239] on div "Our organizers are experts at making you look and feel like a king. We offer lu…" at bounding box center [808, 250] width 214 height 62
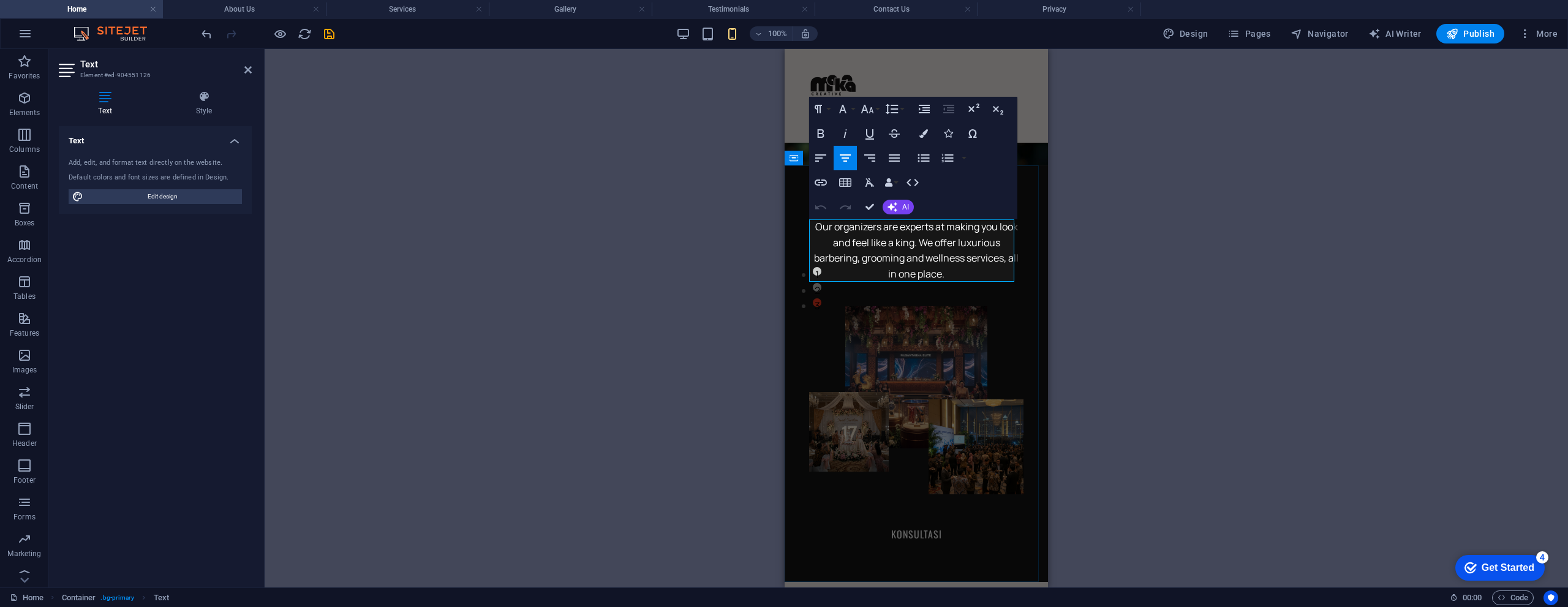
scroll to position [1286, 2]
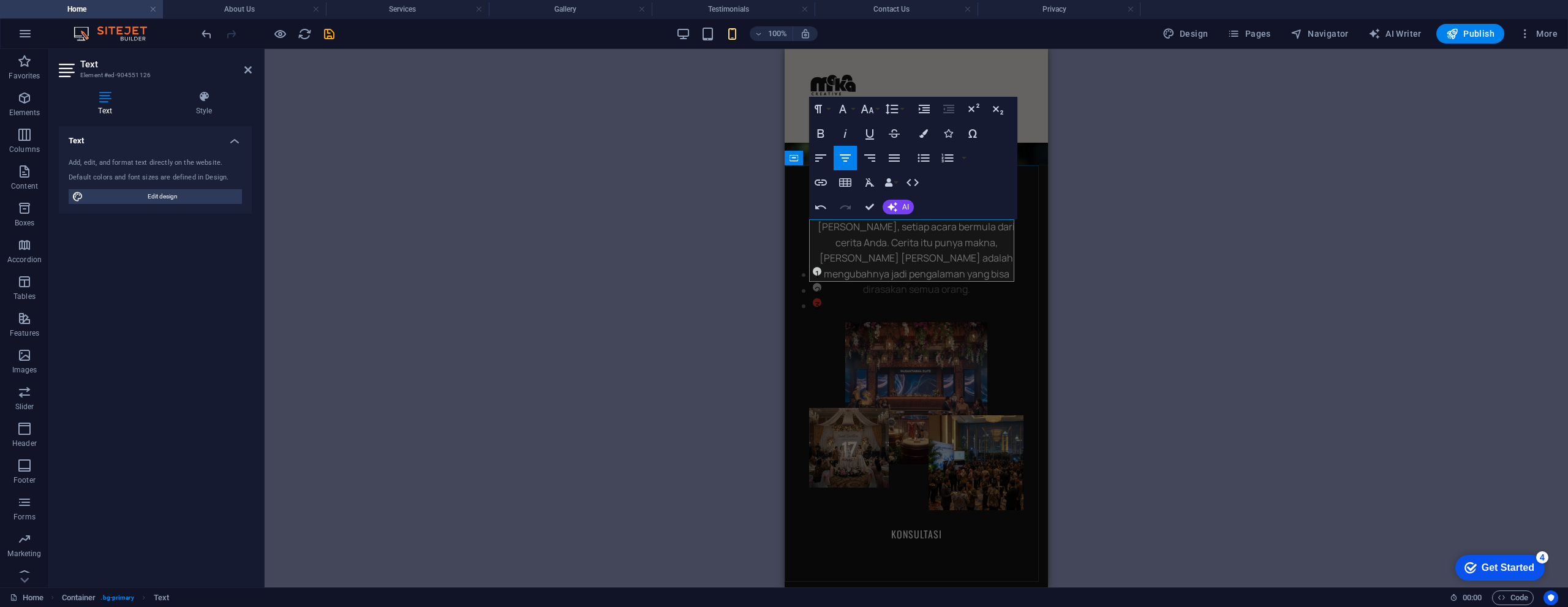
click at [878, 225] on p "Bagi kami, setiap acara bermula dari cerita Anda. Cerita itu punya makna, dan t…" at bounding box center [916, 258] width 214 height 78
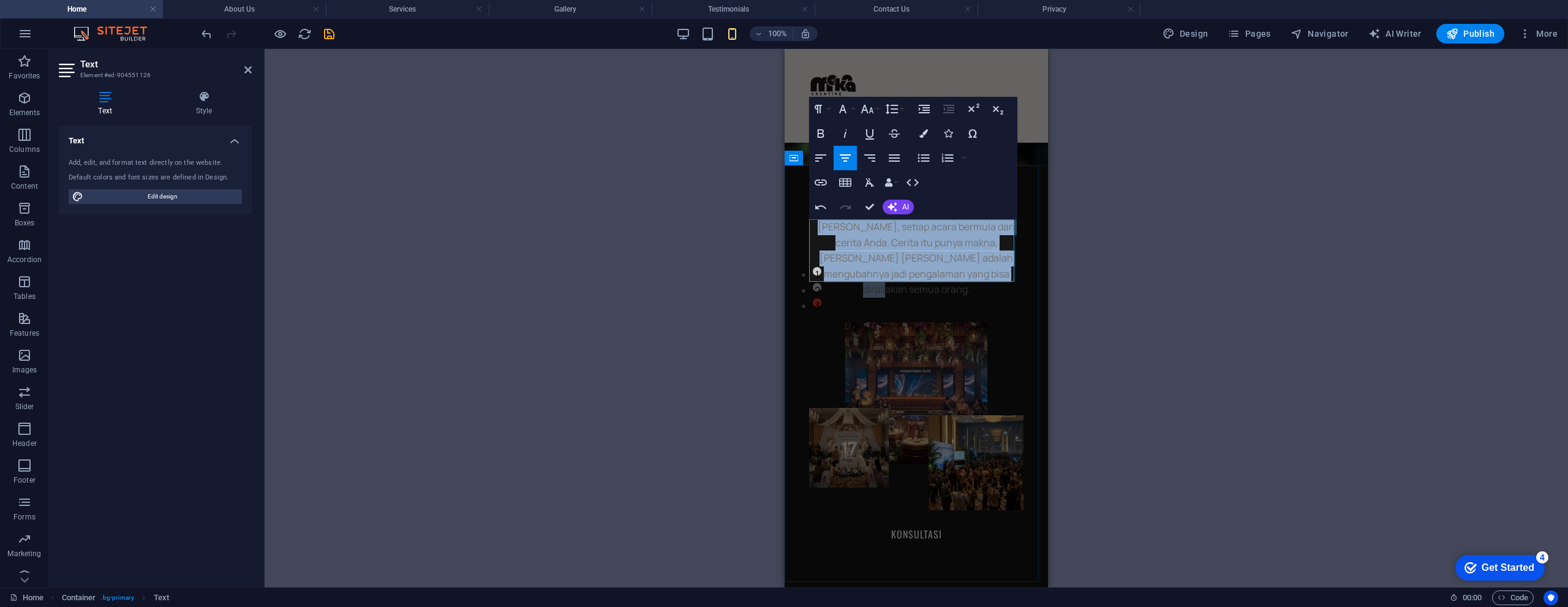
click at [878, 225] on p "Bagi kami, setiap acara bermula dari cerita Anda. Cerita itu punya makna, dan t…" at bounding box center [916, 258] width 214 height 78
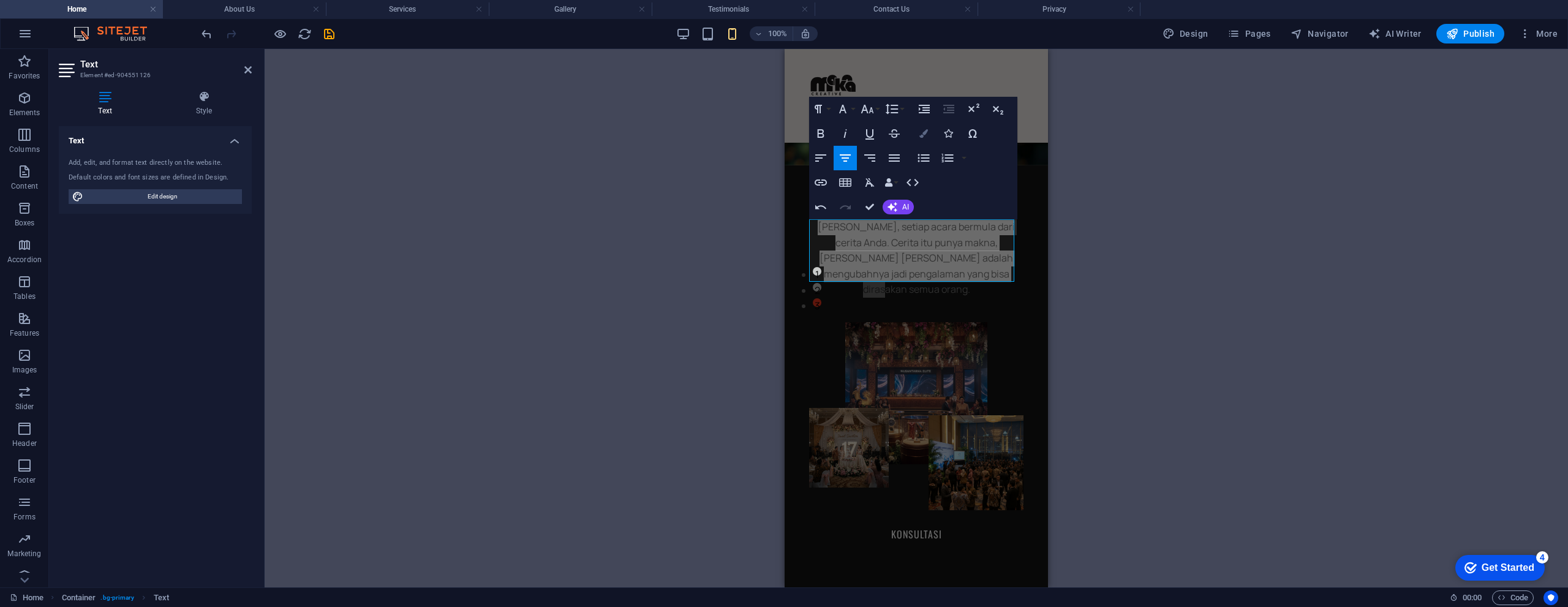
click at [923, 137] on icon "button" at bounding box center [923, 133] width 8 height 8
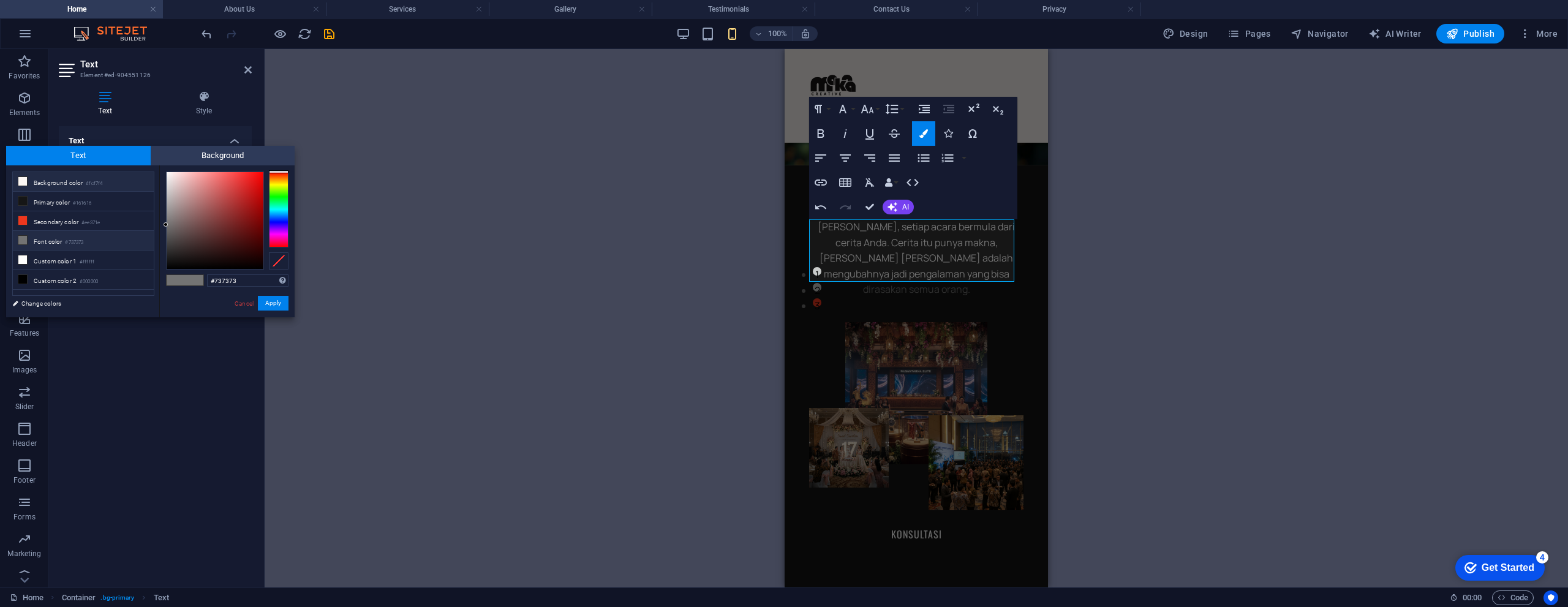
click at [74, 180] on li "Background color #fcf7f4" at bounding box center [83, 182] width 141 height 19
type input "#fcf7f4"
click at [266, 305] on button "Apply" at bounding box center [273, 302] width 31 height 15
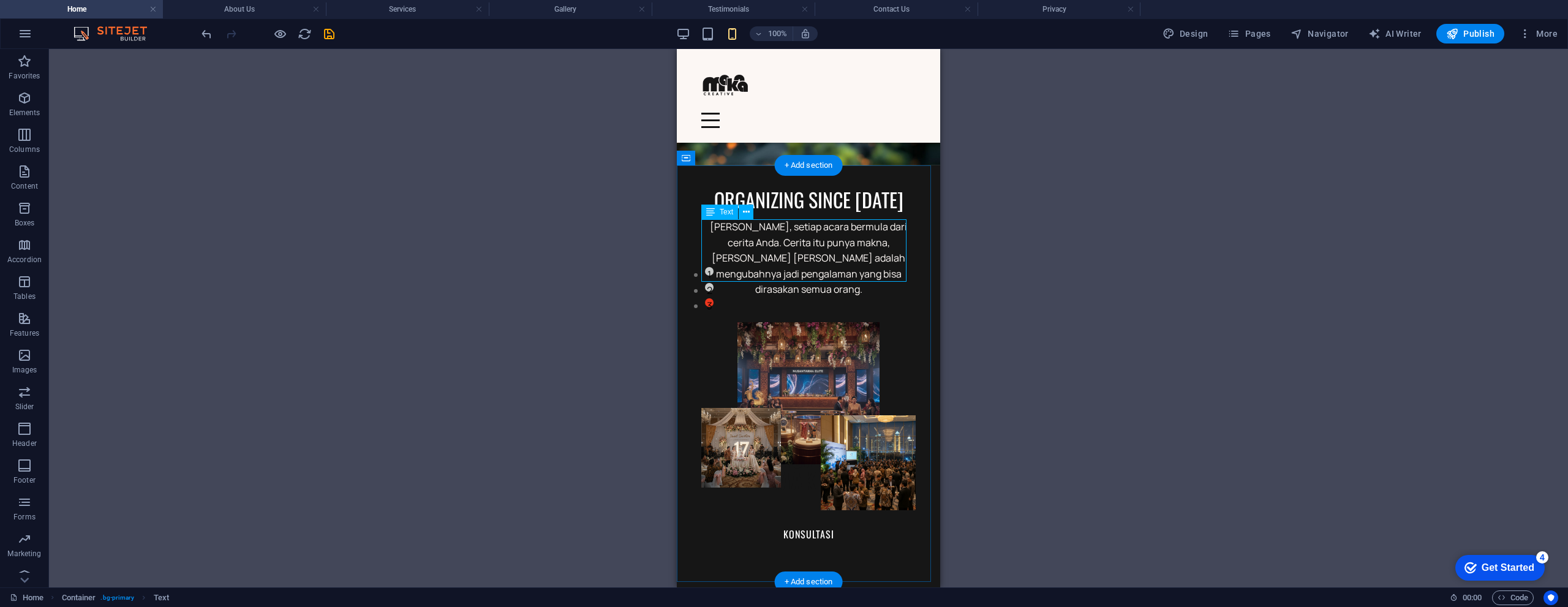
click at [827, 239] on div "Bagi kami, setiap acara bermula dari cerita Anda. Cerita itu punya makna, dan t…" at bounding box center [808, 258] width 214 height 78
click at [827, 238] on div "Bagi kami, setiap acara bermula dari cerita Anda. Cerita itu punya makna, dan t…" at bounding box center [808, 258] width 214 height 78
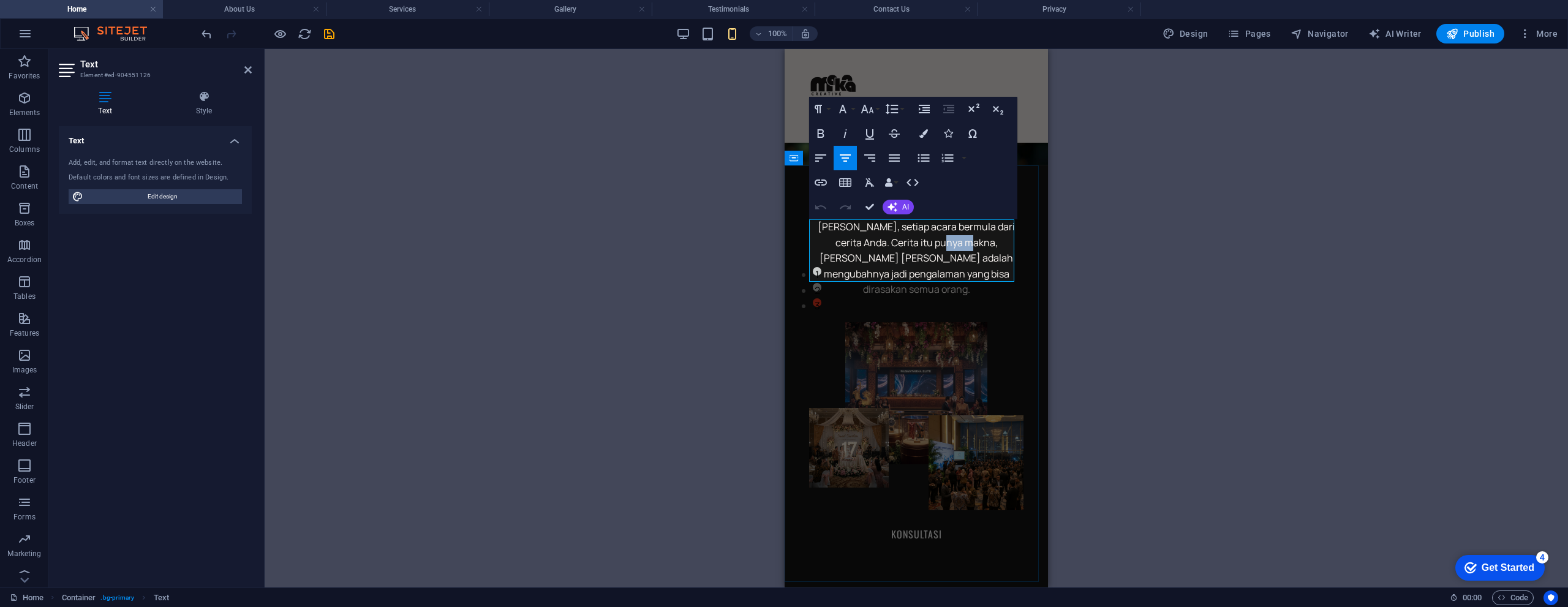
drag, startPoint x: 941, startPoint y: 242, endPoint x: 914, endPoint y: 242, distance: 27.0
click at [914, 242] on span "Bagi kami, setiap acara bermula dari cerita Anda. Cerita itu punya makna, dan t…" at bounding box center [916, 257] width 197 height 76
drag, startPoint x: 912, startPoint y: 242, endPoint x: 939, endPoint y: 241, distance: 27.0
click at [939, 241] on span "Bagi kami, setiap acara bermula dari cerita Anda. Cerita itu punya Makna, dan t…" at bounding box center [916, 257] width 197 height 76
click at [821, 134] on icon "button" at bounding box center [821, 133] width 7 height 8
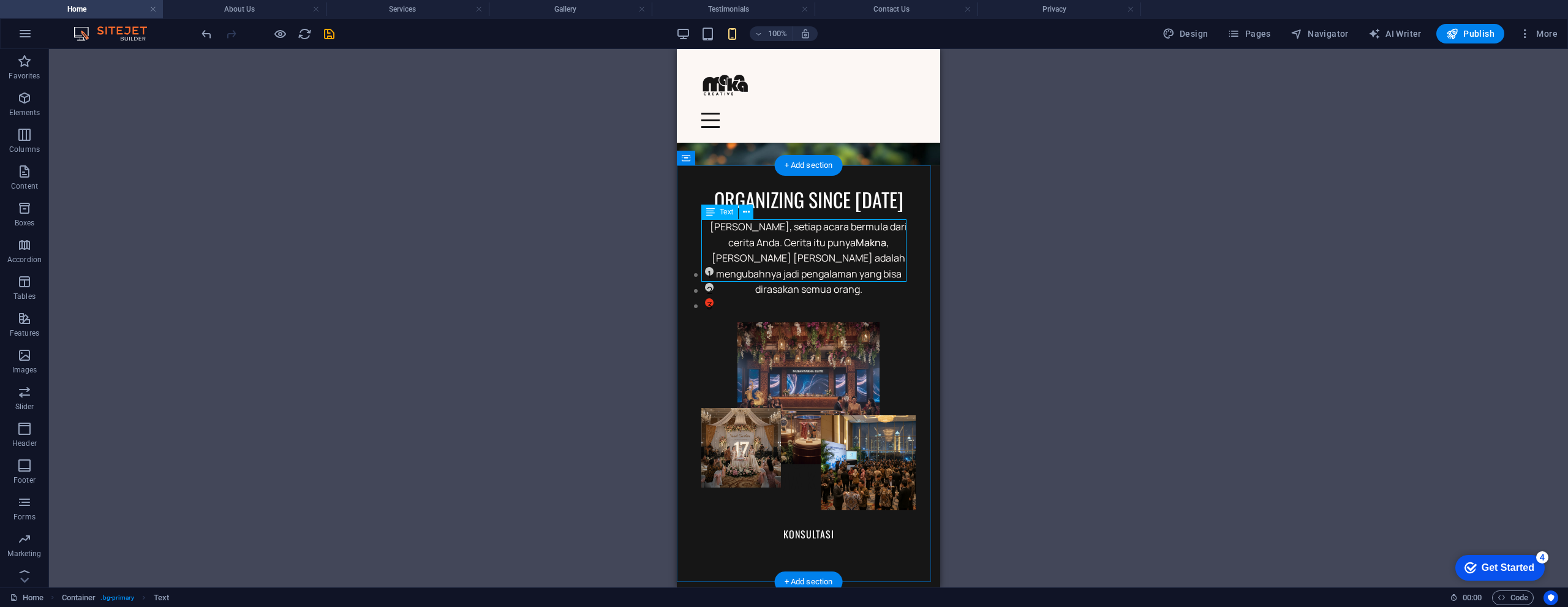
click at [827, 241] on div "Bagi kami, setiap acara bermula dari cerita Anda. Cerita itu punya Makna , dan …" at bounding box center [808, 258] width 214 height 78
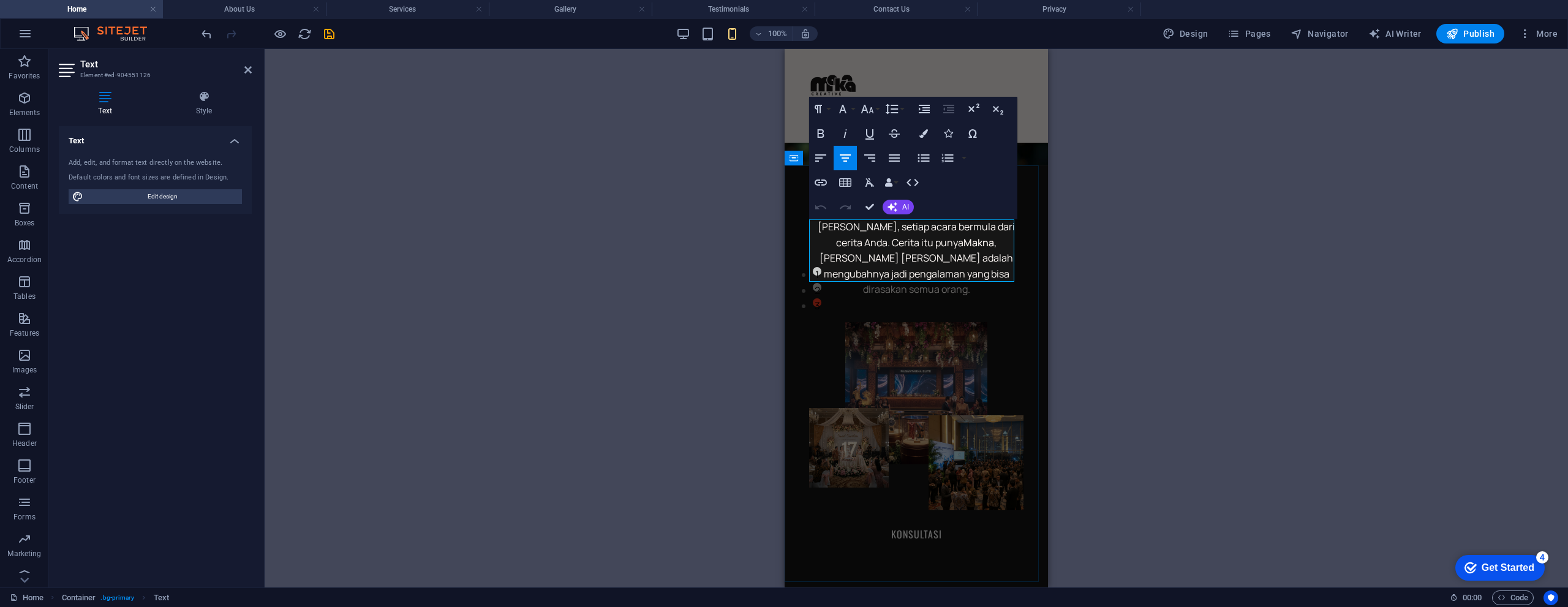
click at [963, 243] on strong "Makna" at bounding box center [978, 242] width 31 height 13
click at [963, 242] on strong "Makna" at bounding box center [978, 242] width 31 height 13
click at [825, 132] on icon "button" at bounding box center [820, 133] width 15 height 15
click at [843, 133] on icon "button" at bounding box center [844, 133] width 15 height 15
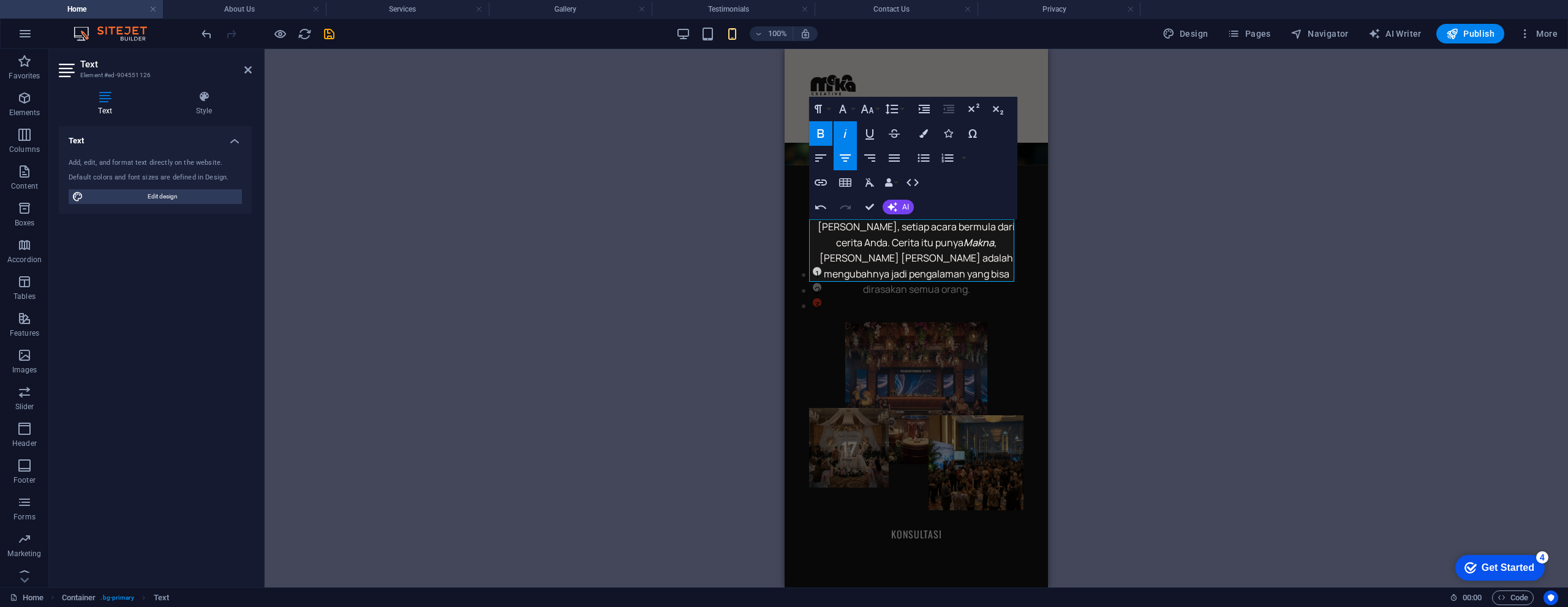
click at [843, 133] on icon "button" at bounding box center [844, 133] width 15 height 15
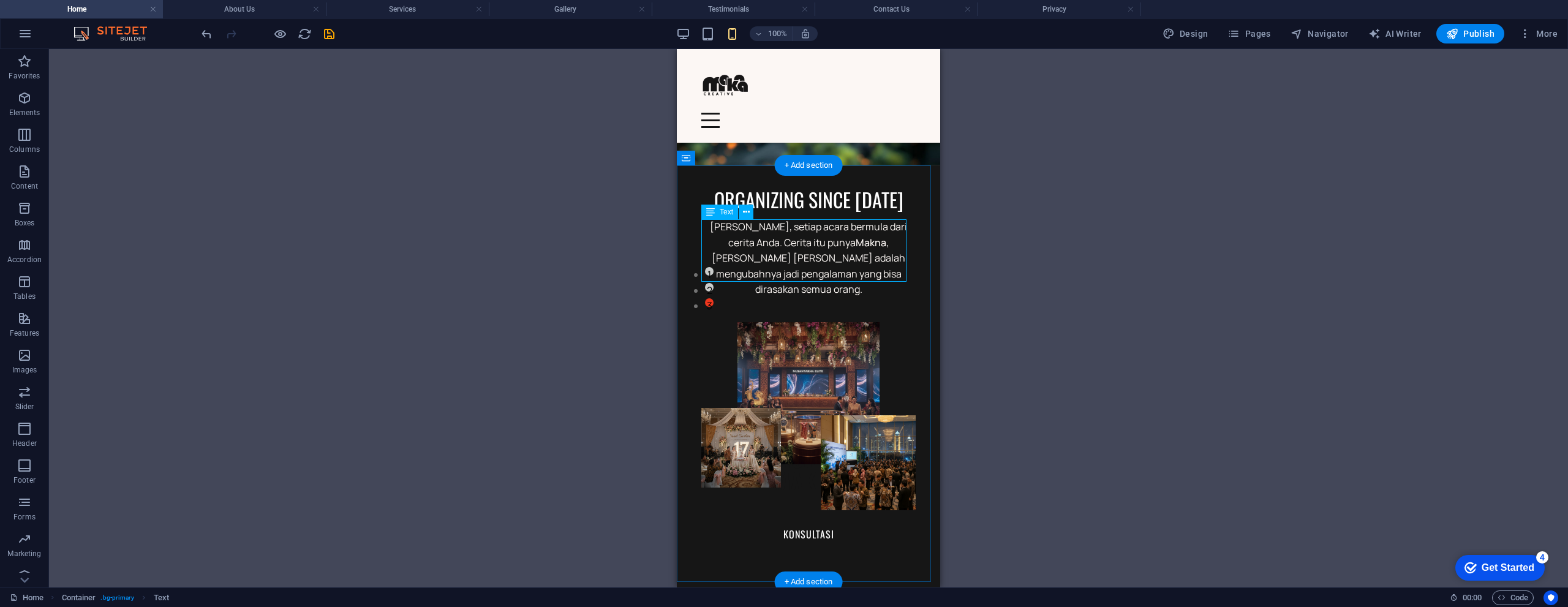
click at [729, 241] on div "Bagi kami, setiap acara bermula dari cerita Anda. Cerita itu punya Makna , dan …" at bounding box center [808, 258] width 214 height 78
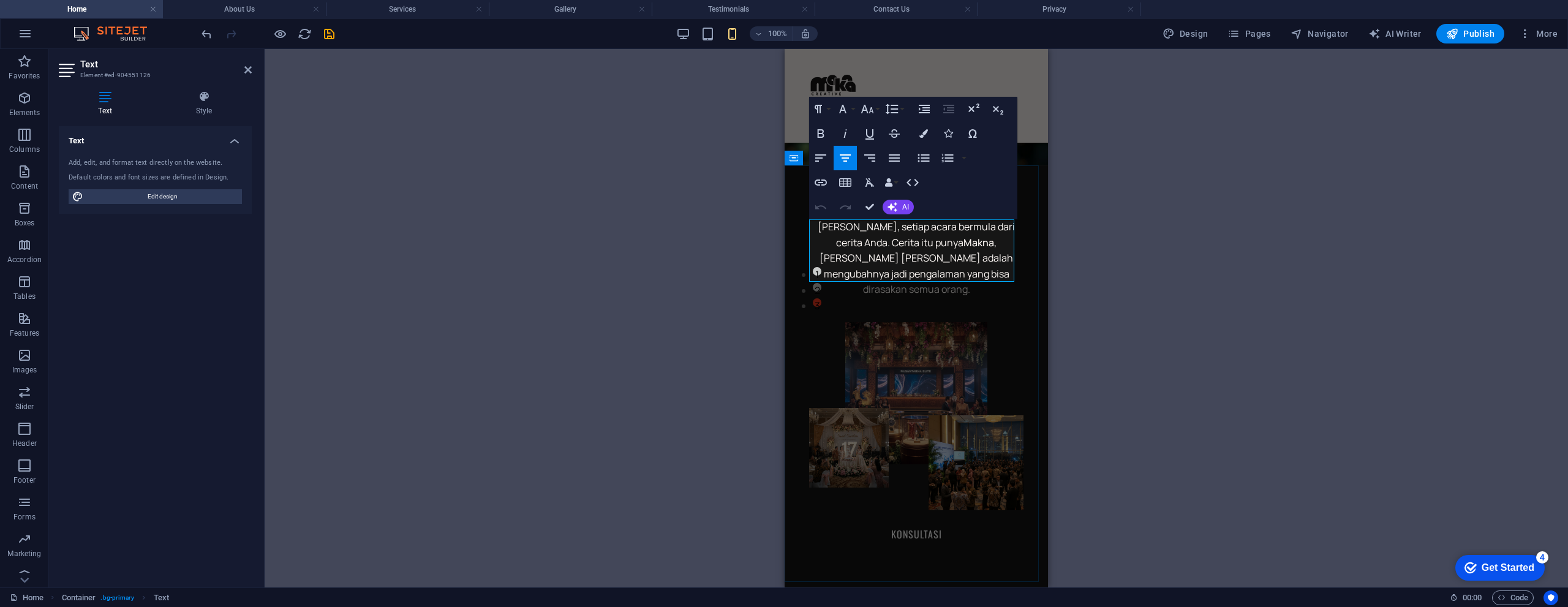
click at [837, 242] on span "Bagi kami, setiap acara bermula dari cerita Anda. Cerita itu punya Makna , dan …" at bounding box center [916, 257] width 197 height 76
click at [909, 239] on span "Bagi kami, setiap acara bermula dari cerita Anda. Karena setiap Cerita itu puny…" at bounding box center [916, 257] width 210 height 76
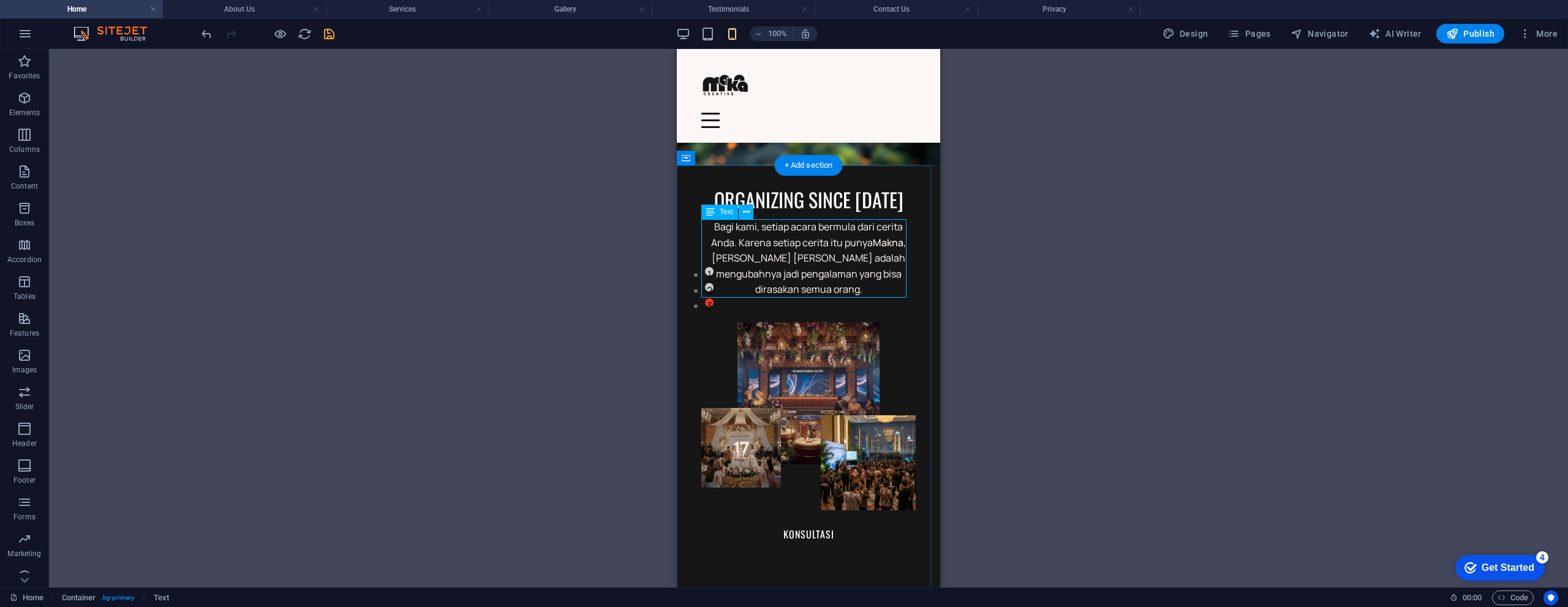
click at [823, 287] on div "Bagi kami, setiap acara bermula dari cerita Anda. Karena setiap cerita itu puny…" at bounding box center [808, 258] width 214 height 78
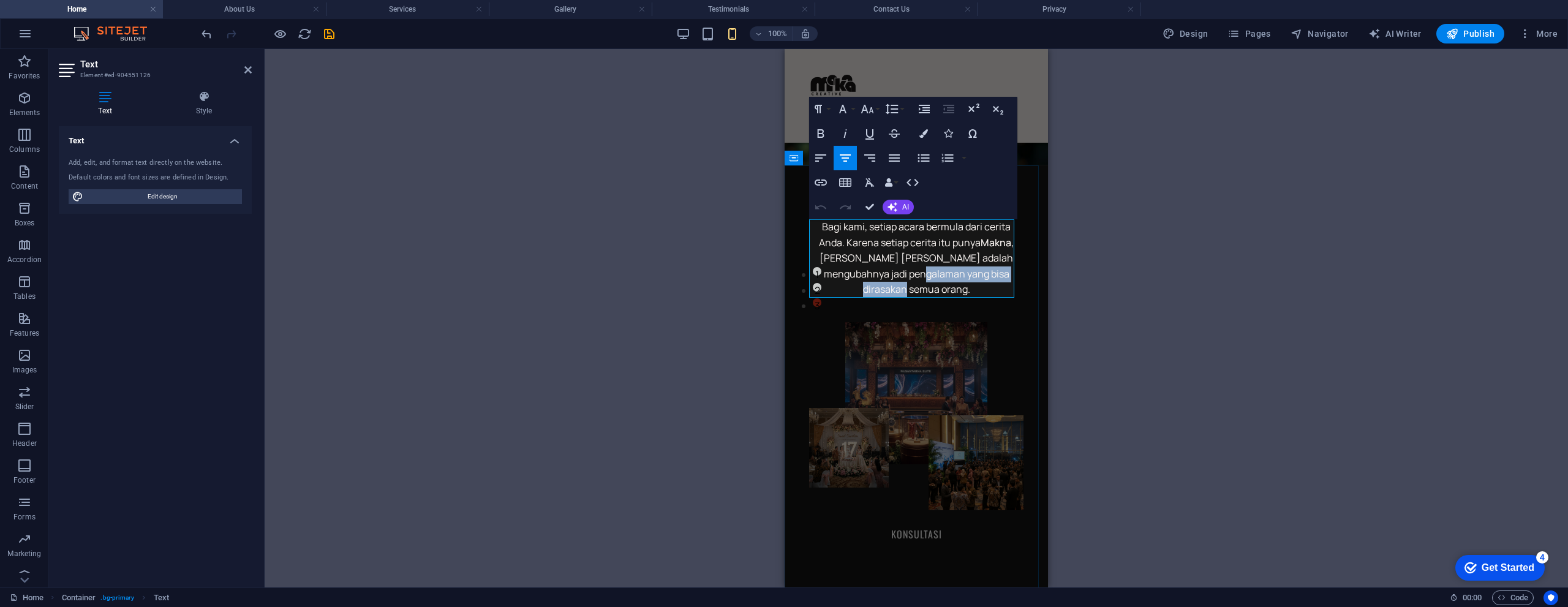
drag, startPoint x: 935, startPoint y: 291, endPoint x: 903, endPoint y: 277, distance: 34.9
click at [903, 277] on p "Bagi kami, setiap acara bermula dari cerita Anda. Karena setiap cerita itu puny…" at bounding box center [916, 258] width 214 height 78
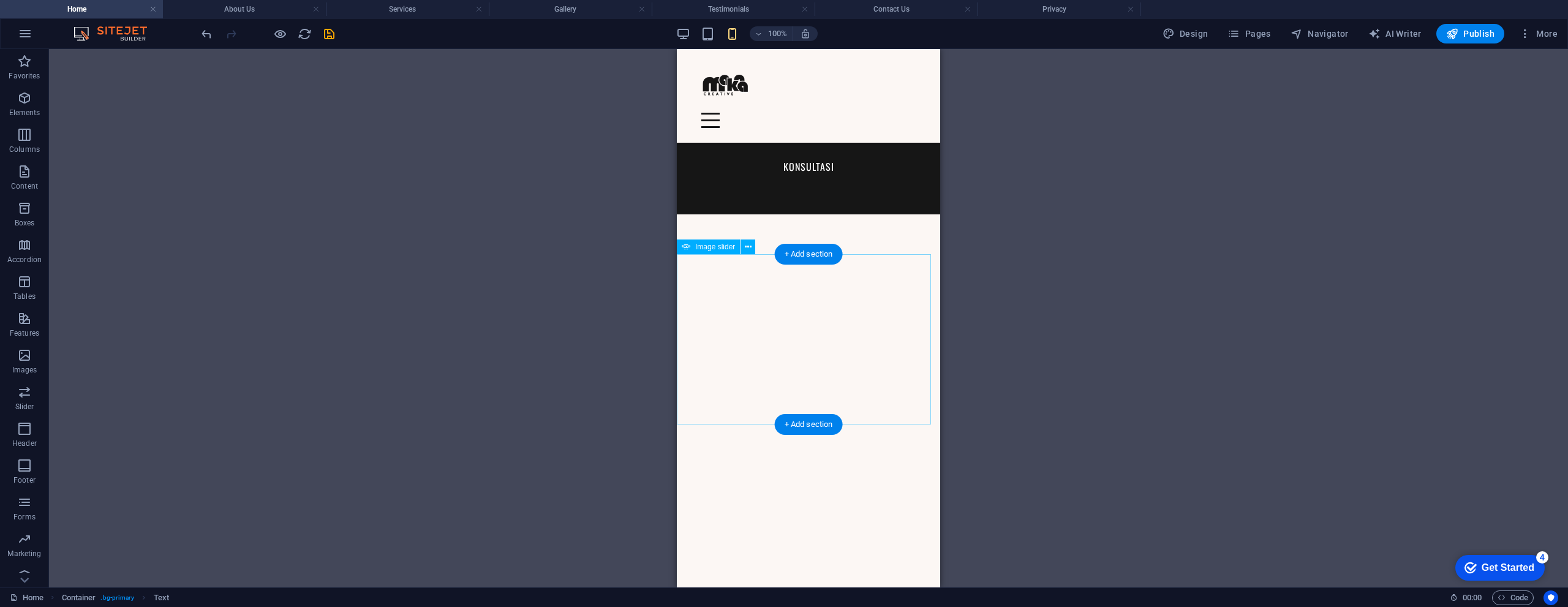
scroll to position [490, 0]
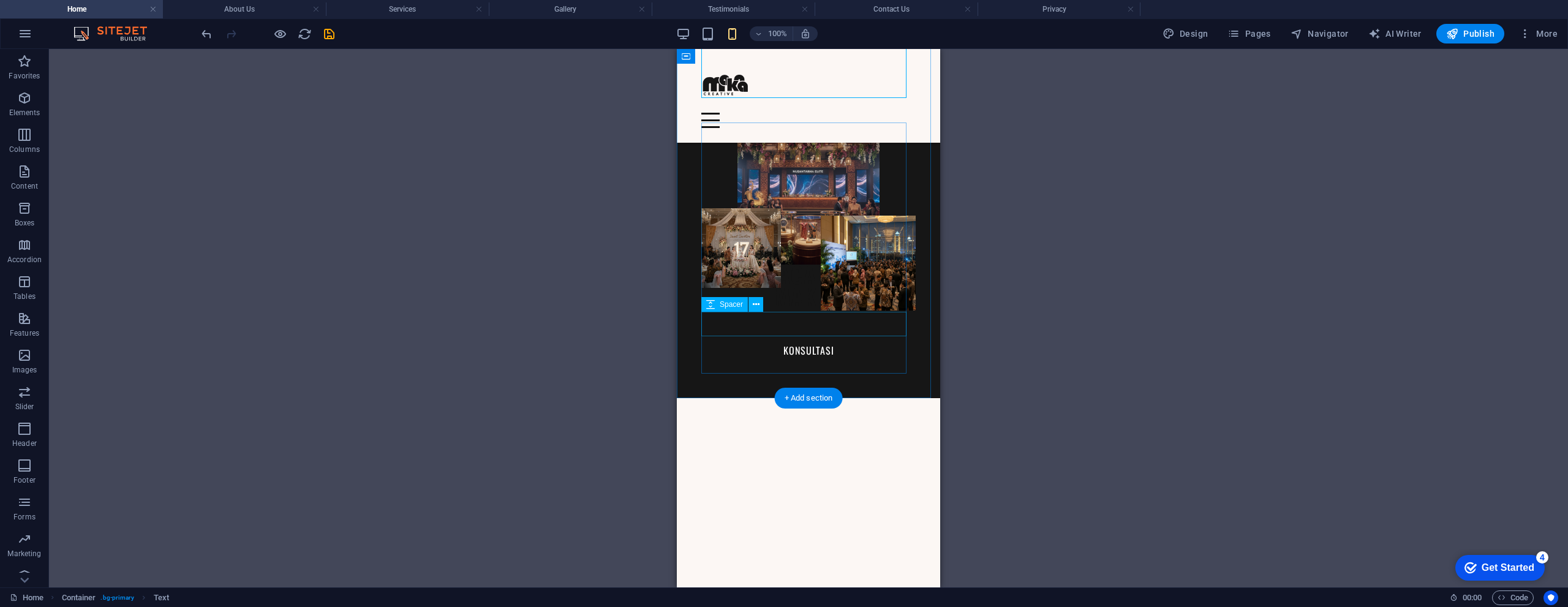
click at [759, 147] on div at bounding box center [808, 135] width 214 height 24
drag, startPoint x: 759, startPoint y: 323, endPoint x: 955, endPoint y: 245, distance: 211.0
click at [759, 147] on div at bounding box center [808, 135] width 214 height 24
select select "px"
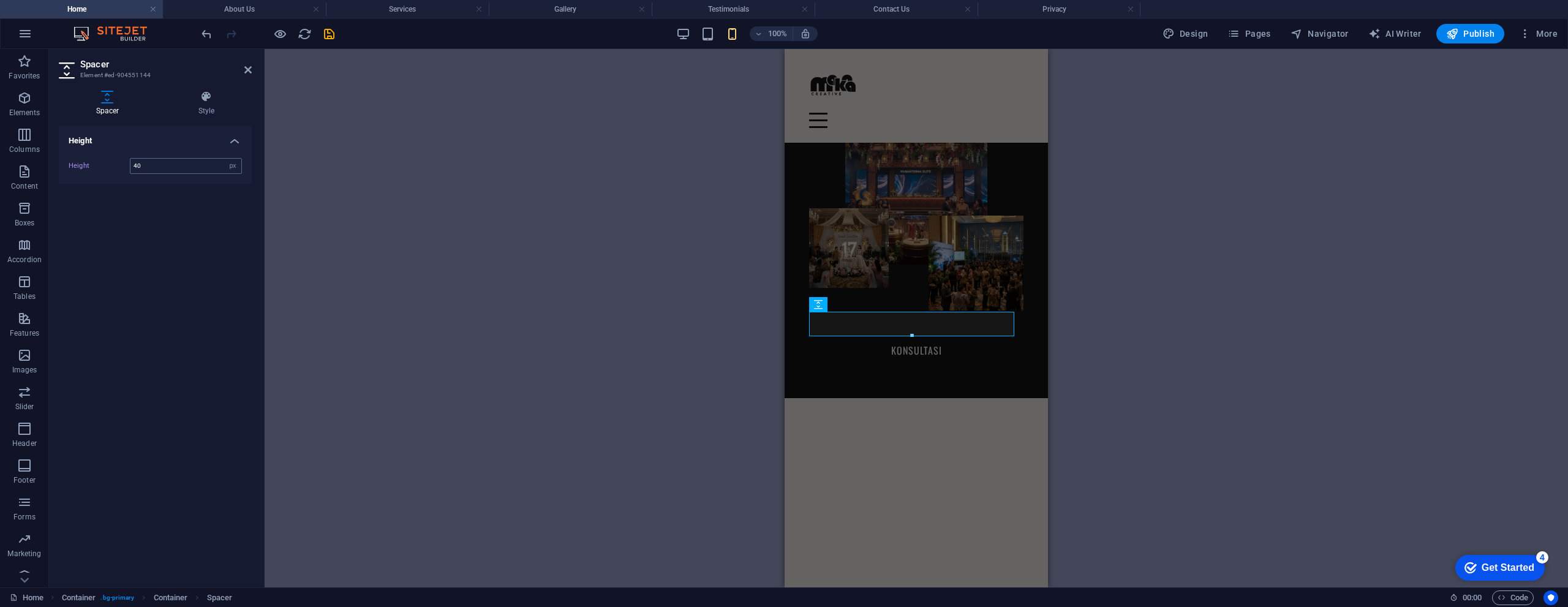
click at [149, 162] on input "40" at bounding box center [186, 166] width 111 height 15
click at [150, 162] on input "40" at bounding box center [186, 166] width 111 height 15
click at [150, 163] on input "40" at bounding box center [186, 166] width 111 height 15
type input "20"
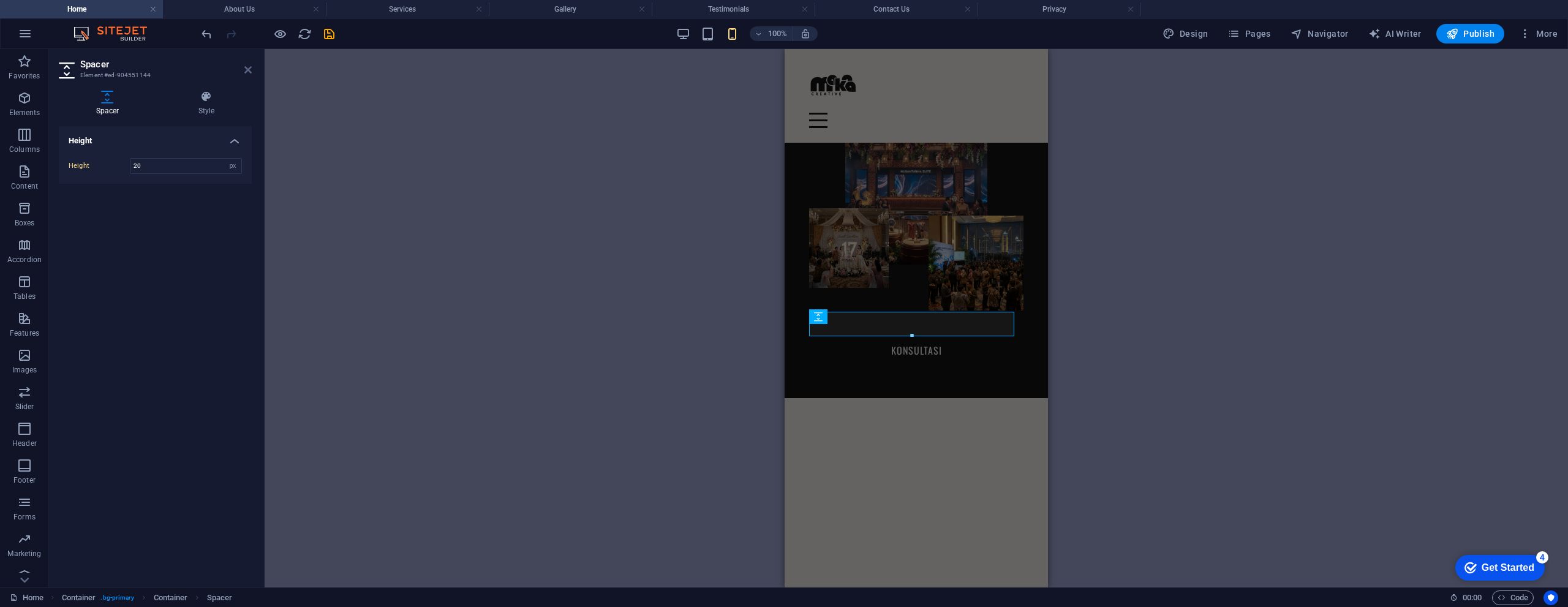
click at [248, 69] on icon at bounding box center [248, 70] width 8 height 10
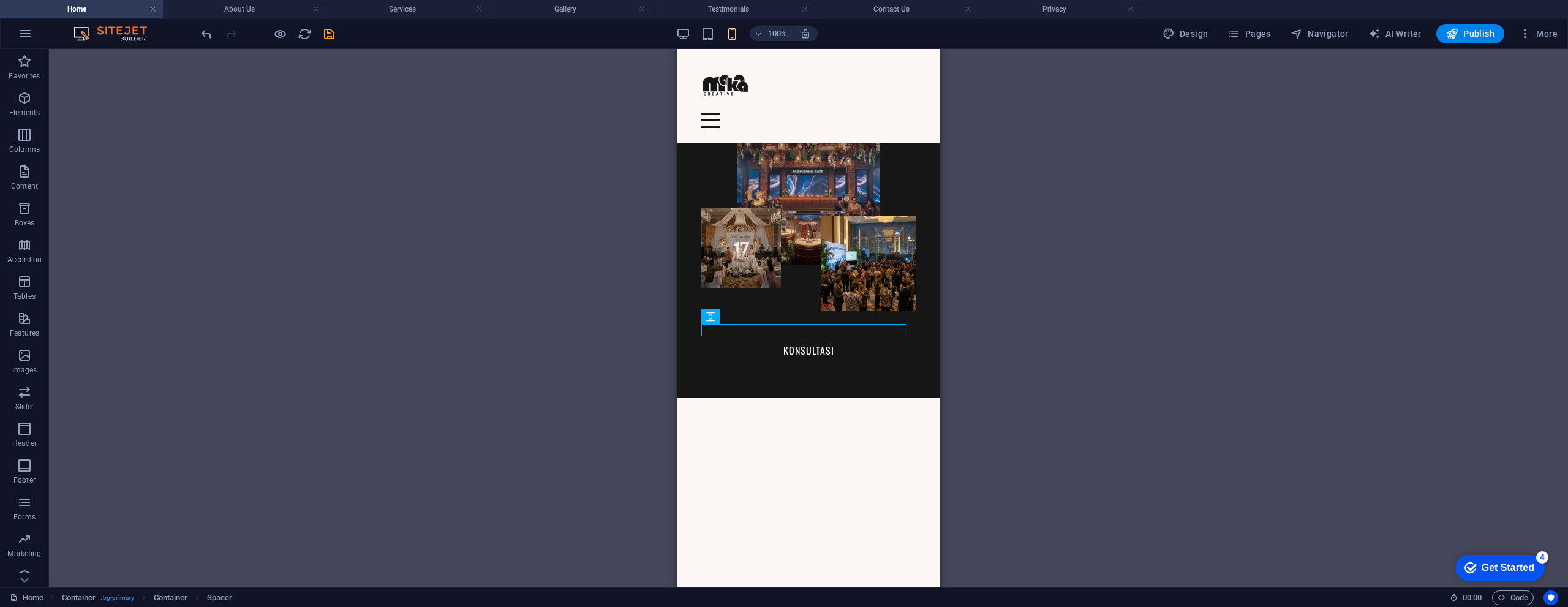
click at [649, 351] on div "Spacer Banner Container Container Image Container Container Image H2 Container …" at bounding box center [808, 318] width 1519 height 538
click at [753, 318] on icon at bounding box center [756, 316] width 7 height 13
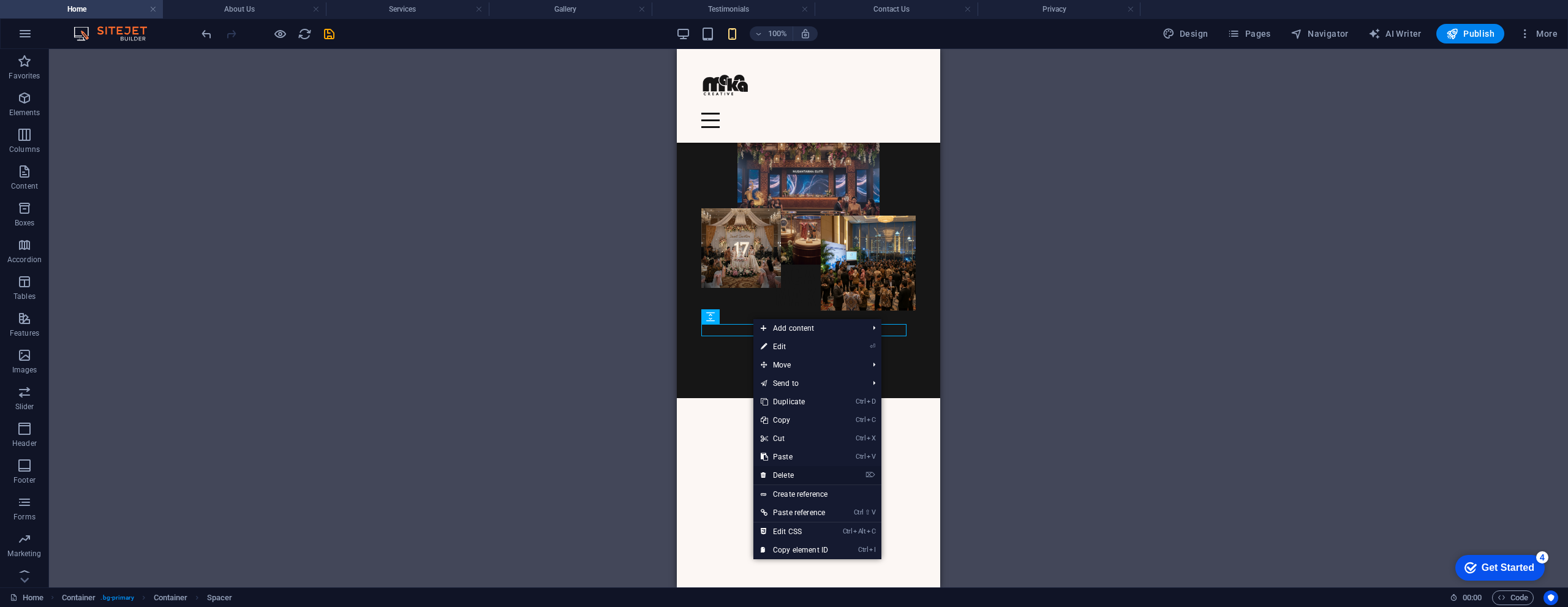
drag, startPoint x: 785, startPoint y: 469, endPoint x: 109, endPoint y: 420, distance: 677.8
click at [785, 469] on link "⌦ Delete" at bounding box center [794, 475] width 82 height 18
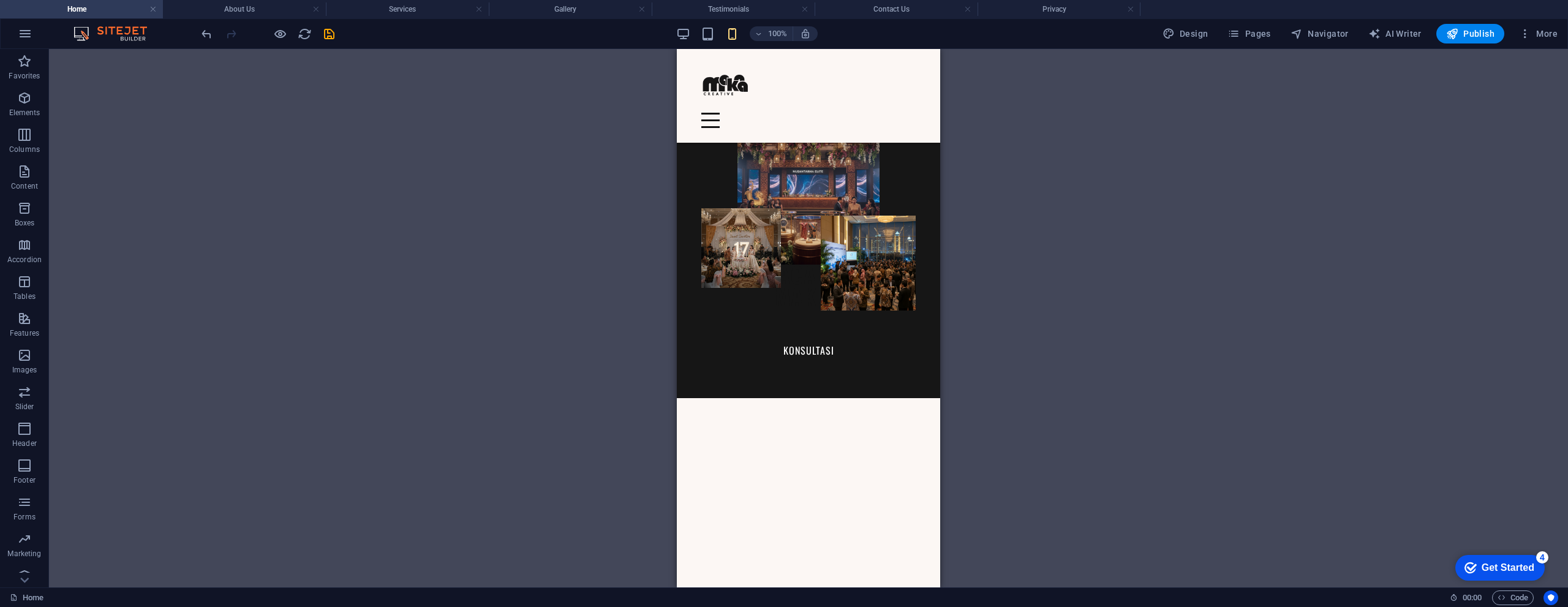
click at [621, 343] on div "Spacer Banner Container Image Container Container Image H2 Container Text Conta…" at bounding box center [808, 318] width 1519 height 538
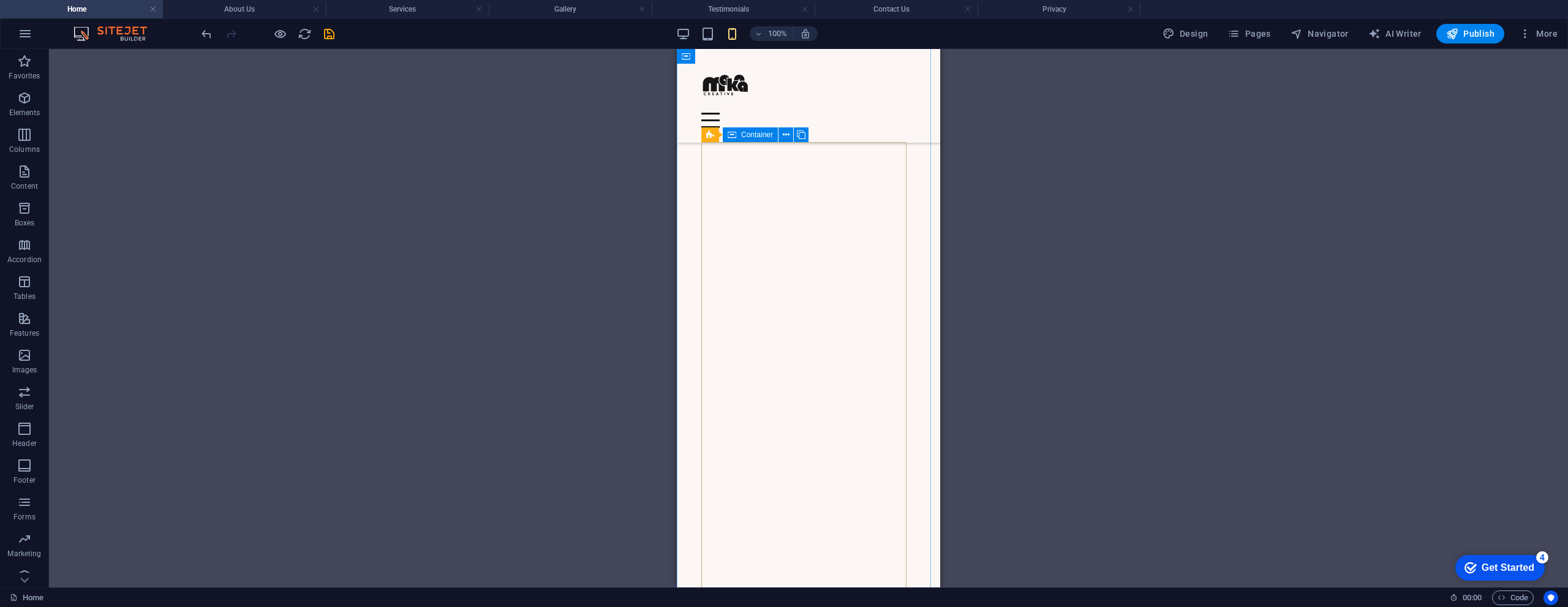
scroll to position [1898, 0]
click at [738, 214] on div "Spacer Banner Container Image Container Container Image H2 Container Text Conta…" at bounding box center [808, 318] width 1519 height 538
select select "vw"
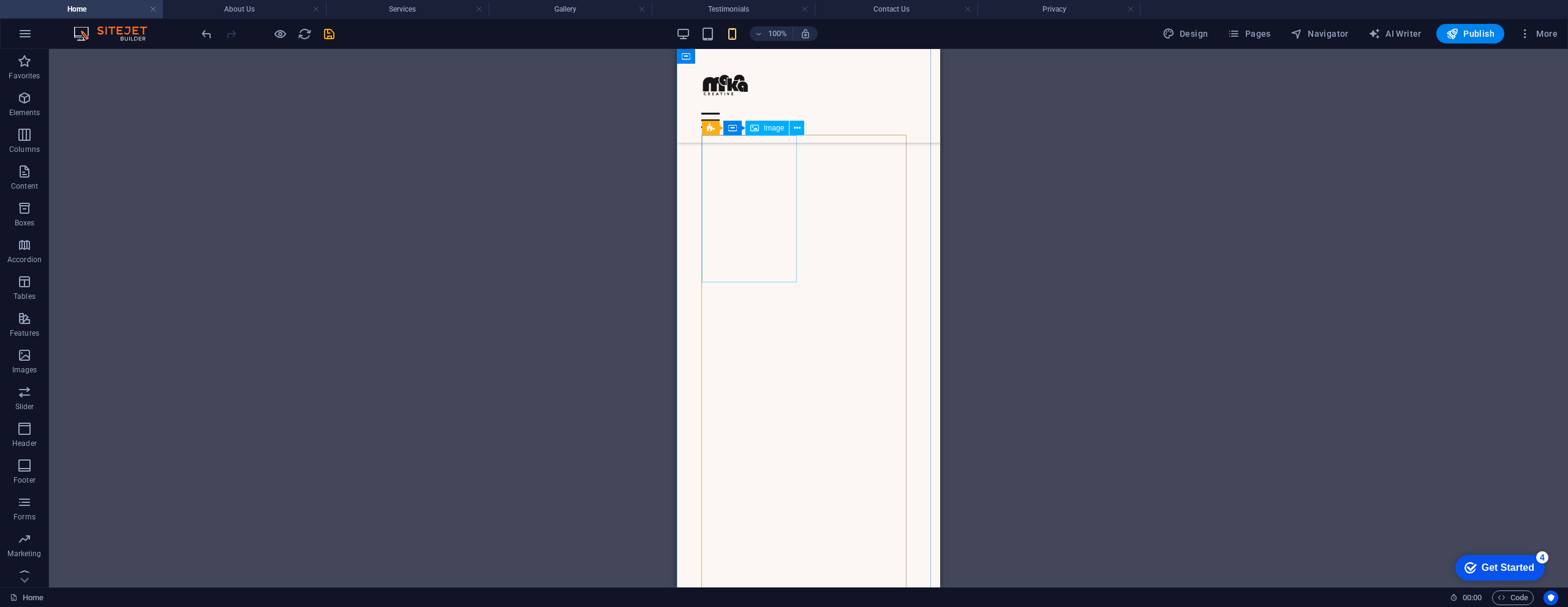
select select "px"
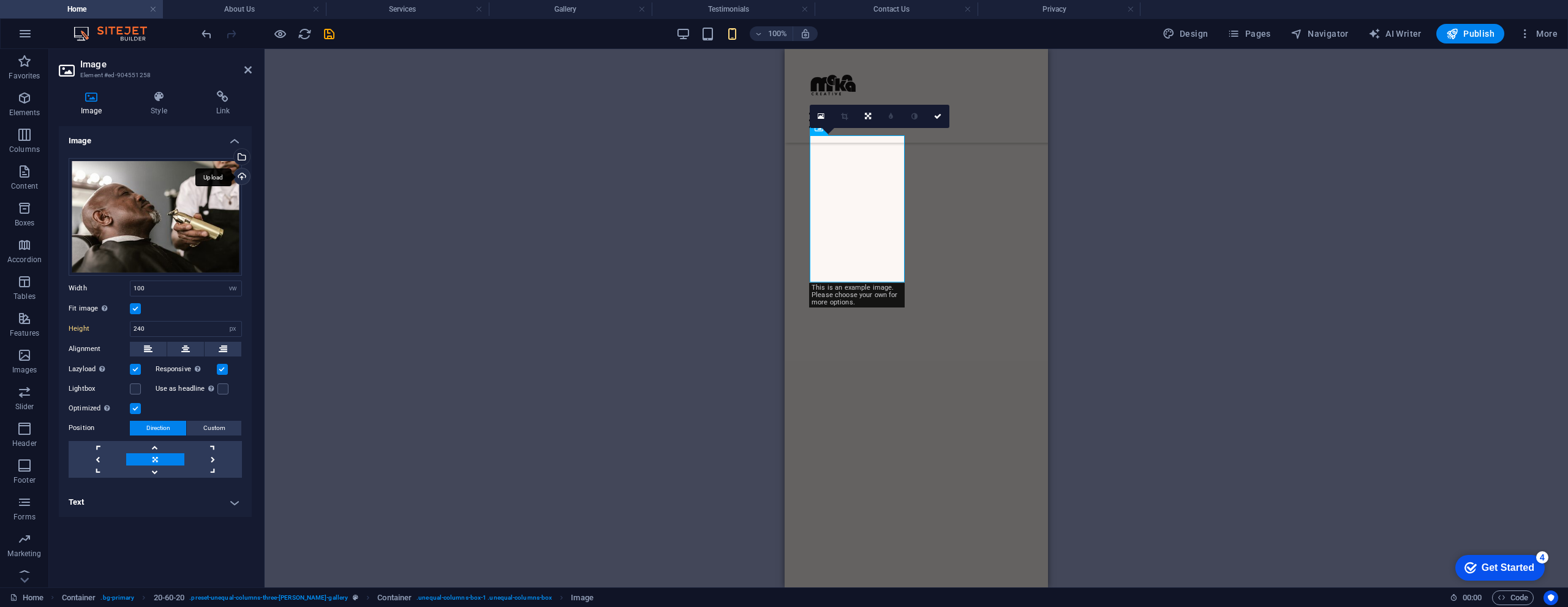
click at [241, 175] on div "Upload" at bounding box center [241, 178] width 18 height 18
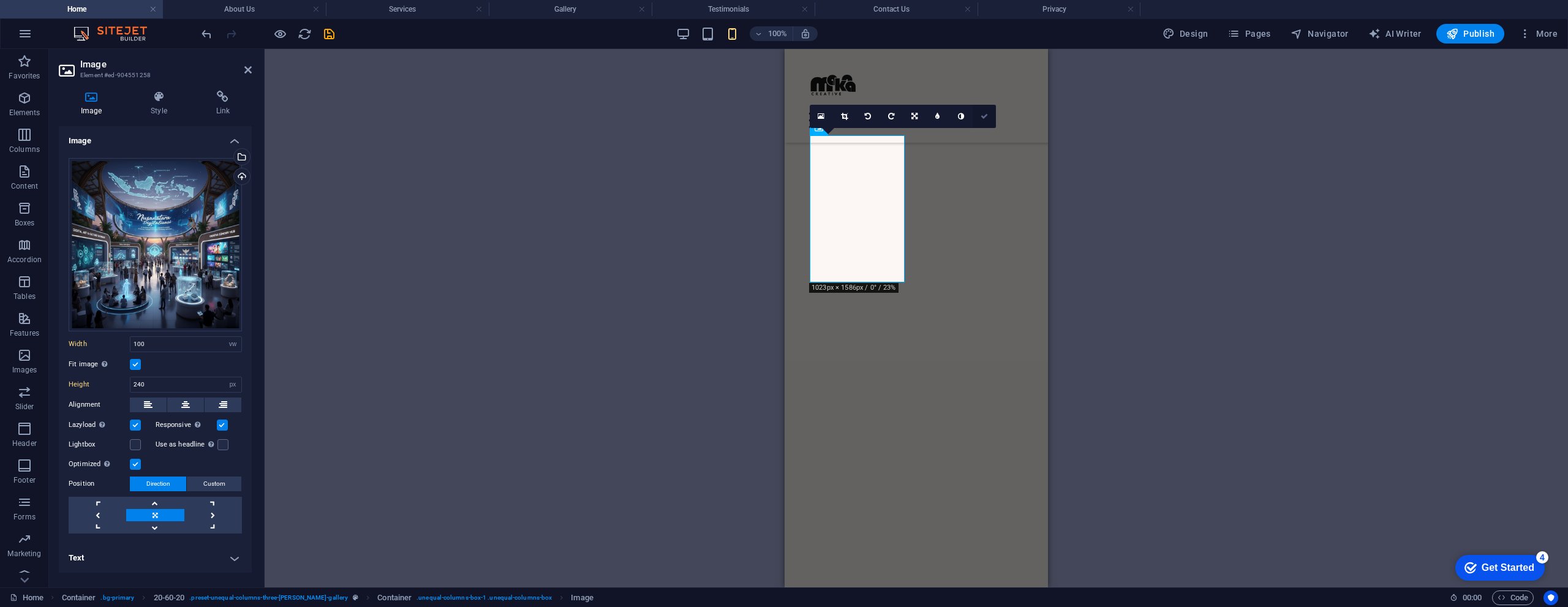
click at [984, 121] on link at bounding box center [985, 117] width 24 height 24
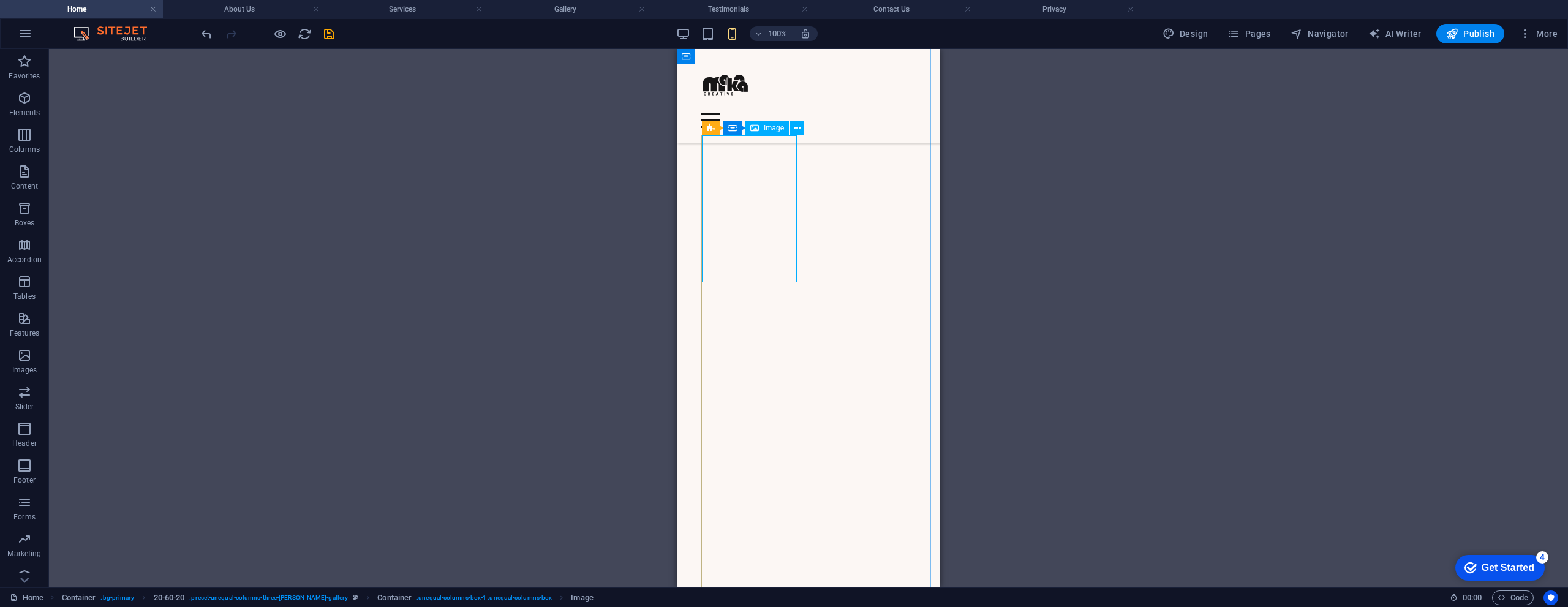
drag, startPoint x: 1423, startPoint y: 253, endPoint x: 747, endPoint y: 205, distance: 677.7
select select "vw"
select select "px"
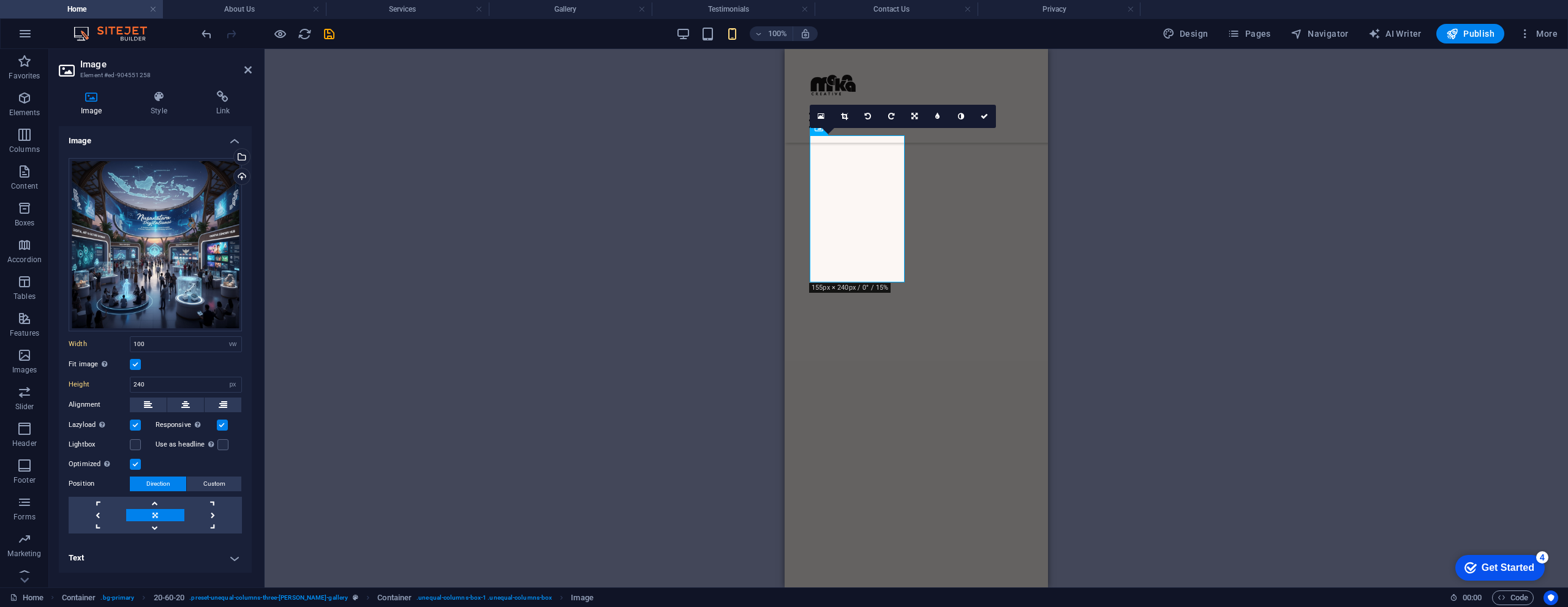
click at [133, 363] on label at bounding box center [135, 364] width 11 height 11
click at [0, 0] on input "Fit image Automatically fit image to a fixed width and height" at bounding box center [0, 0] width 0 height 0
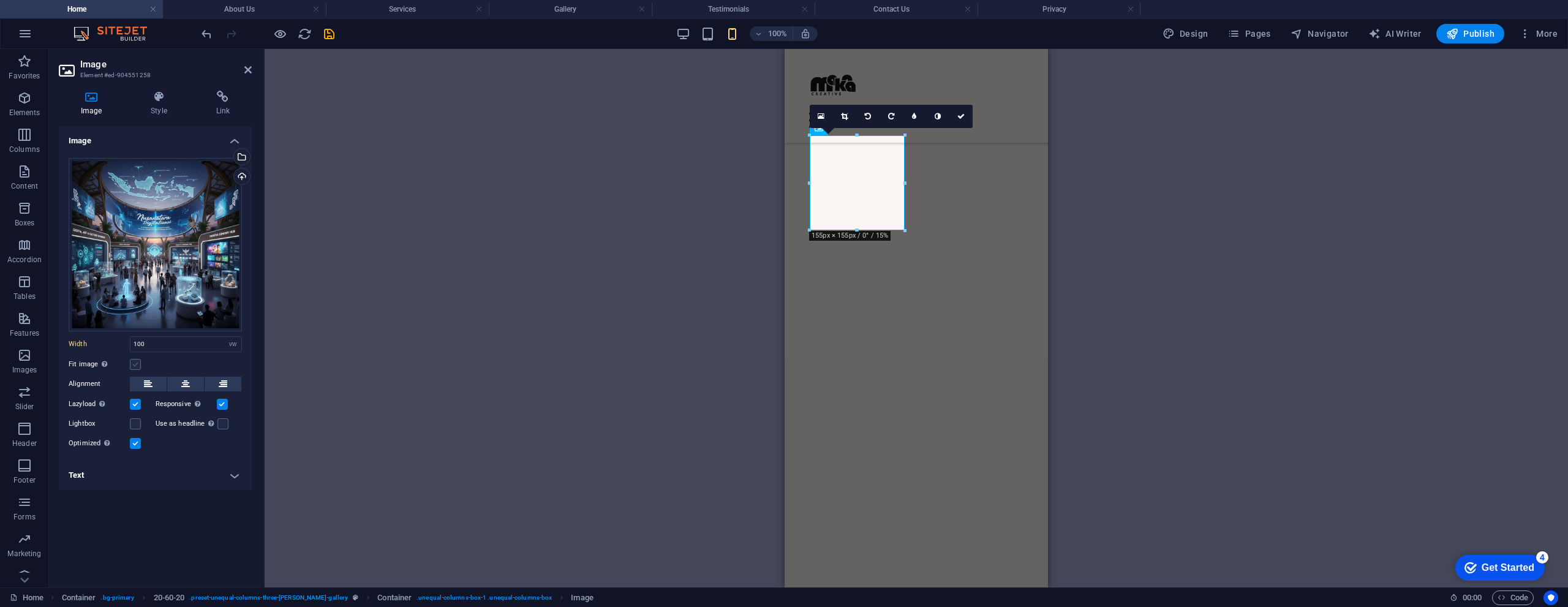
click at [133, 363] on label at bounding box center [135, 364] width 11 height 11
click at [0, 0] on input "Fit image Automatically fit image to a fixed width and height" at bounding box center [0, 0] width 0 height 0
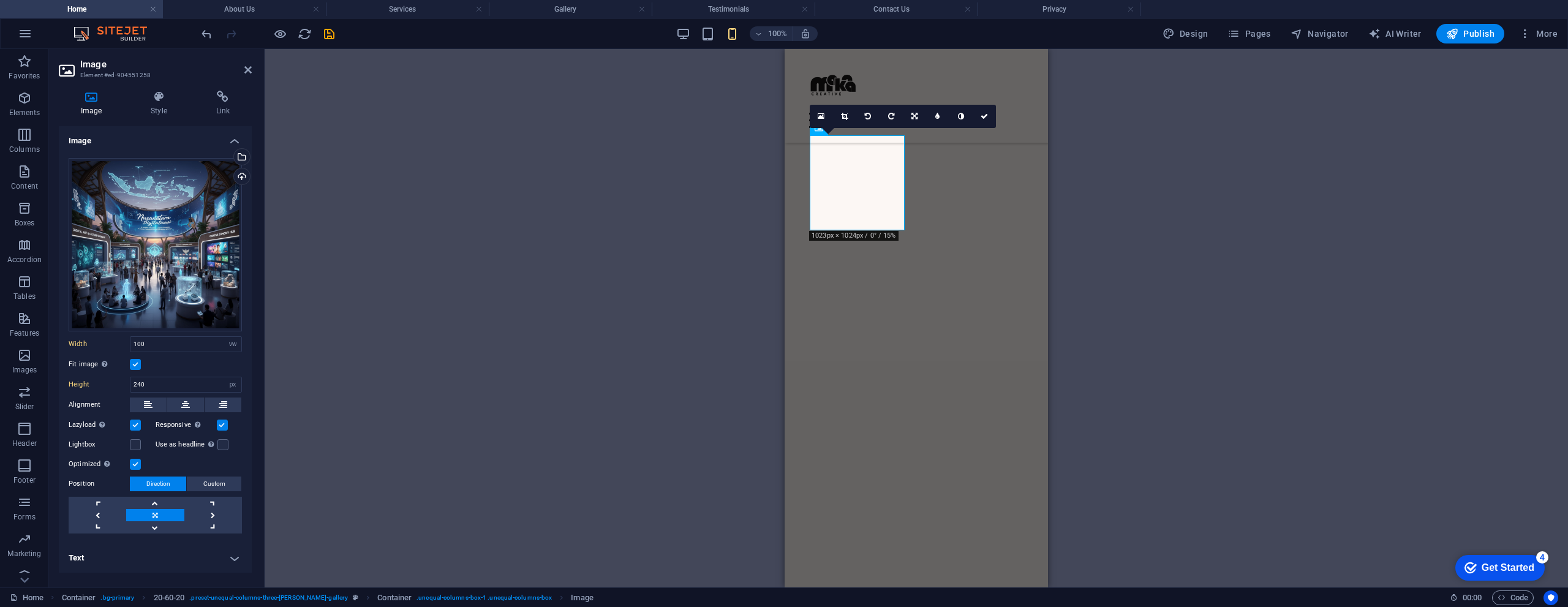
click at [136, 366] on label at bounding box center [135, 364] width 11 height 11
click at [0, 0] on input "Fit image Automatically fit image to a fixed width and height" at bounding box center [0, 0] width 0 height 0
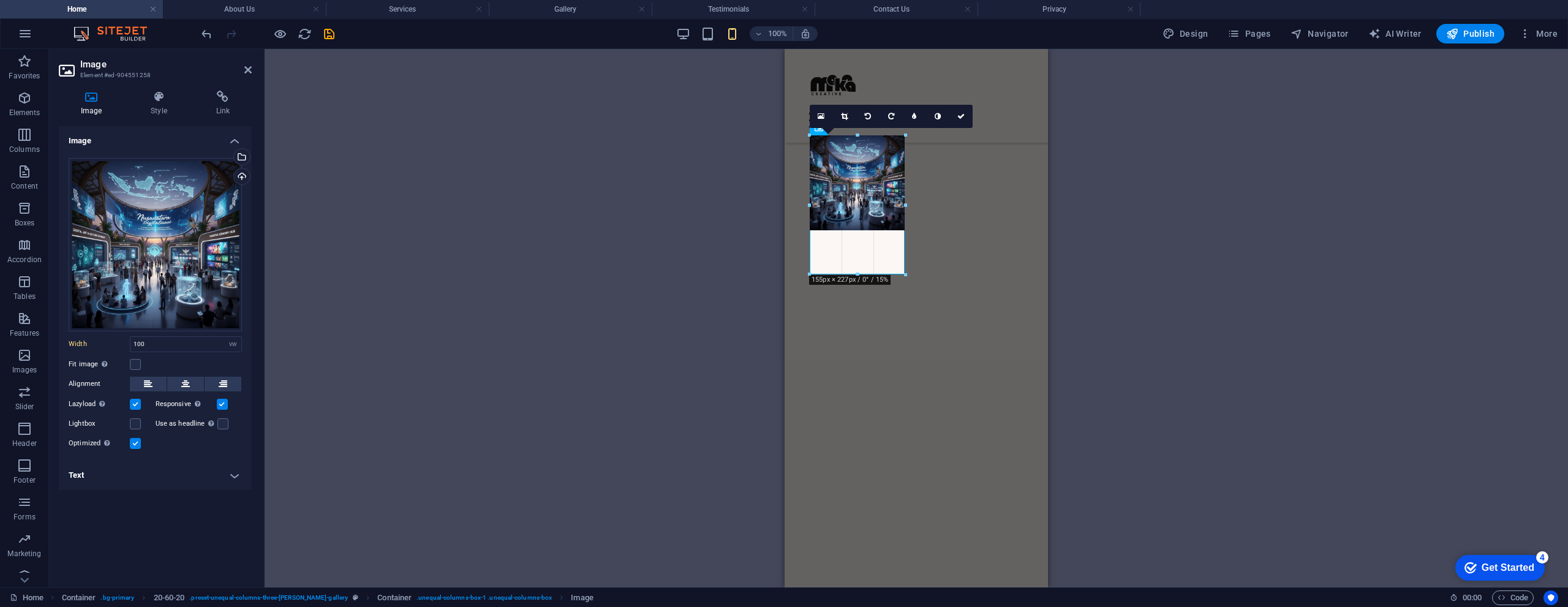
drag, startPoint x: 856, startPoint y: 230, endPoint x: 861, endPoint y: 274, distance: 44.3
click at [861, 274] on div at bounding box center [858, 275] width 96 height 4
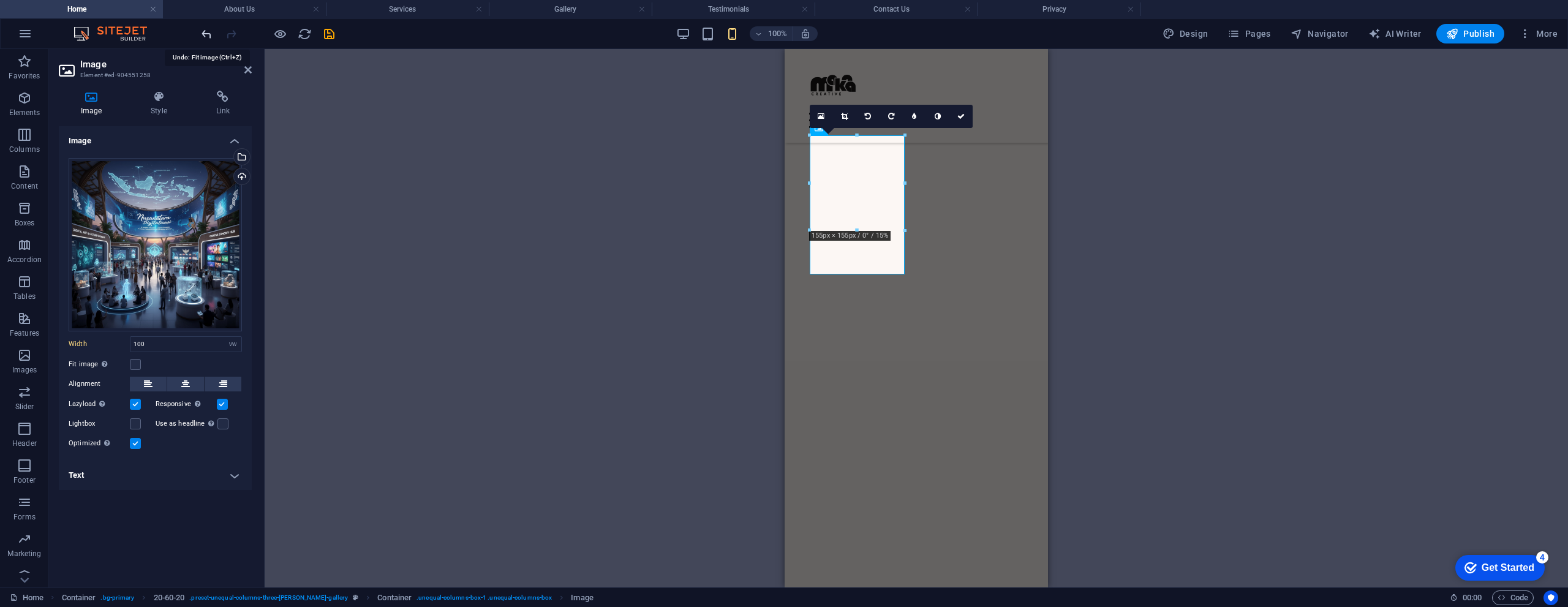
click at [210, 31] on icon "undo" at bounding box center [207, 34] width 14 height 14
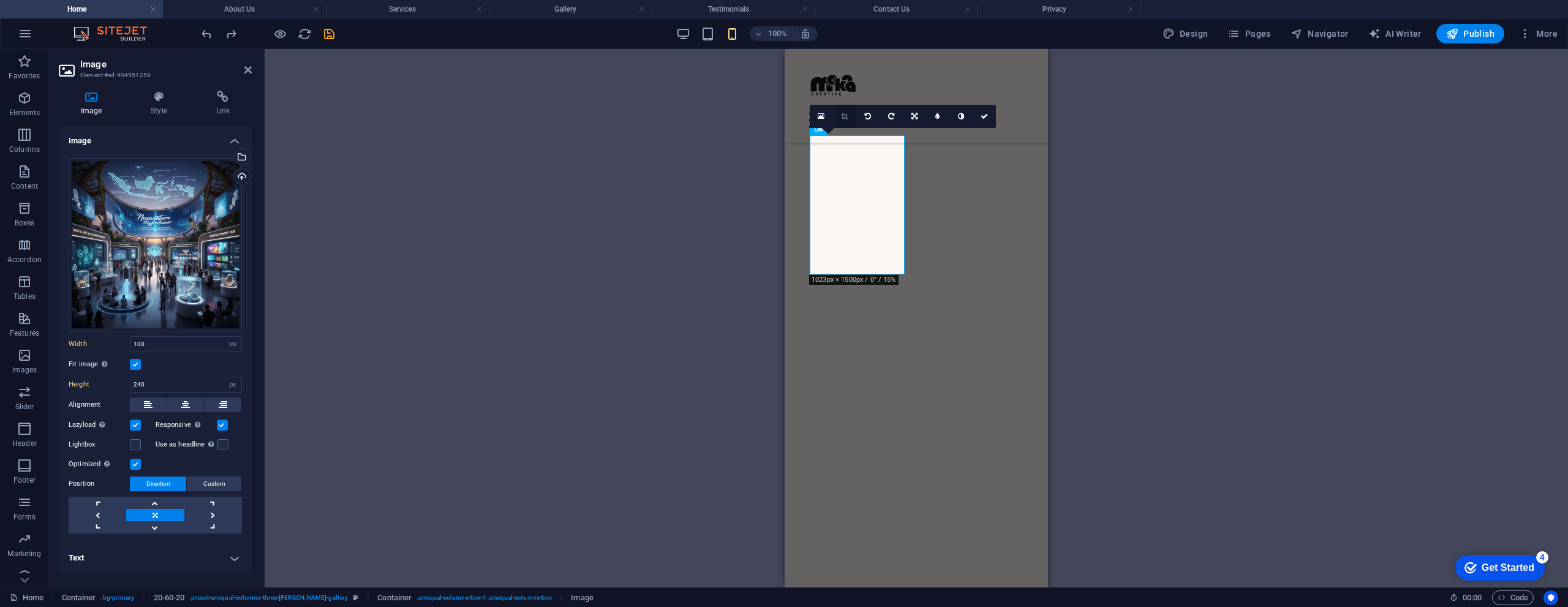
click at [848, 116] on link at bounding box center [844, 117] width 24 height 24
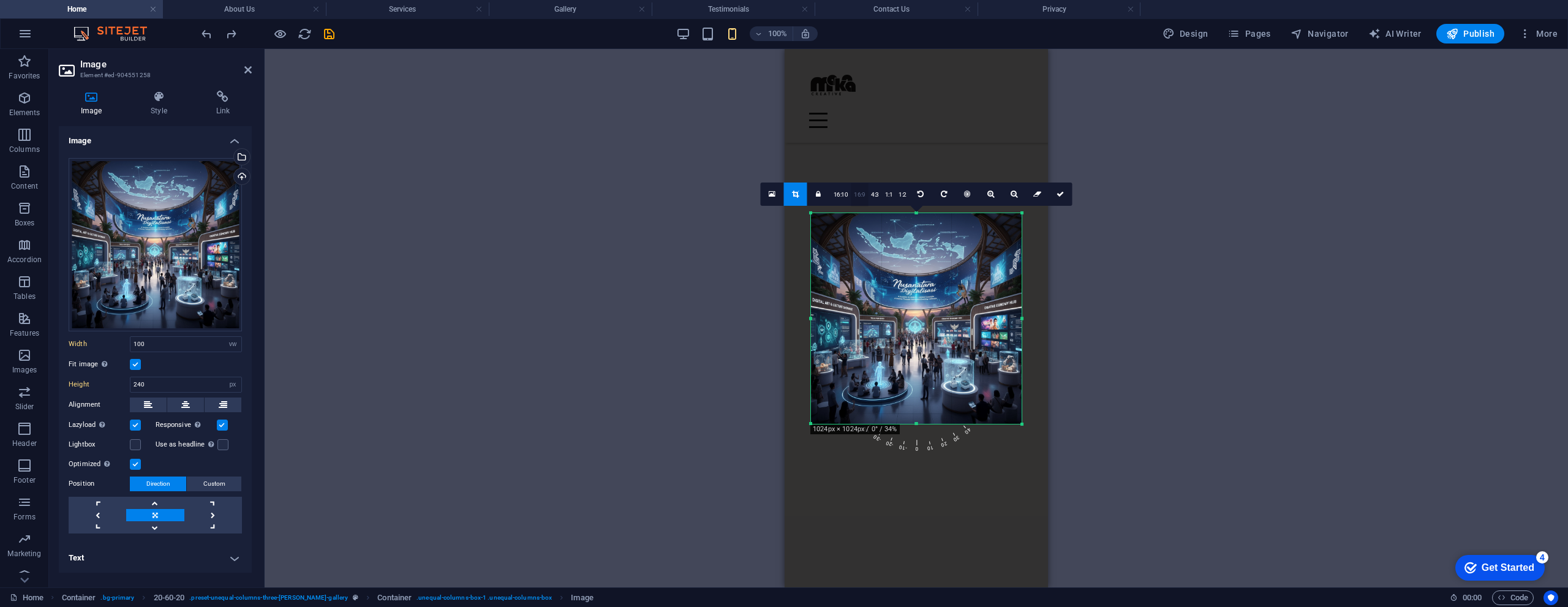
click at [864, 193] on link "16:9" at bounding box center [859, 195] width 17 height 24
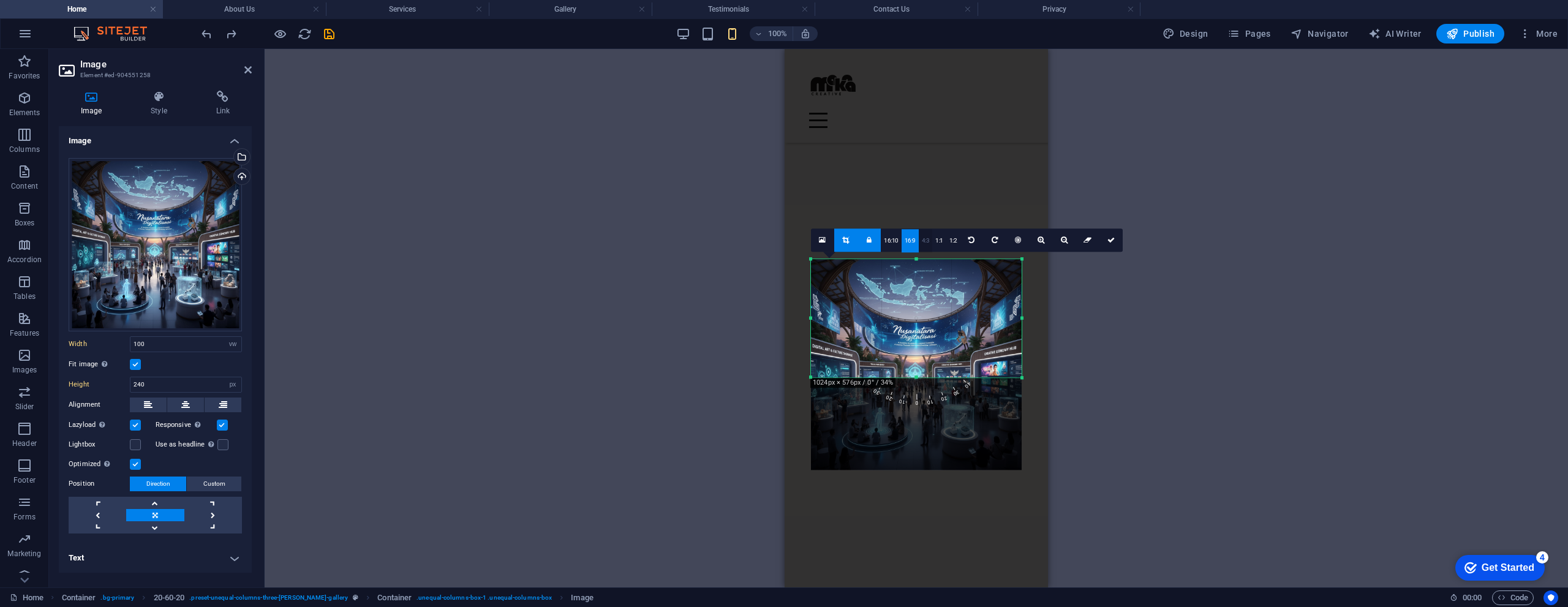
click at [923, 241] on link "4:3" at bounding box center [926, 241] width 14 height 24
click at [923, 259] on div at bounding box center [917, 364] width 211 height 211
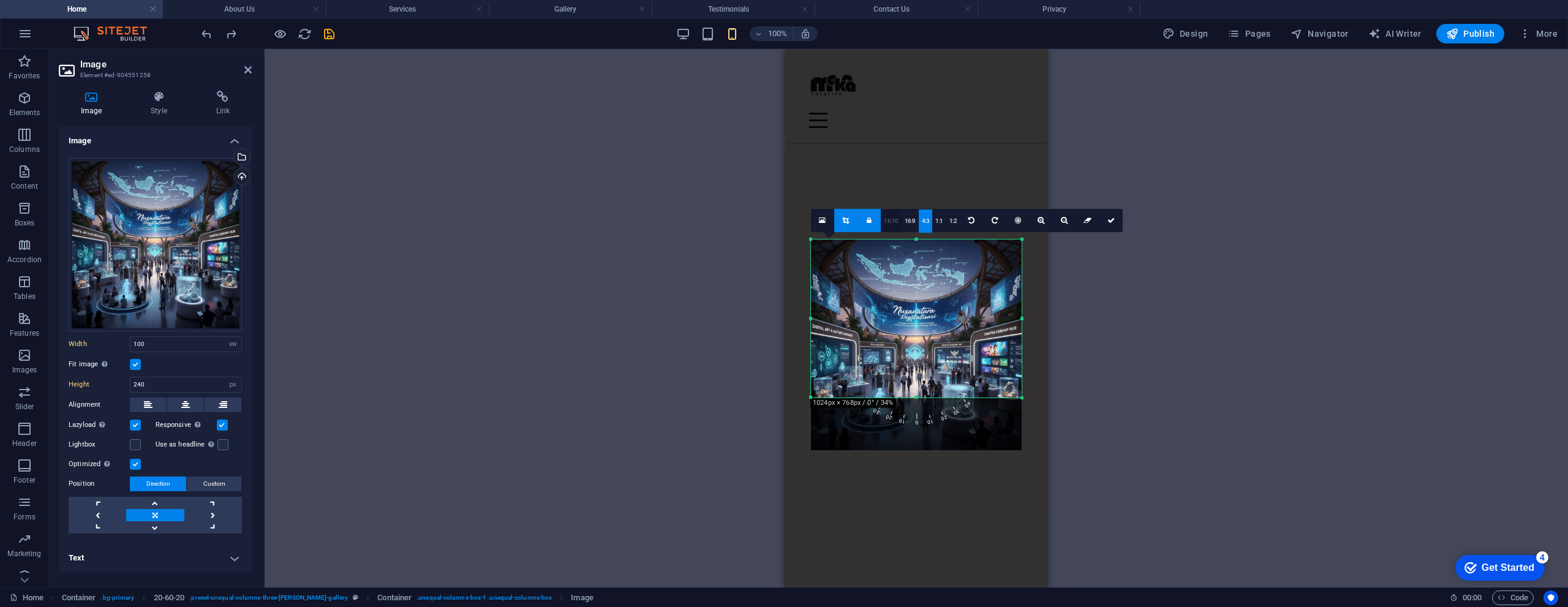
click at [888, 225] on link "16:10" at bounding box center [891, 221] width 21 height 24
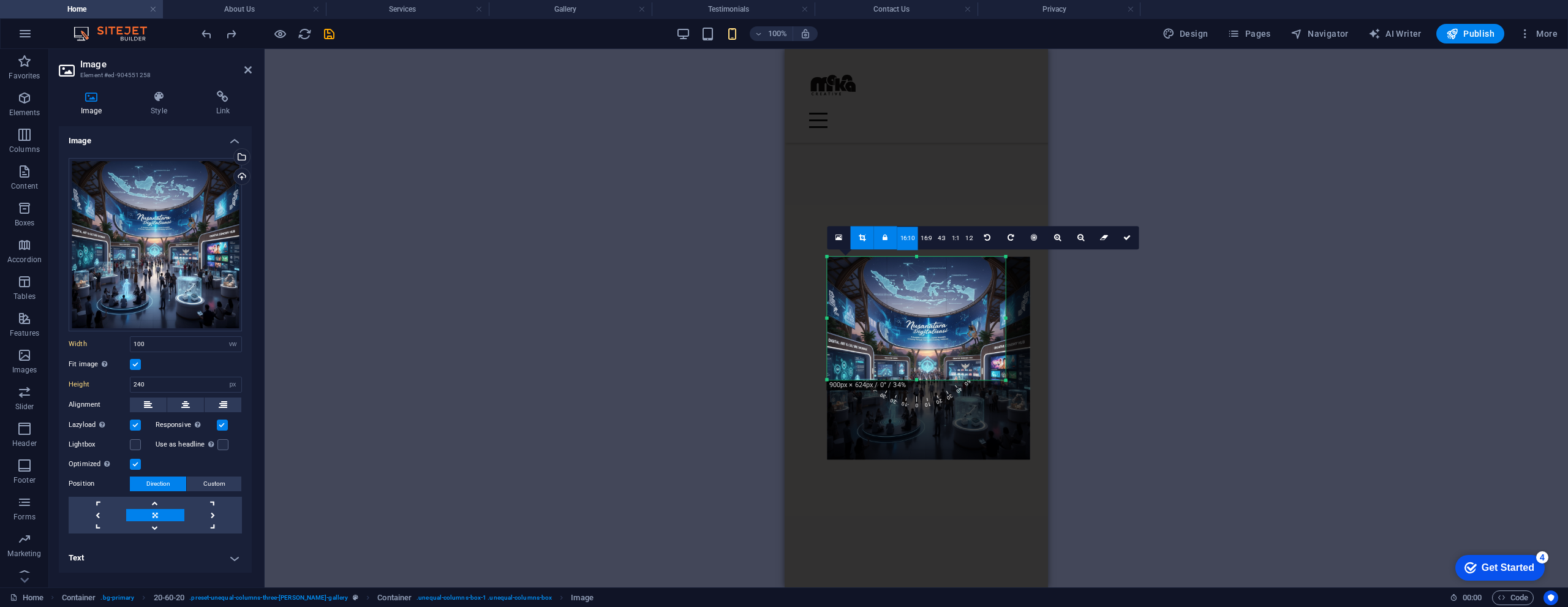
drag, startPoint x: 1023, startPoint y: 320, endPoint x: 982, endPoint y: 291, distance: 50.2
click at [991, 319] on div "180 170 160 150 140 130 120 110 100 90 80 70 60 50 40 30 20 10 0 -10 -20 -30 -4…" at bounding box center [916, 318] width 178 height 123
click at [907, 240] on link "16:10" at bounding box center [907, 238] width 21 height 24
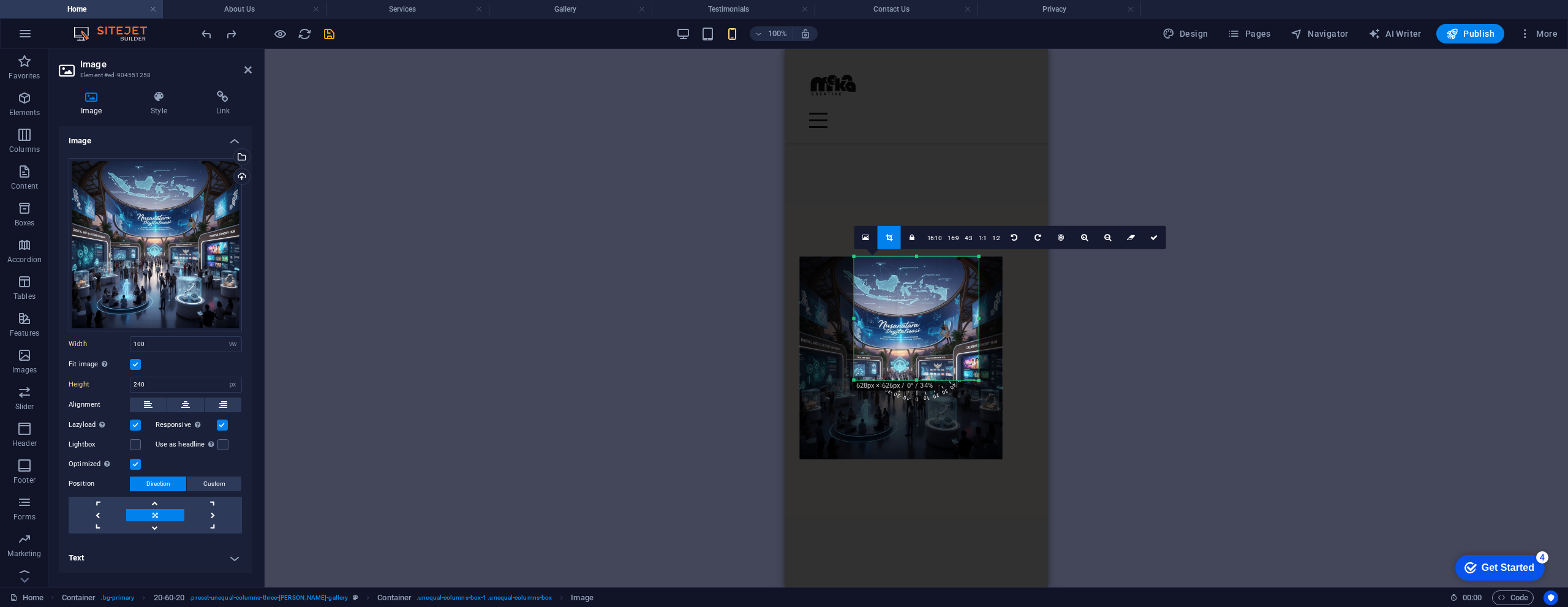
drag, startPoint x: 826, startPoint y: 318, endPoint x: 900, endPoint y: 354, distance: 82.3
click at [877, 320] on div "180 170 160 150 140 130 120 110 100 90 80 70 60 50 40 30 20 10 0 -10 -20 -30 -4…" at bounding box center [916, 318] width 124 height 123
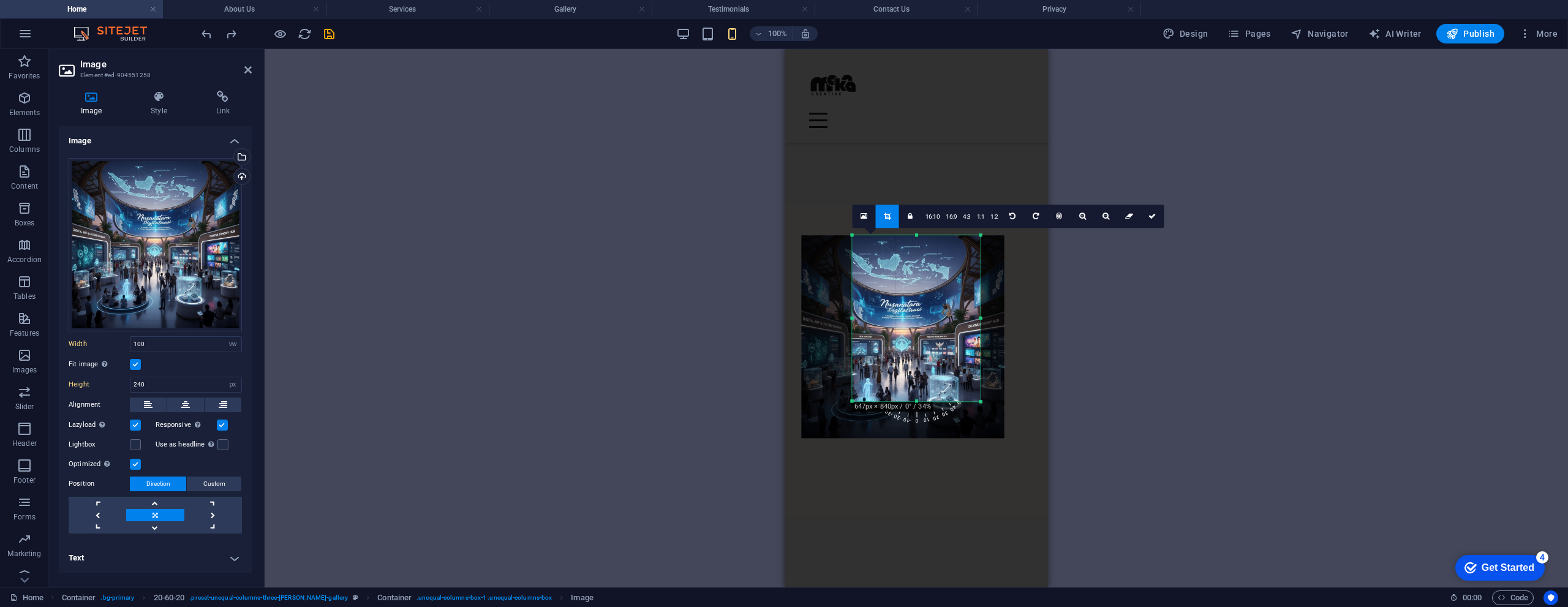
drag, startPoint x: 917, startPoint y: 379, endPoint x: 918, endPoint y: 412, distance: 33.0
click at [918, 401] on div "180 170 160 150 140 130 120 110 100 90 80 70 60 50 40 30 20 10 0 -10 -20 -30 -4…" at bounding box center [917, 318] width 128 height 166
click at [918, 422] on span "0" at bounding box center [917, 395] width 14 height 61
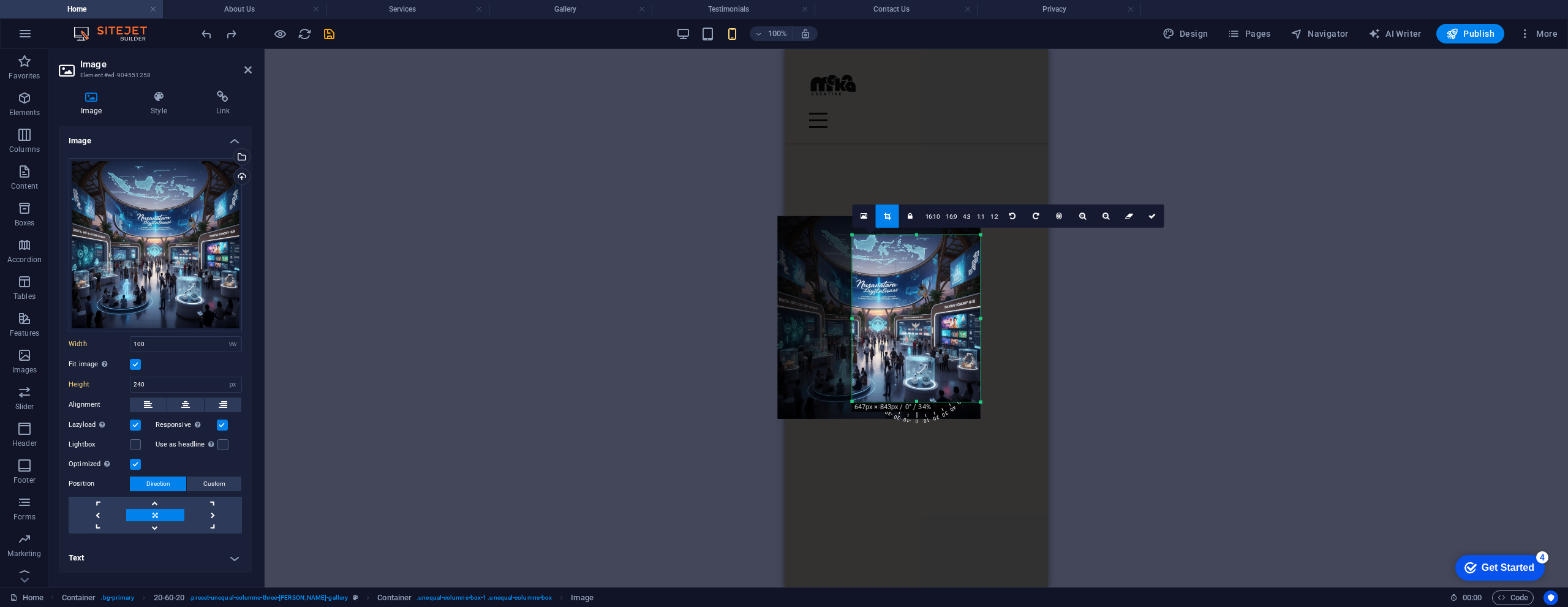
drag, startPoint x: 918, startPoint y: 332, endPoint x: 897, endPoint y: 313, distance: 28.3
click at [897, 313] on div at bounding box center [879, 317] width 203 height 203
click at [1150, 216] on icon at bounding box center [1152, 215] width 8 height 8
type input "209"
select select "px"
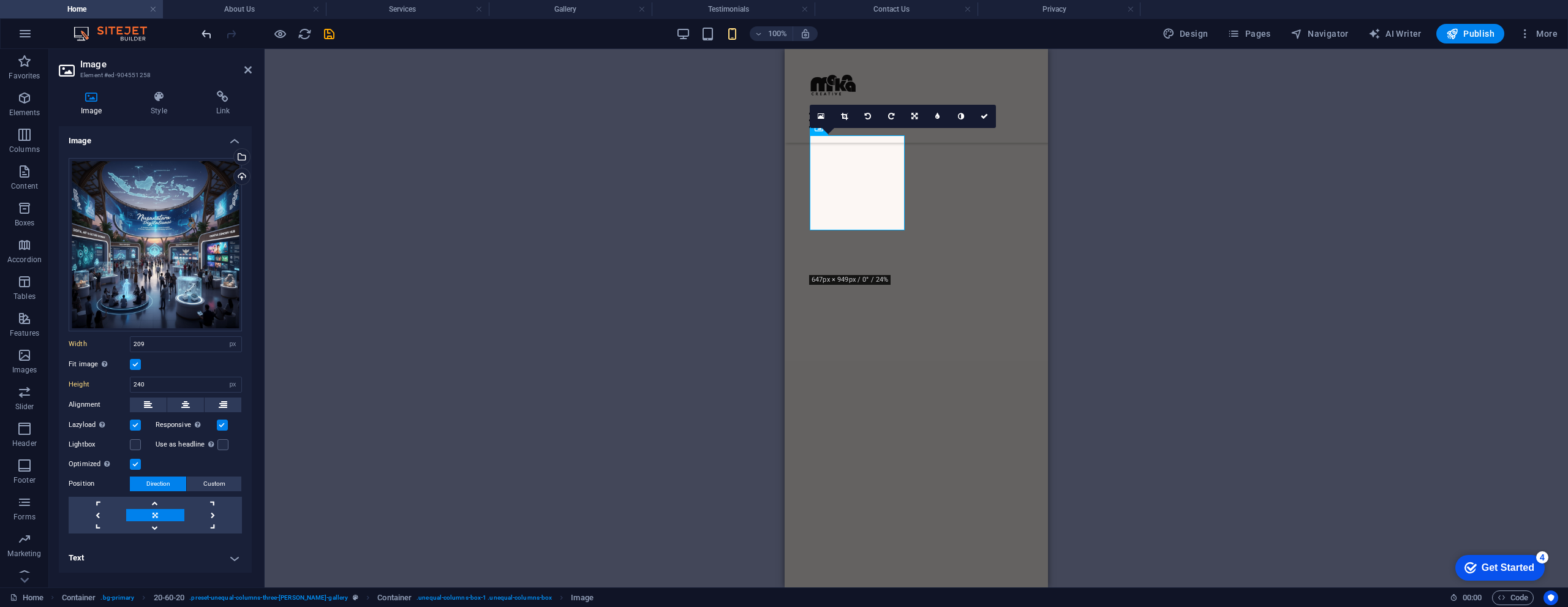
click at [205, 34] on icon "undo" at bounding box center [207, 34] width 14 height 14
type input "100"
select select "vw"
click at [205, 34] on icon "undo" at bounding box center [207, 34] width 14 height 14
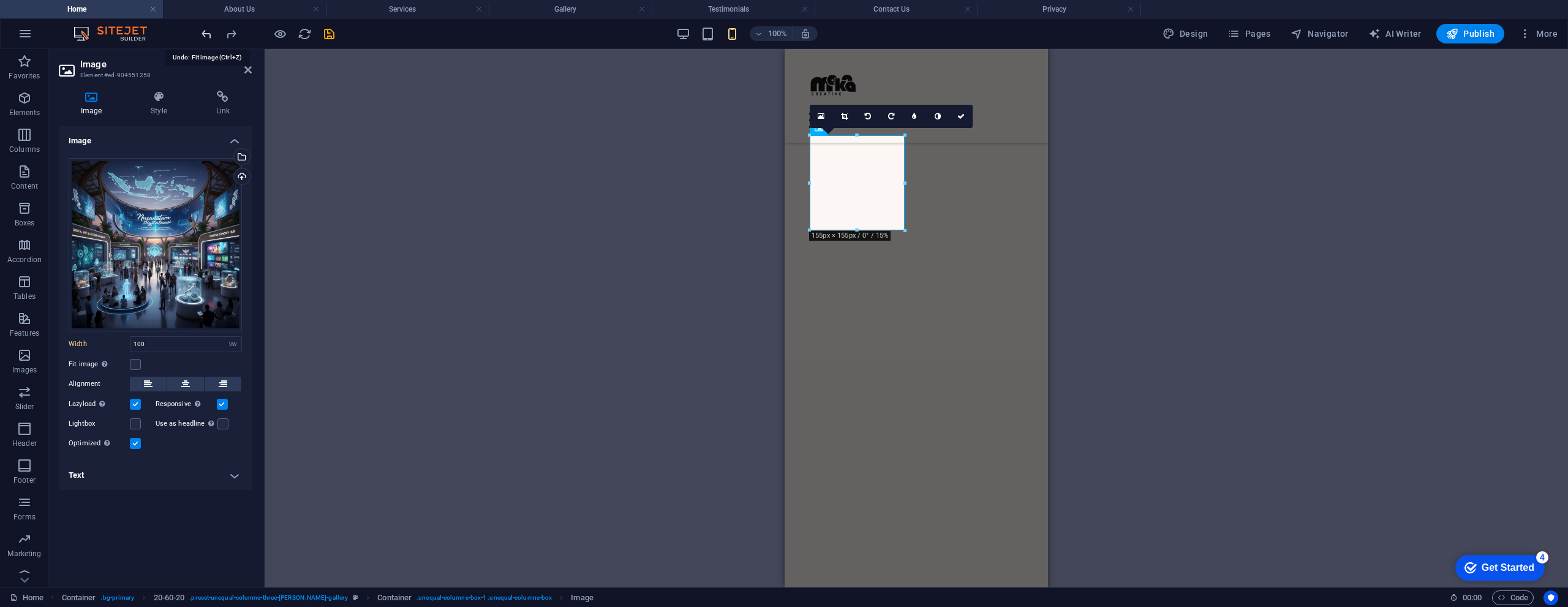
click at [205, 34] on icon "undo" at bounding box center [207, 34] width 14 height 14
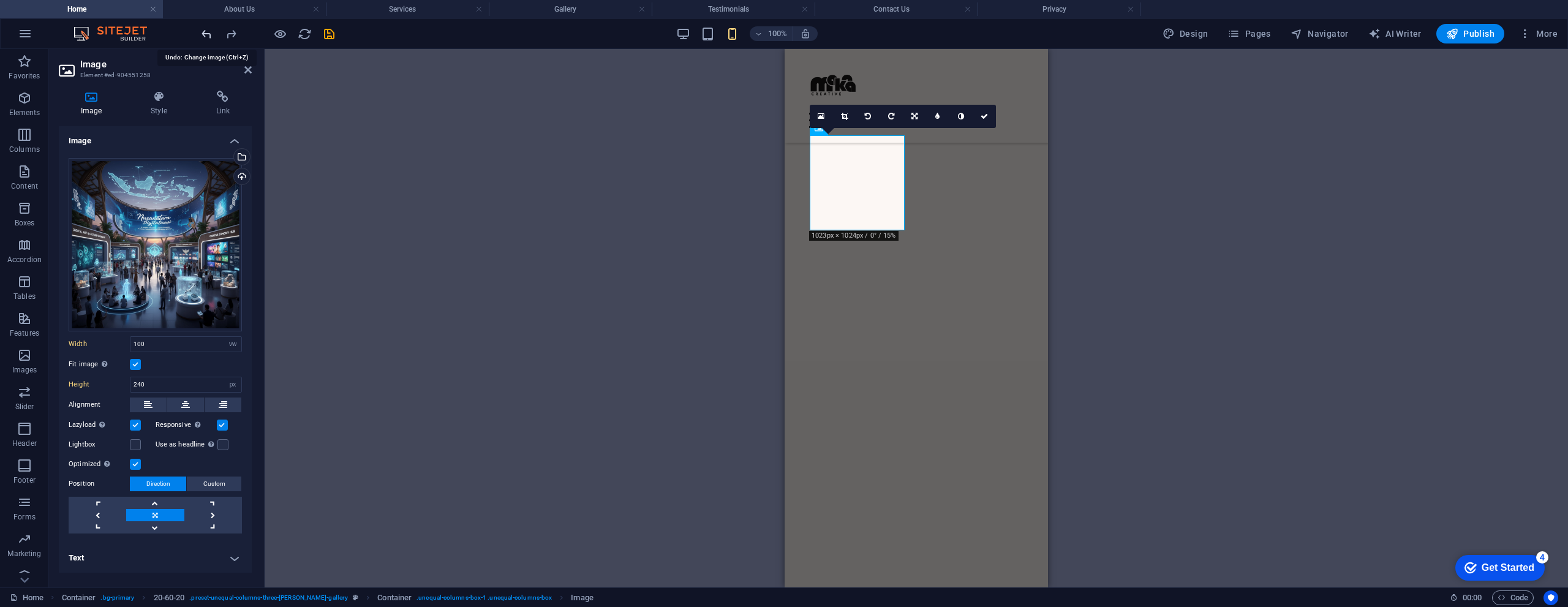
click at [205, 34] on icon "undo" at bounding box center [207, 34] width 14 height 14
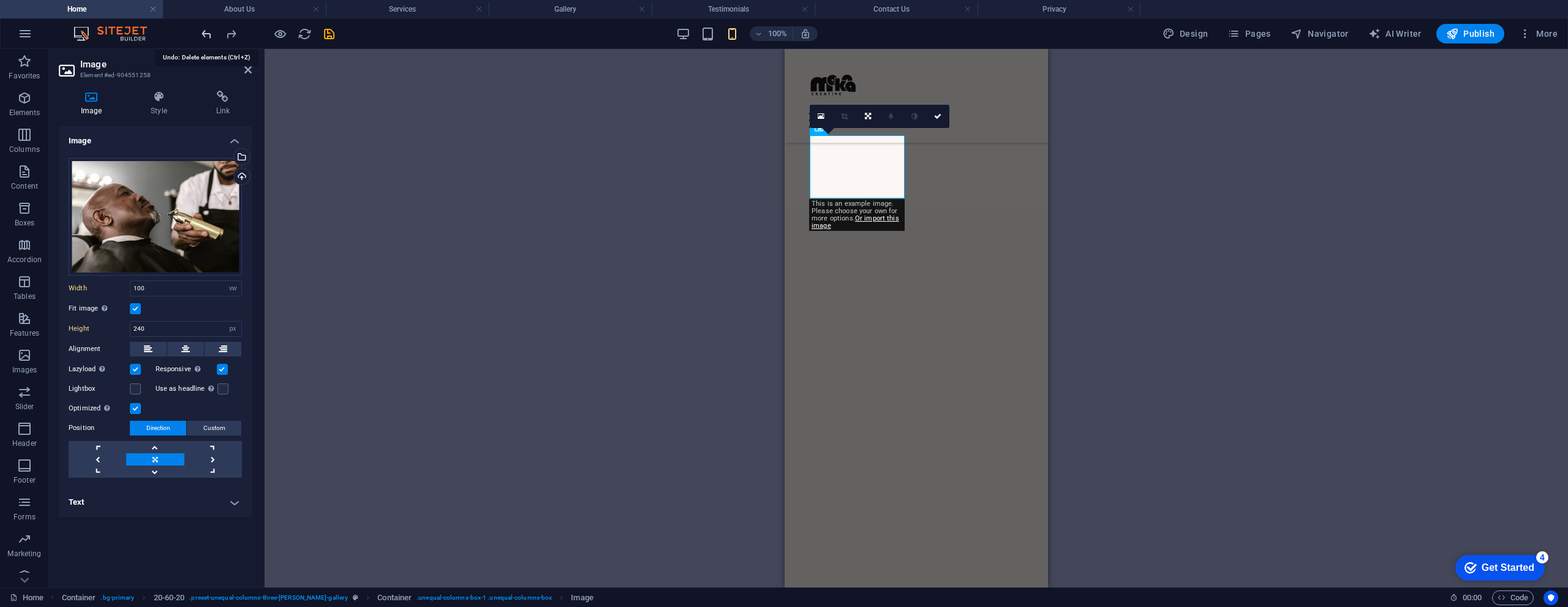
click at [205, 34] on icon "undo" at bounding box center [207, 34] width 14 height 14
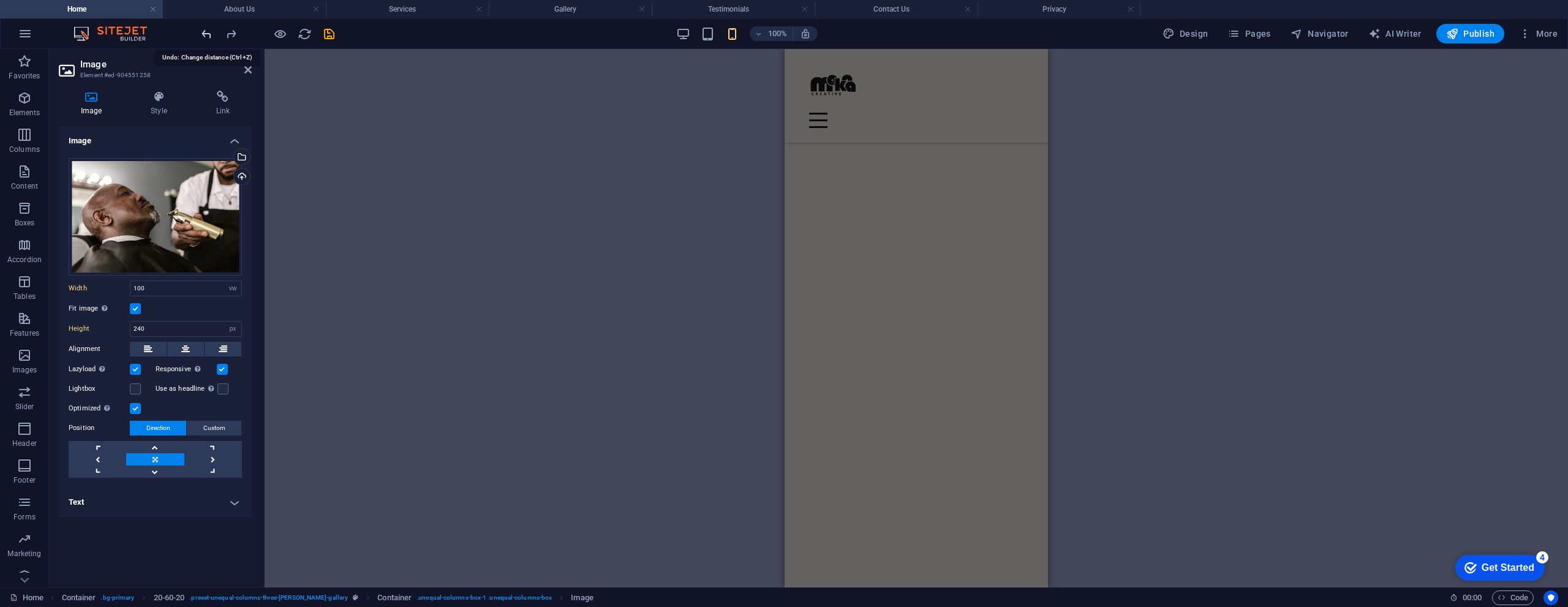
scroll to position [502, 0]
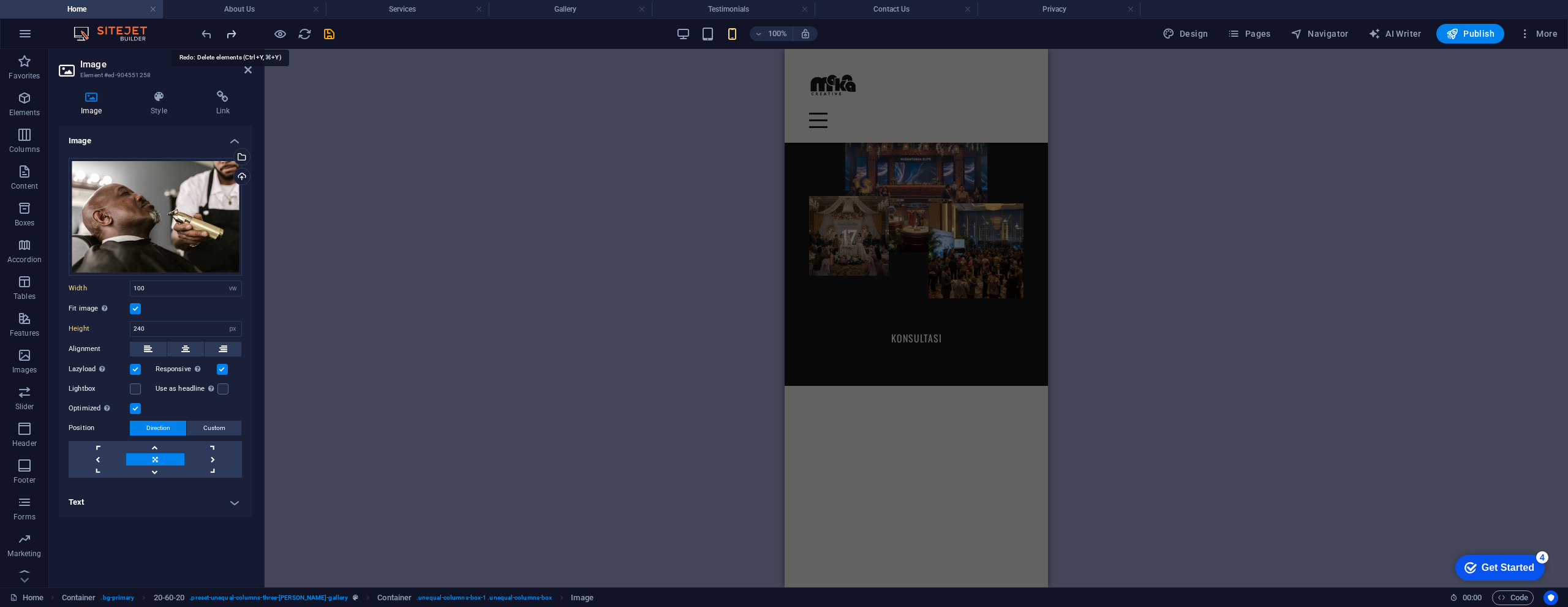
click at [227, 32] on icon "redo" at bounding box center [231, 34] width 14 height 14
click at [232, 32] on icon "redo" at bounding box center [231, 34] width 14 height 14
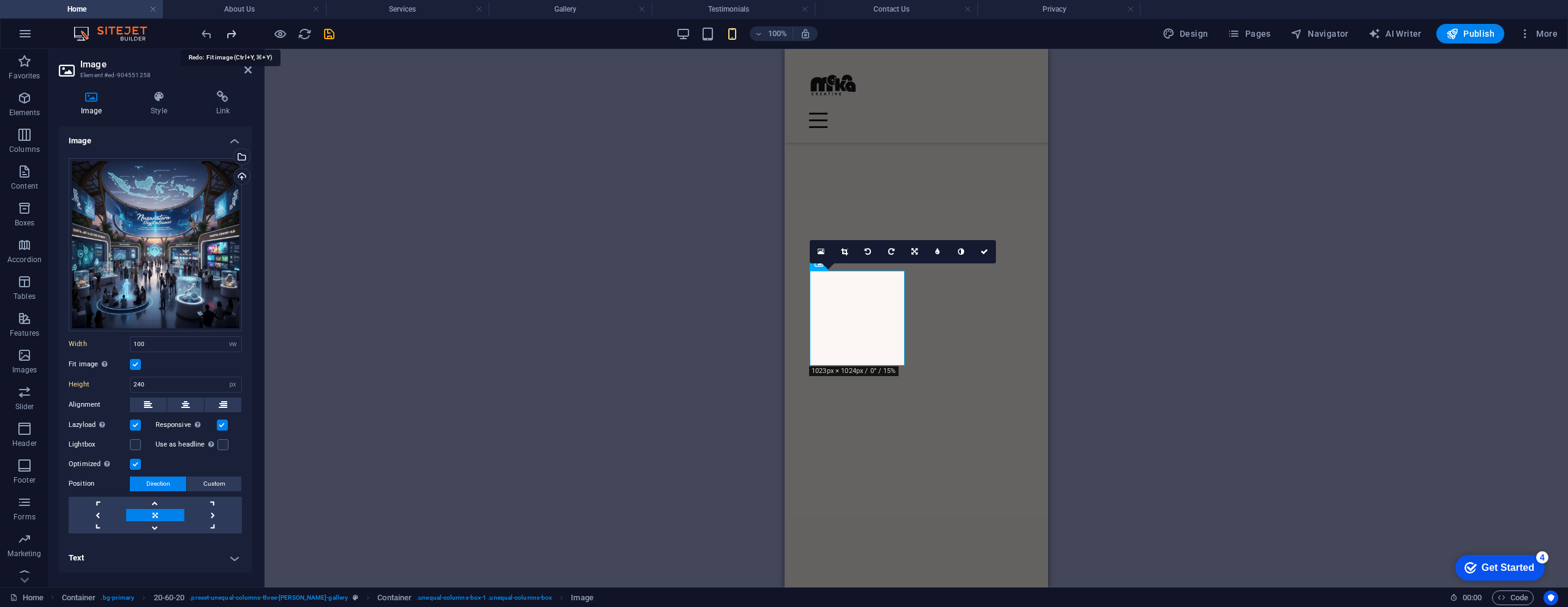
scroll to position [1763, 0]
click at [282, 35] on icon "button" at bounding box center [280, 34] width 14 height 14
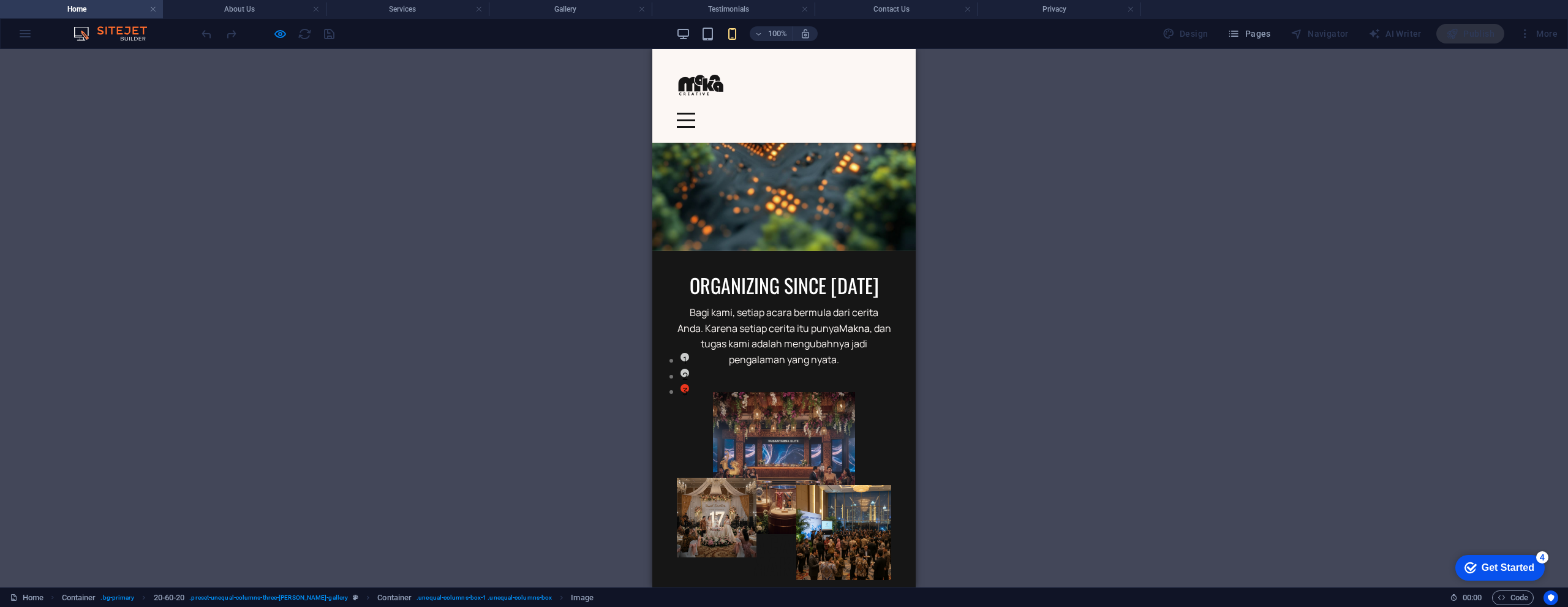
scroll to position [429, 0]
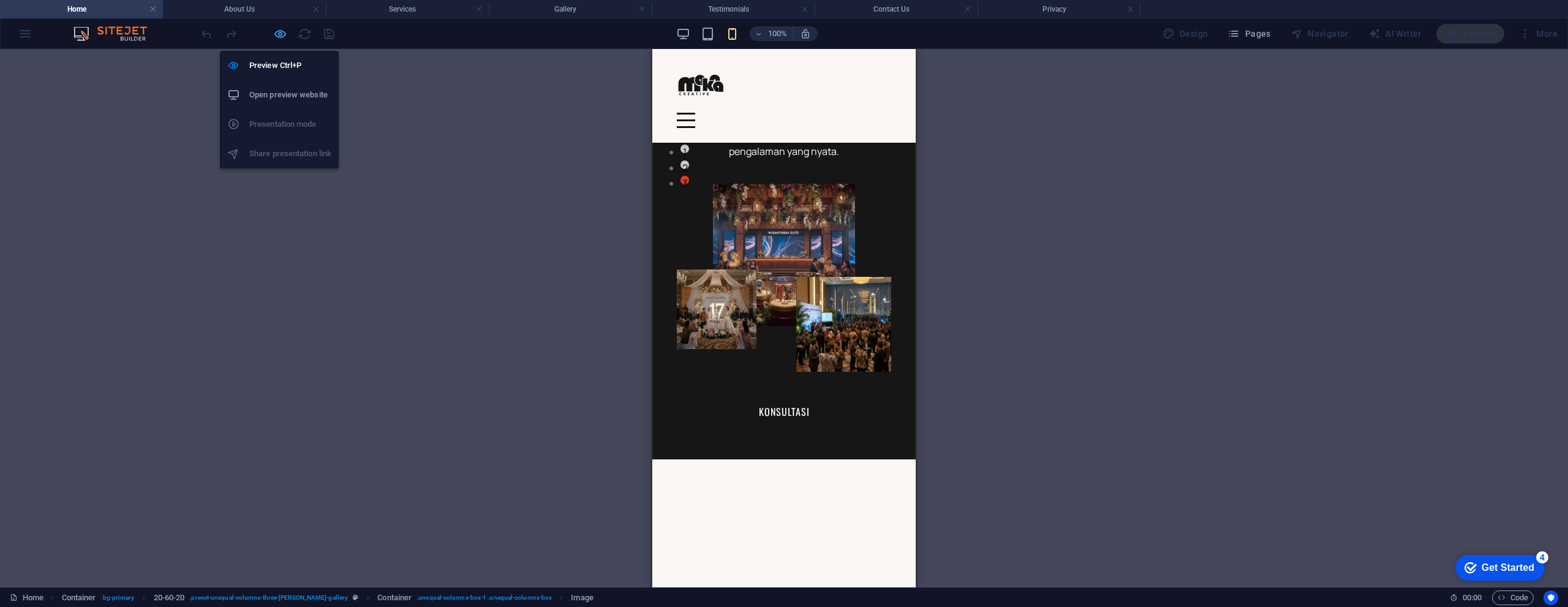
click at [283, 34] on icon "button" at bounding box center [280, 34] width 14 height 14
select select "vw"
select select "px"
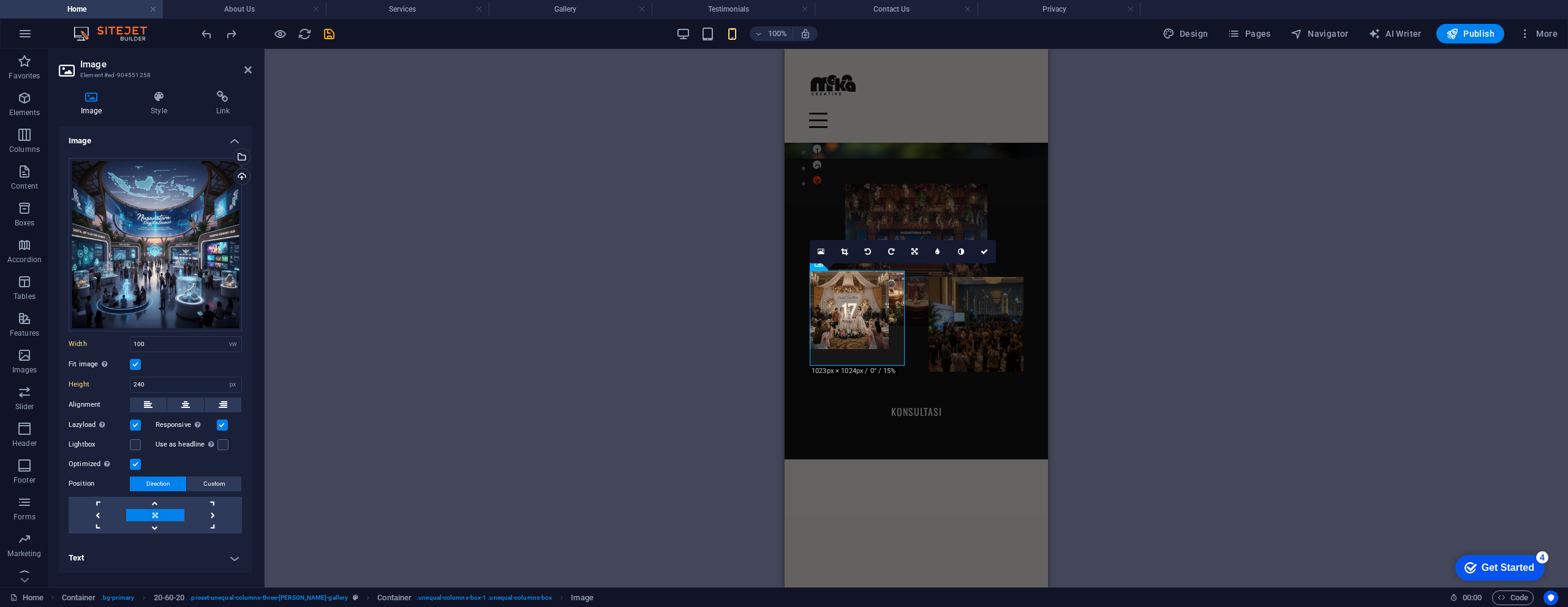
scroll to position [1763, 0]
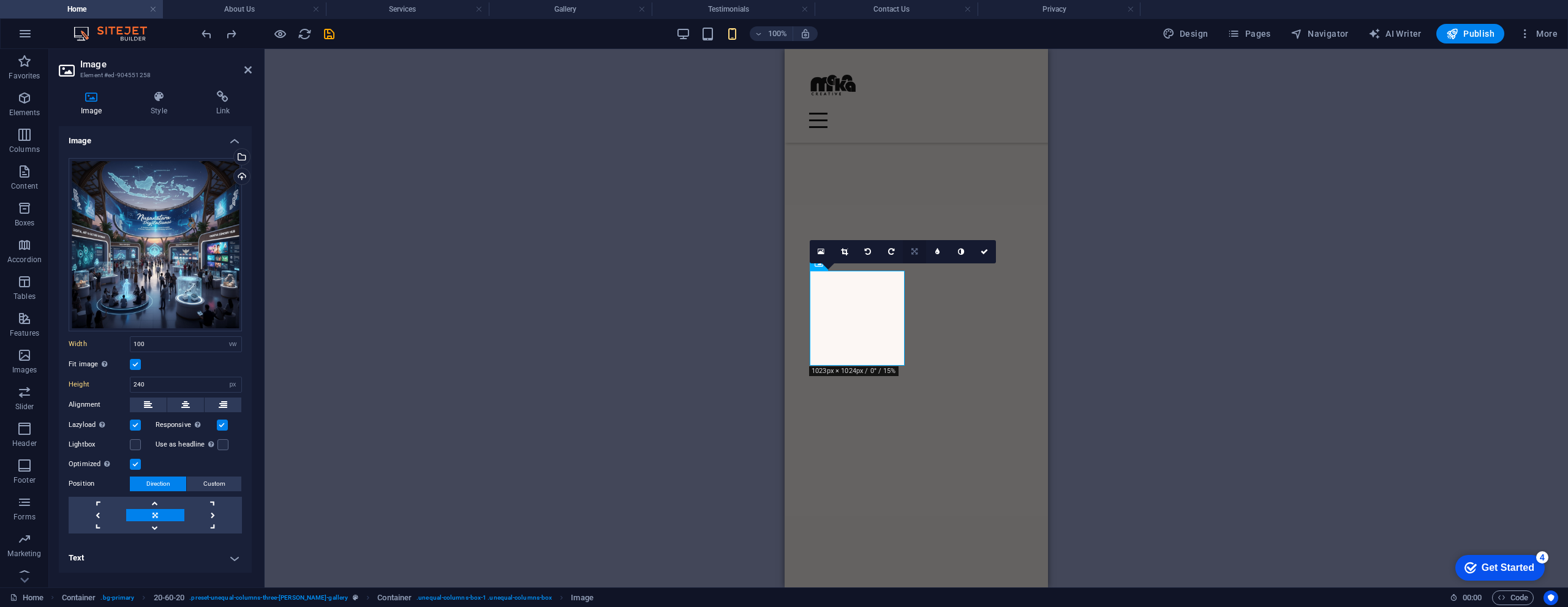
select select "DISABLED_OPTION_VALUE"
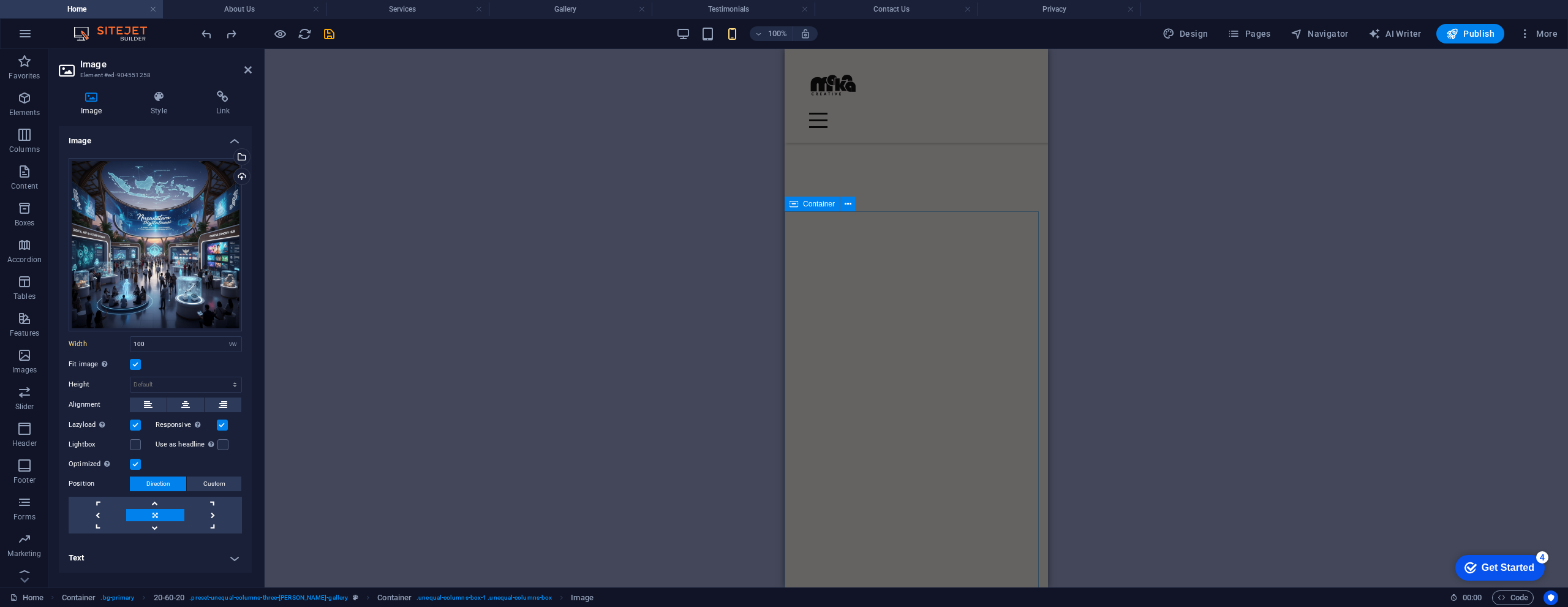
scroll to position [844, 0]
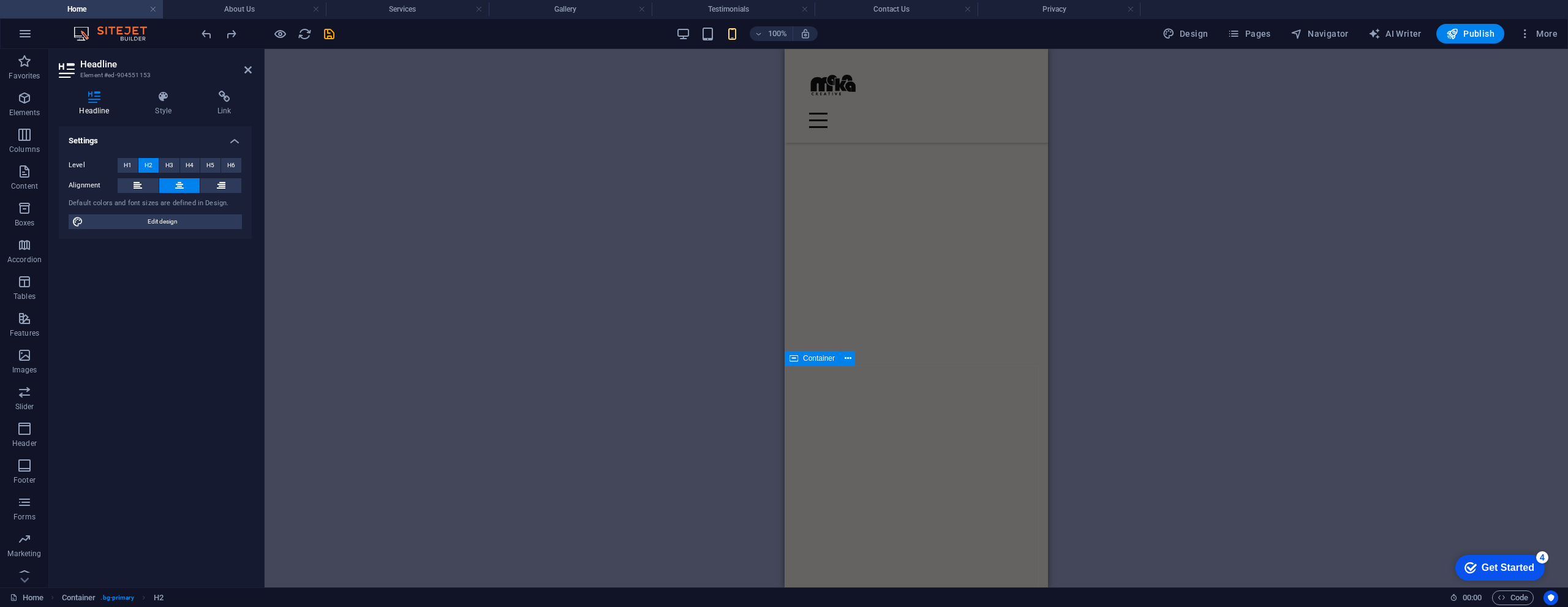
scroll to position [1334, 0]
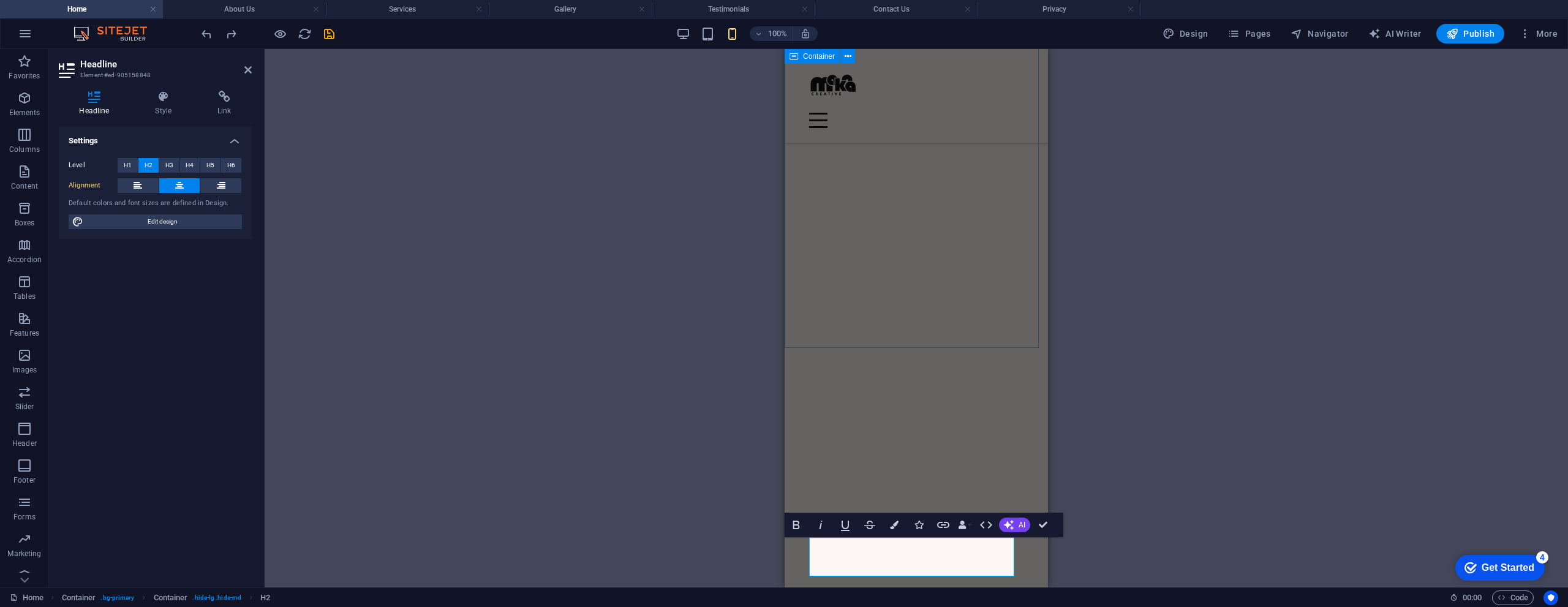
scroll to position [905, 0]
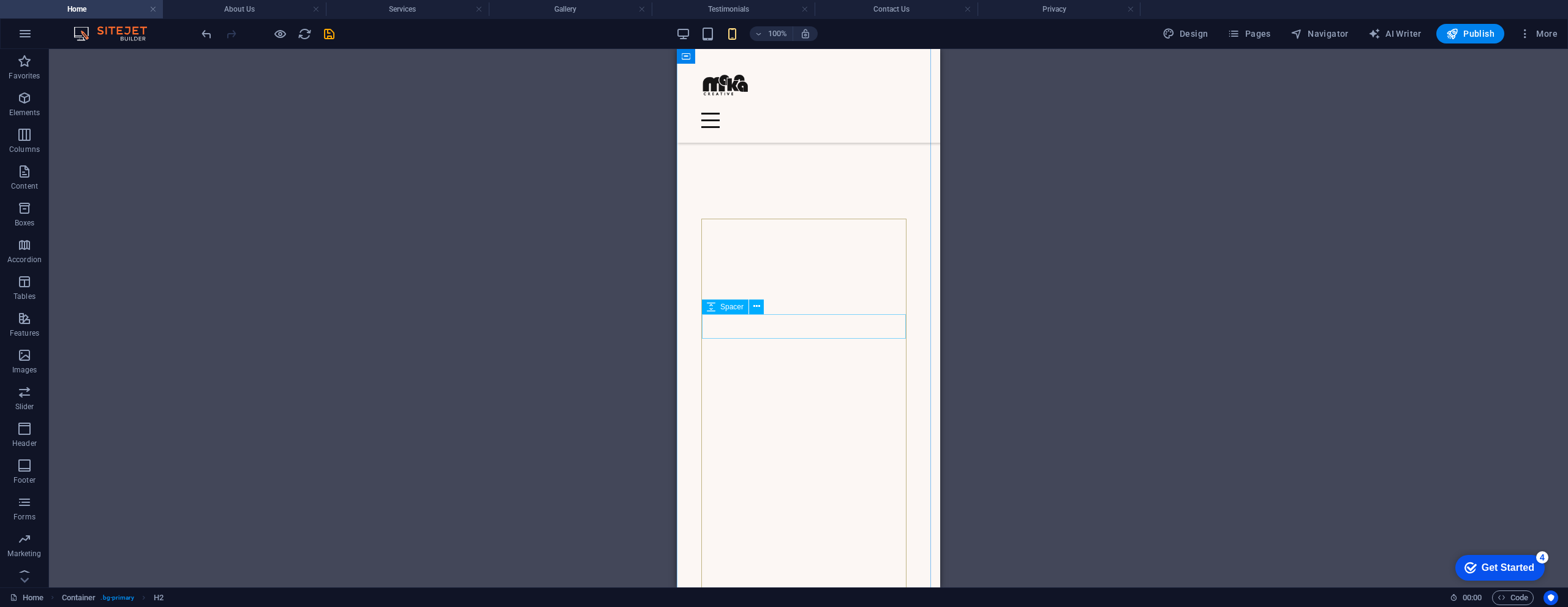
scroll to position [1630, 0]
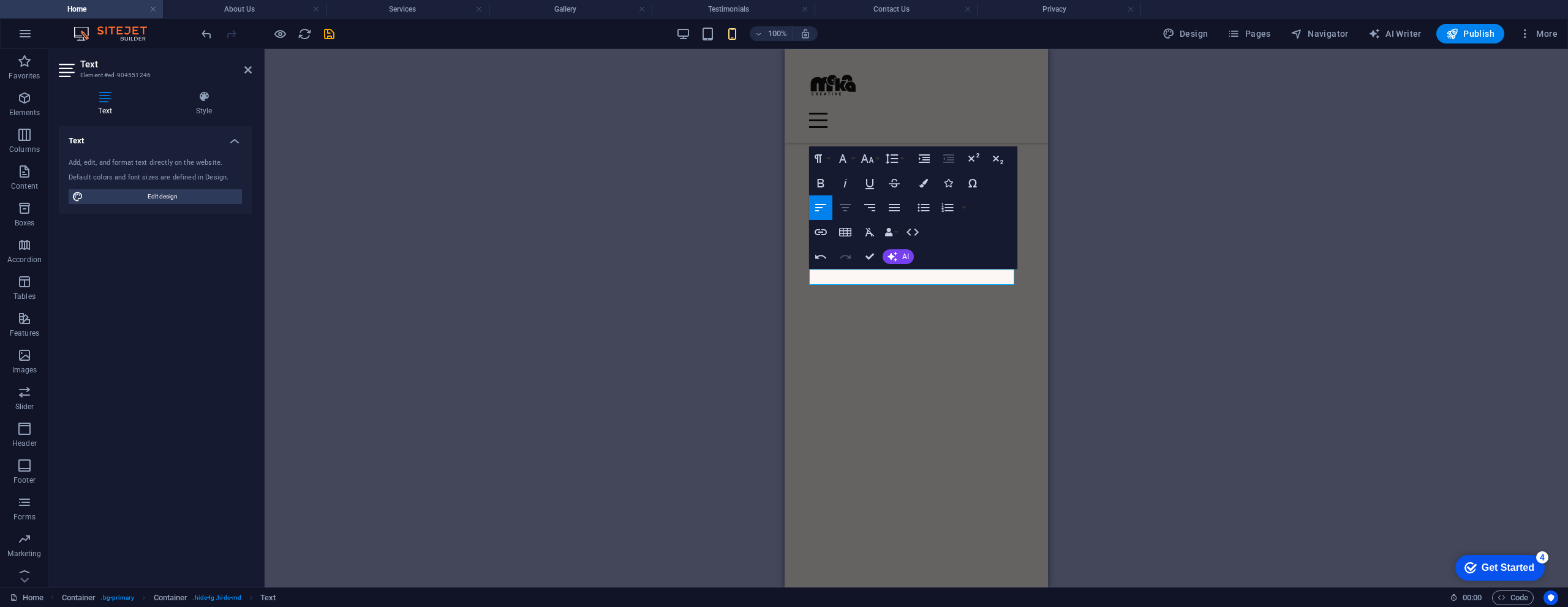
click at [841, 213] on icon "button" at bounding box center [844, 207] width 15 height 15
click at [923, 185] on icon "button" at bounding box center [923, 183] width 8 height 8
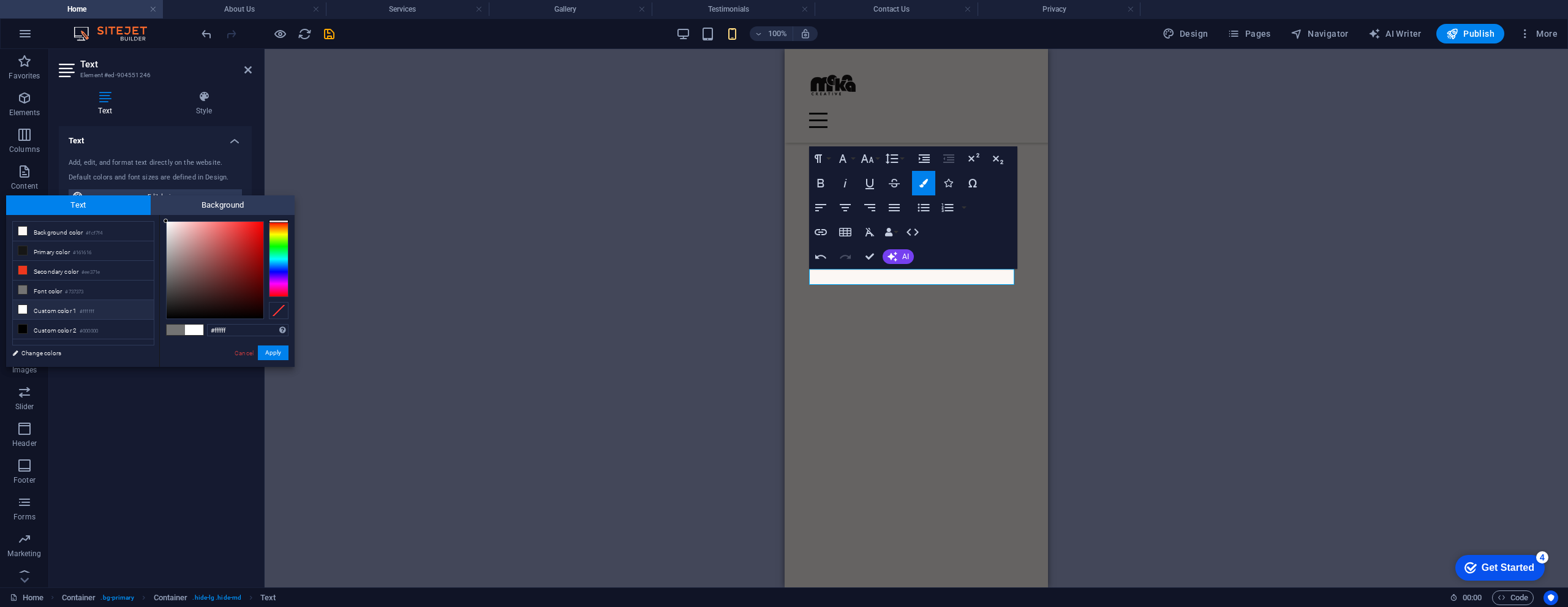
drag, startPoint x: 214, startPoint y: 248, endPoint x: 146, endPoint y: 211, distance: 77.4
click at [146, 211] on div "Text Background less Background color #fcf7f4 Primary color #161616 Secondary c…" at bounding box center [151, 281] width 289 height 171
click at [269, 358] on button "Apply" at bounding box center [273, 352] width 31 height 15
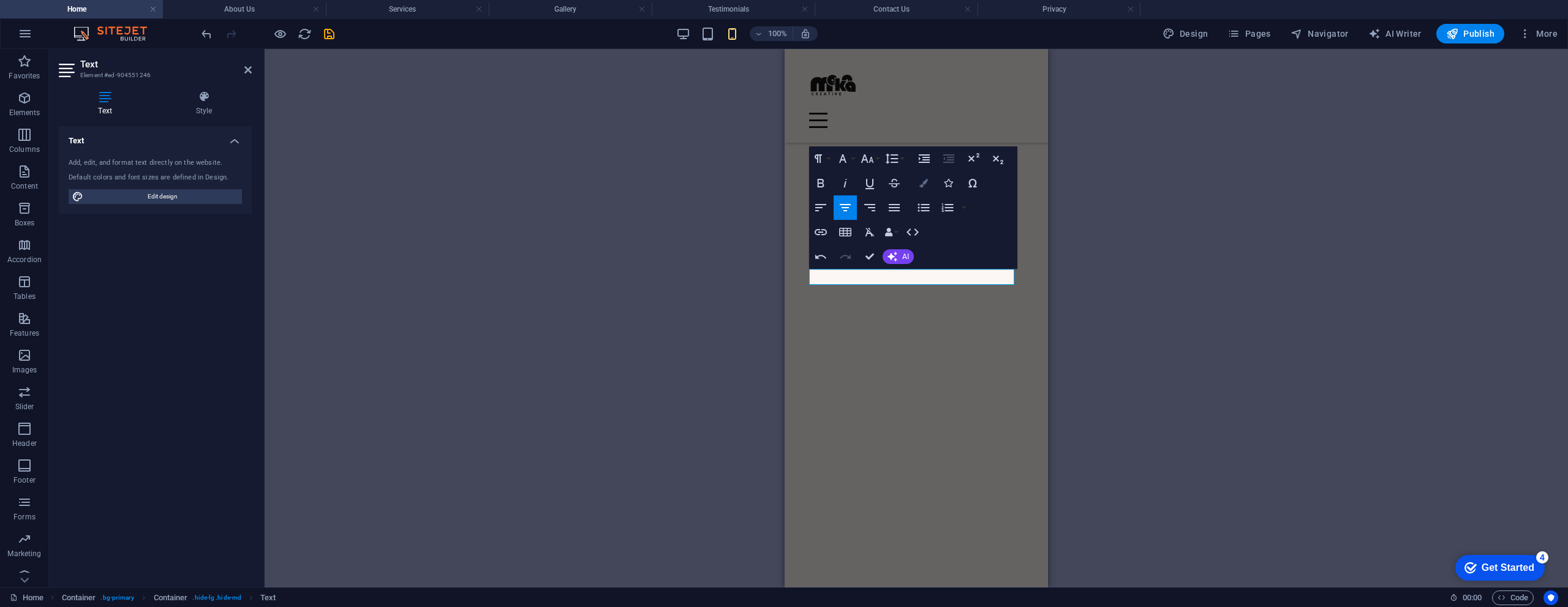
click at [921, 188] on button "Colors" at bounding box center [923, 182] width 24 height 24
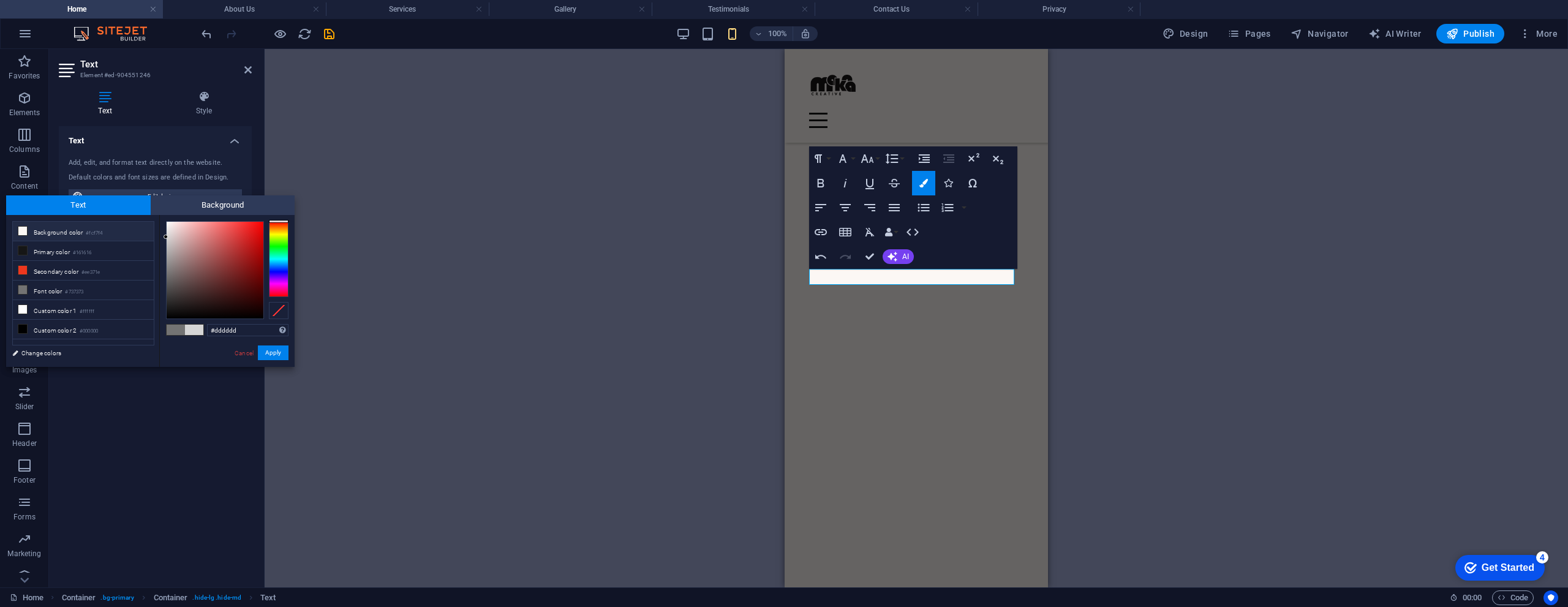
click at [49, 234] on li "Background color #fcf7f4" at bounding box center [83, 232] width 141 height 19
click at [48, 232] on li "Background color #fcf7f4" at bounding box center [83, 232] width 141 height 19
click at [186, 262] on div at bounding box center [186, 262] width 4 height 4
click at [74, 230] on li "Background color #fcf7f4" at bounding box center [83, 232] width 141 height 19
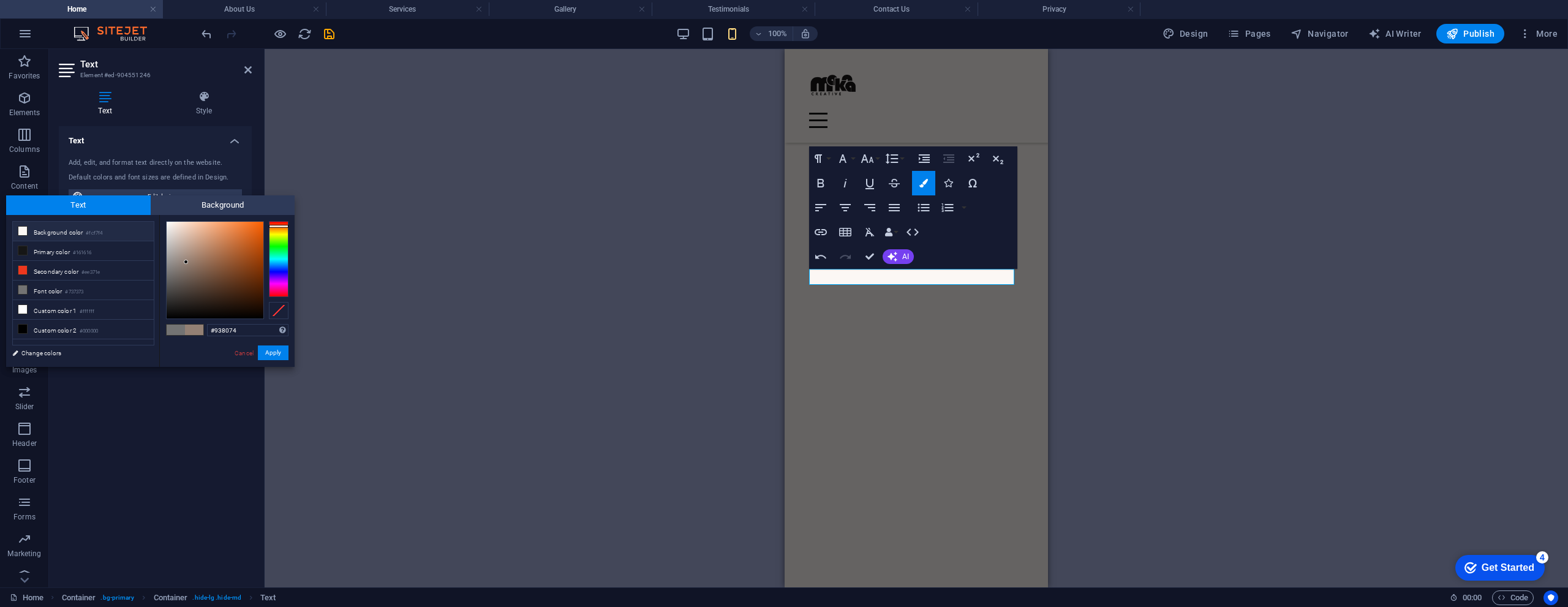
type input "#fcf7f4"
click at [262, 355] on button "Apply" at bounding box center [273, 352] width 31 height 15
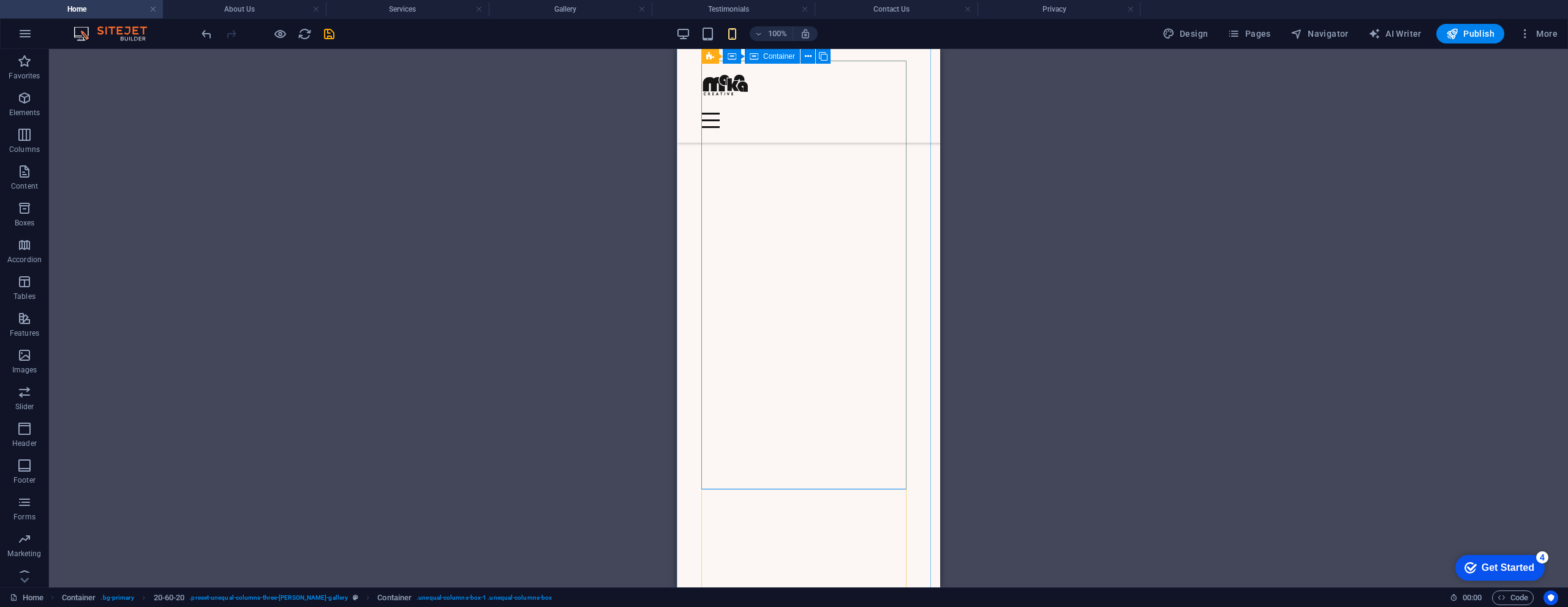
scroll to position [1876, 0]
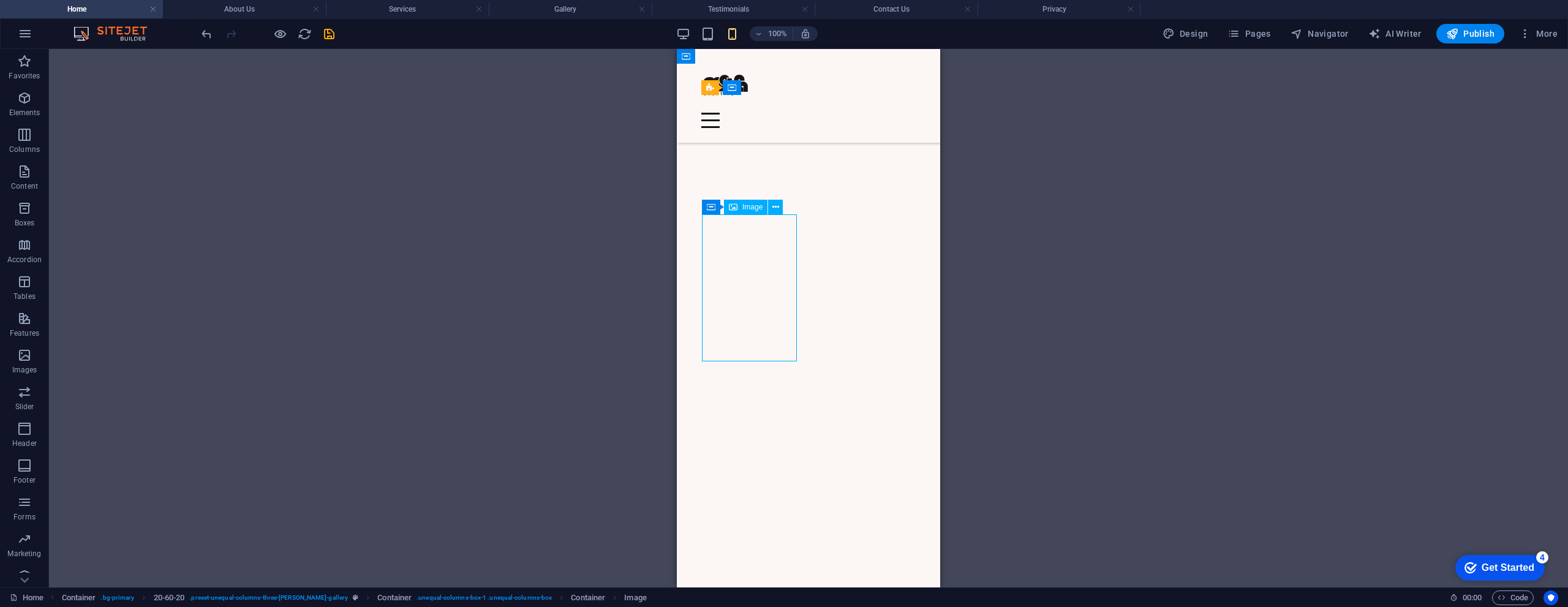
select select "vw"
select select "px"
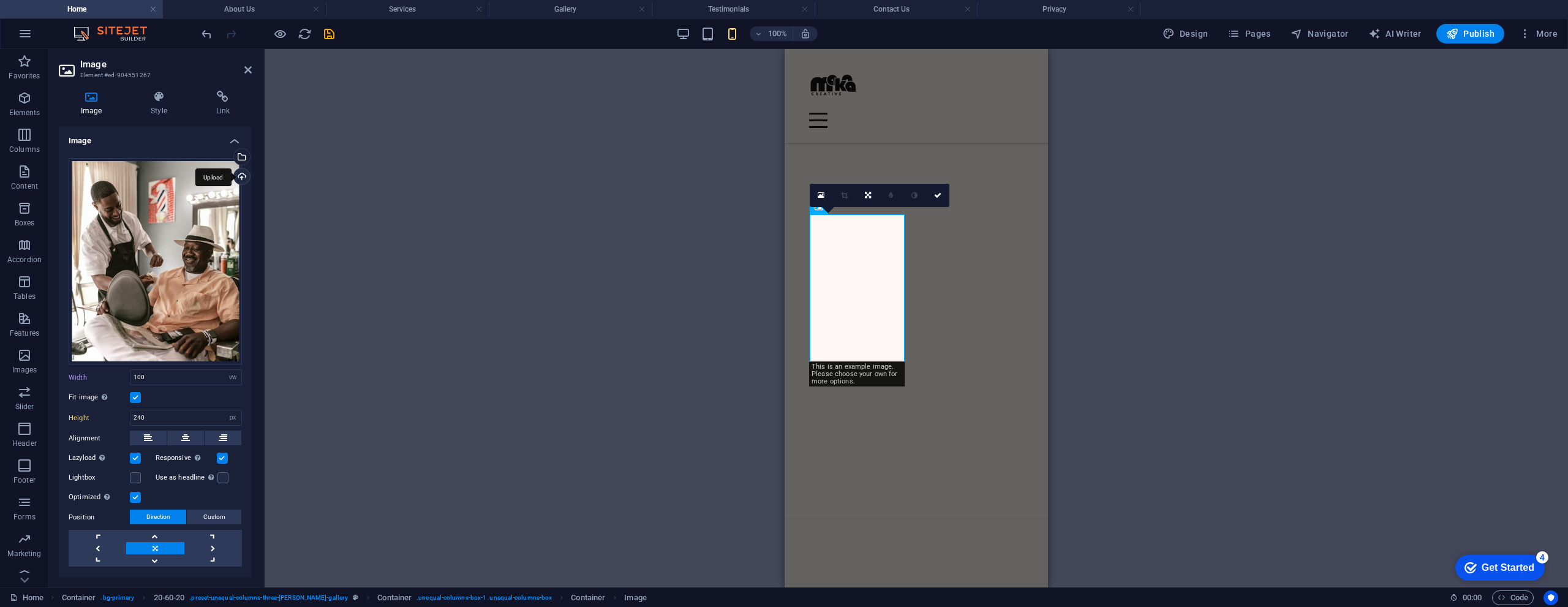
click at [240, 175] on div "Upload" at bounding box center [241, 178] width 18 height 18
select select "px"
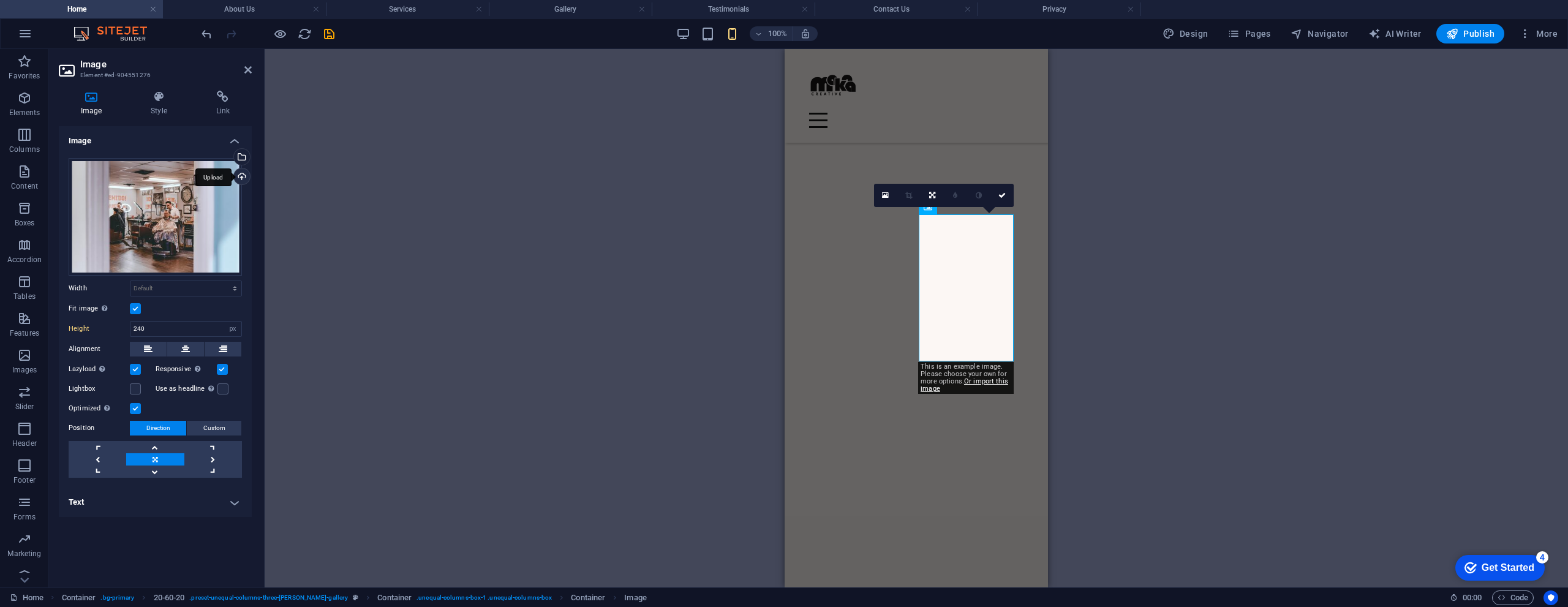
click at [243, 178] on div "Upload" at bounding box center [241, 178] width 18 height 18
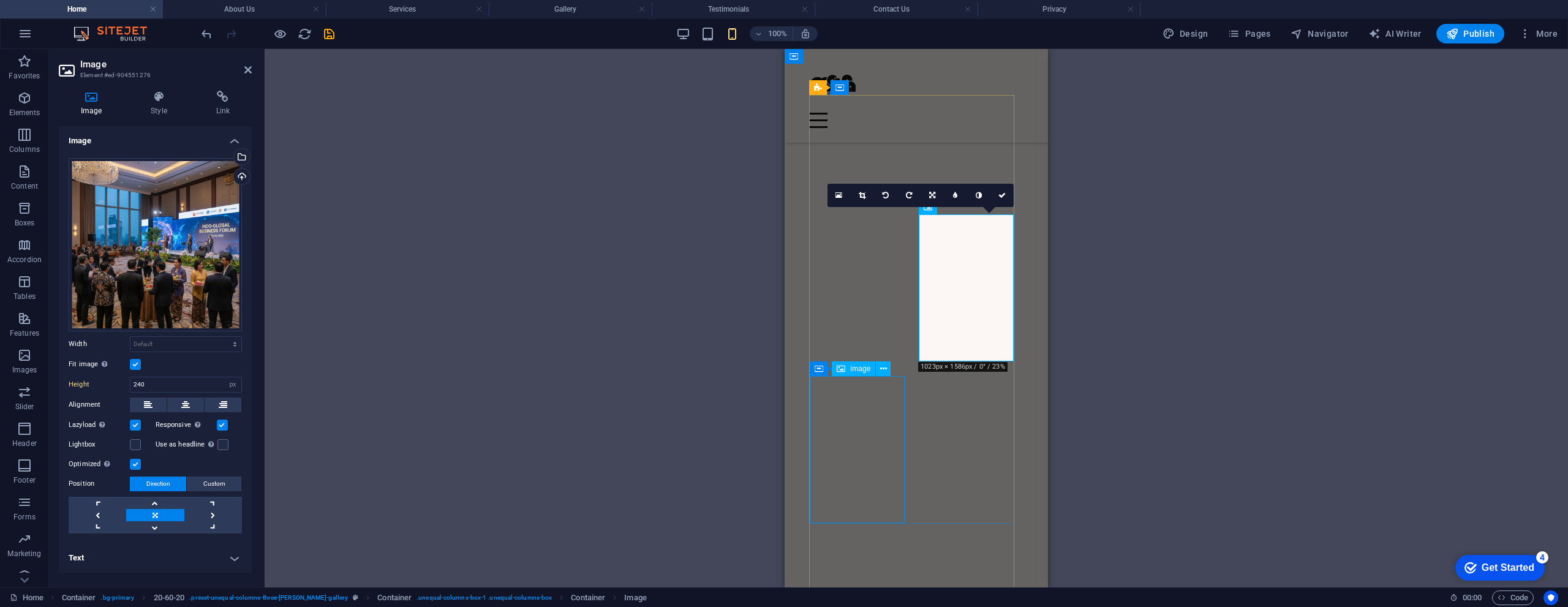
select select "px"
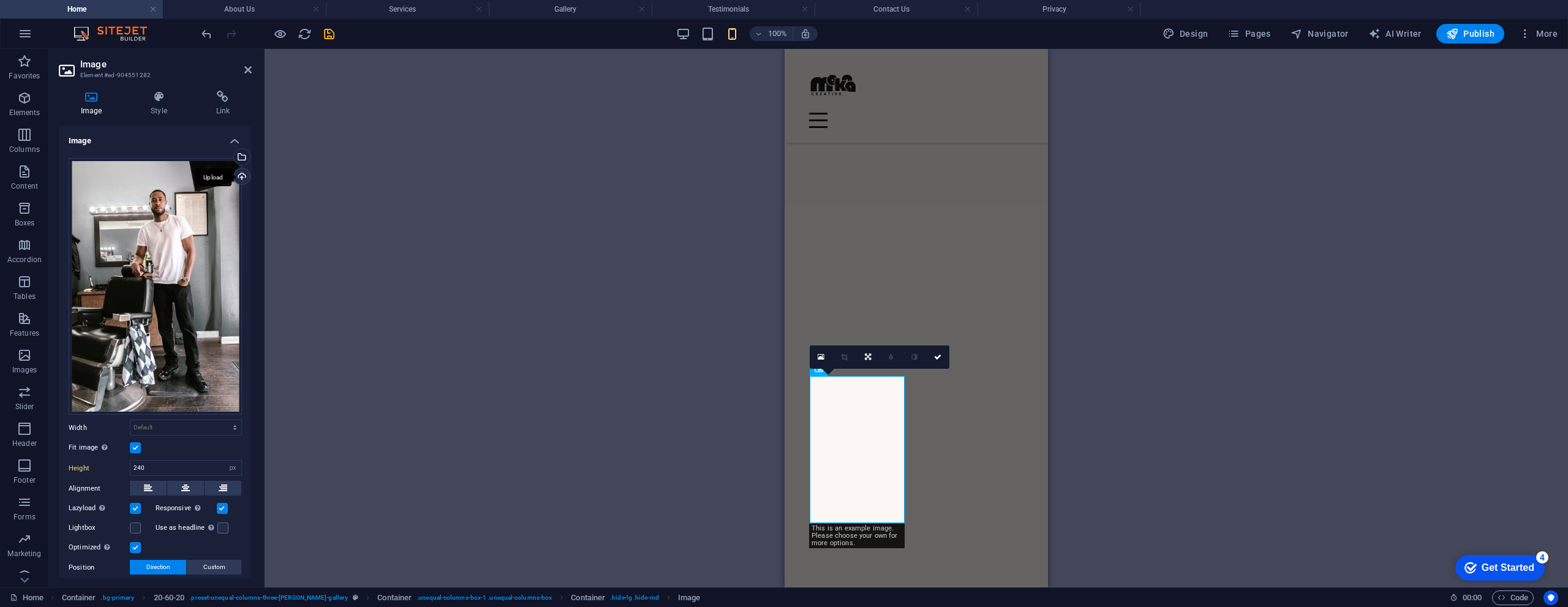
click at [240, 176] on div "Upload" at bounding box center [241, 178] width 18 height 18
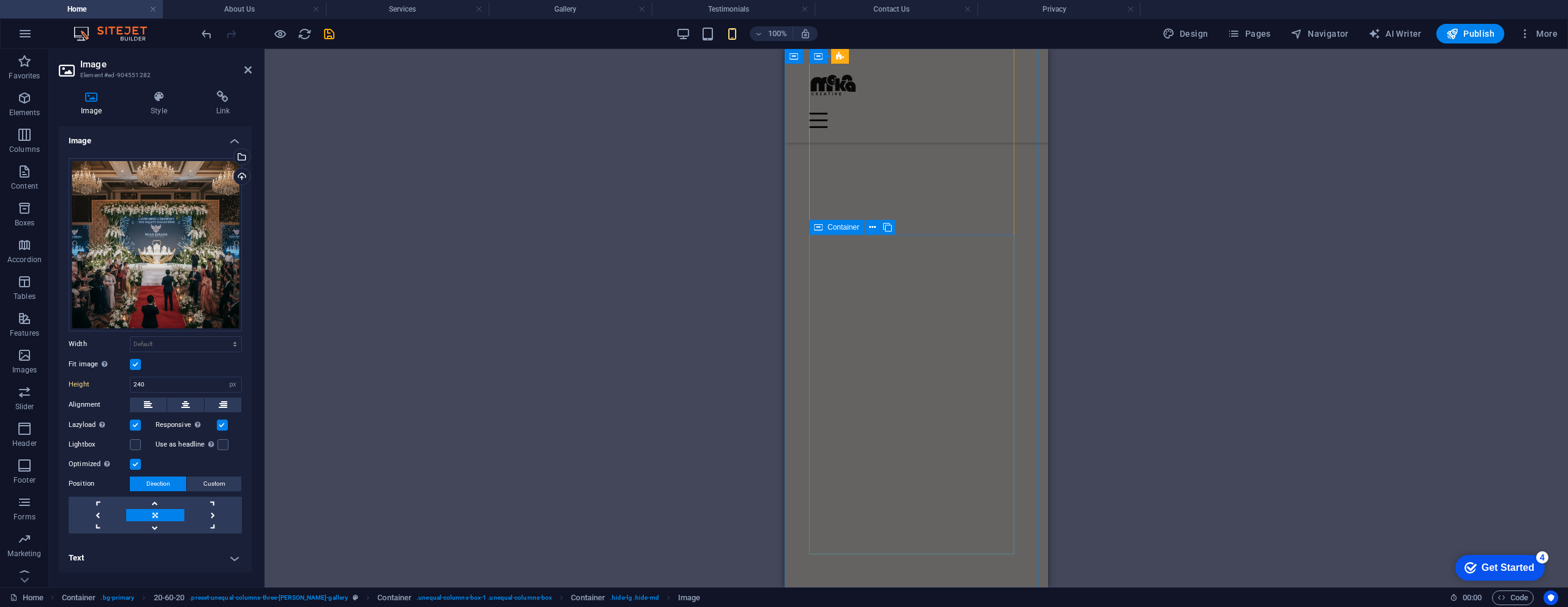
scroll to position [2366, 0]
select select "px"
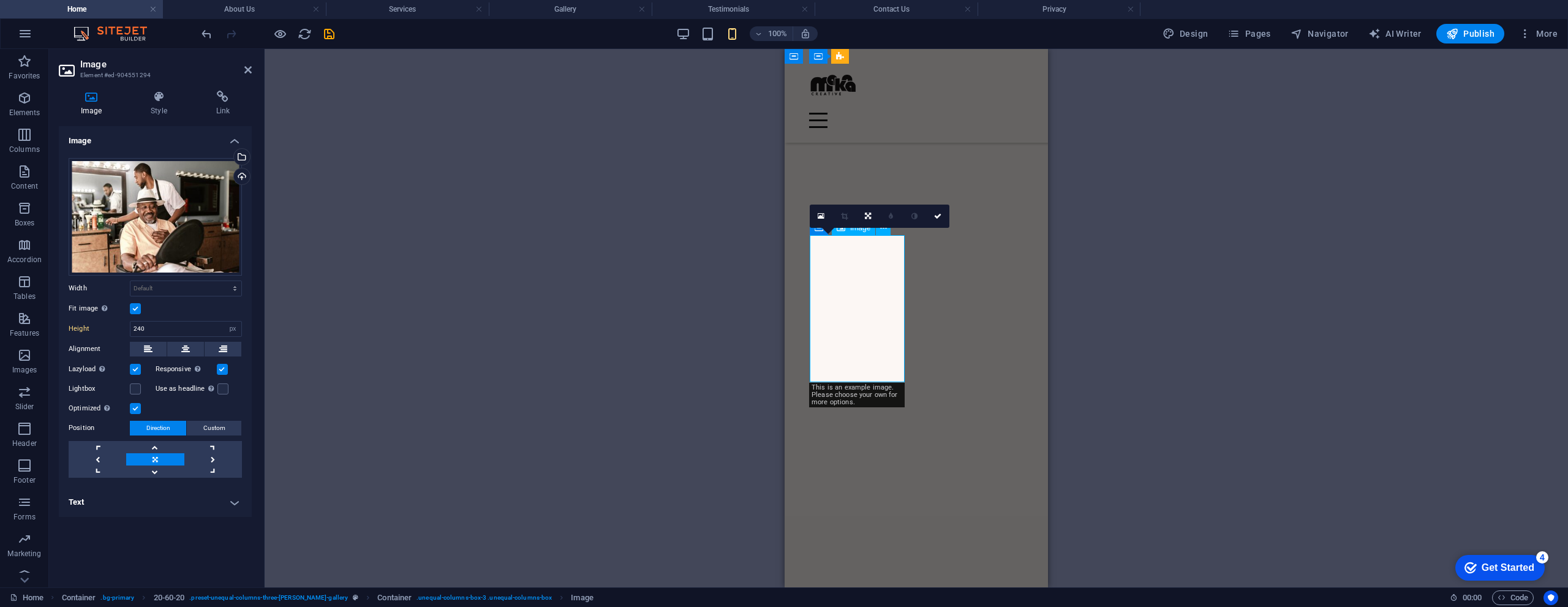
click at [241, 178] on div "Upload" at bounding box center [241, 178] width 18 height 18
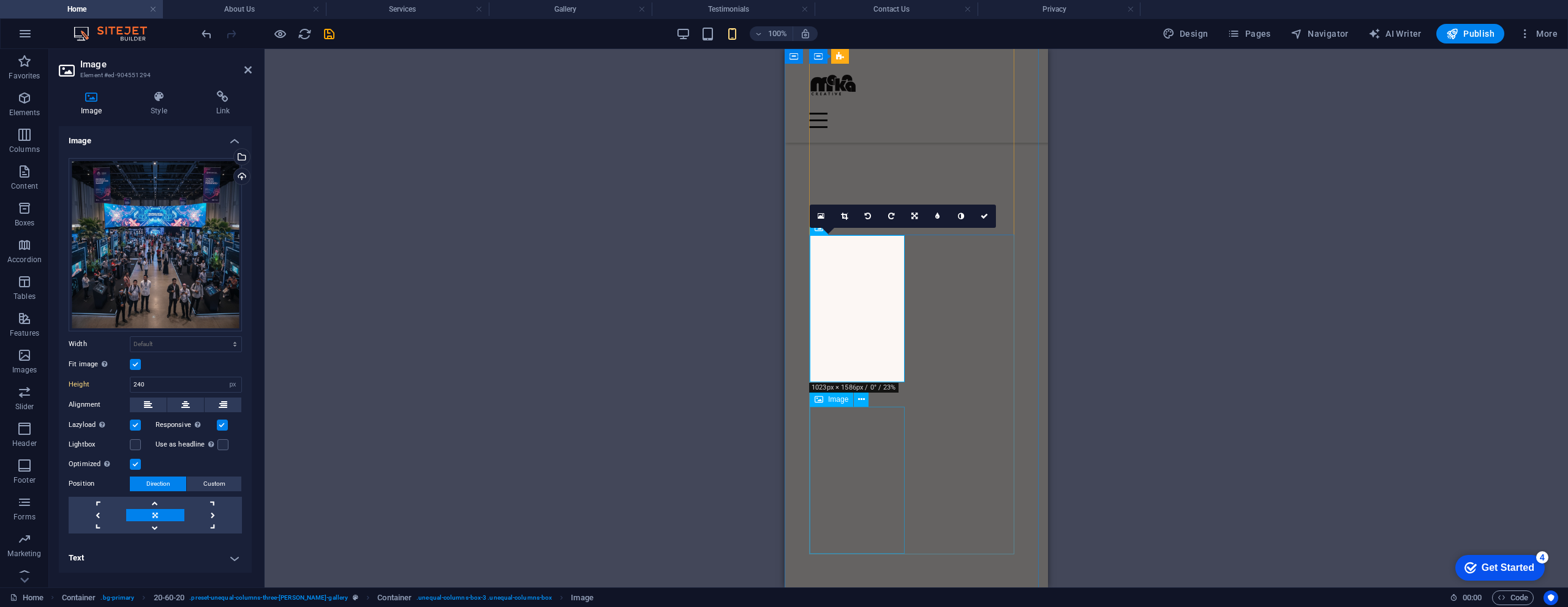
select select "px"
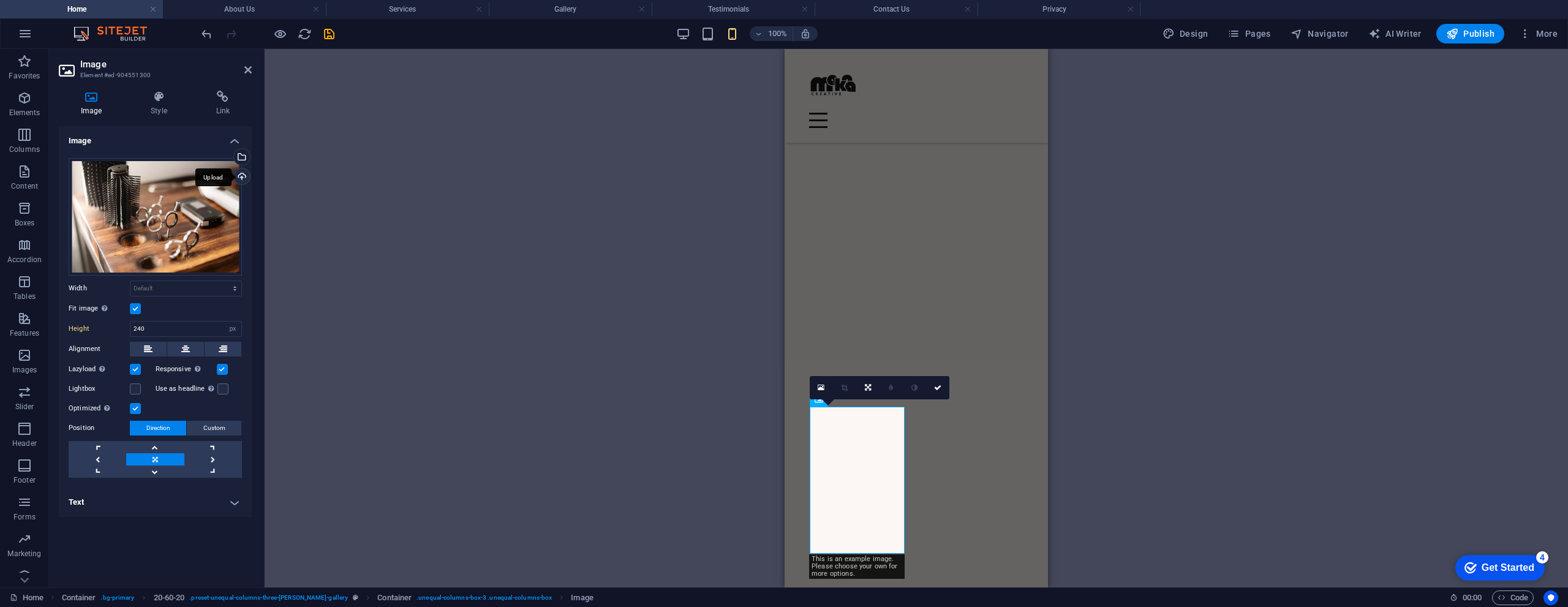
click at [239, 177] on div "Upload" at bounding box center [241, 178] width 18 height 18
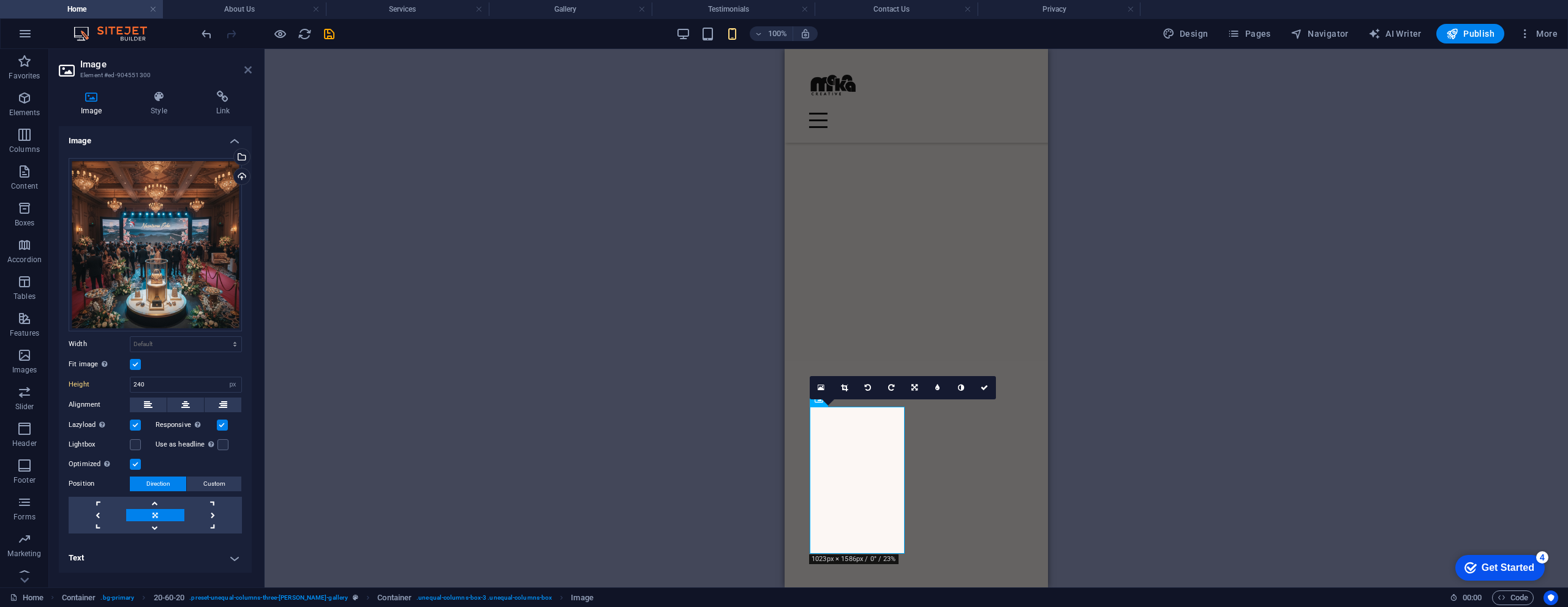
click at [250, 67] on icon at bounding box center [248, 70] width 8 height 10
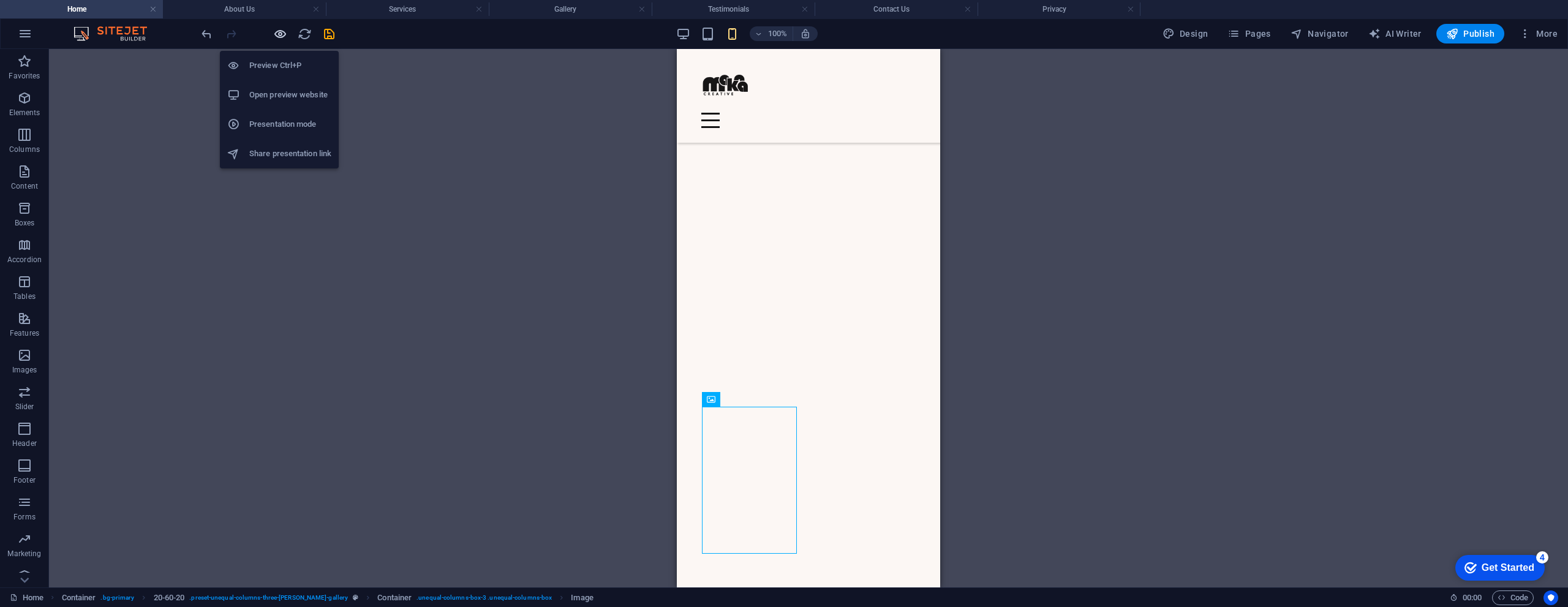
click at [280, 38] on icon "button" at bounding box center [280, 34] width 14 height 14
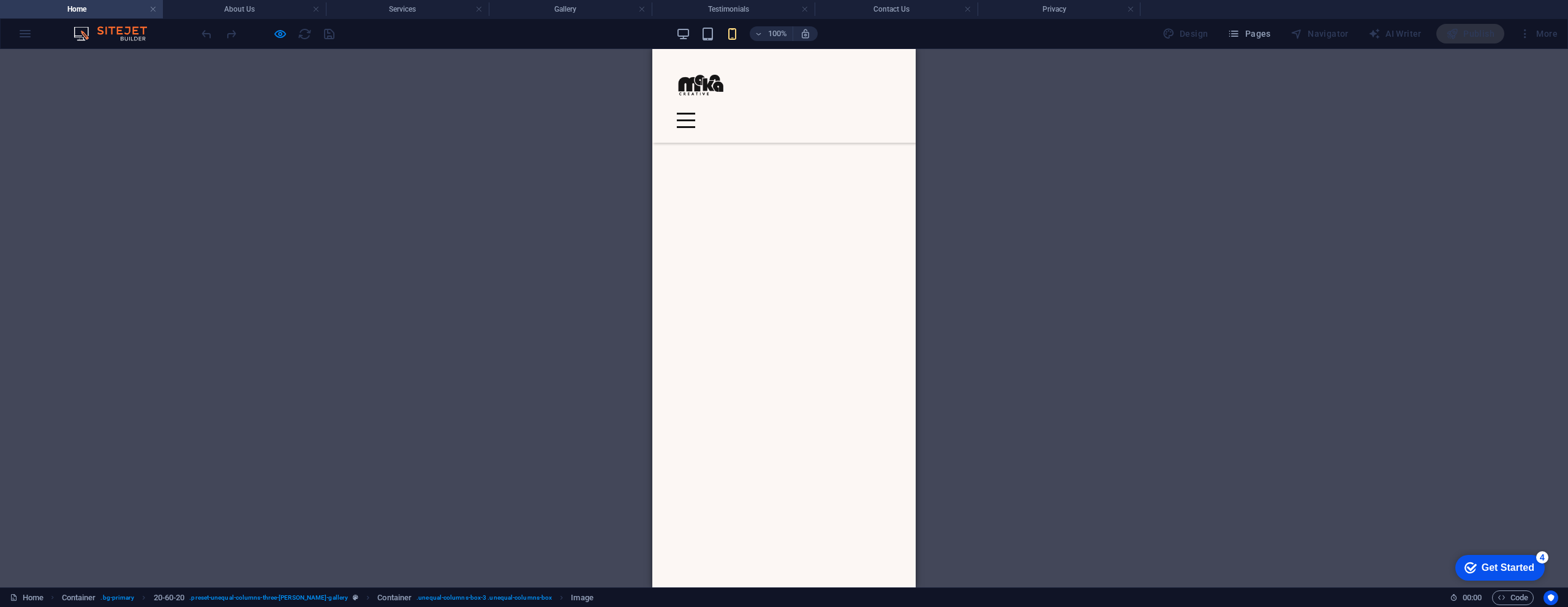
scroll to position [1697, 0]
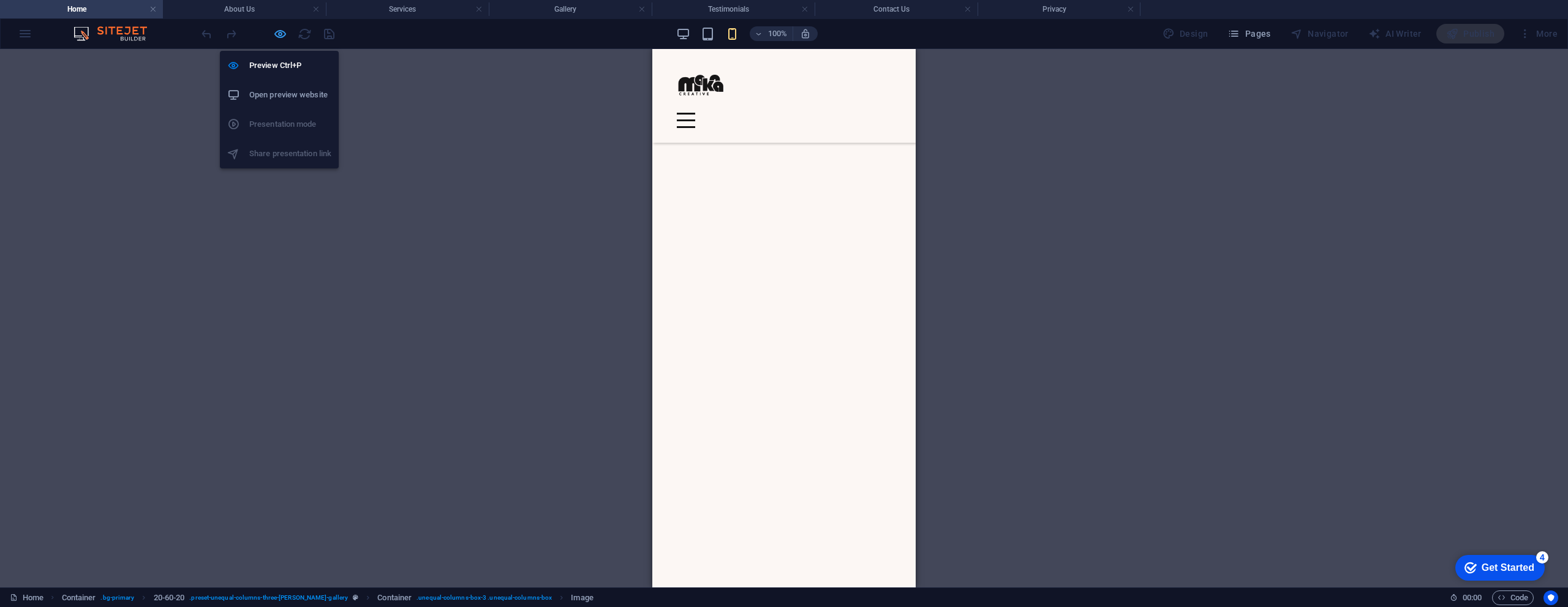
click at [280, 34] on icon "button" at bounding box center [280, 34] width 14 height 14
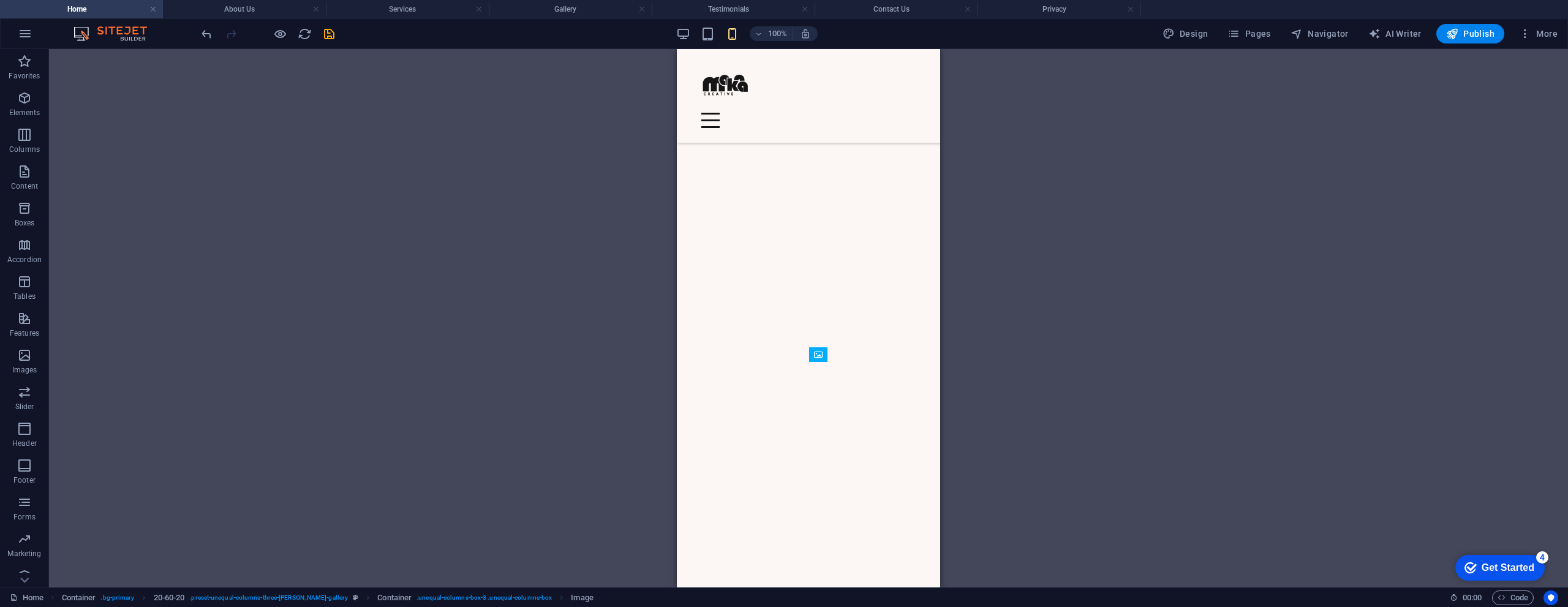
scroll to position [1814, 0]
select select "vw"
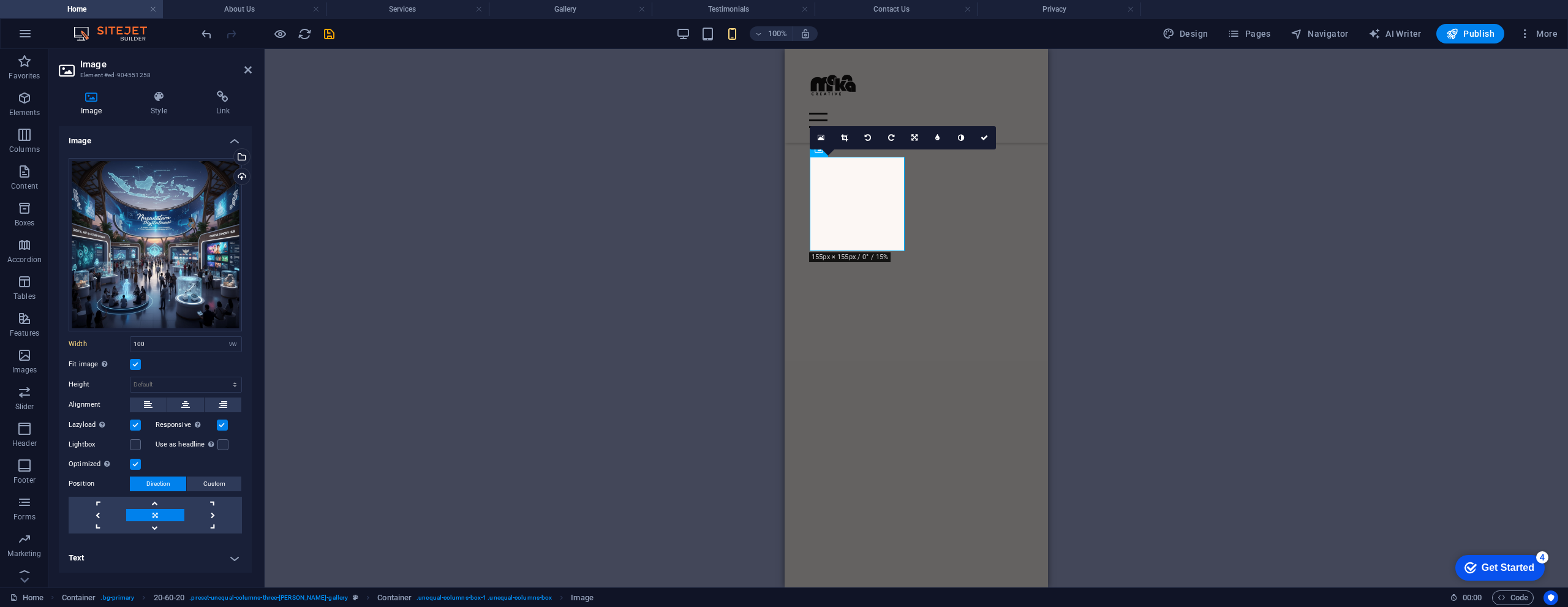
click at [137, 360] on label at bounding box center [135, 364] width 11 height 11
click at [0, 0] on input "Fit image Automatically fit image to a fixed width and height" at bounding box center [0, 0] width 0 height 0
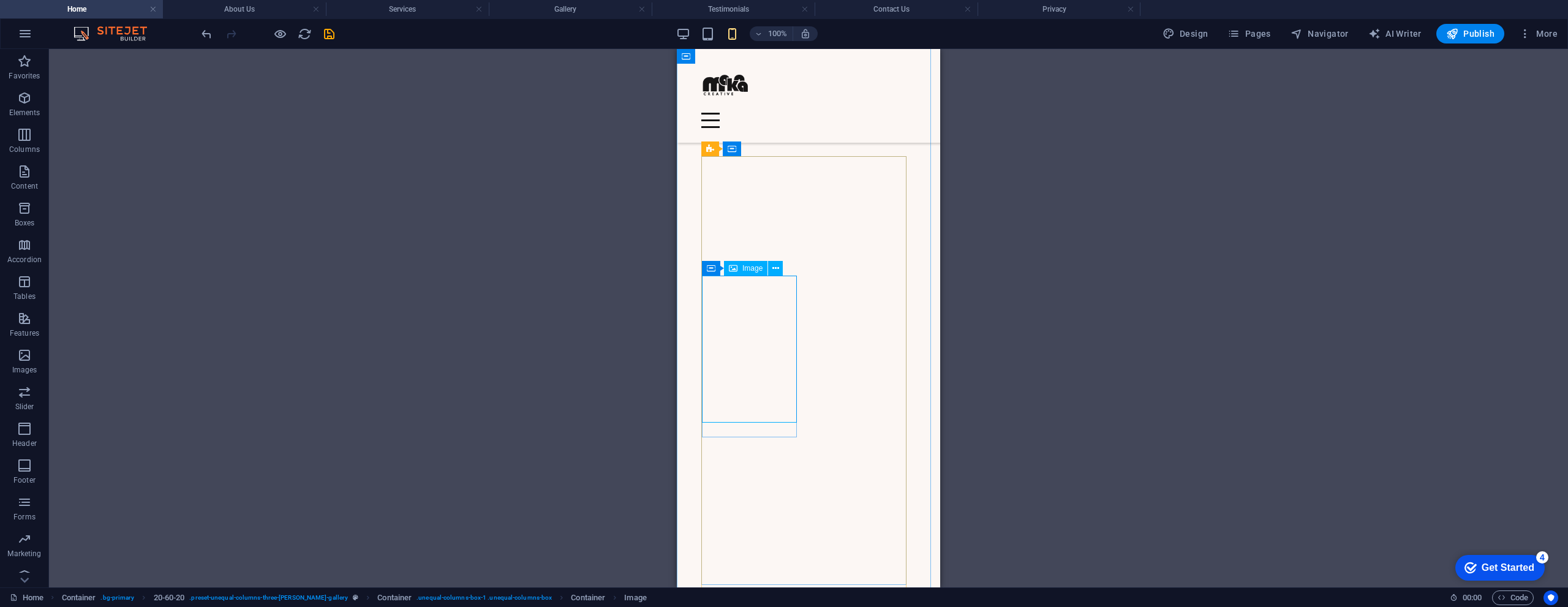
select select "vw"
select select "px"
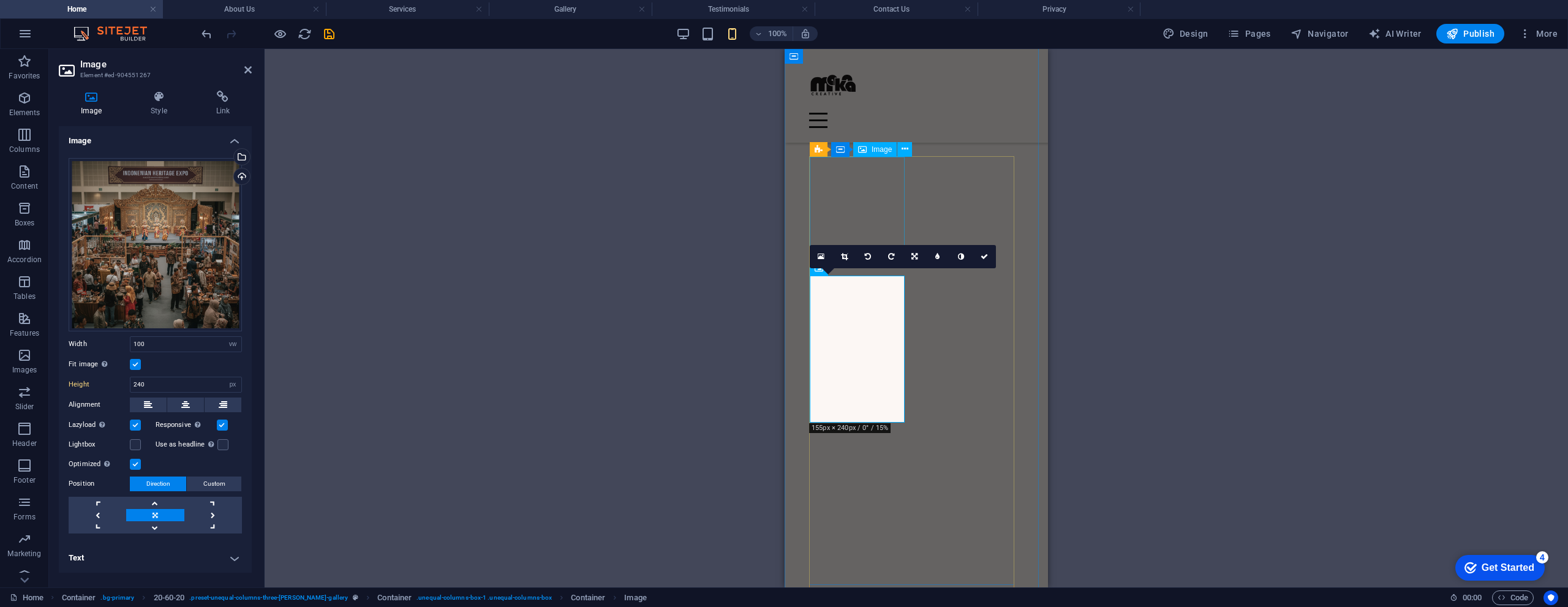
select select "vw"
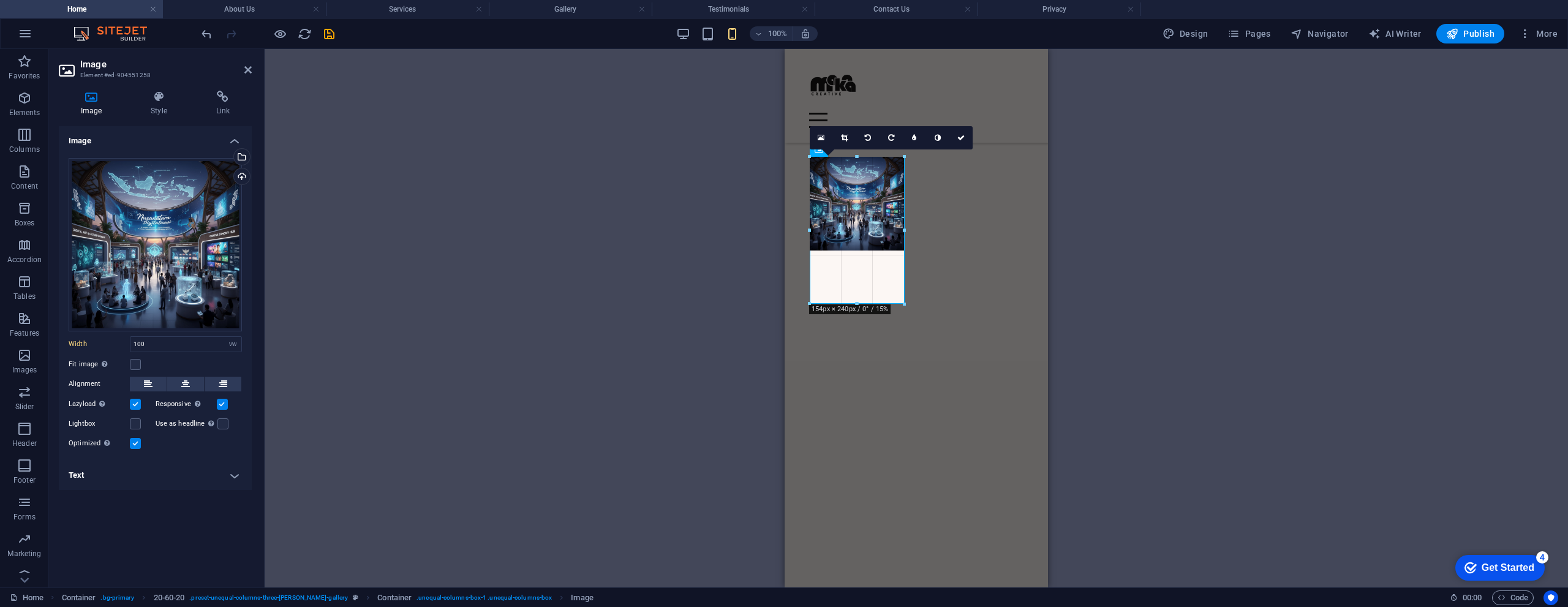
drag, startPoint x: 857, startPoint y: 251, endPoint x: 858, endPoint y: 303, distance: 52.0
type input "153"
select select "px"
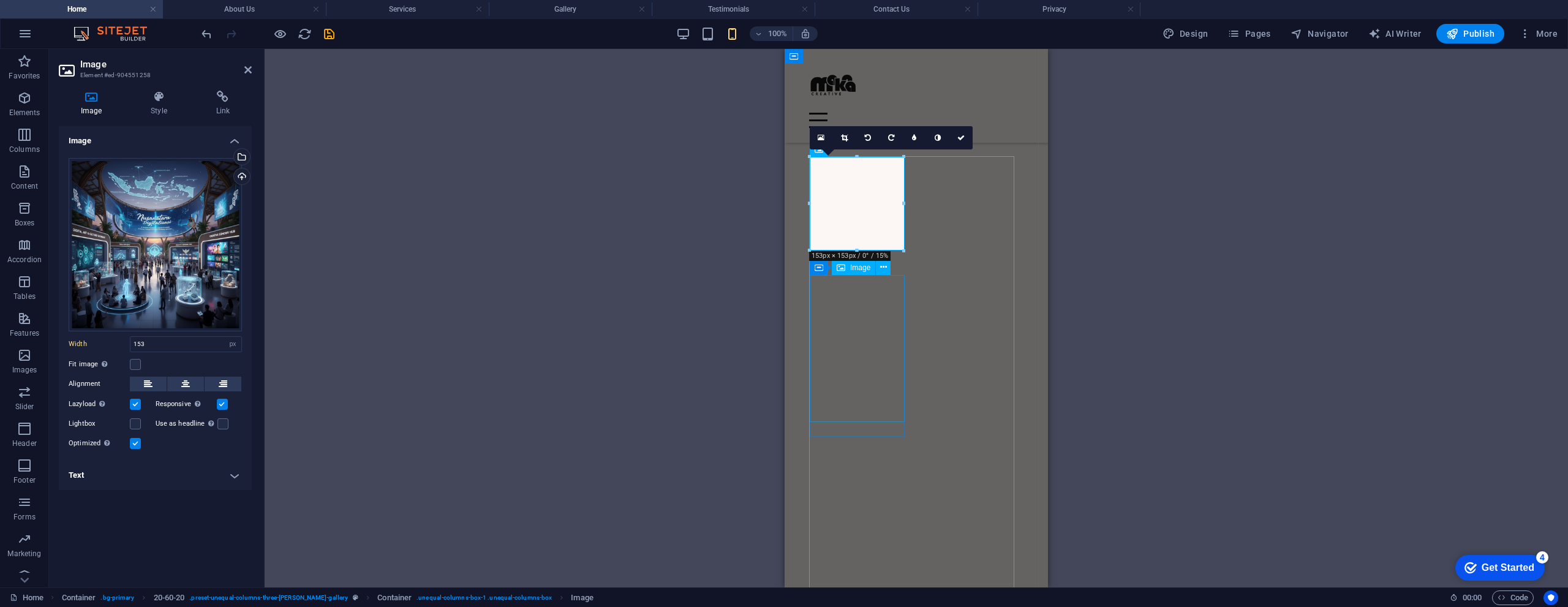
drag, startPoint x: 1643, startPoint y: 300, endPoint x: 858, endPoint y: 291, distance: 785.1
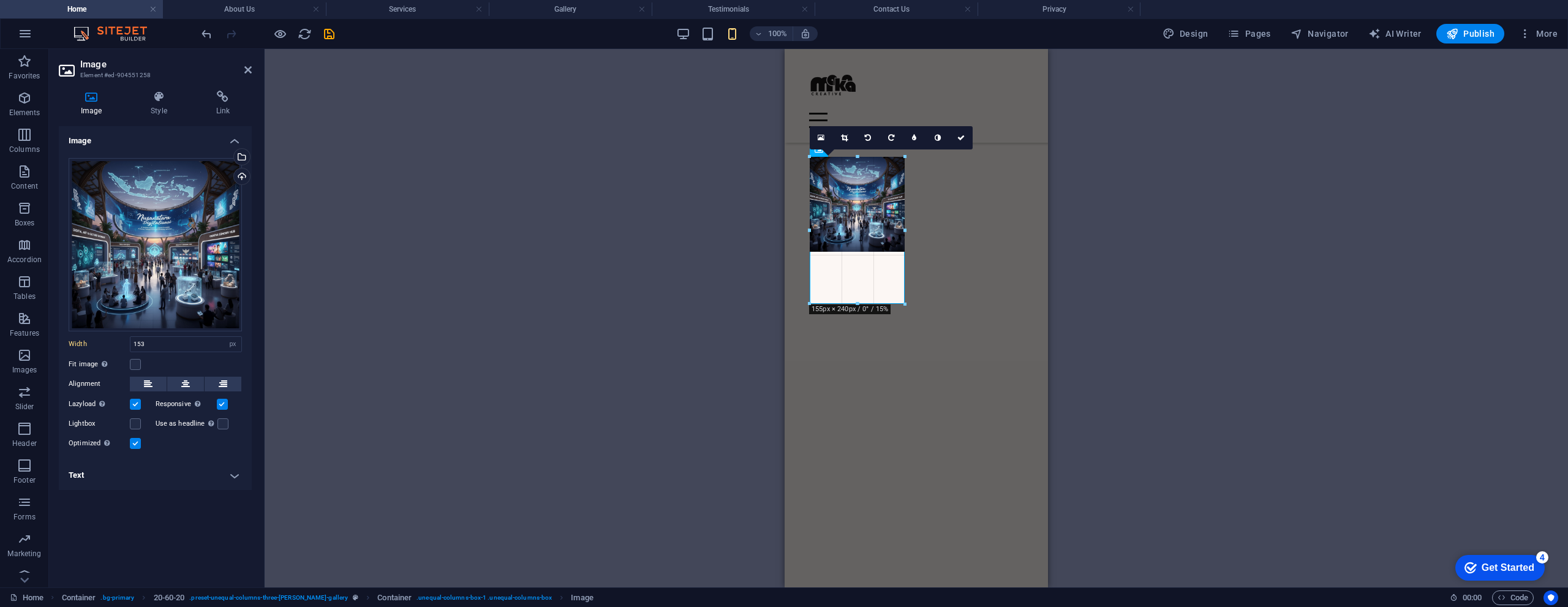
type input "154"
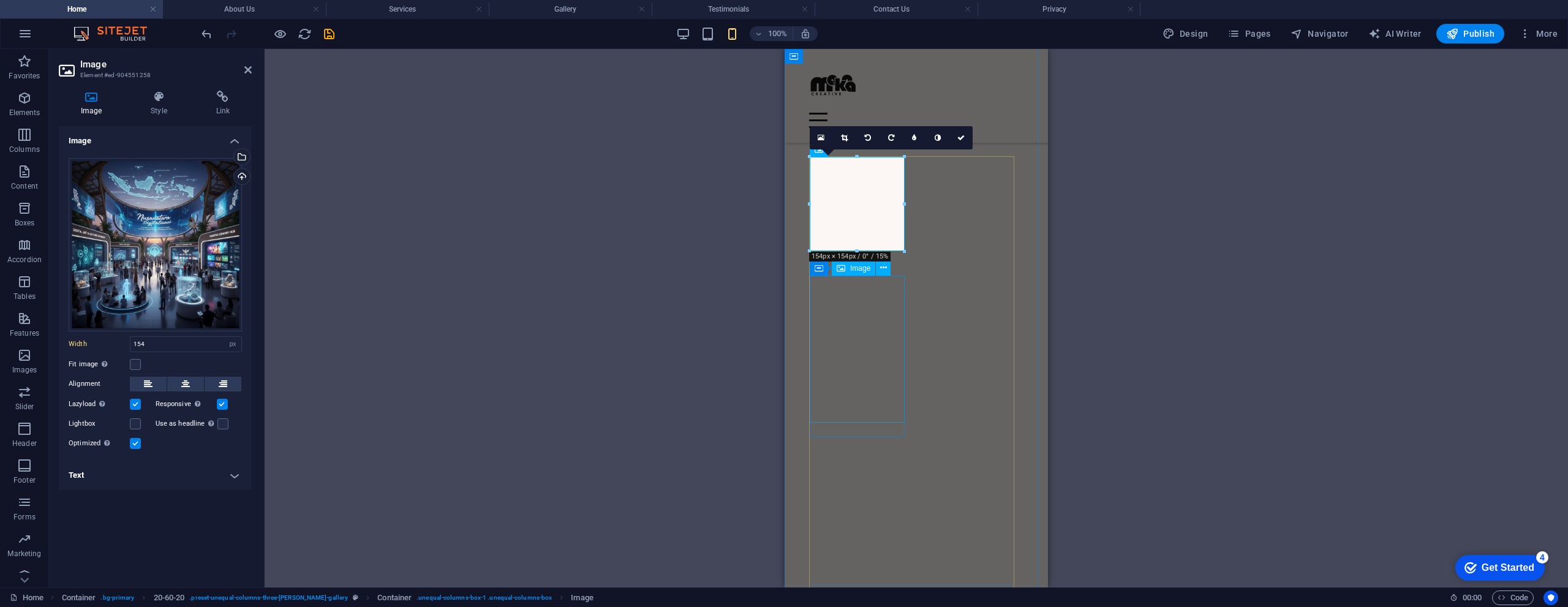
select select "vw"
select select "px"
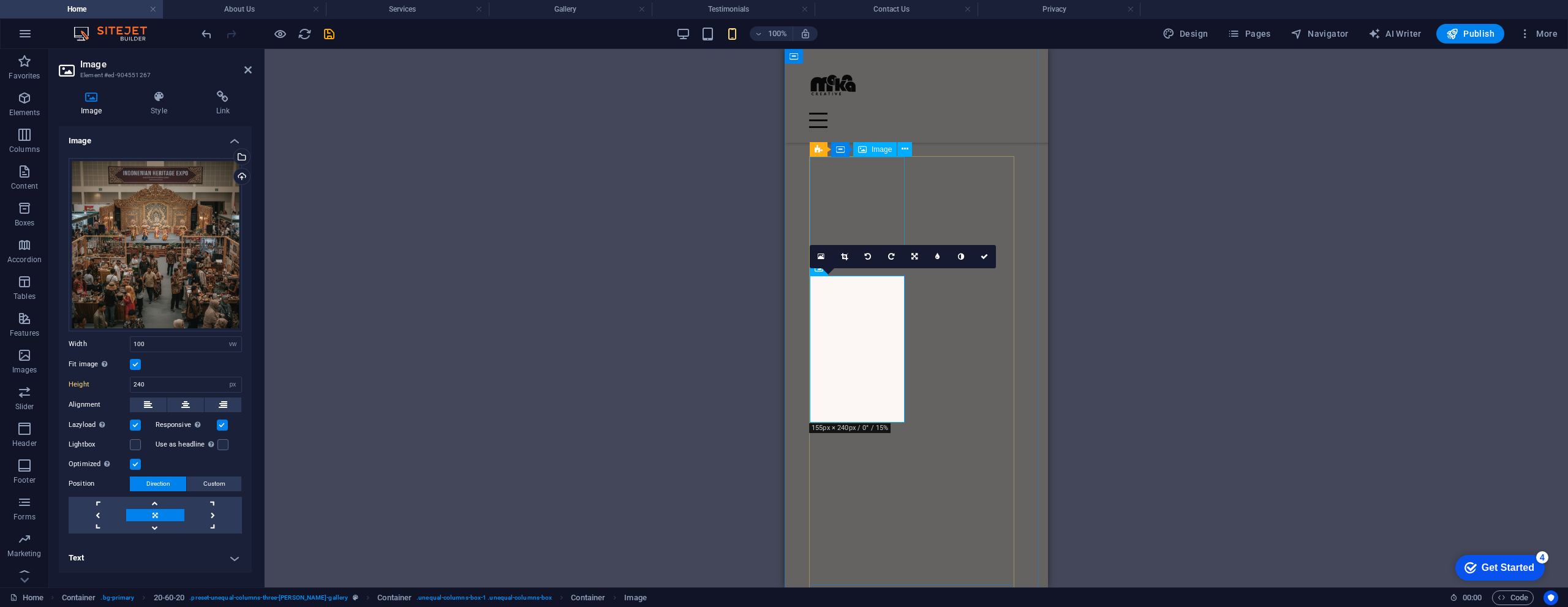
select select "px"
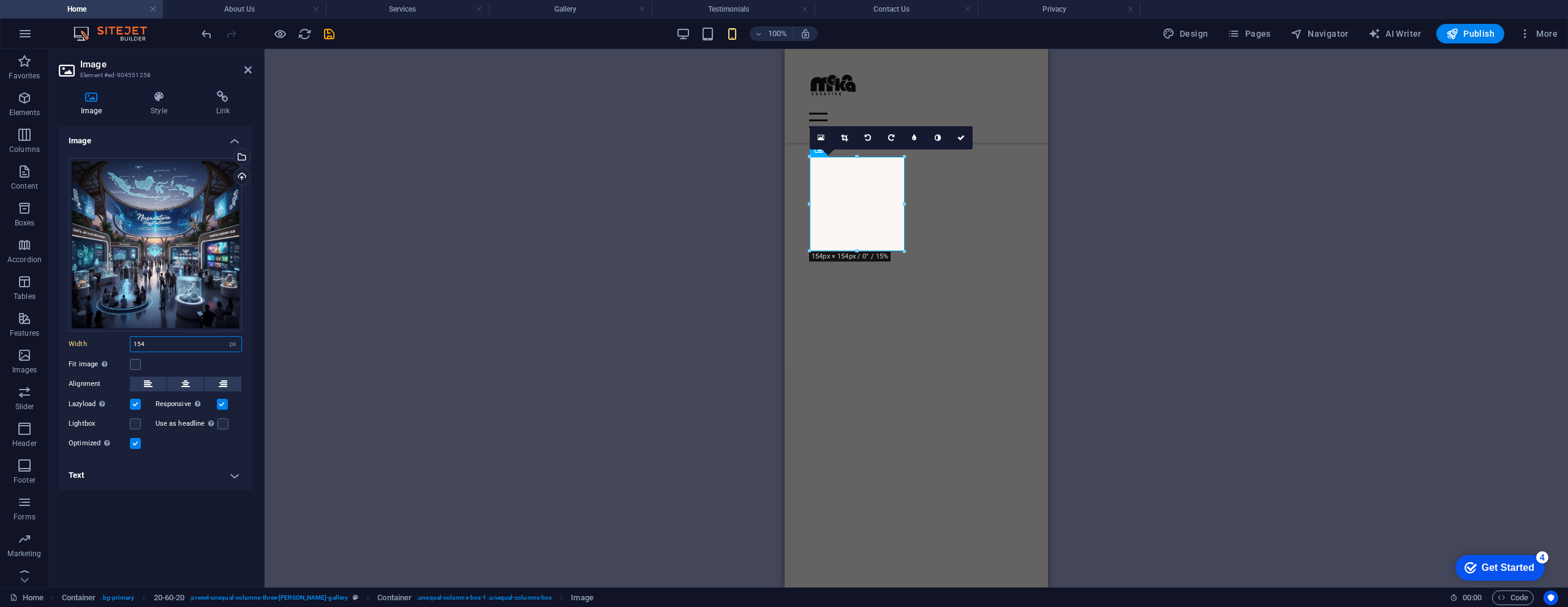
click at [163, 344] on input "154" at bounding box center [186, 343] width 111 height 15
click at [161, 347] on input "154" at bounding box center [186, 343] width 111 height 15
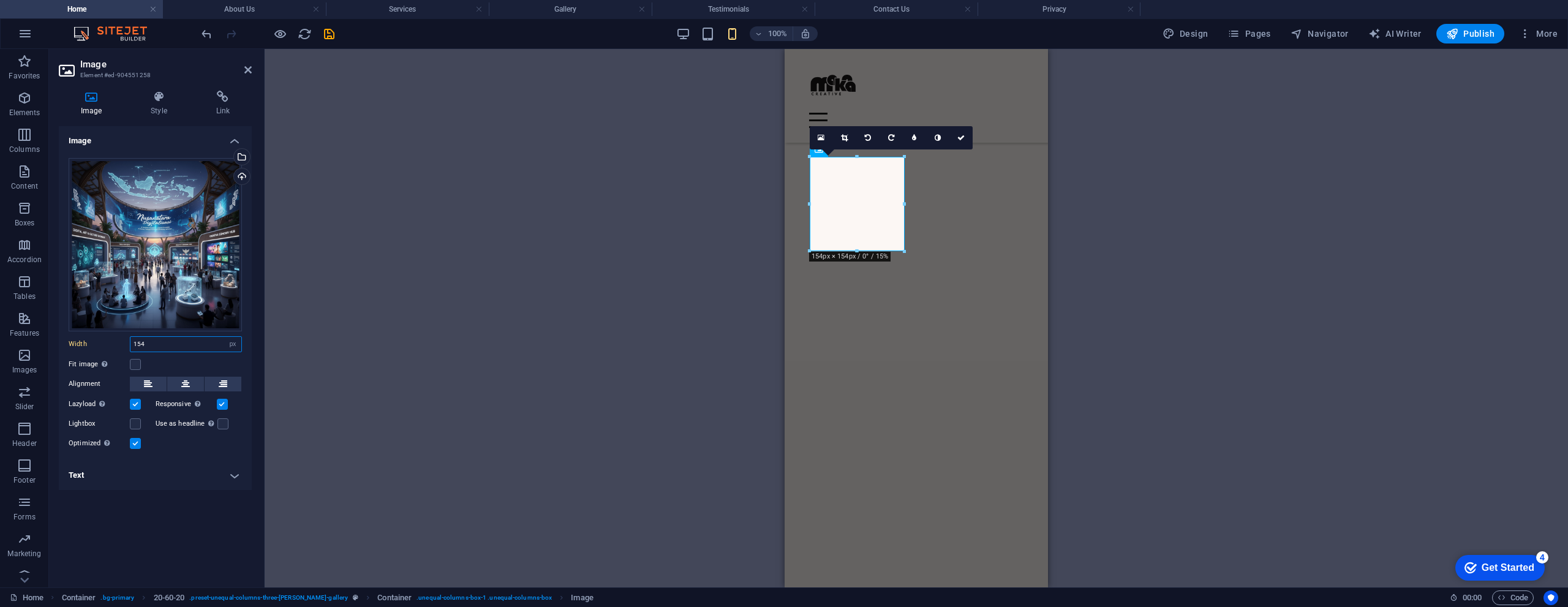
click at [161, 347] on input "154" at bounding box center [186, 343] width 111 height 15
select select "vw"
select select "px"
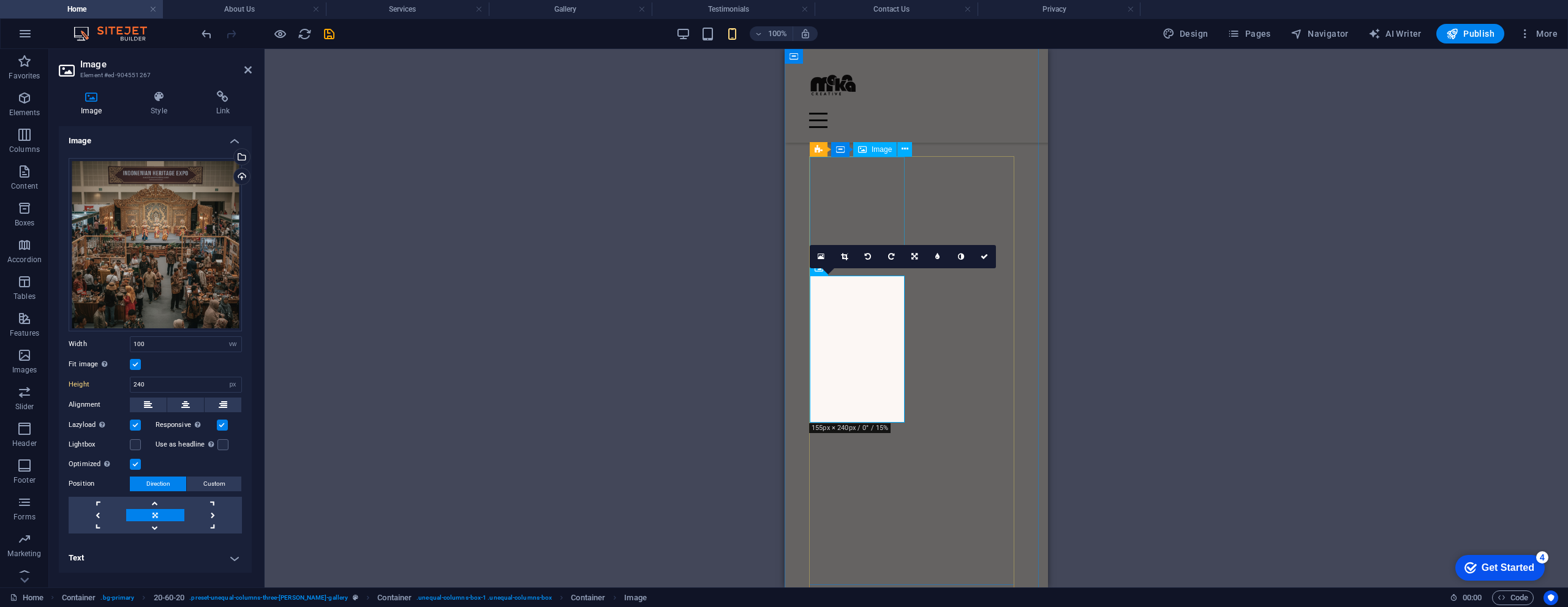
select select "px"
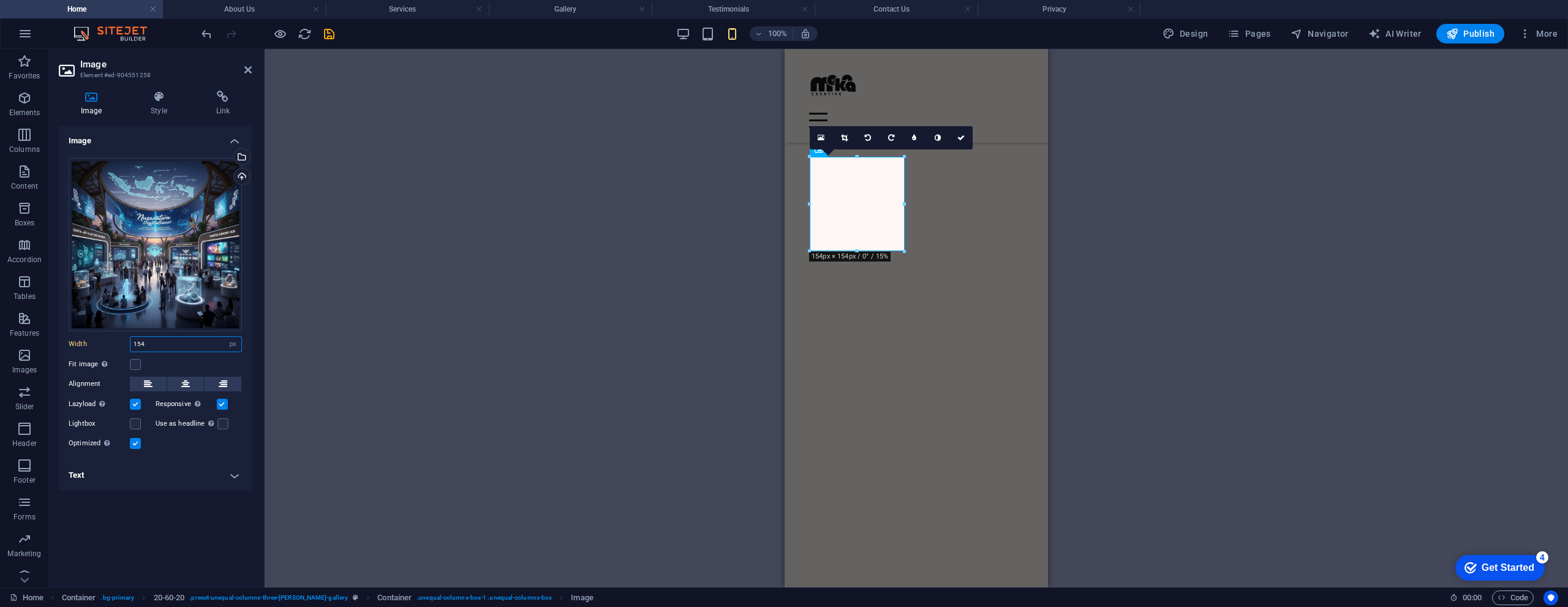
click at [187, 348] on input "154" at bounding box center [186, 343] width 111 height 15
click at [137, 363] on label at bounding box center [135, 364] width 11 height 11
click at [0, 0] on input "Fit image Automatically fit image to a fixed width and height" at bounding box center [0, 0] width 0 height 0
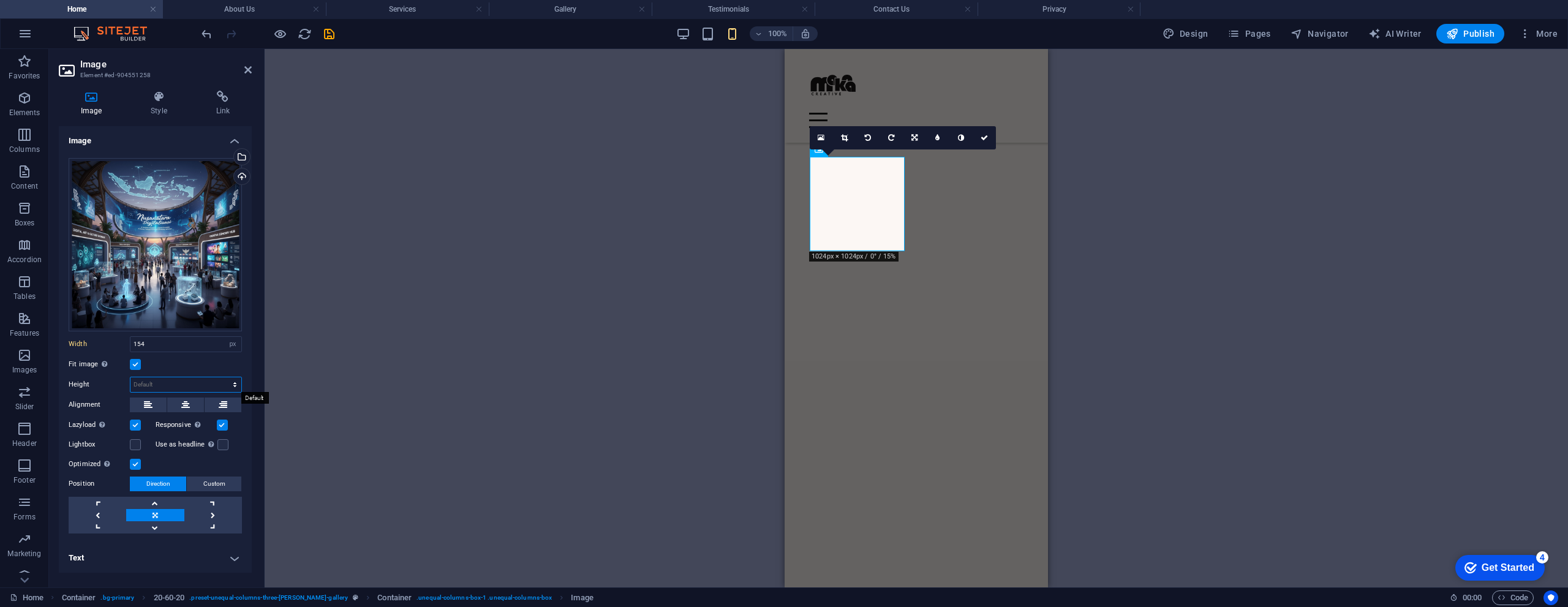
click at [148, 382] on select "Default auto px" at bounding box center [186, 384] width 111 height 15
select select "px"
click at [224, 377] on select "Default auto px" at bounding box center [186, 384] width 111 height 15
click at [166, 380] on input "number" at bounding box center [186, 384] width 111 height 15
type input "240"
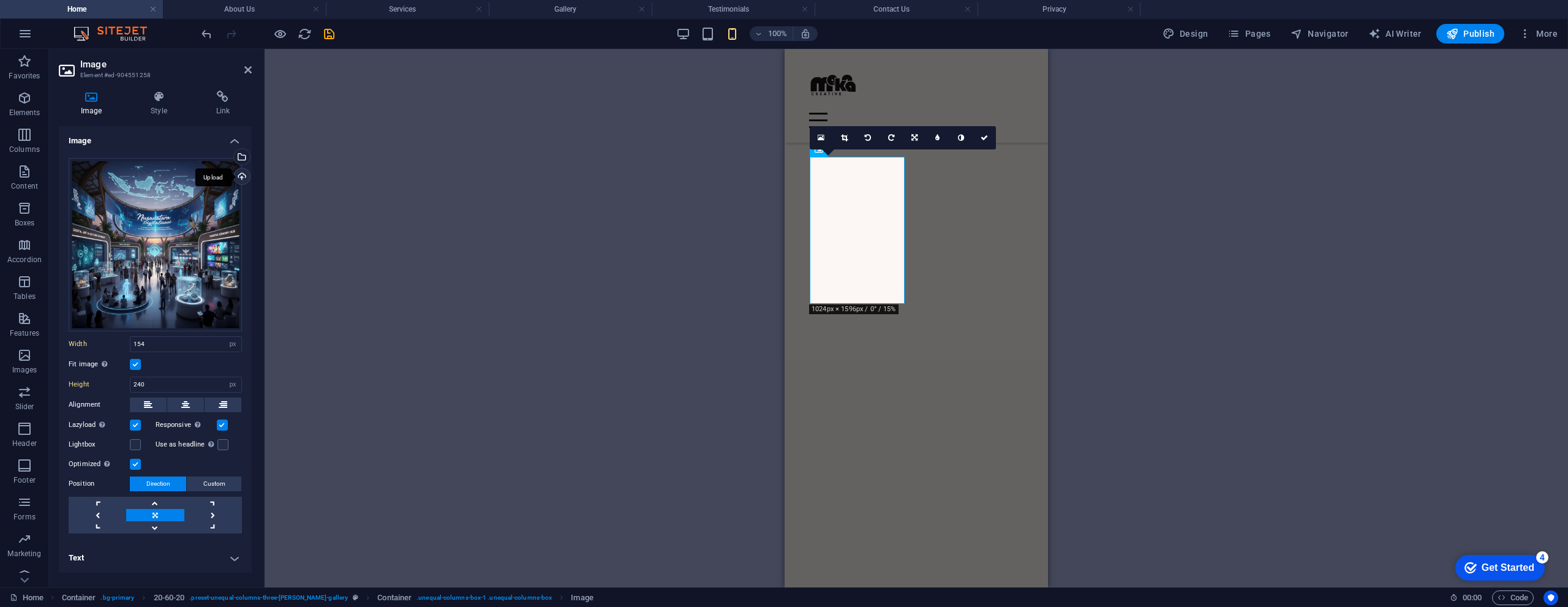
click at [243, 175] on div "Upload" at bounding box center [241, 178] width 18 height 18
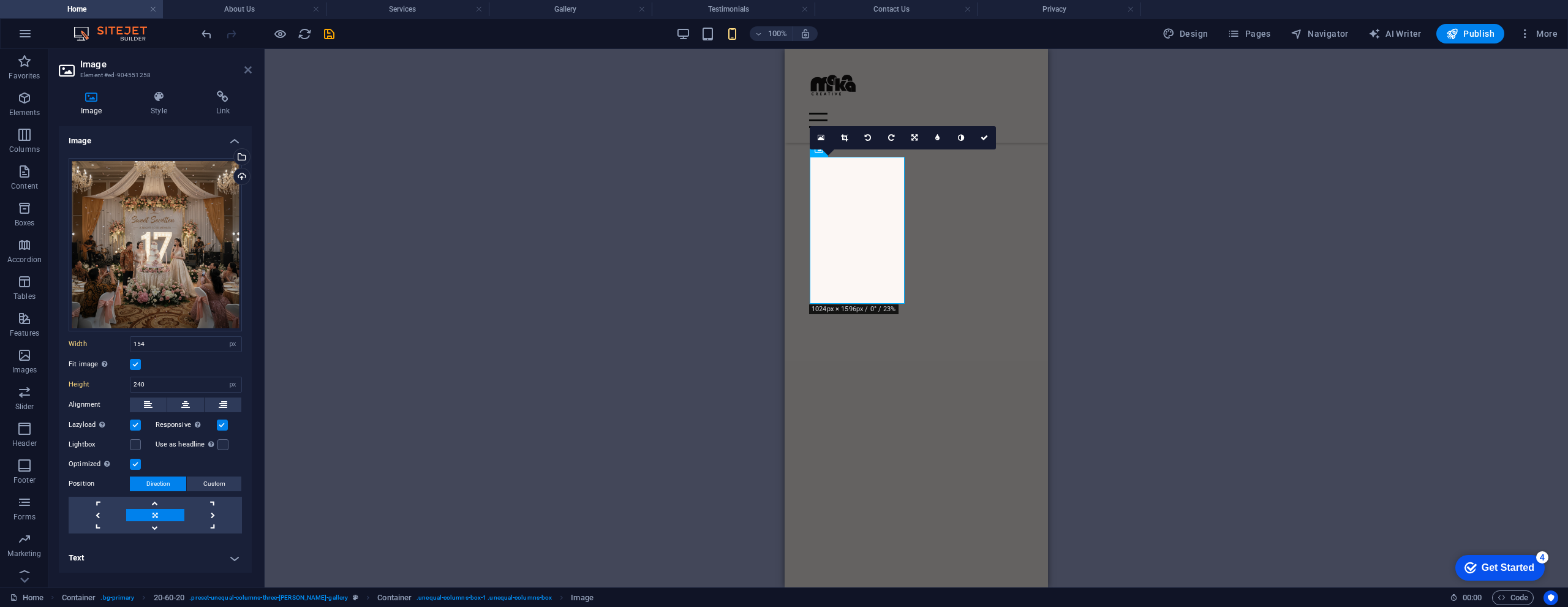
click at [248, 74] on icon at bounding box center [248, 70] width 8 height 10
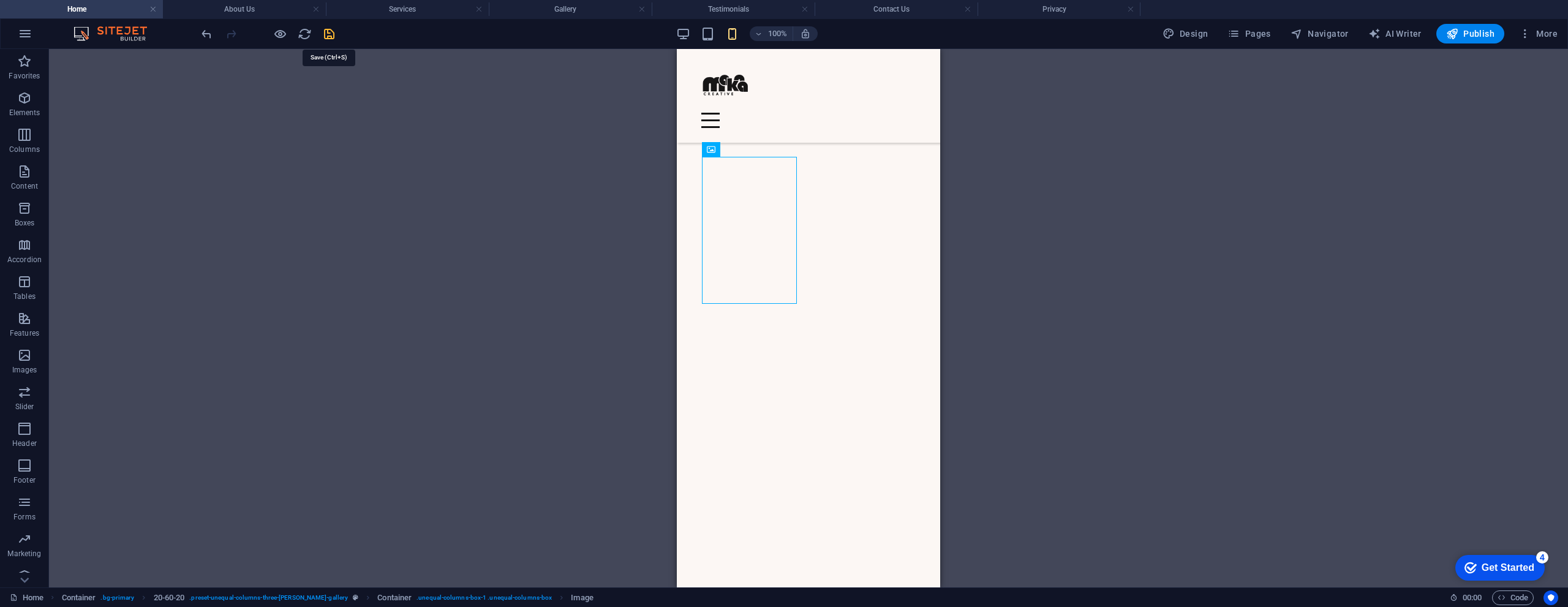
click at [328, 33] on icon "save" at bounding box center [329, 34] width 14 height 14
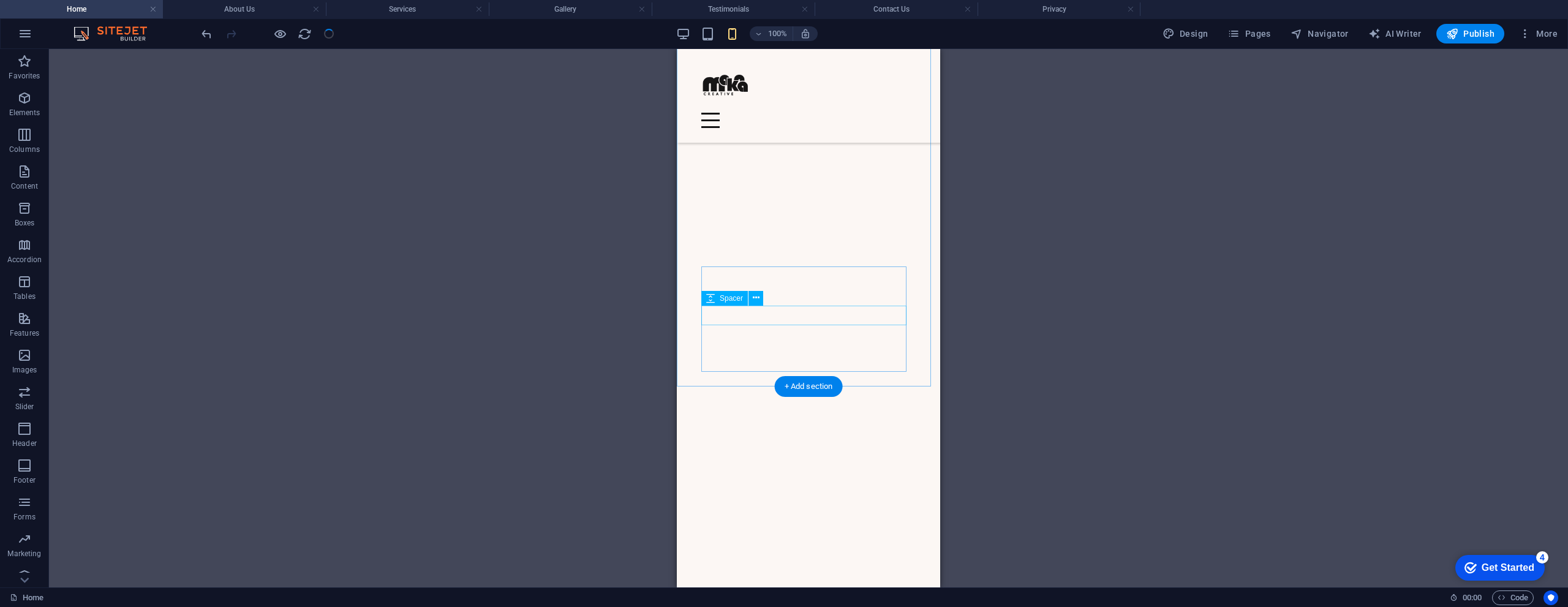
scroll to position [2671, 0]
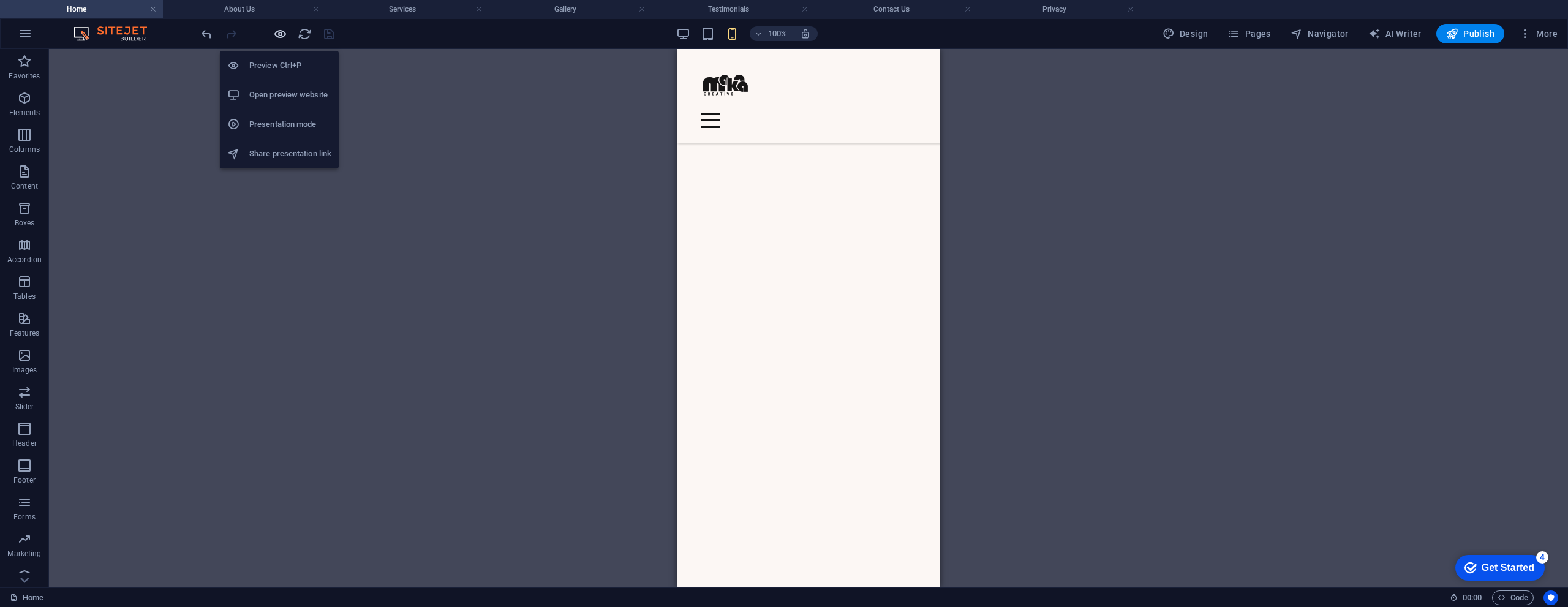
click at [281, 34] on icon "button" at bounding box center [280, 34] width 14 height 14
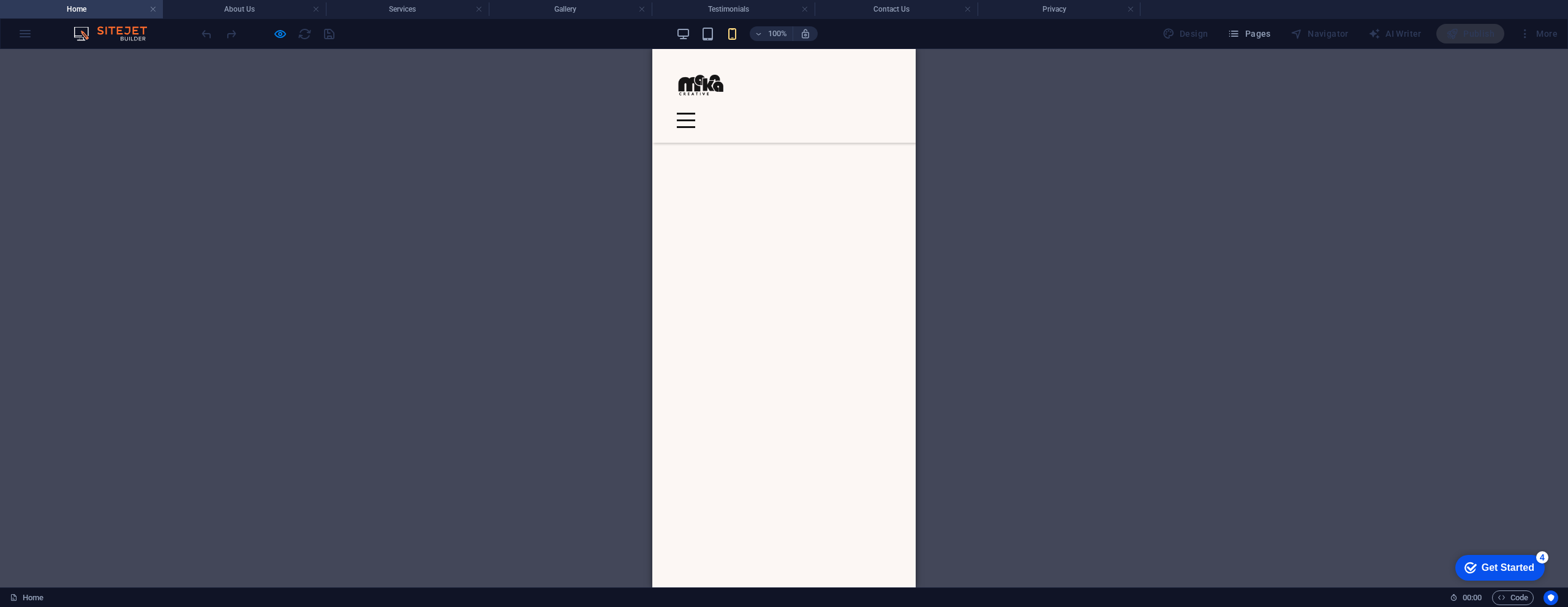
scroll to position [2699, 0]
click at [695, 112] on div at bounding box center [685, 120] width 18 height 15
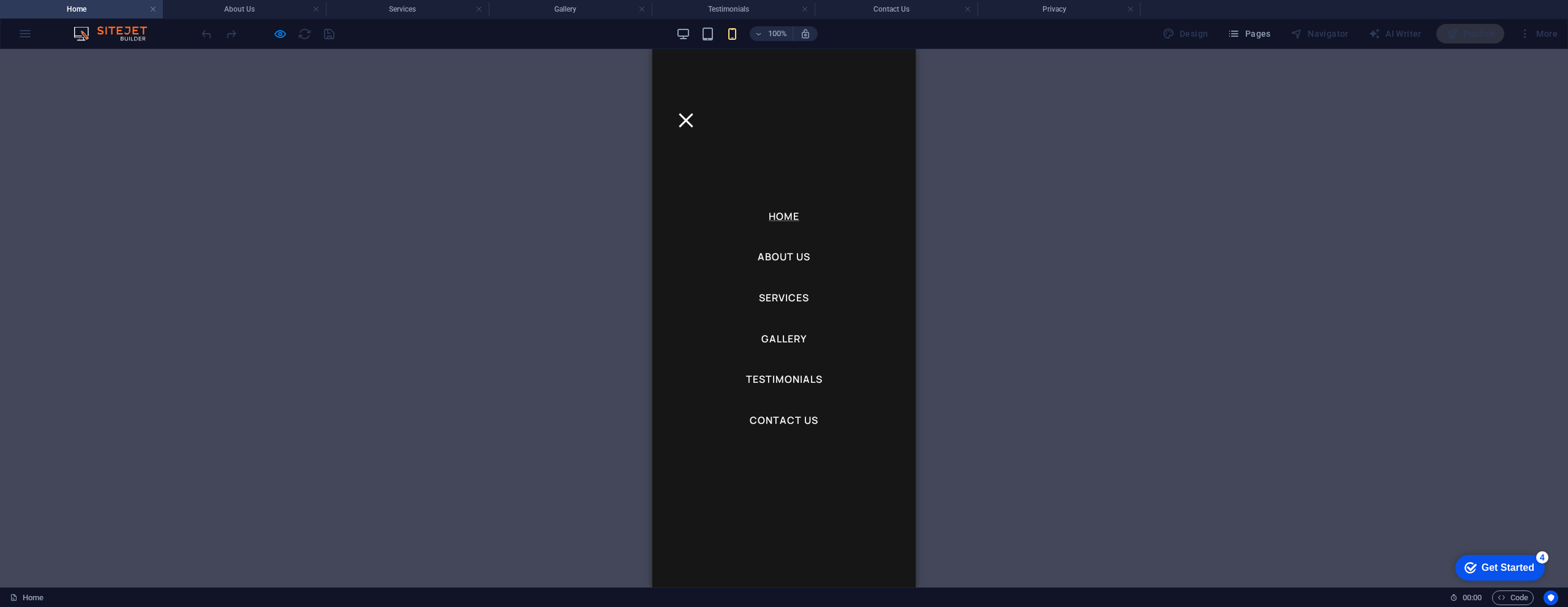
click at [695, 112] on div at bounding box center [685, 120] width 18 height 15
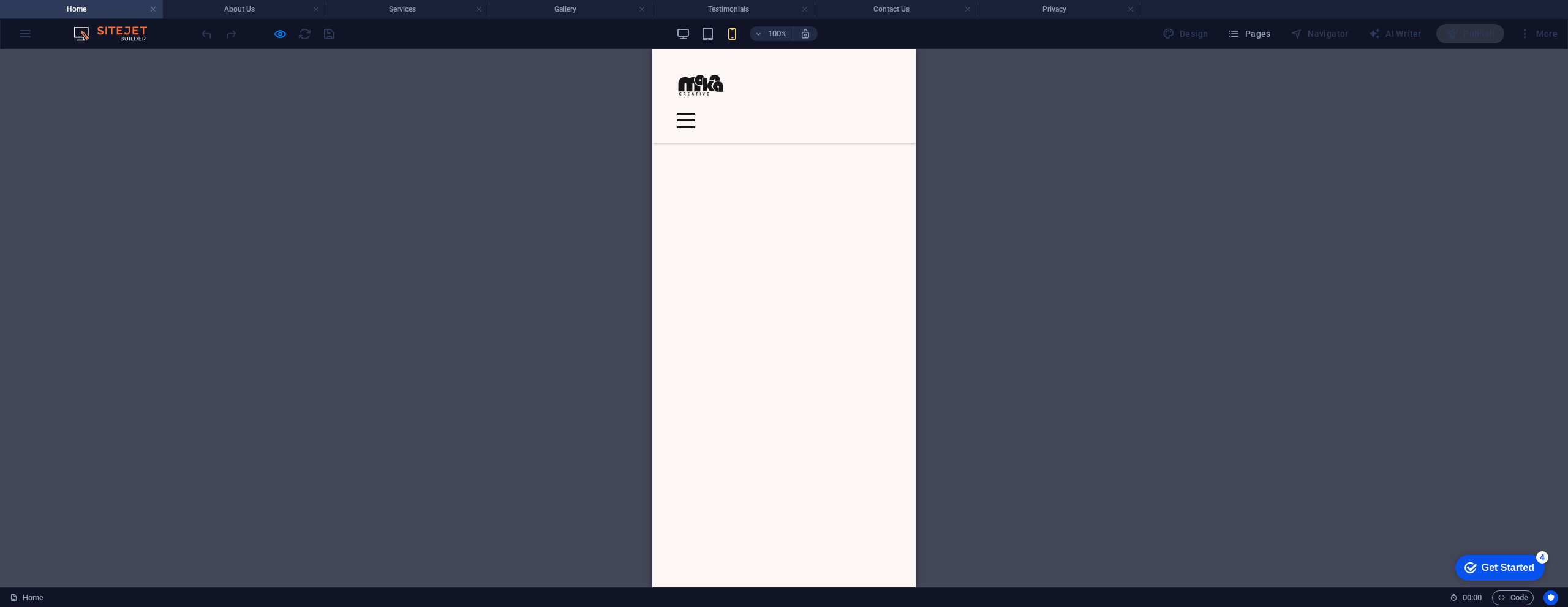
click at [695, 112] on div at bounding box center [685, 120] width 18 height 15
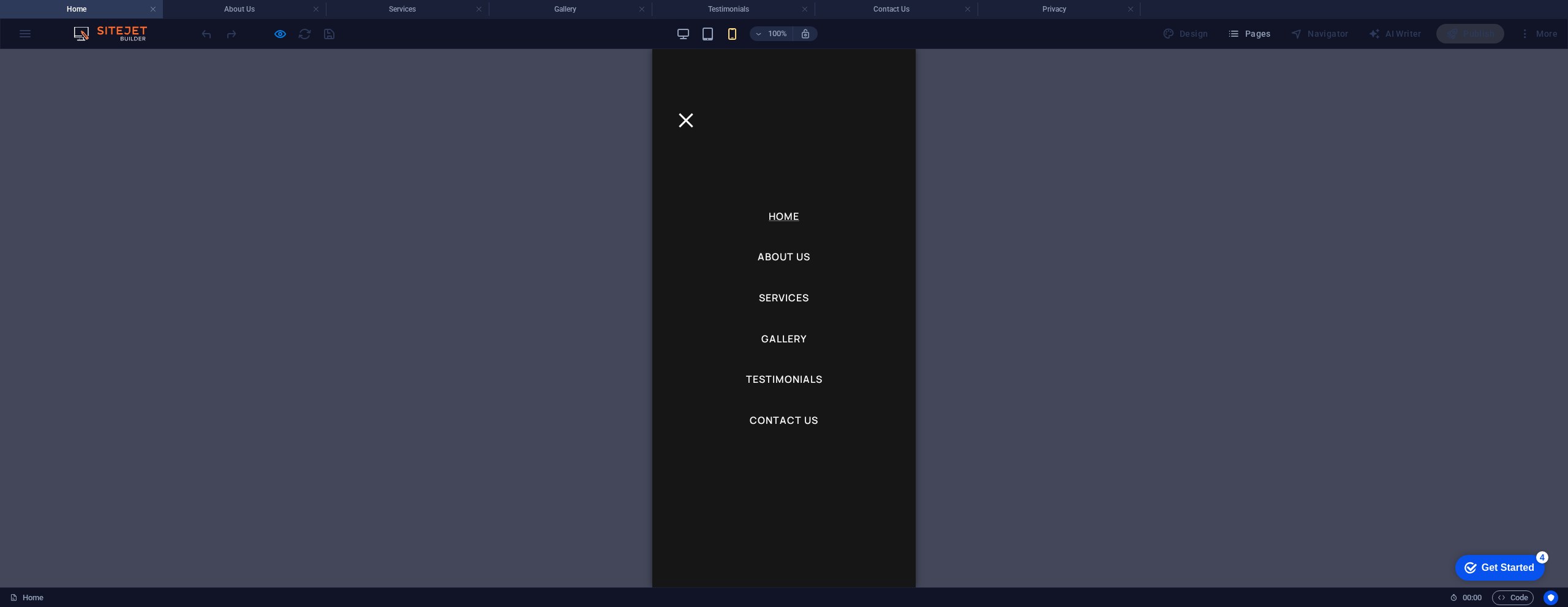
click at [695, 112] on div at bounding box center [685, 120] width 18 height 15
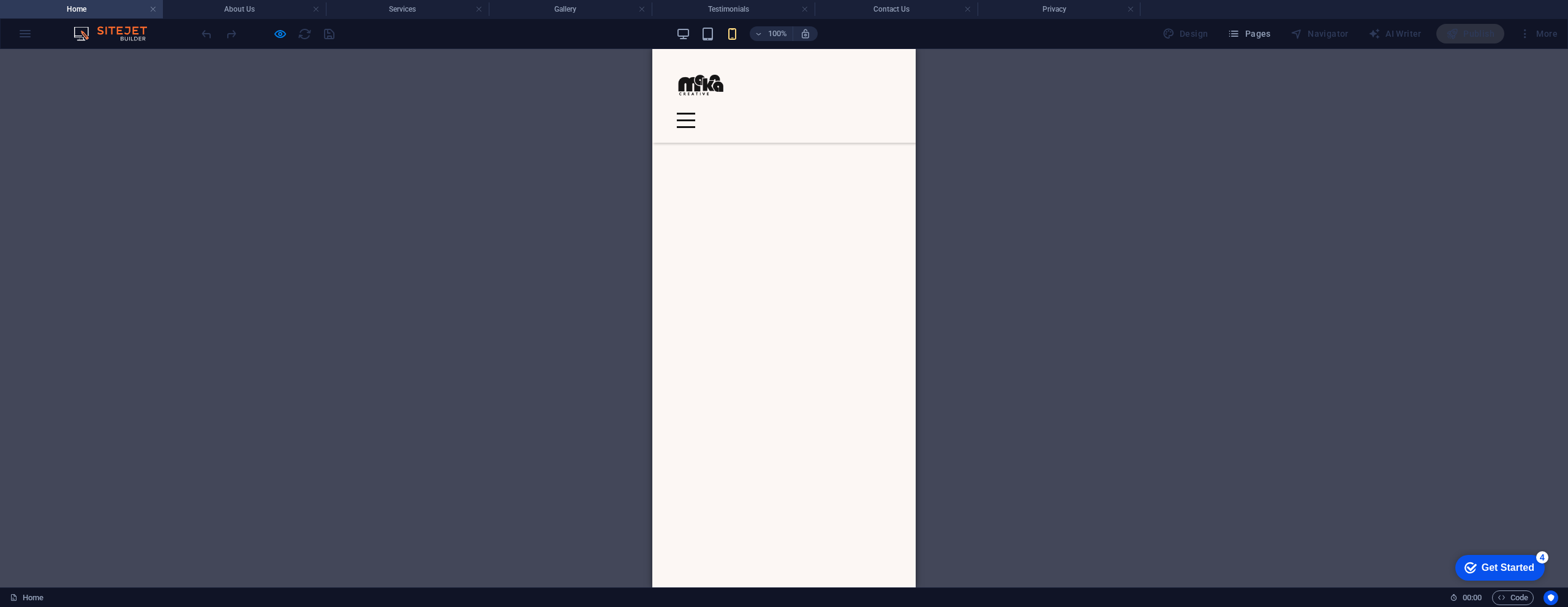
scroll to position [3127, 0]
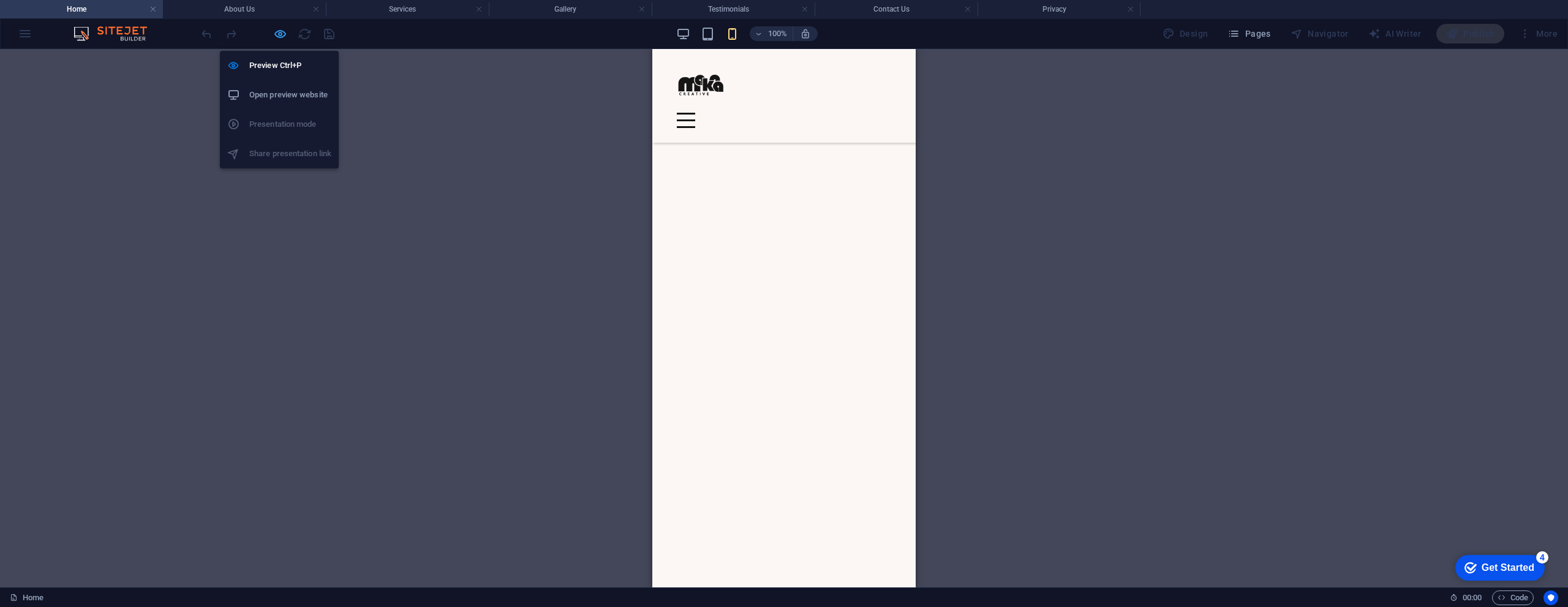
click at [279, 35] on icon "button" at bounding box center [280, 34] width 14 height 14
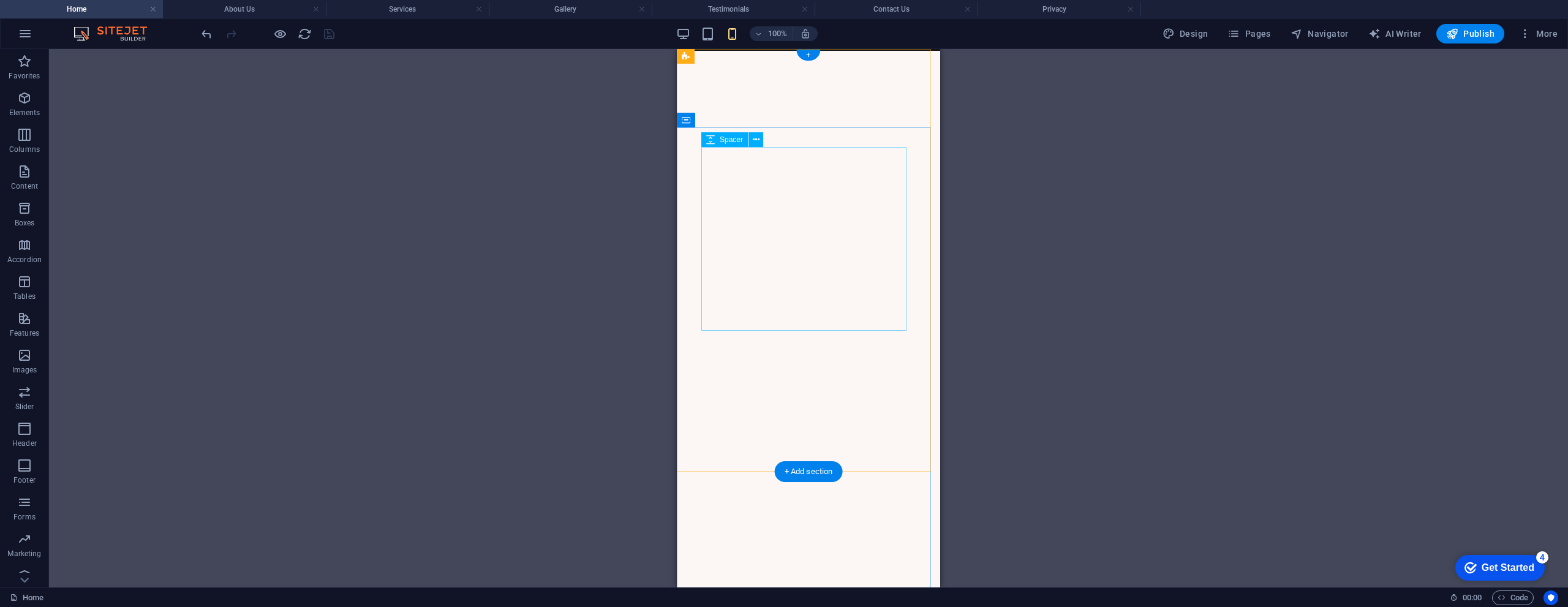
scroll to position [0, 0]
